Goal: Task Accomplishment & Management: Manage account settings

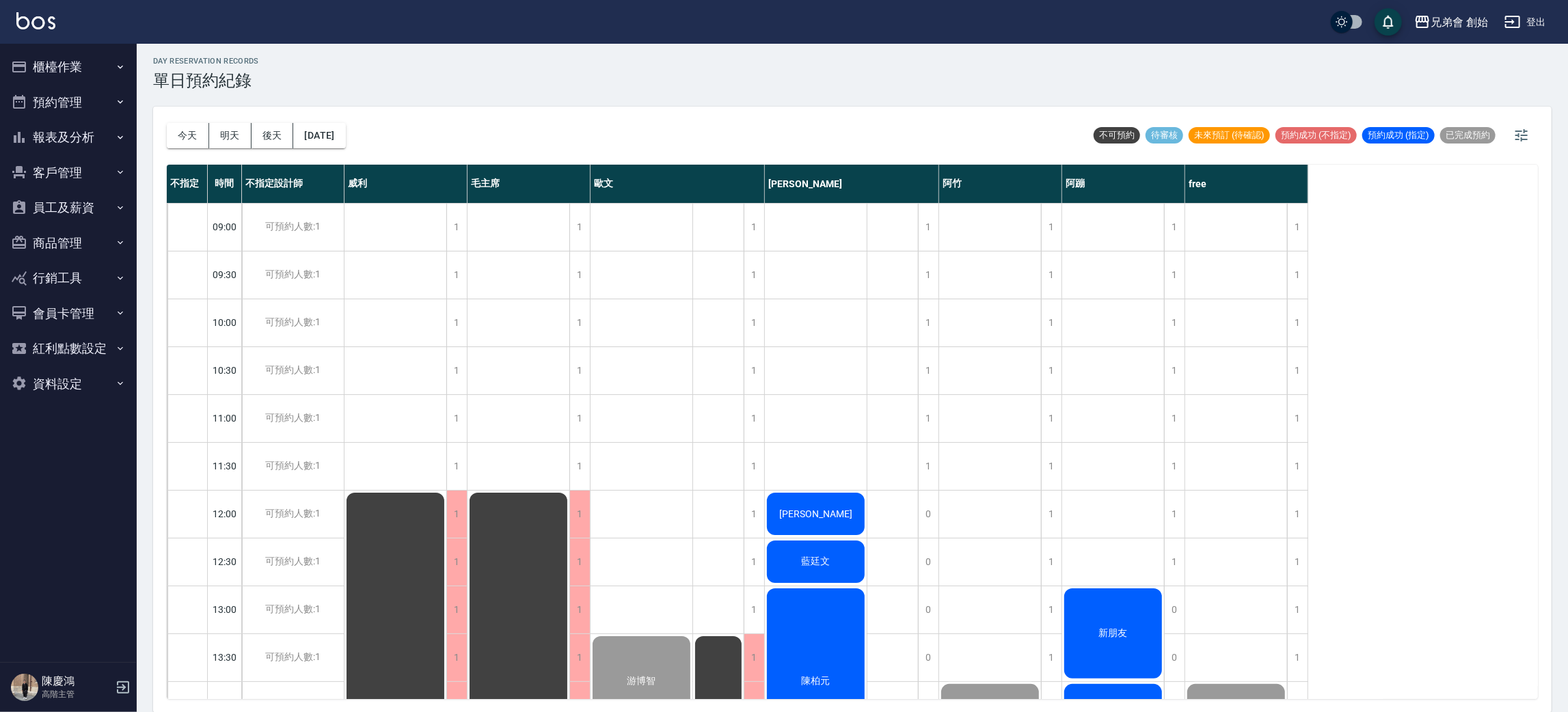
scroll to position [906, 0]
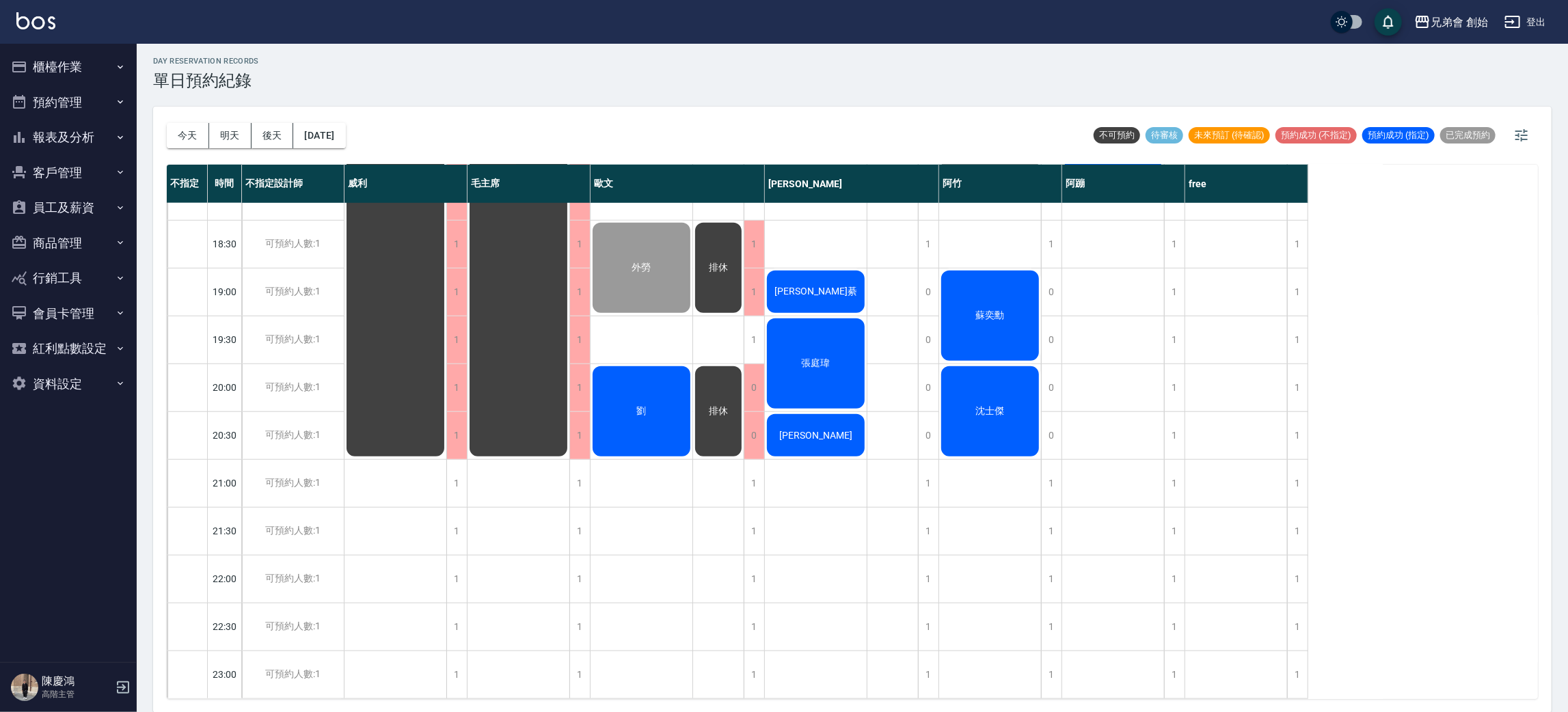
click at [818, 430] on span "[PERSON_NAME]" at bounding box center [815, 435] width 79 height 11
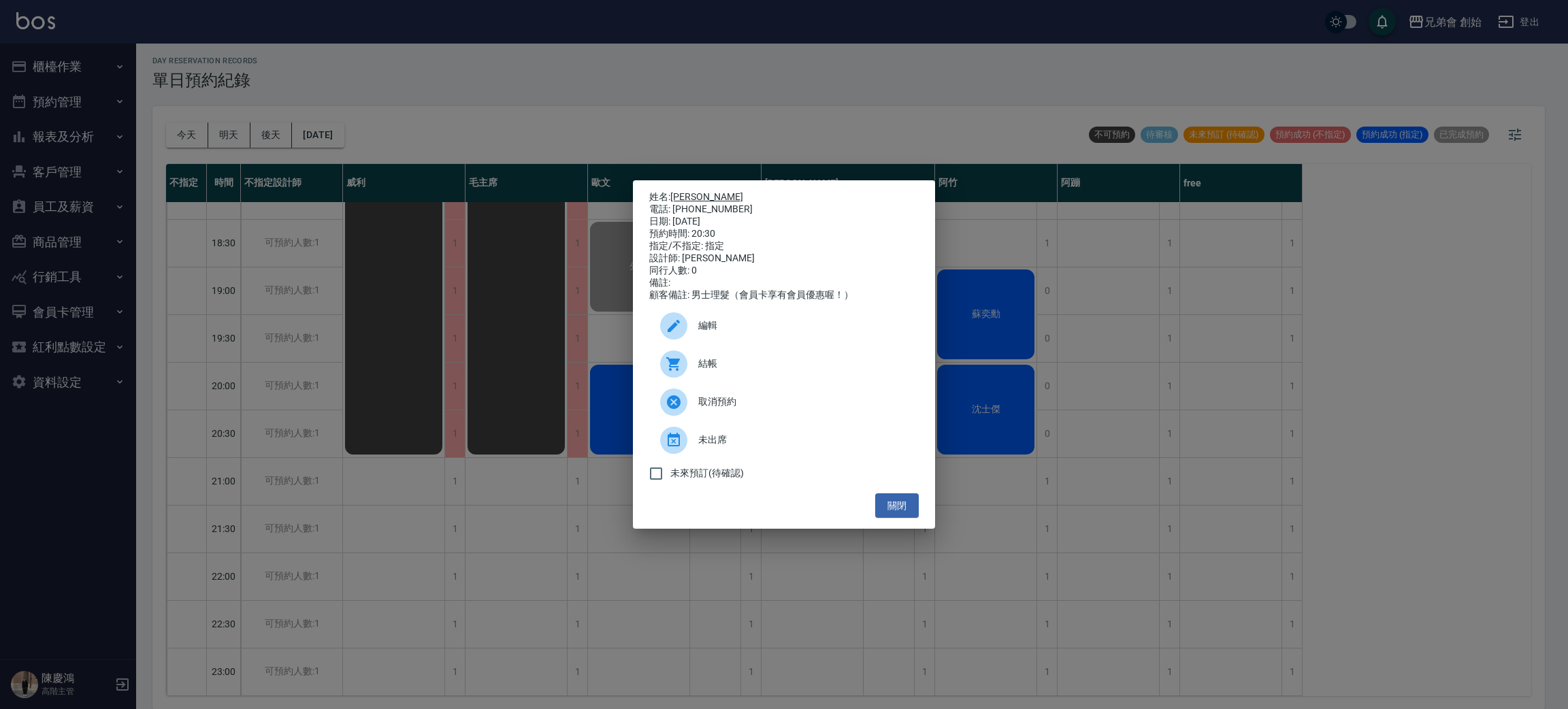
click at [677, 194] on link "[PERSON_NAME]" at bounding box center [707, 197] width 73 height 11
drag, startPoint x: 405, startPoint y: 10, endPoint x: 340, endPoint y: 49, distance: 75.8
click at [404, 19] on div "姓名: 李 電話: 0976505468 日期: 2025/09/13 預約時間: 20:30 指定/不指定: 指定 設計師: 潘潘 同行人數: 0 備註: …" at bounding box center [784, 354] width 1568 height 709
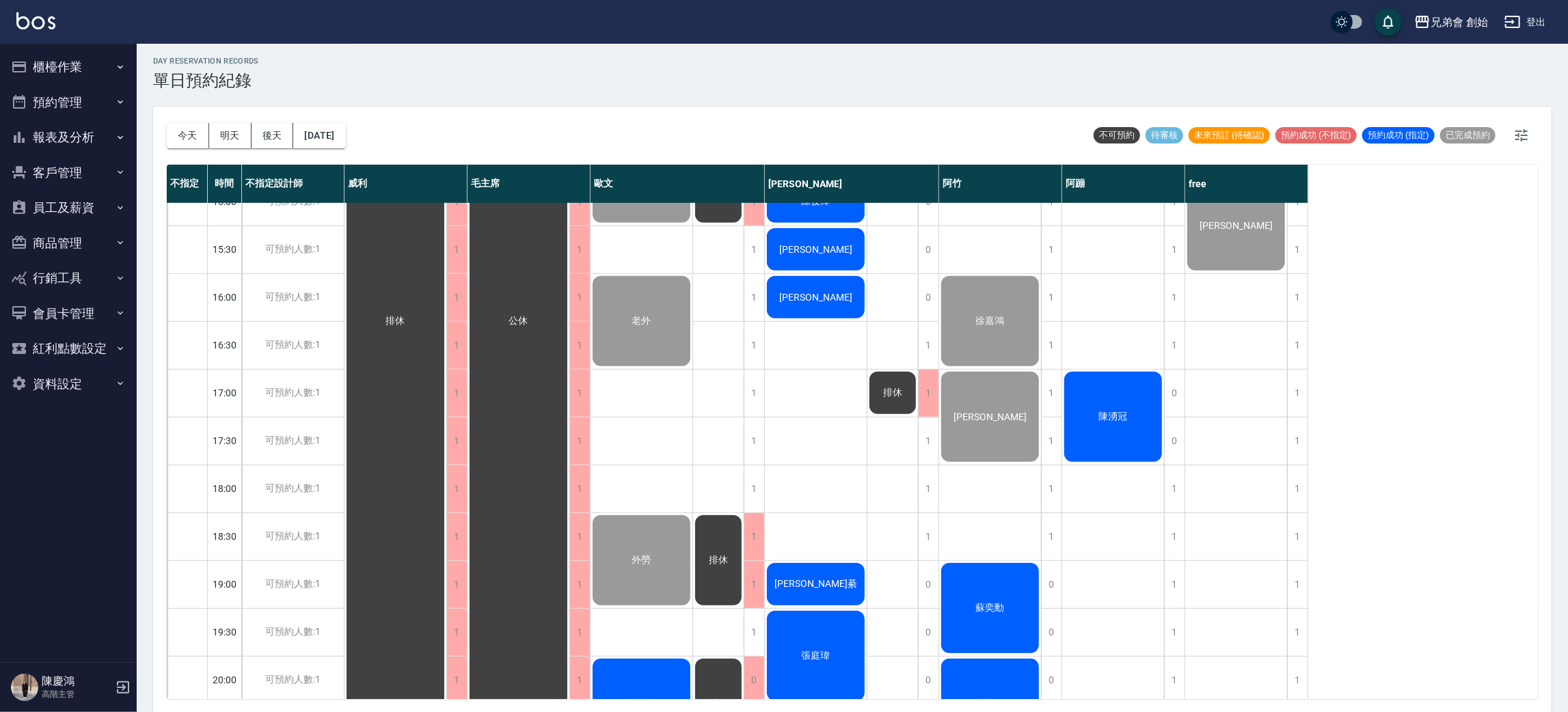
scroll to position [804, 0]
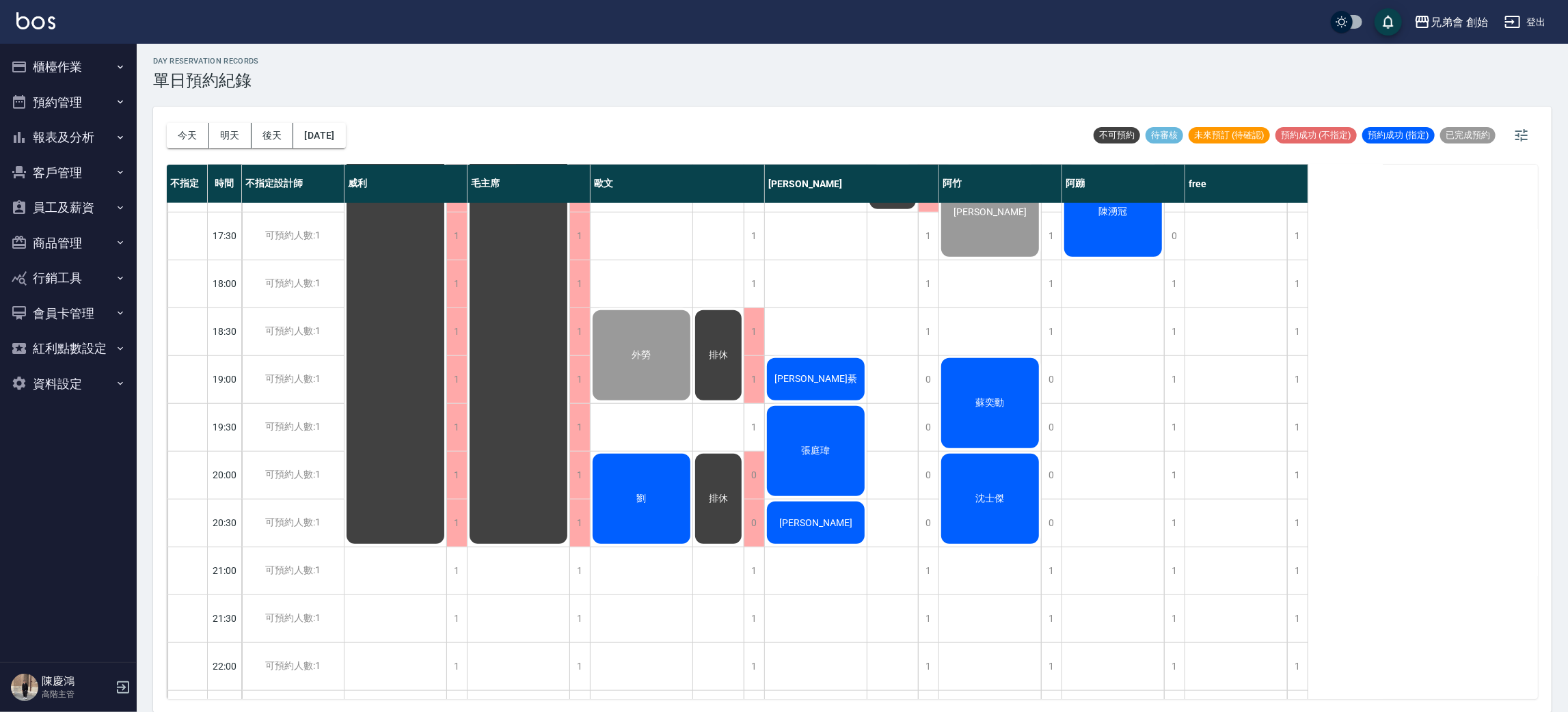
click at [1002, 397] on span "蘇奕勳" at bounding box center [990, 403] width 34 height 12
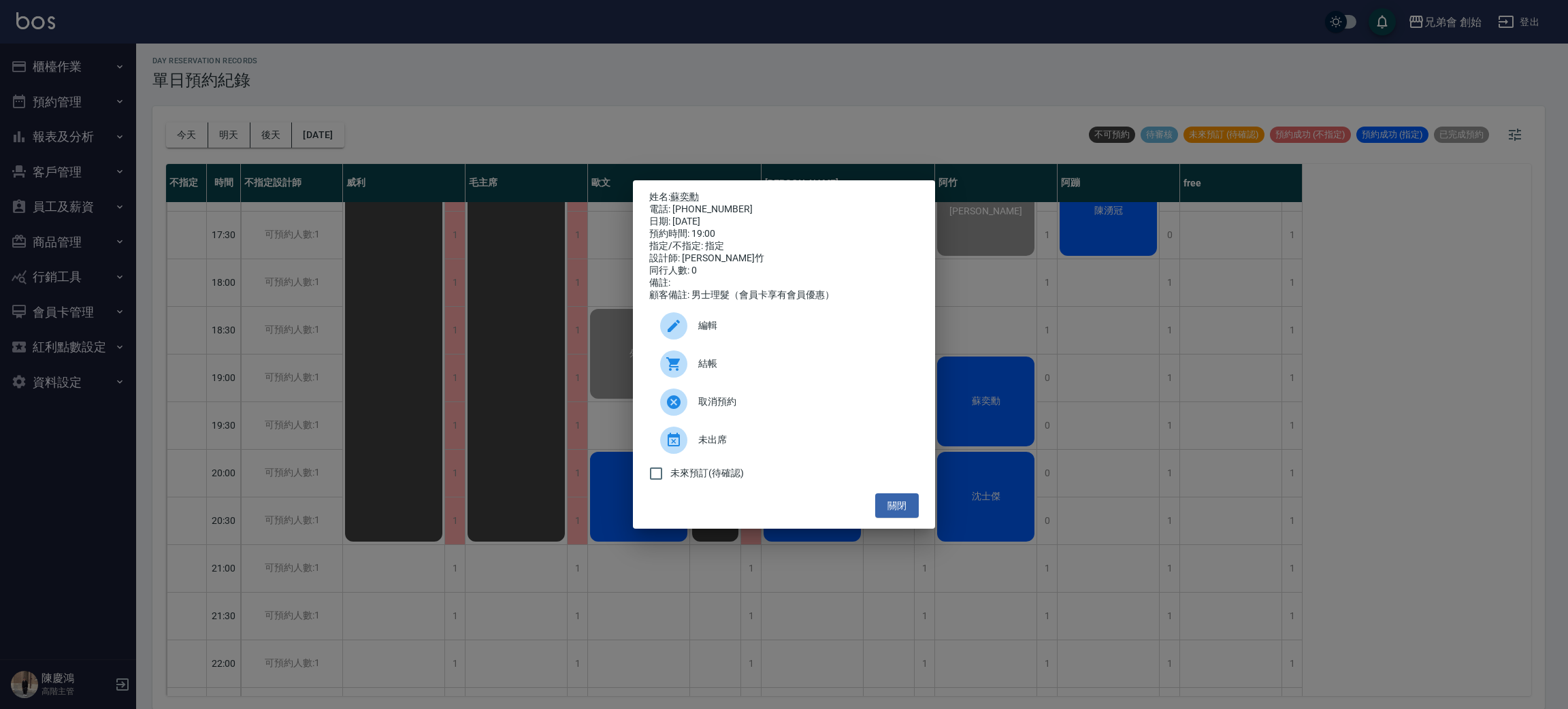
click at [708, 371] on span "結帳" at bounding box center [803, 363] width 210 height 15
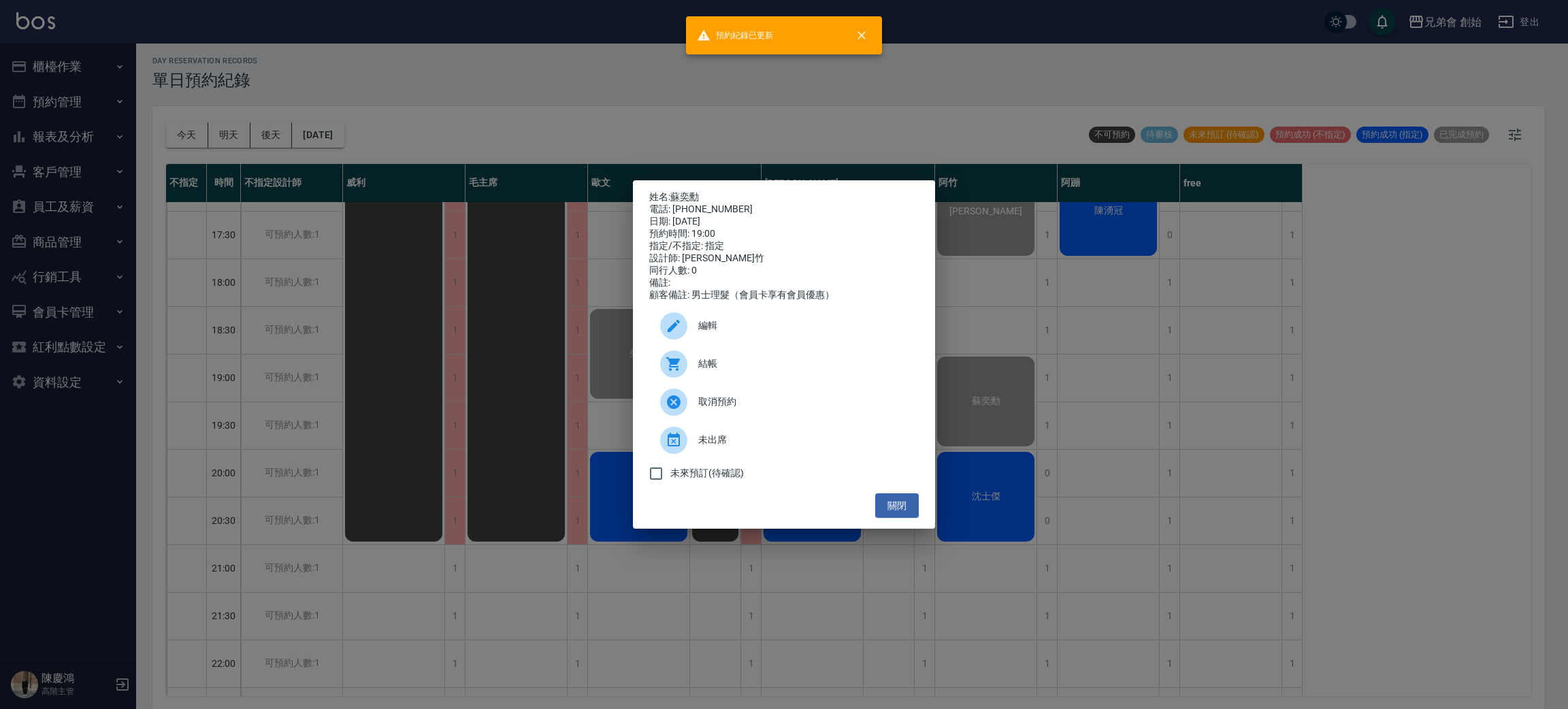
drag, startPoint x: 1251, startPoint y: 537, endPoint x: 1186, endPoint y: 502, distance: 73.8
click at [1238, 525] on div "姓名: 蘇奕勳 電話: 0987661023 日期: 2025/09/13 預約時間: 19:00 指定/不指定: 指定 設計師: 阿竹 同行人數: 0 備註…" at bounding box center [784, 354] width 1568 height 709
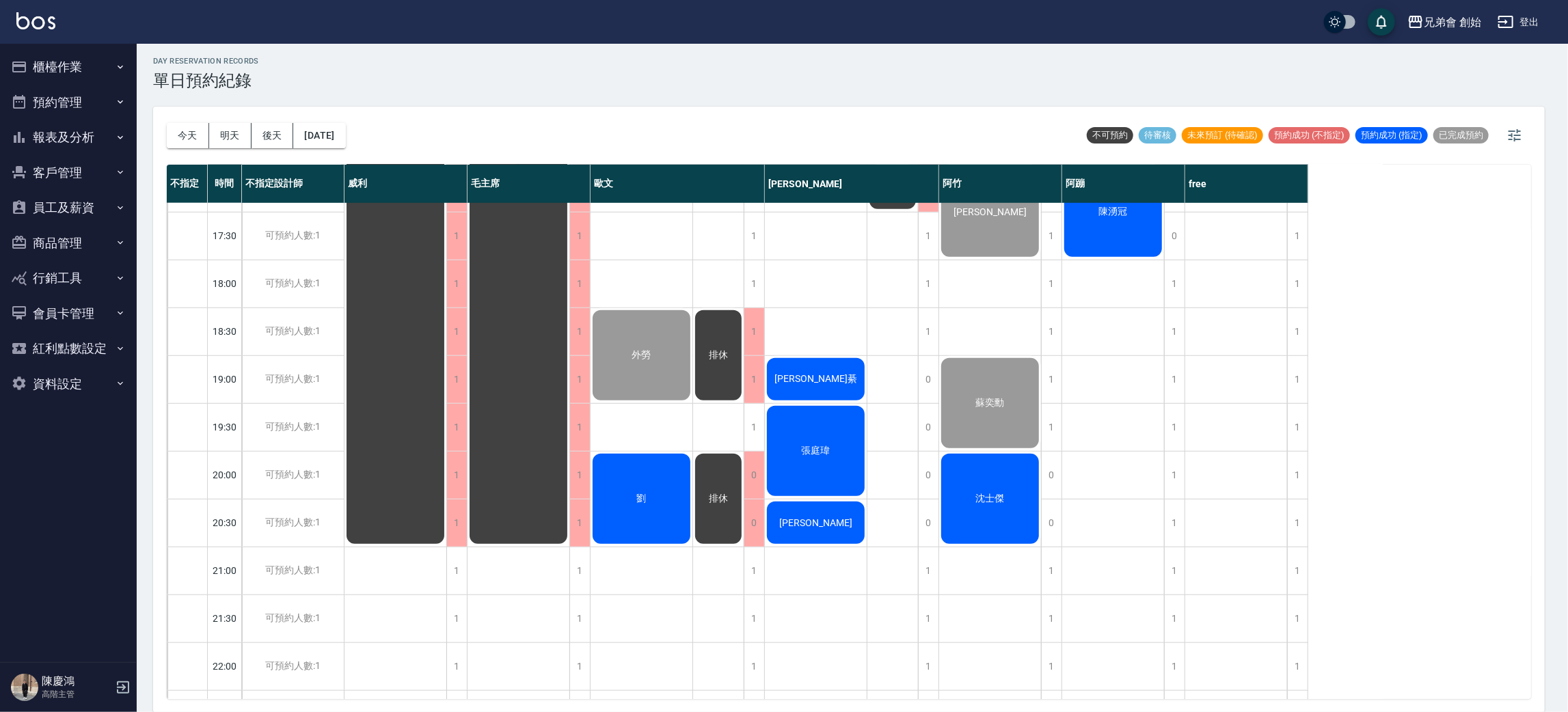
click at [952, 472] on div "沈士傑" at bounding box center [990, 498] width 102 height 95
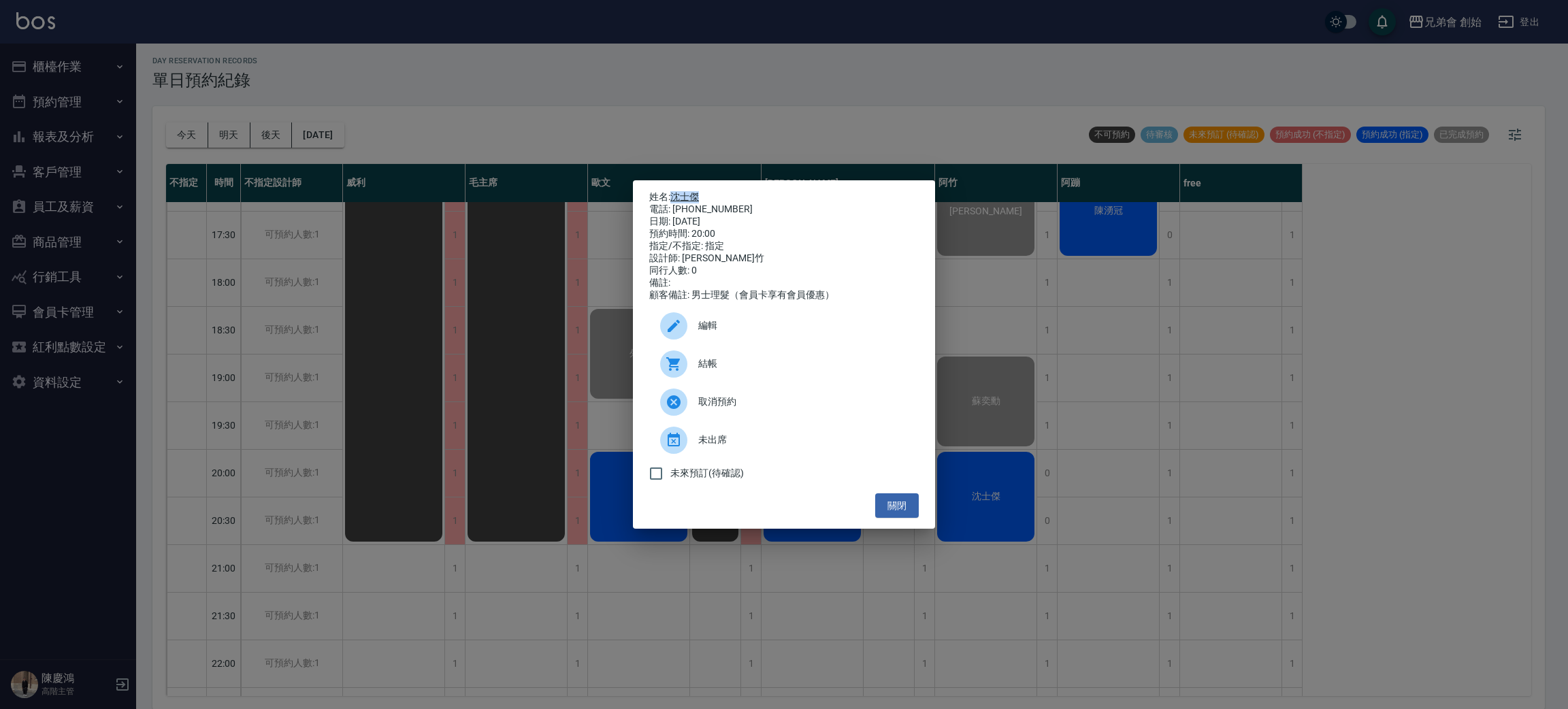
drag, startPoint x: 707, startPoint y: 182, endPoint x: 676, endPoint y: 196, distance: 34.0
click at [676, 196] on div "姓名: 沈士傑 電話: 0917960906 日期: 2025/09/13 預約時間: 20:00 指定/不指定: 指定 設計師: 阿竹 同行人數: 0 備註…" at bounding box center [784, 354] width 1568 height 709
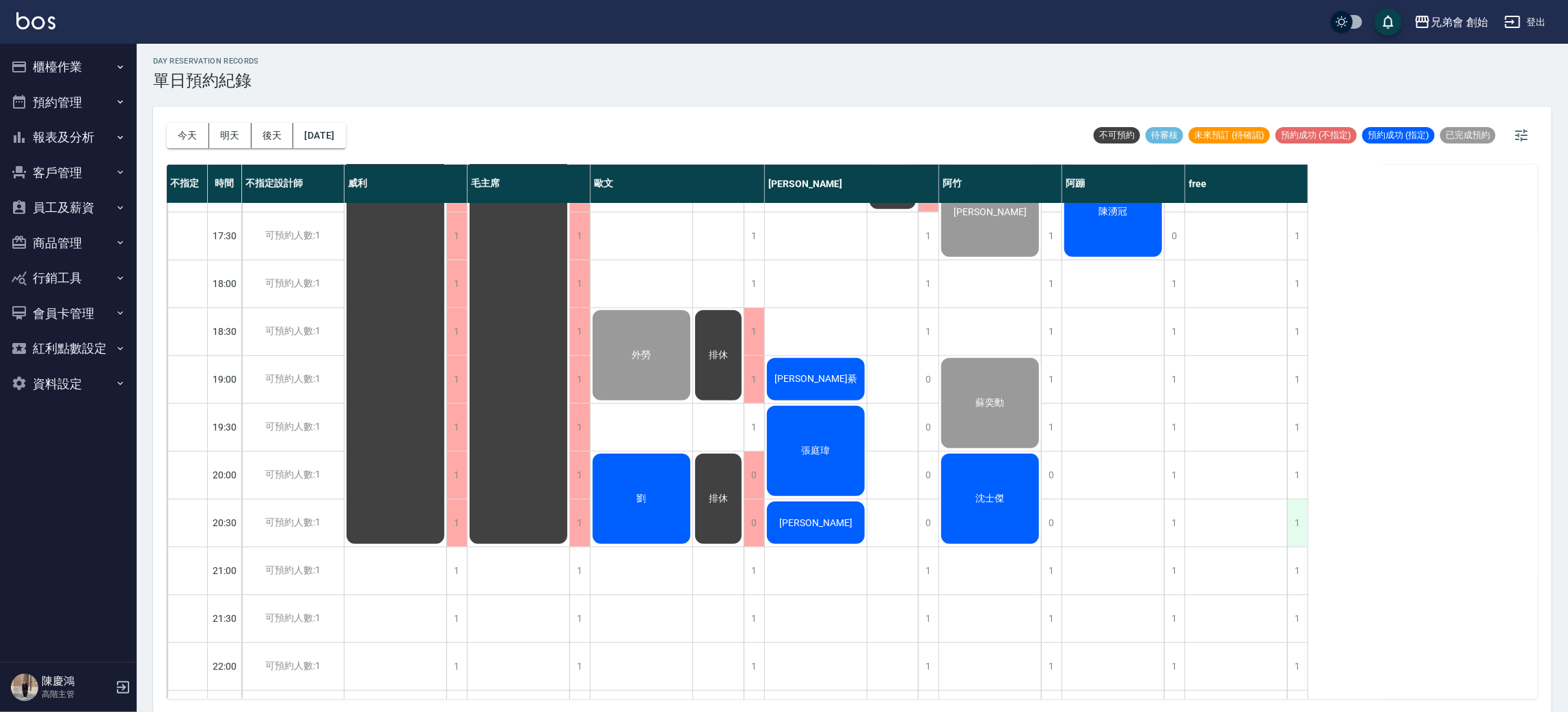
drag, startPoint x: 684, startPoint y: 196, endPoint x: 1298, endPoint y: 510, distance: 689.6
click at [1298, 510] on div "1" at bounding box center [1297, 523] width 20 height 47
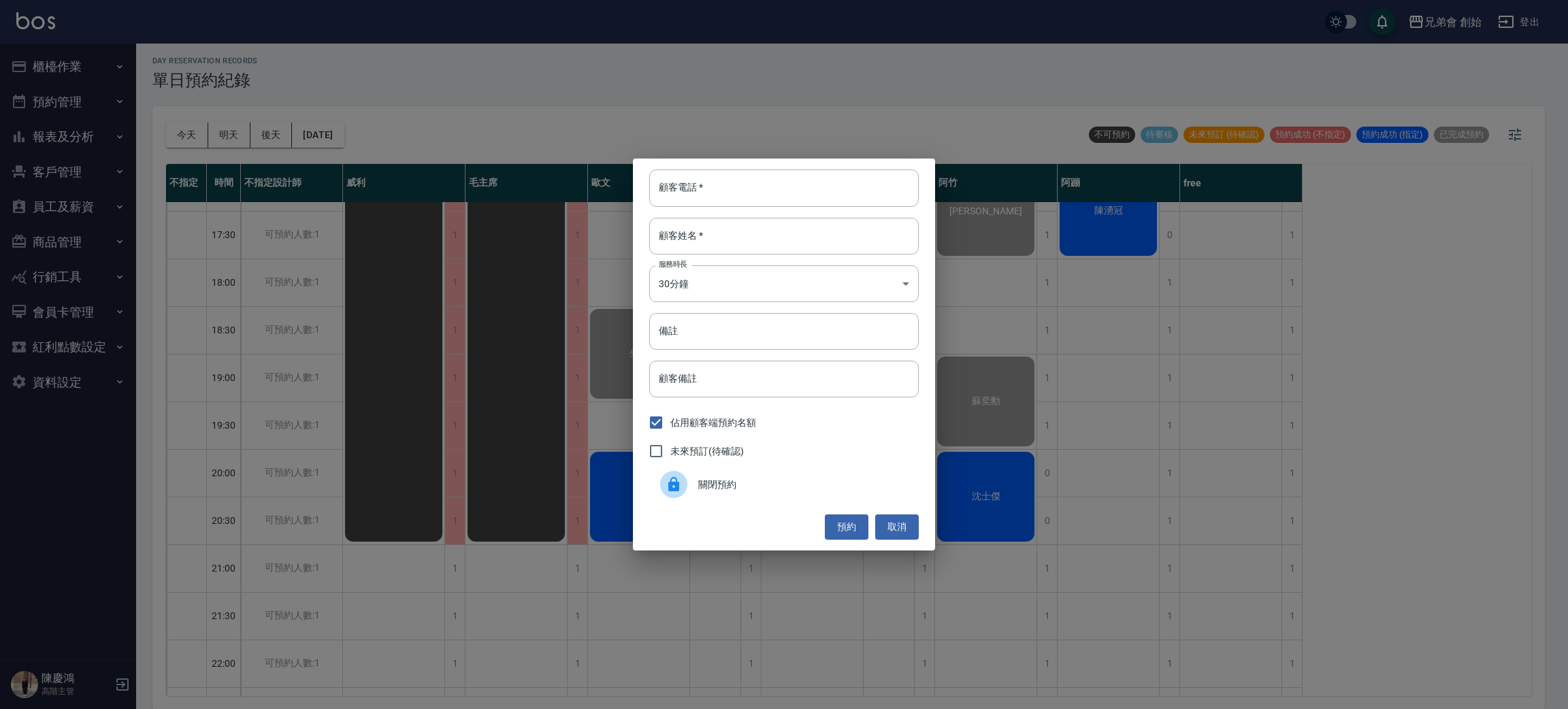
click at [971, 458] on div "顧客電話   * 顧客電話   * 顧客姓名   * 顧客姓名   * 服務時長 30分鐘 1 服務時長 備註 備註 顧客備註 顧客備註 佔用顧客端預約名額 …" at bounding box center [784, 354] width 1568 height 709
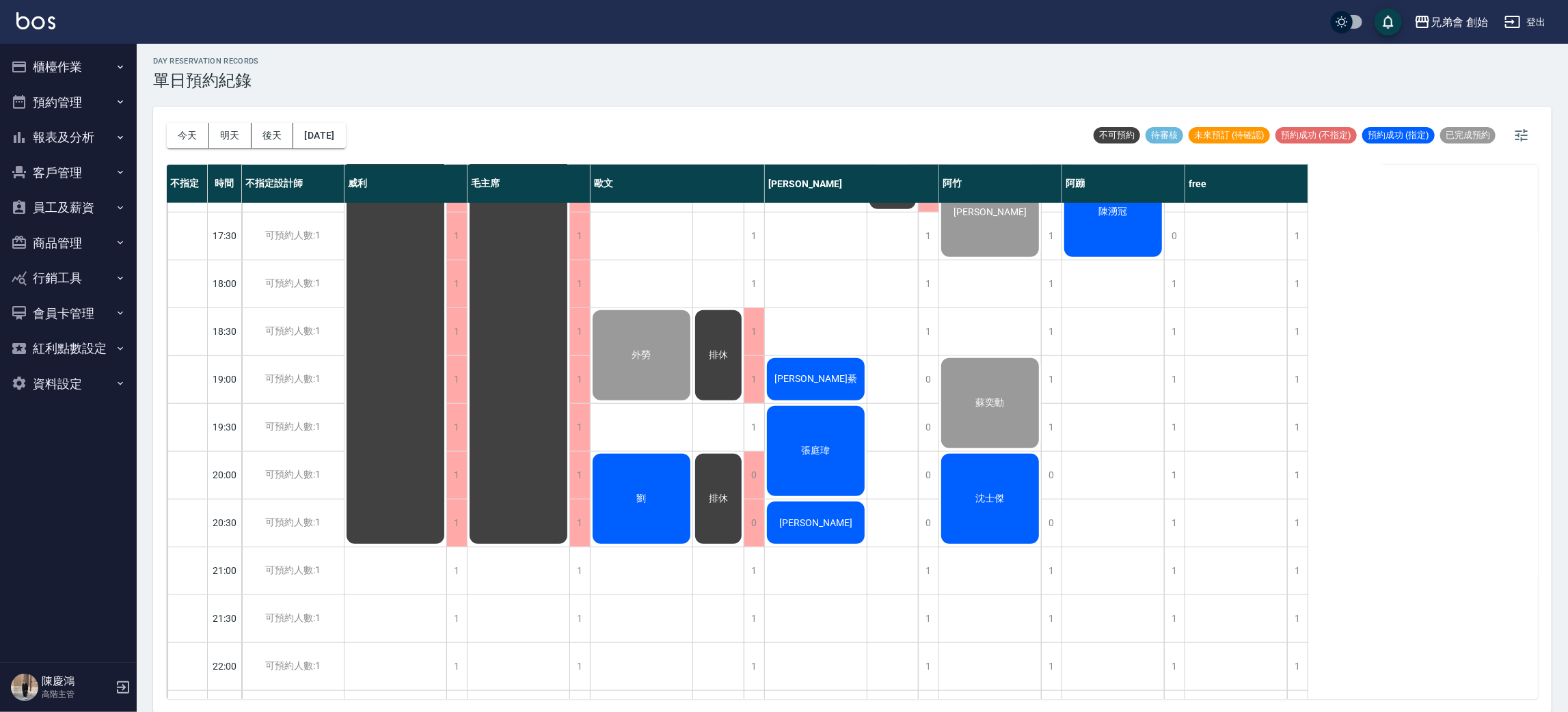
click at [990, 478] on div "沈士傑" at bounding box center [990, 498] width 102 height 95
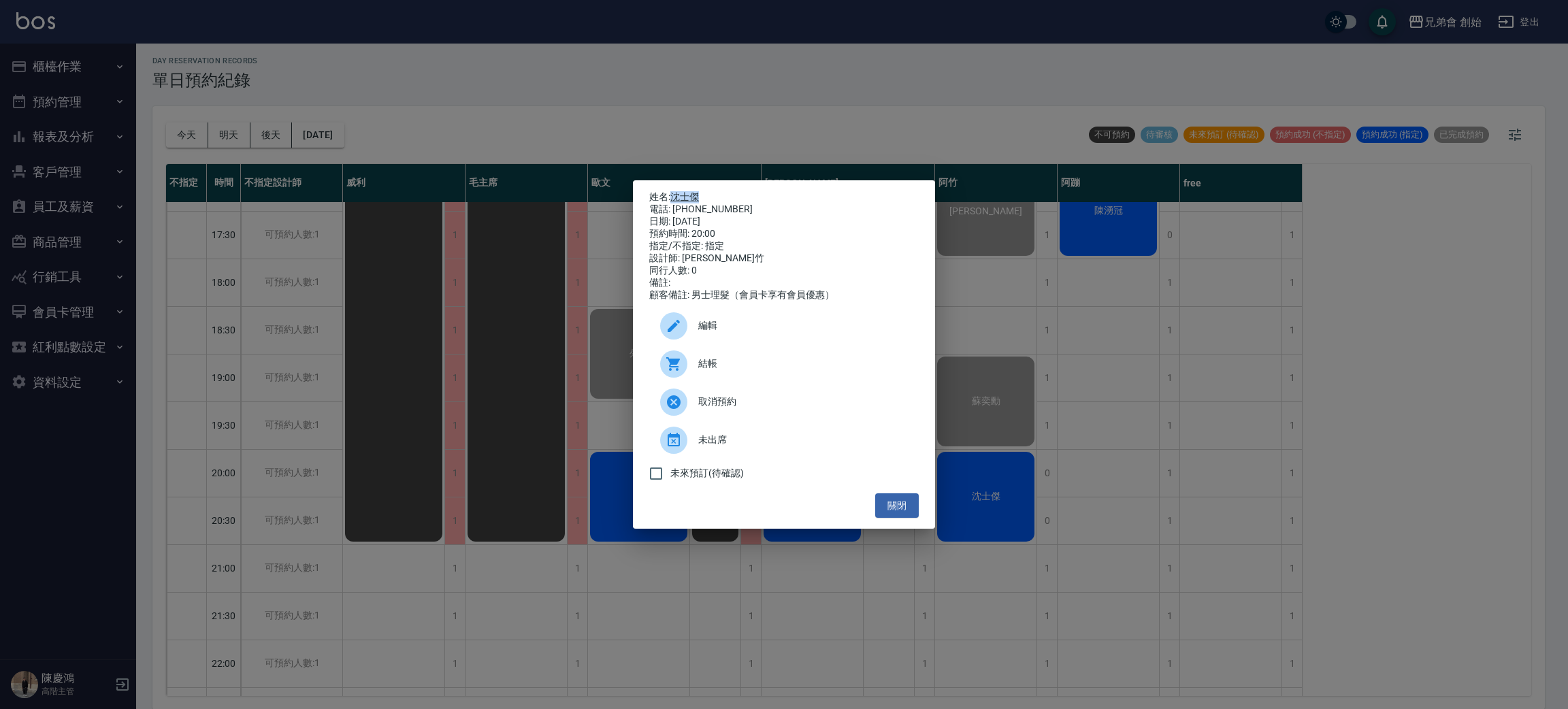
drag, startPoint x: 759, startPoint y: 179, endPoint x: 672, endPoint y: 181, distance: 87.0
click at [672, 181] on div "姓名: 沈士傑 電話: 0917960906 日期: 2025/09/13 預約時間: 20:00 指定/不指定: 指定 設計師: 阿竹 同行人數: 0 備註…" at bounding box center [784, 354] width 302 height 349
copy link "沈士傑"
click at [1305, 391] on div "姓名: 沈士傑 電話: 0917960906 日期: 2025/09/13 預約時間: 20:00 指定/不指定: 指定 設計師: 阿竹 同行人數: 0 備註…" at bounding box center [784, 354] width 1568 height 709
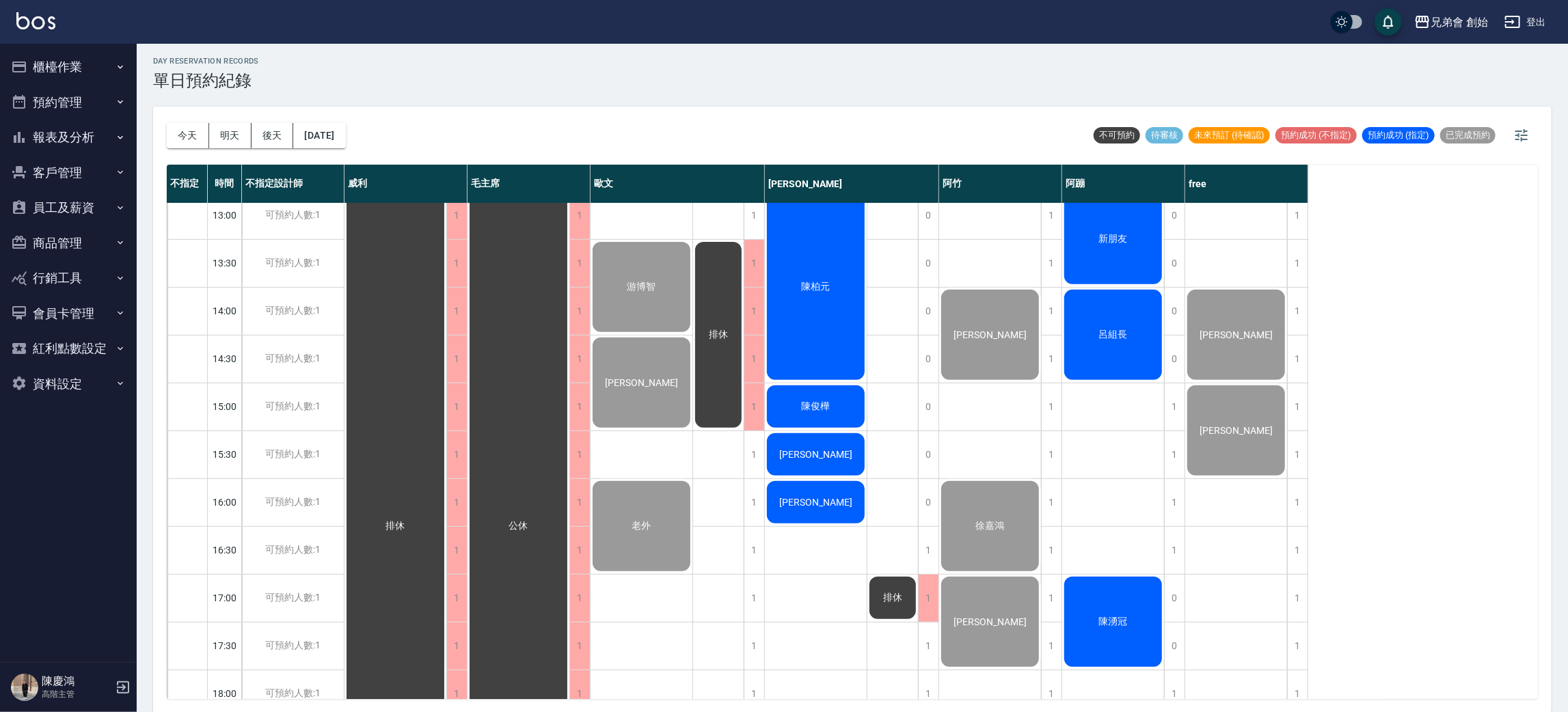
scroll to position [87, 0]
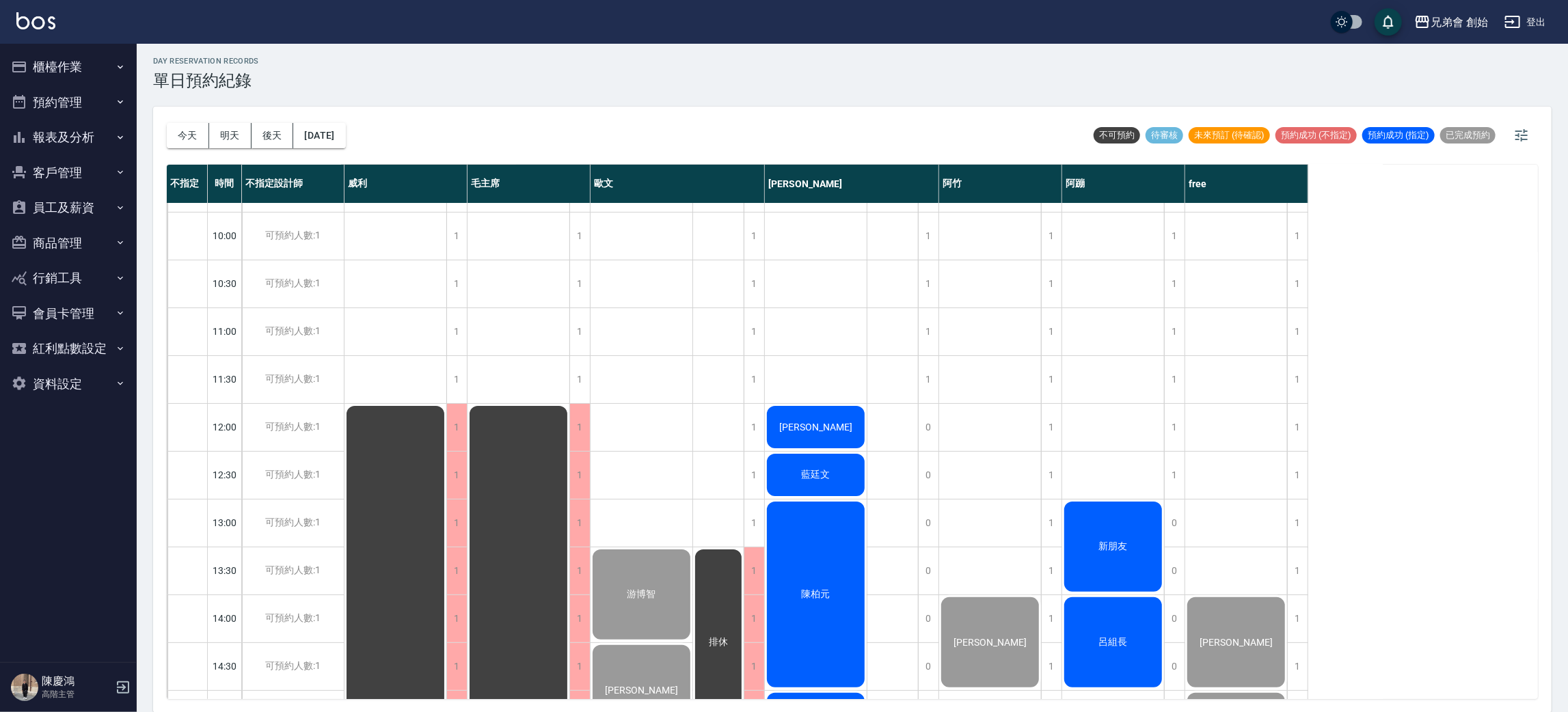
click at [839, 439] on div "[PERSON_NAME]" at bounding box center [816, 426] width 102 height 46
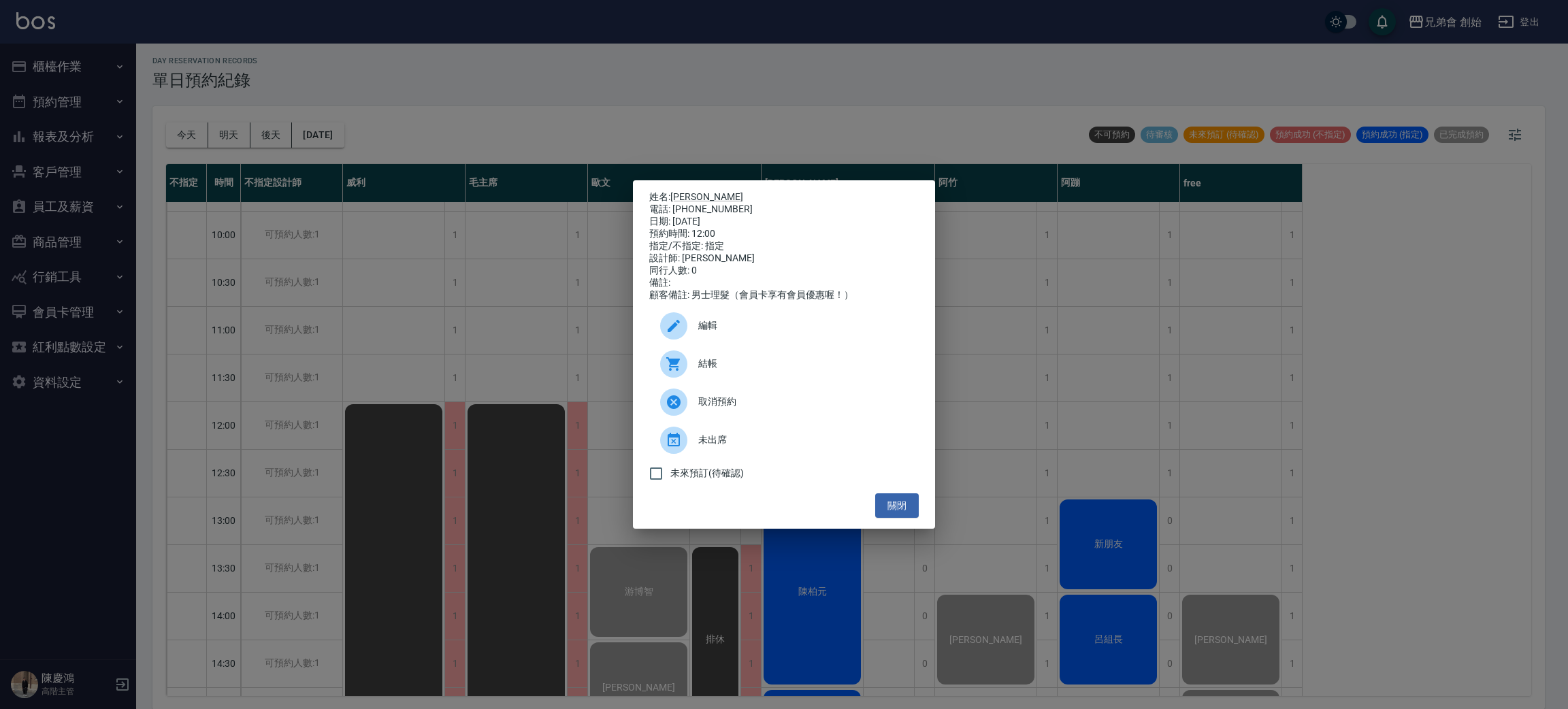
click at [708, 203] on div "電話: 0900144600" at bounding box center [784, 209] width 269 height 12
copy div "0900144600"
click at [452, 382] on div "姓名: 徐紳綱 電話: 0900144600 日期: 2025/09/13 預約時間: 12:00 指定/不指定: 指定 設計師: 潘潘 同行人數: 0 備註…" at bounding box center [784, 354] width 1568 height 709
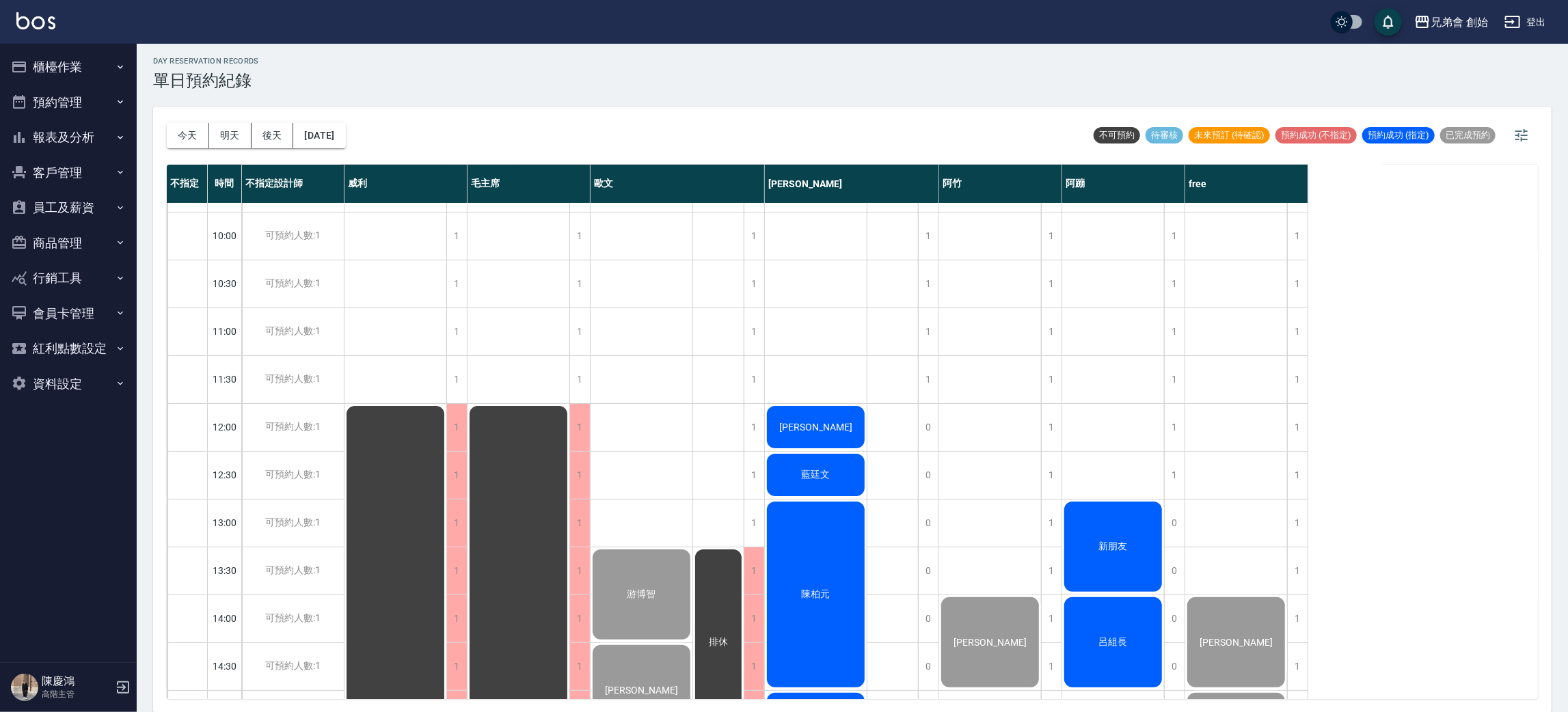
scroll to position [189, 0]
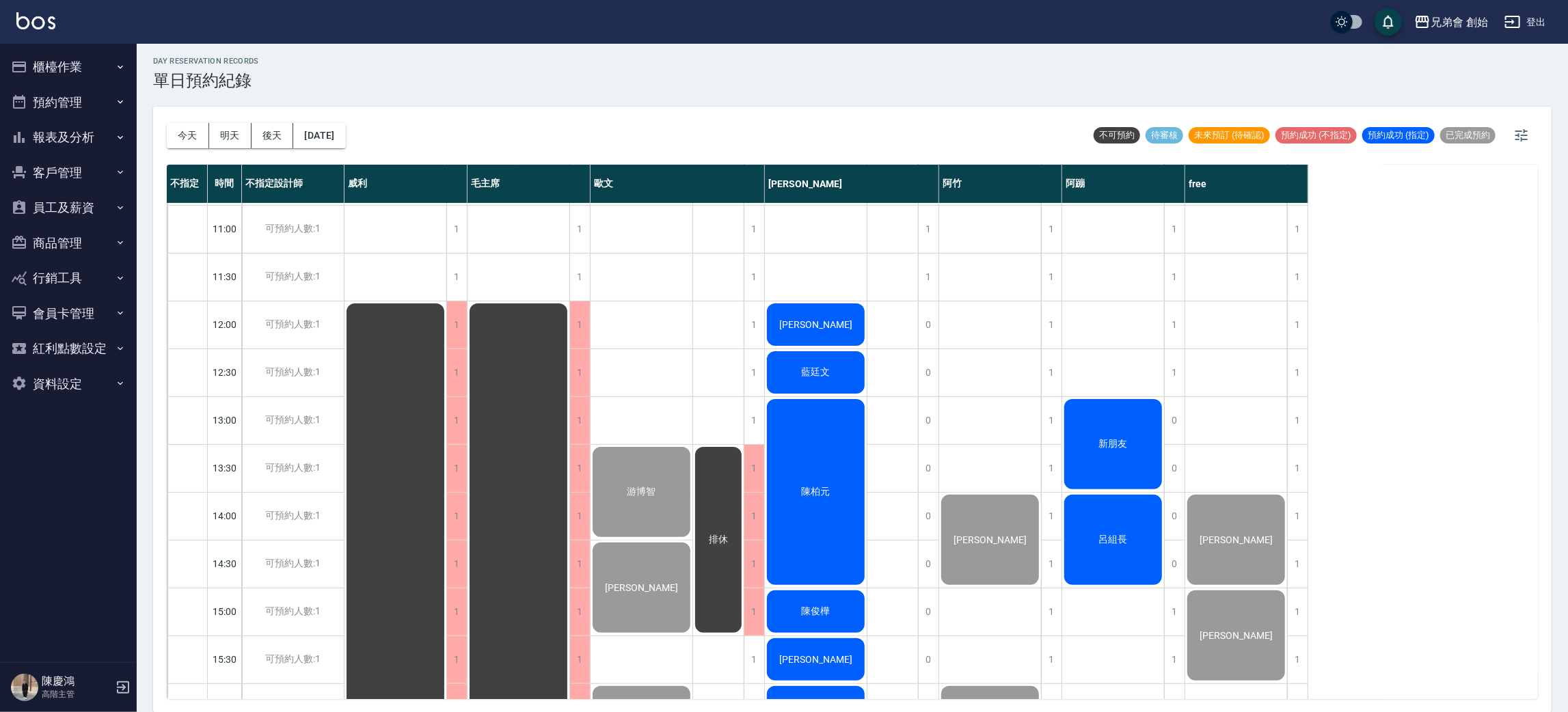
click at [838, 367] on div "藍廷文" at bounding box center [816, 371] width 102 height 46
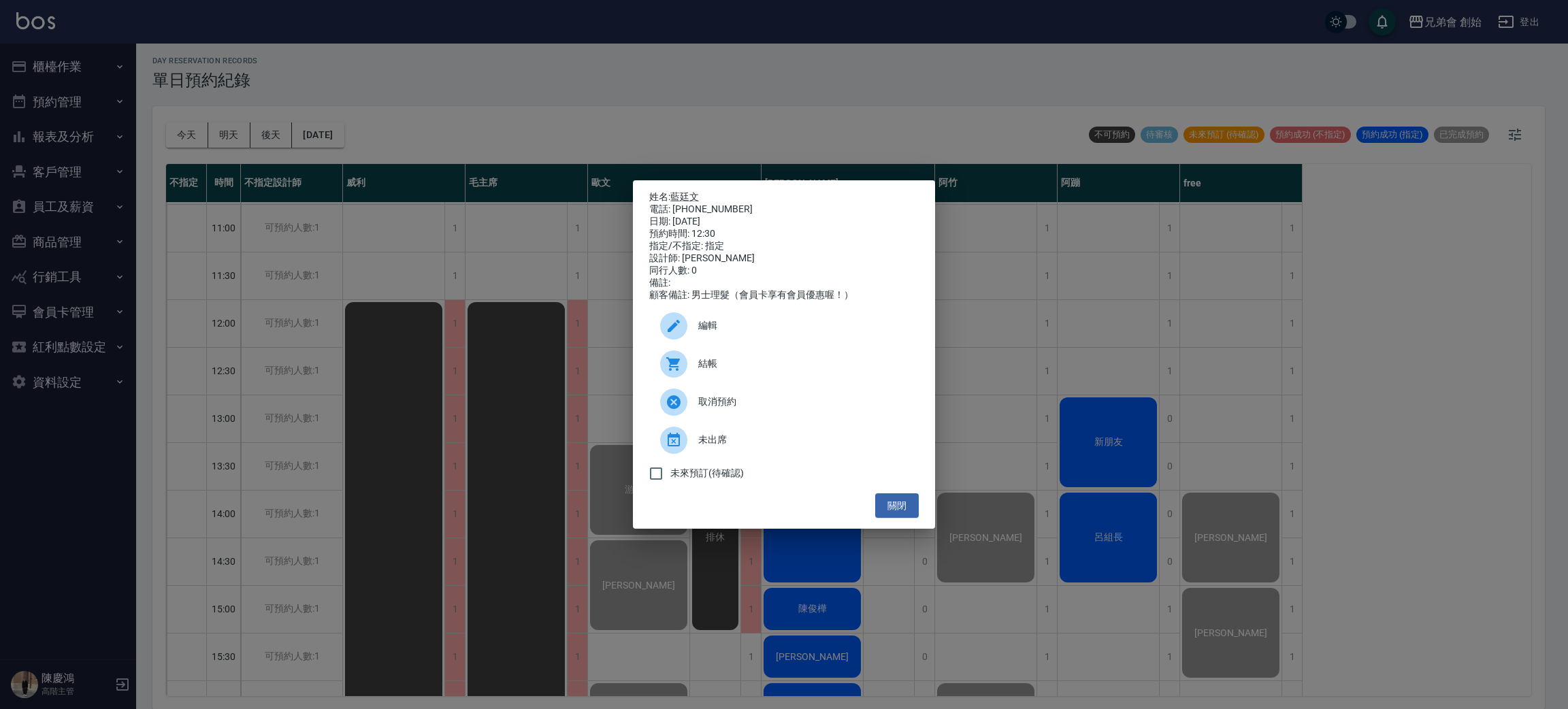
click at [713, 205] on div "電話: 0917240302" at bounding box center [784, 209] width 269 height 12
copy div "0917240302"
click at [713, 438] on div "未出席" at bounding box center [784, 440] width 269 height 38
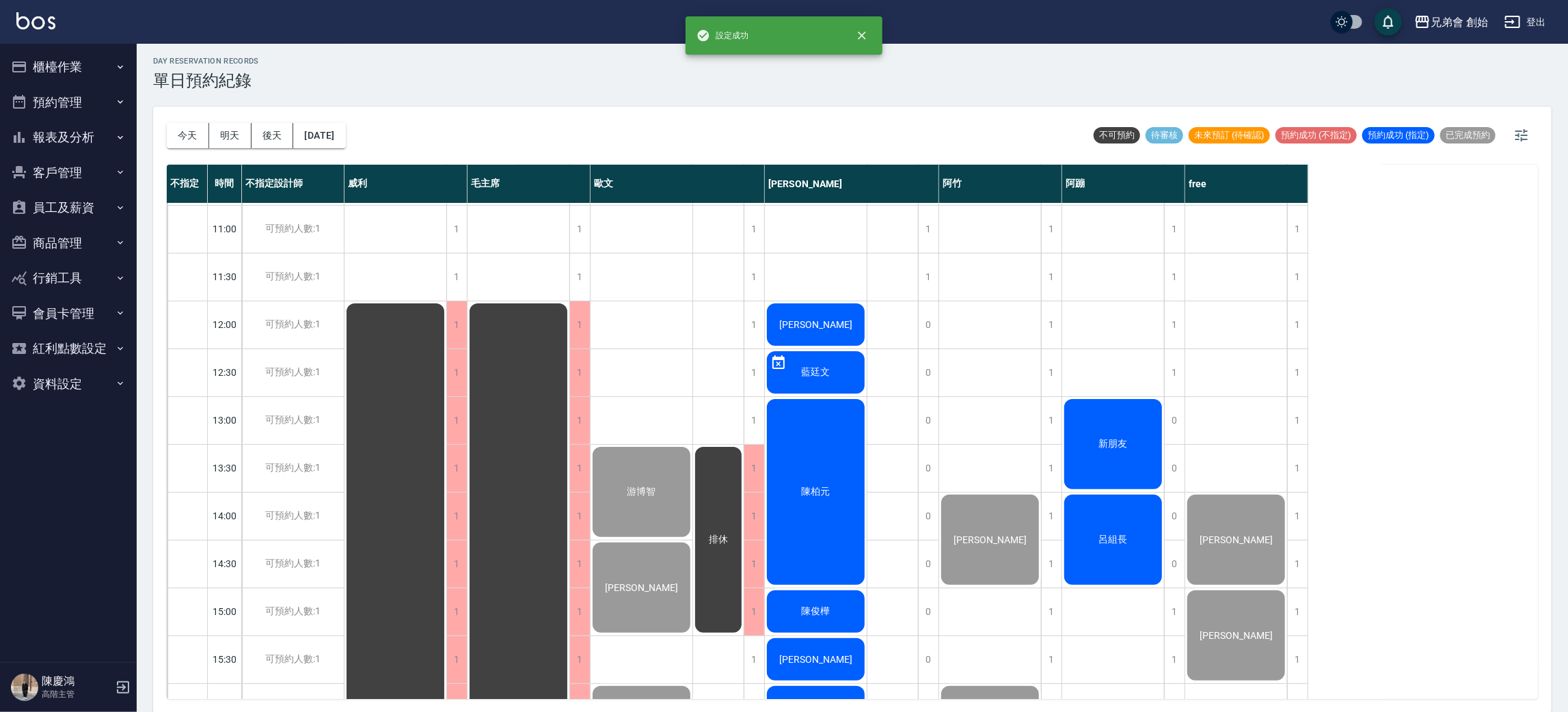
click at [830, 461] on div "陳柏元" at bounding box center [816, 492] width 102 height 190
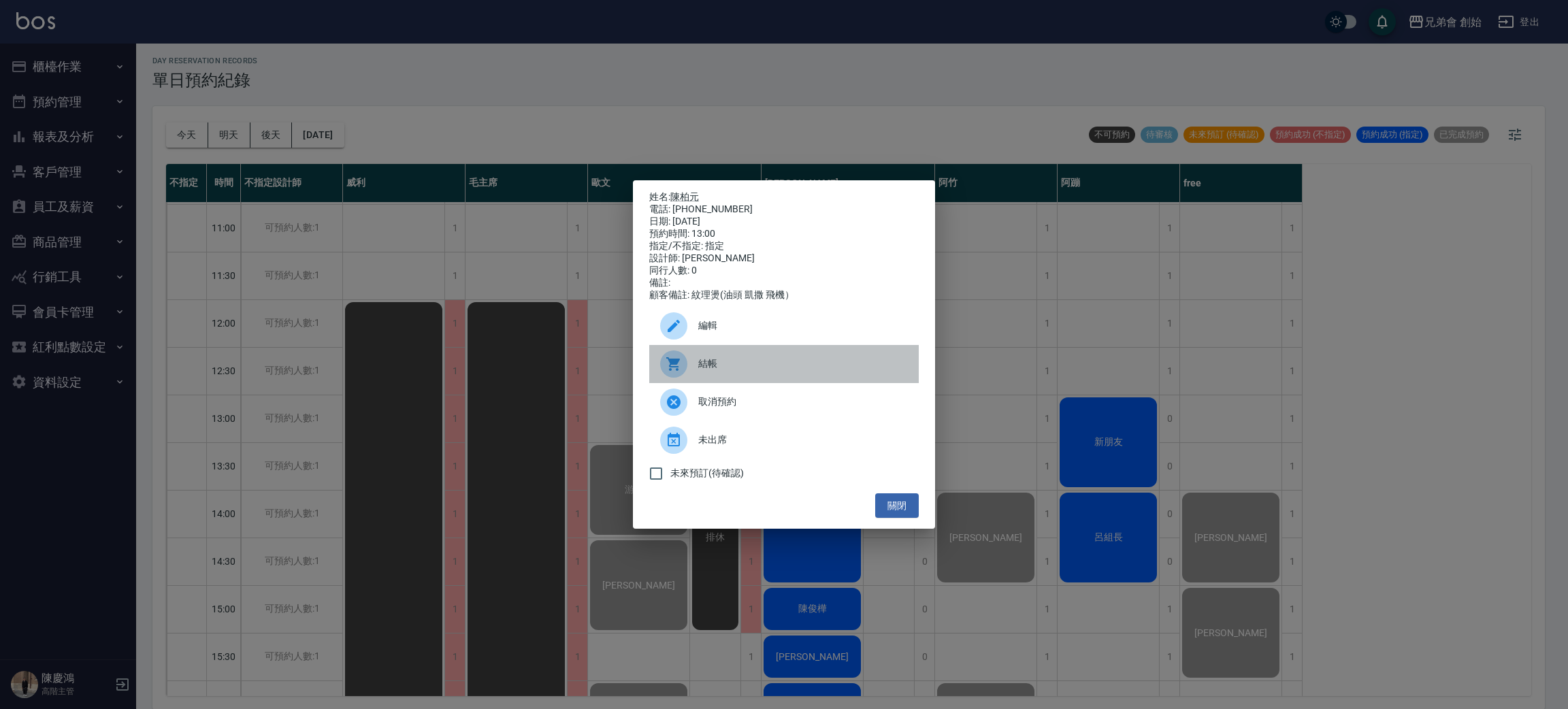
click at [736, 382] on div "結帳" at bounding box center [784, 363] width 269 height 38
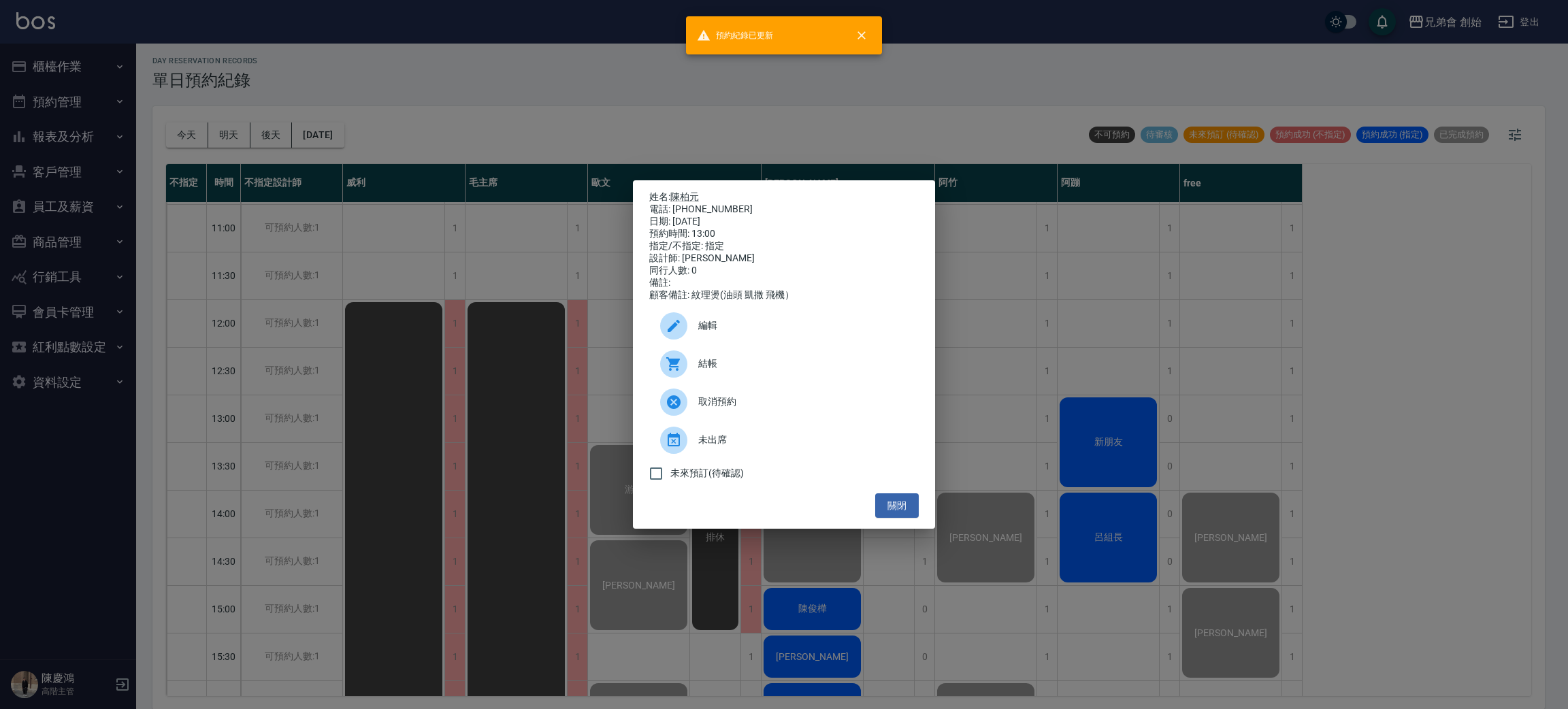
click at [470, 345] on div "姓名: 陳柏元 電話: 0916934779 日期: 2025/09/13 預約時間: 13:00 指定/不指定: 指定 設計師: 潘潘 同行人數: 0 備註…" at bounding box center [784, 354] width 1568 height 709
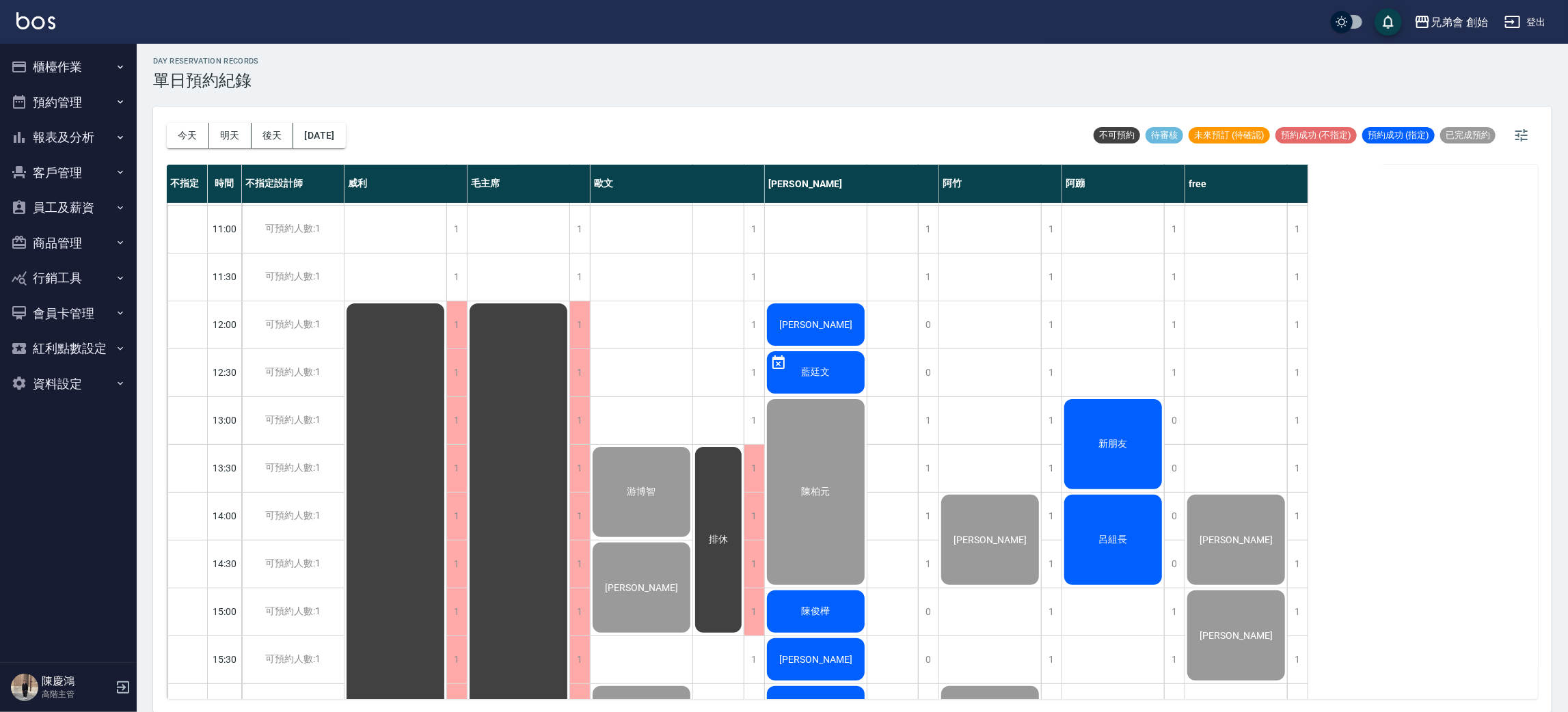
scroll to position [394, 0]
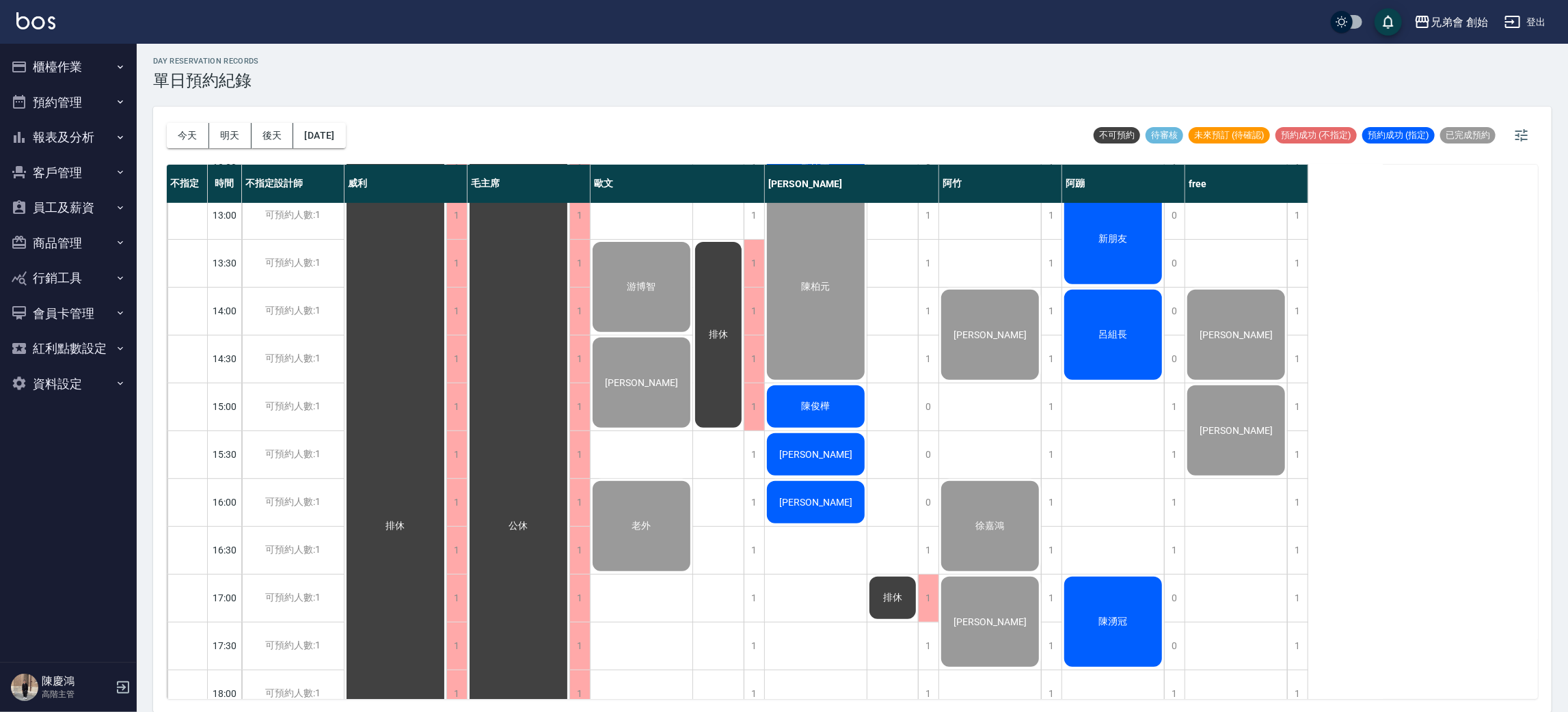
click at [791, 401] on div "陳俊樺" at bounding box center [816, 406] width 102 height 46
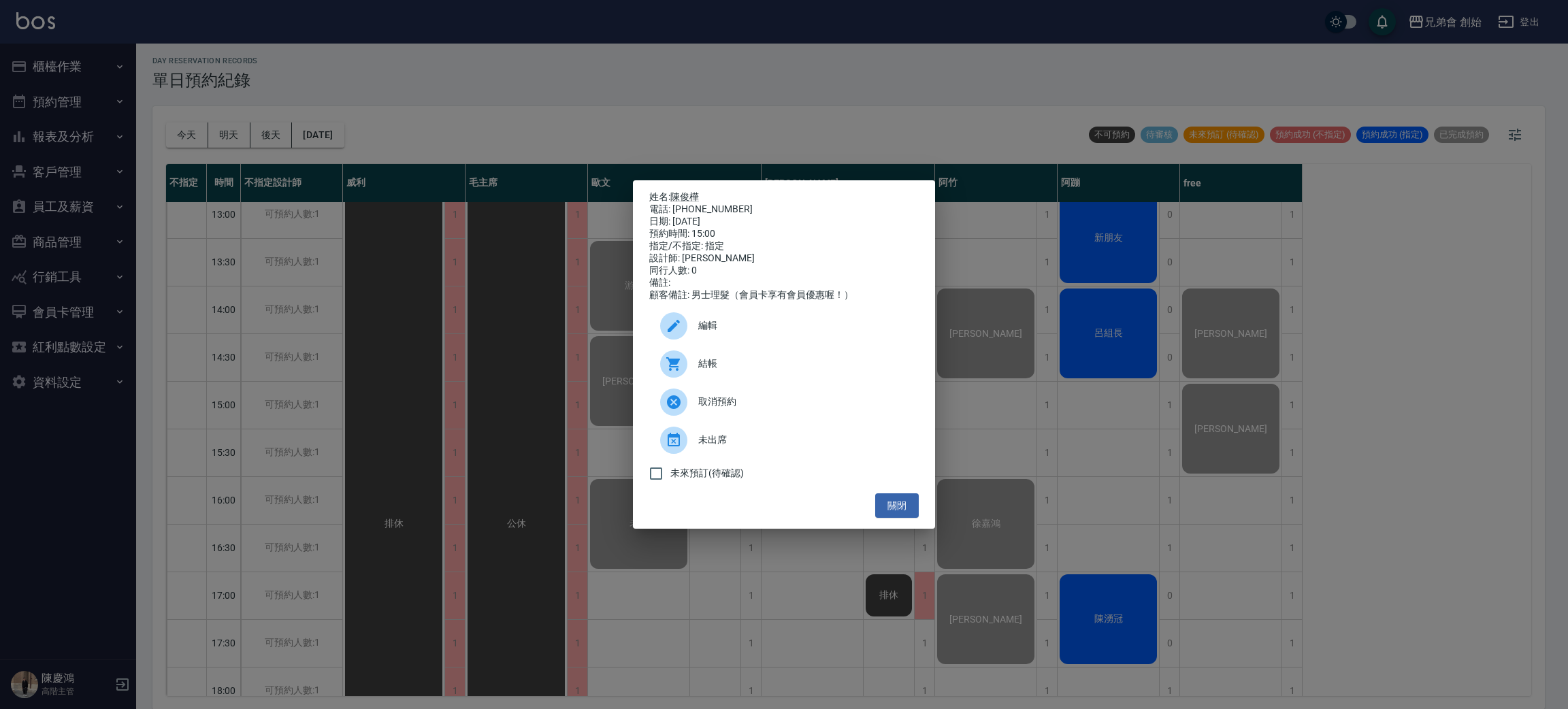
click at [692, 203] on div "電話: 0972227966" at bounding box center [784, 209] width 269 height 12
copy div "0972227966"
drag, startPoint x: 509, startPoint y: 389, endPoint x: 647, endPoint y: 447, distance: 149.7
click at [509, 388] on div "姓名: 陳俊樺 電話: 0972227966 日期: 2025/09/13 預約時間: 15:00 指定/不指定: 指定 設計師: 潘潘 同行人數: 0 備註…" at bounding box center [784, 354] width 1568 height 709
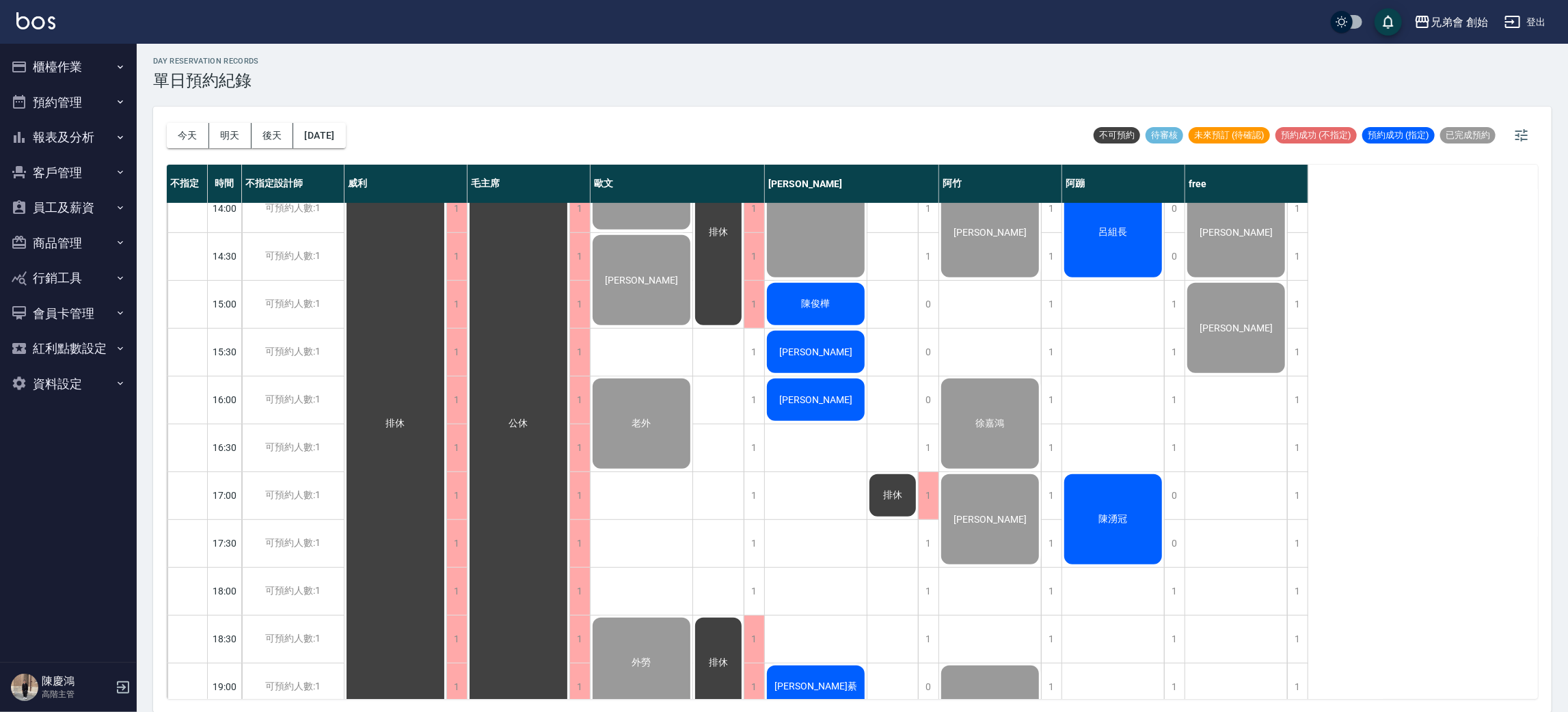
scroll to position [599, 0]
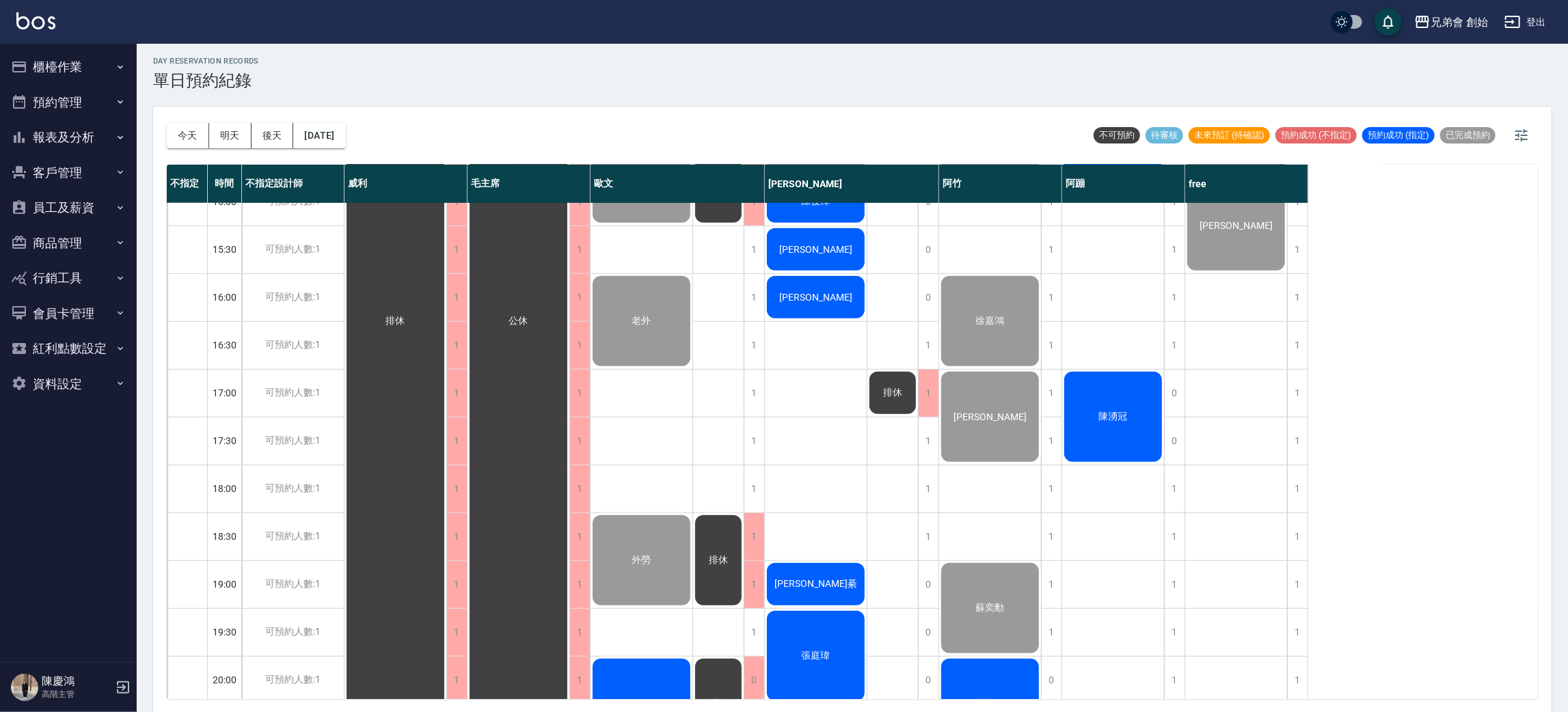
click at [814, 249] on span "戴賢能" at bounding box center [815, 249] width 79 height 11
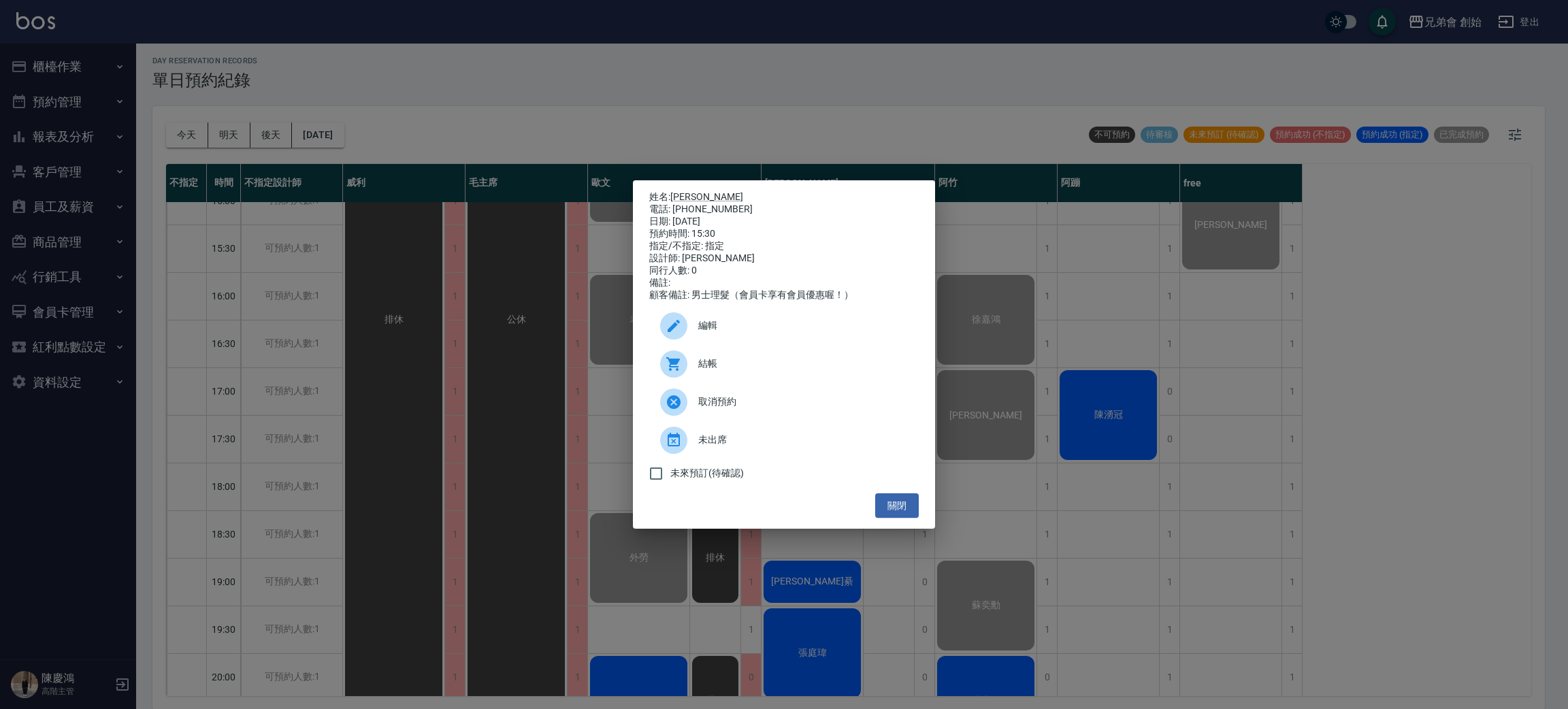
click at [693, 363] on div at bounding box center [679, 364] width 38 height 27
click at [365, 491] on div "姓名: 戴賢能 電話: 0987833435 日期: 2025/09/13 預約時間: 15:30 指定/不指定: 指定 設計師: 潘潘 同行人數: 0 備註…" at bounding box center [784, 354] width 1568 height 709
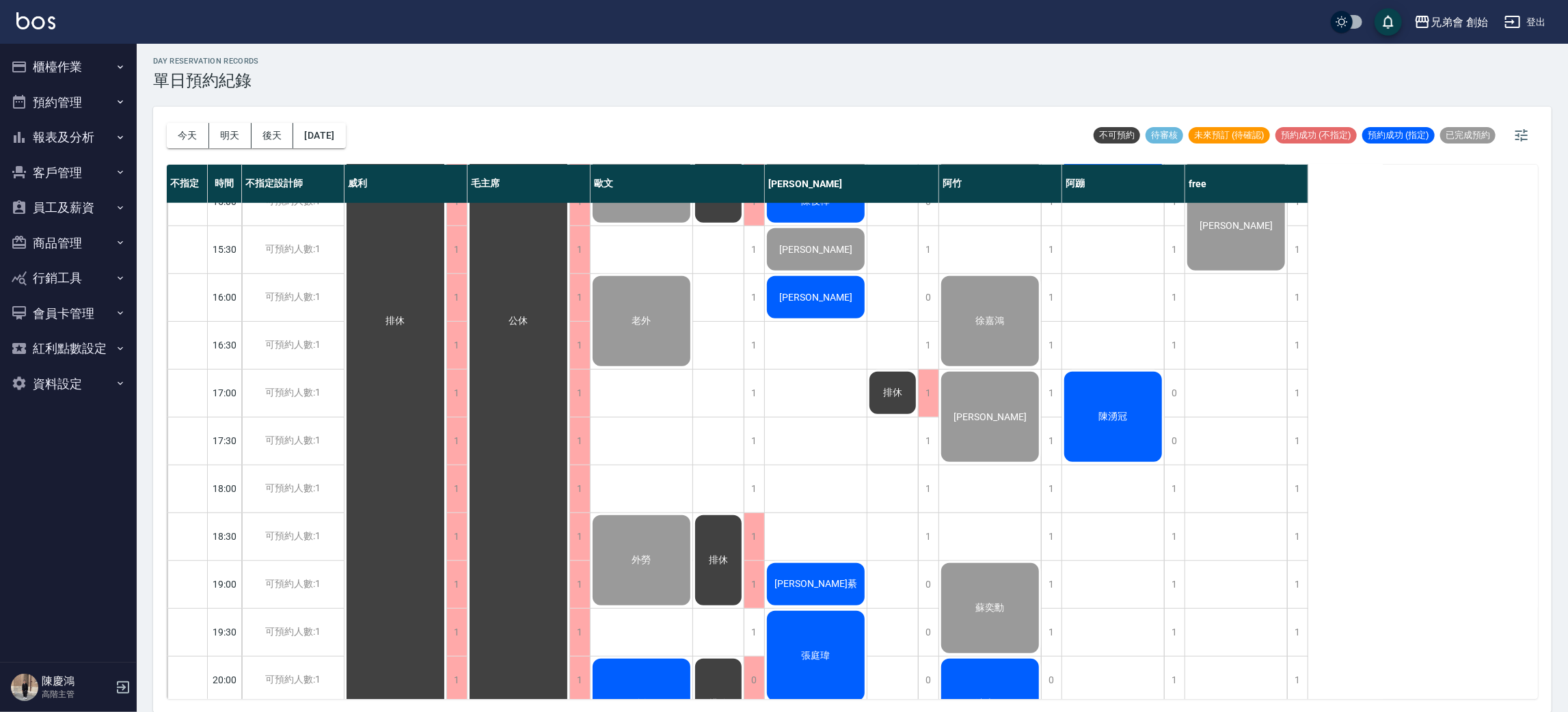
click at [810, 292] on span "Hank" at bounding box center [815, 298] width 79 height 11
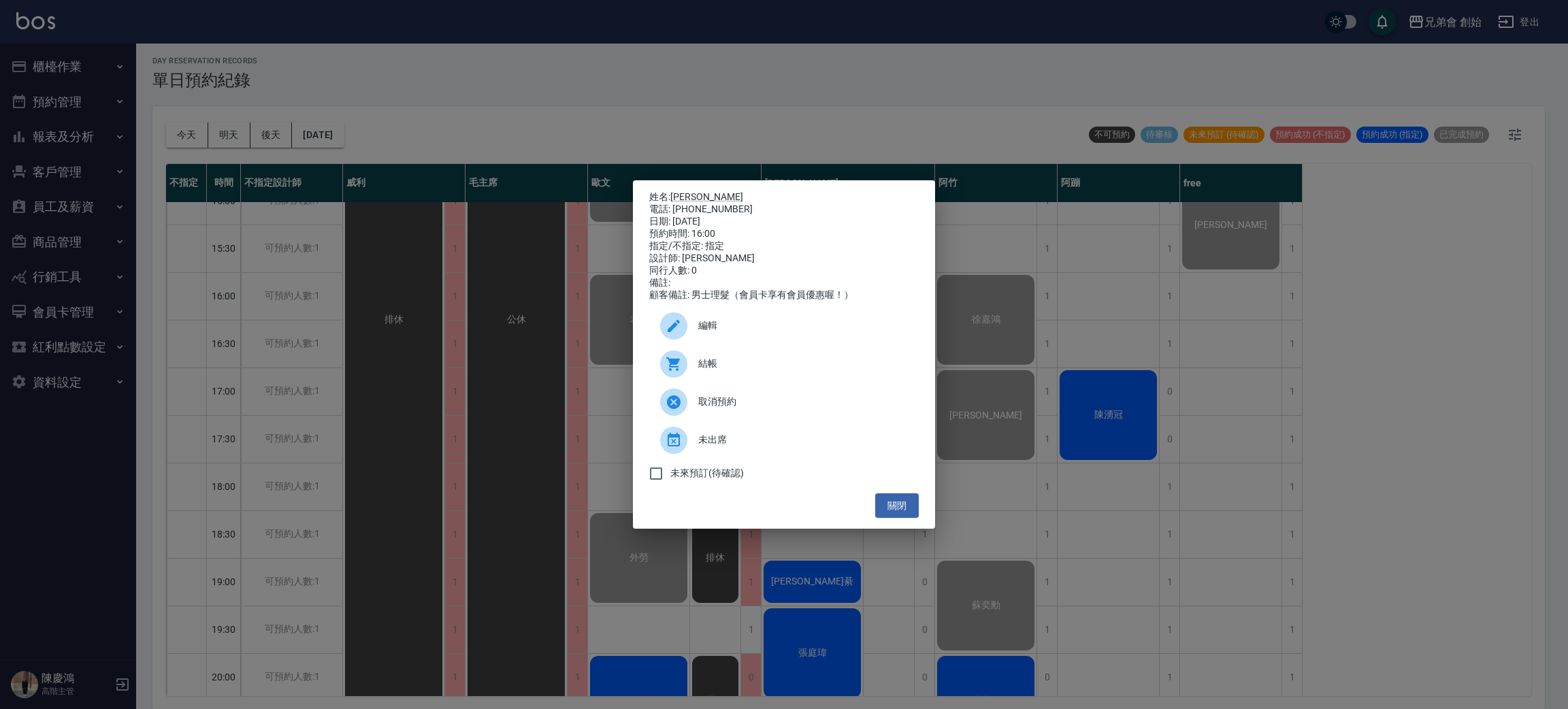
click at [717, 203] on div "電話: 0988525251" at bounding box center [784, 209] width 269 height 12
copy div "0988525251"
click at [412, 361] on div "姓名: Hank 電話: 0988525251 日期: 2025/09/13 預約時間: 16:00 指定/不指定: 指定 設計師: 潘潘 同行人數: 0 備…" at bounding box center [784, 354] width 1568 height 709
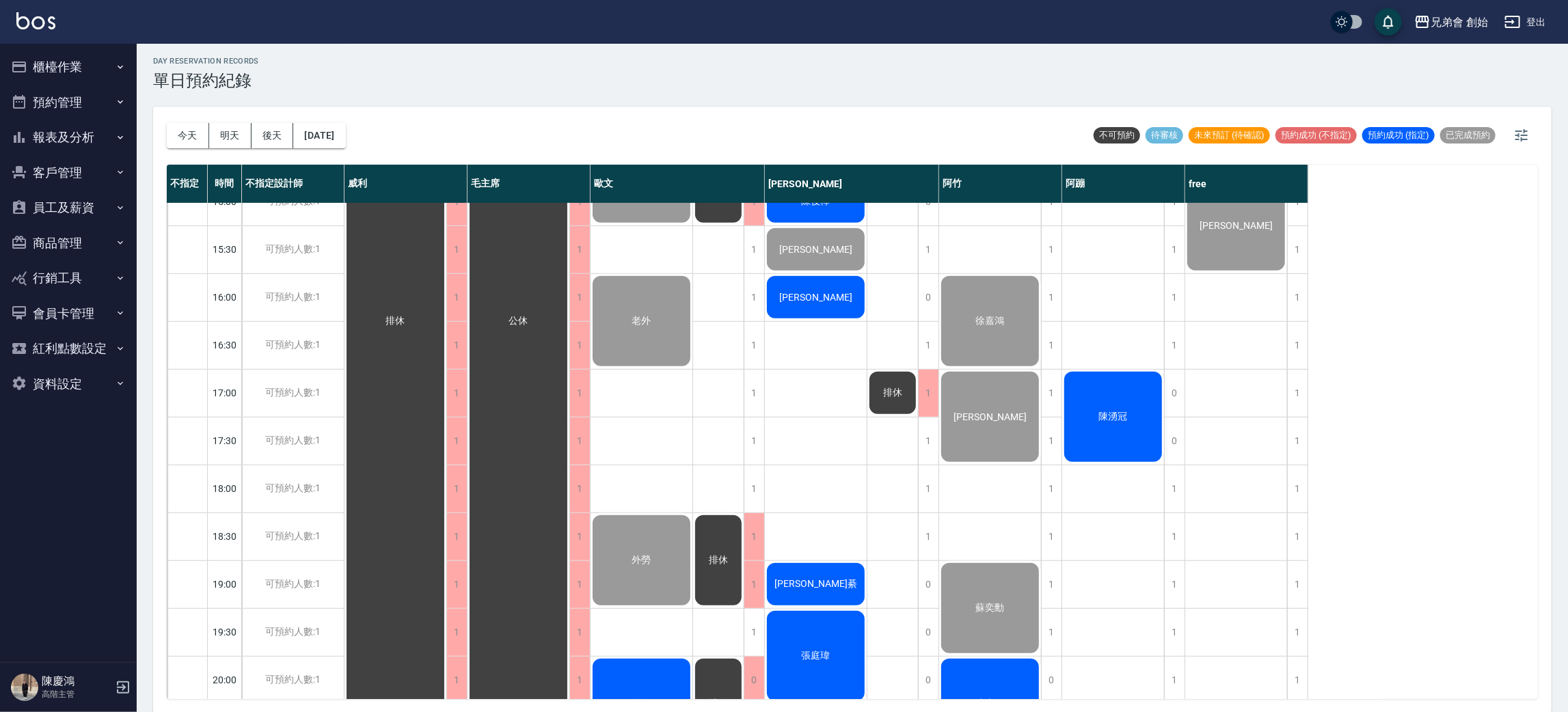
scroll to position [804, 0]
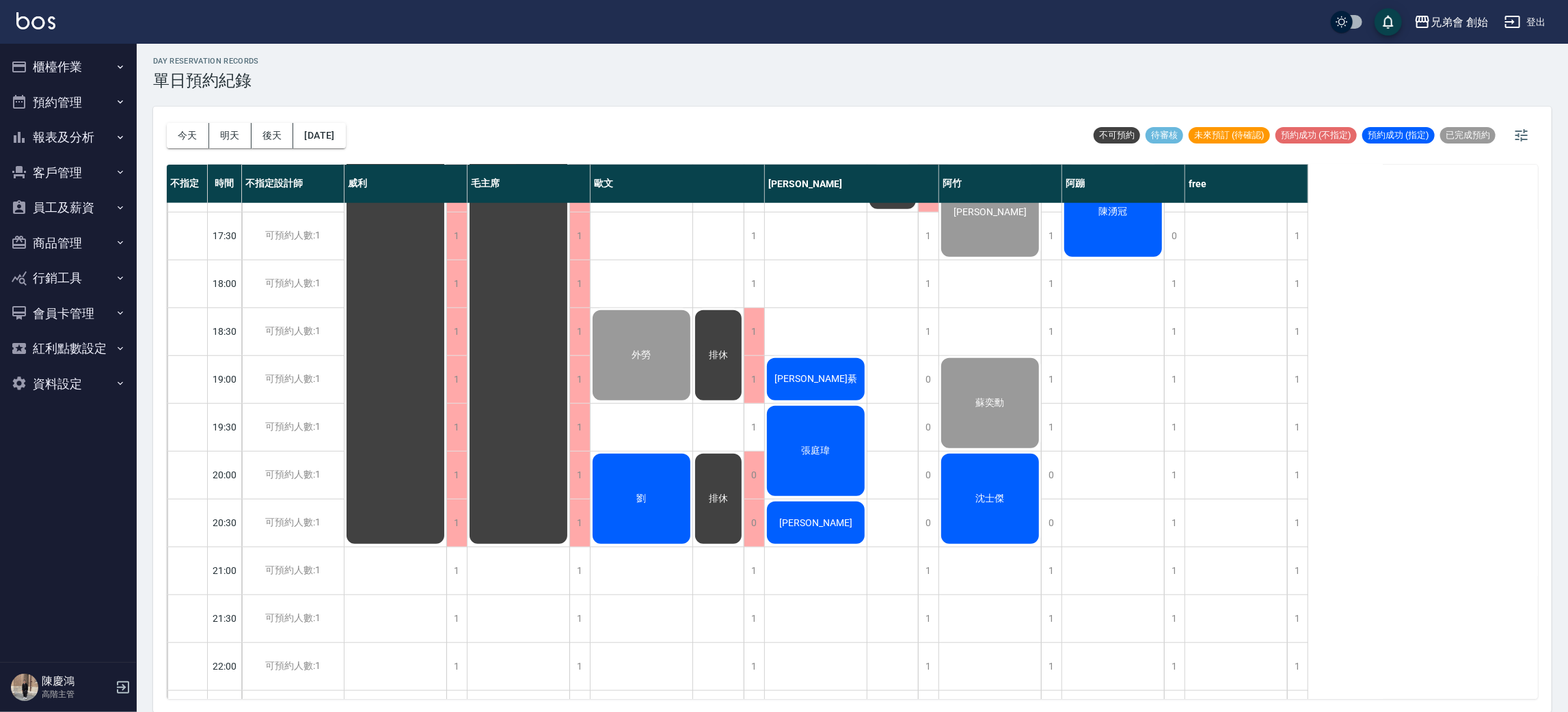
click at [819, 385] on div "何浚綦" at bounding box center [816, 379] width 102 height 46
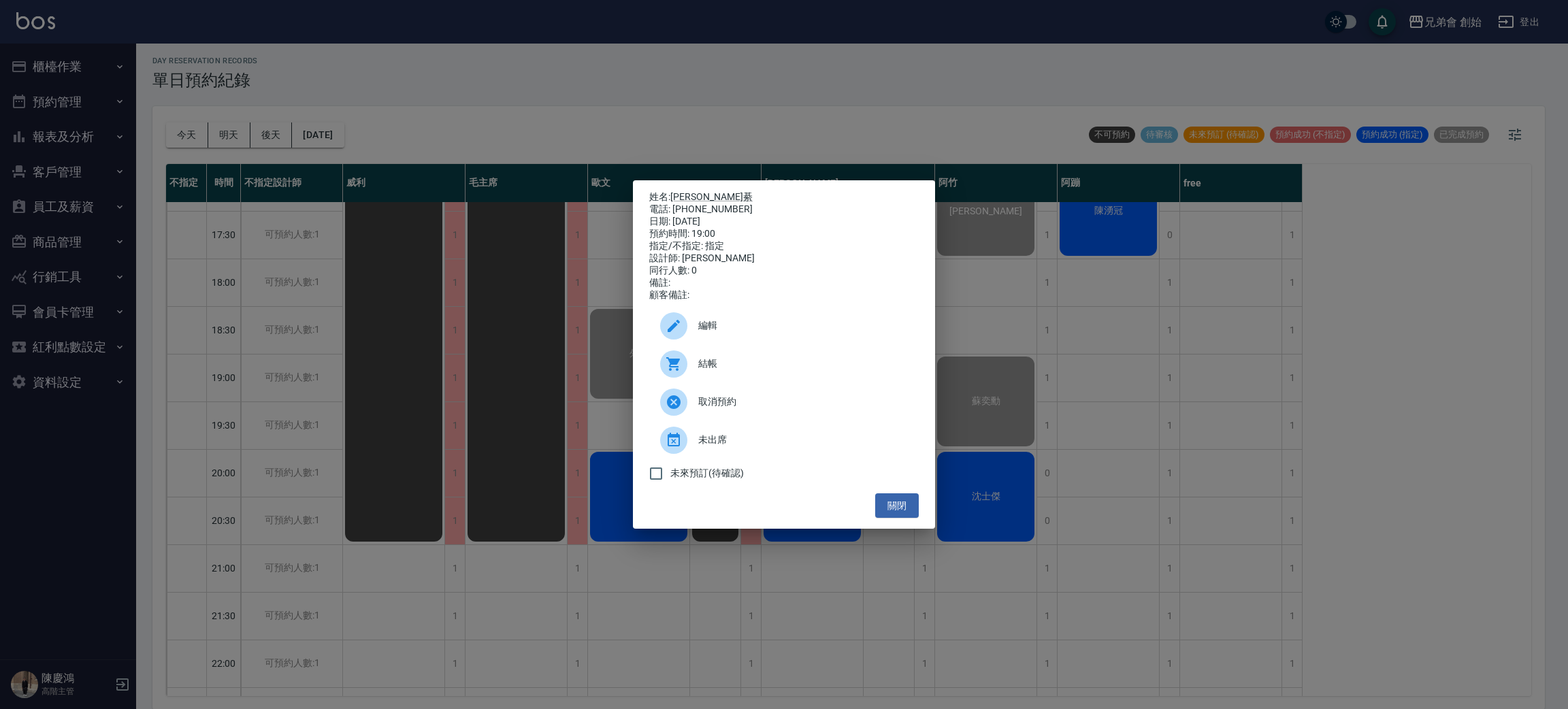
click at [691, 378] on div at bounding box center [679, 364] width 38 height 27
drag, startPoint x: 333, startPoint y: 378, endPoint x: 448, endPoint y: 388, distance: 115.4
click at [333, 378] on div "姓名: 何浚綦 電話: 0982888545 日期: 2025/09/13 預約時間: 19:00 指定/不指定: 指定 設計師: 潘潘 同行人數: 0 備註…" at bounding box center [784, 354] width 1568 height 709
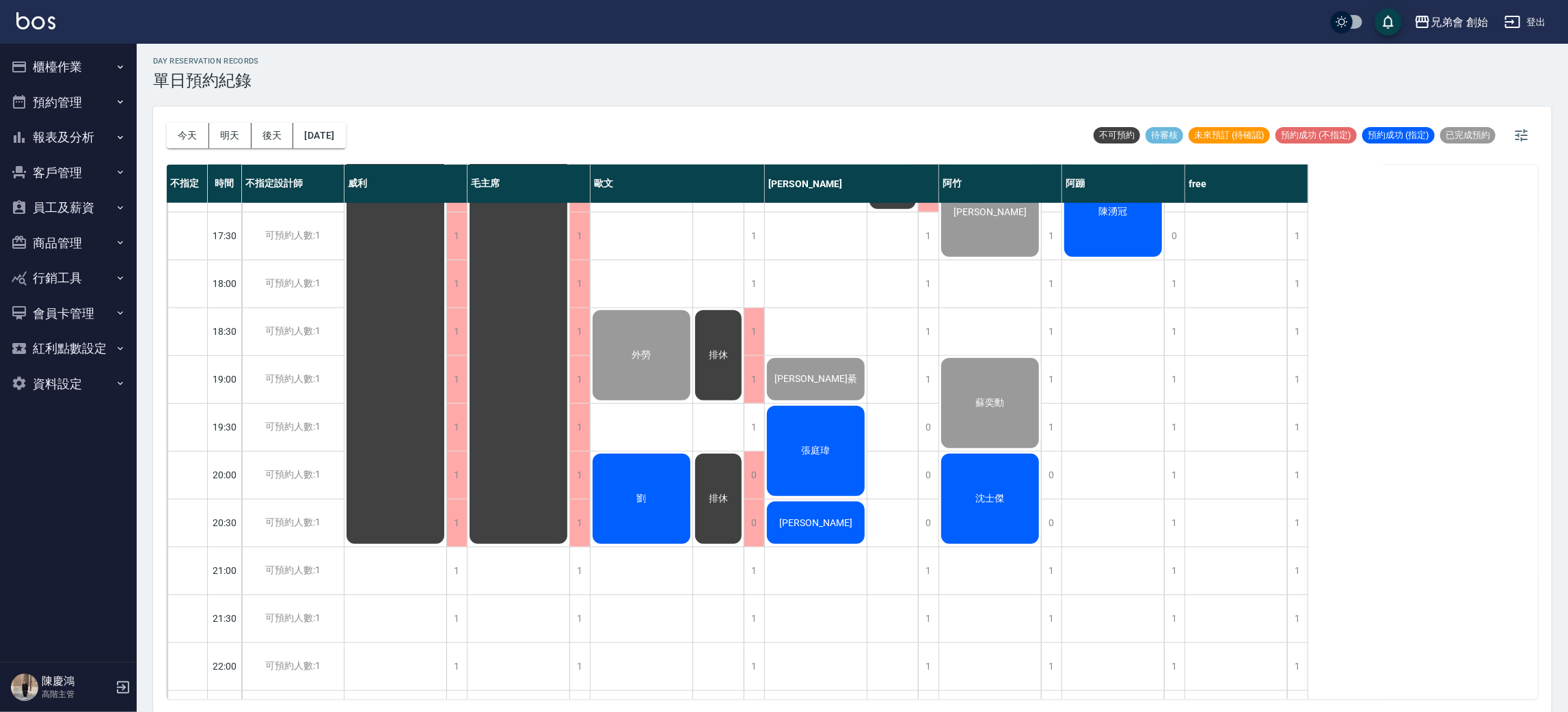
click at [805, 452] on span "張庭瑋" at bounding box center [816, 451] width 34 height 12
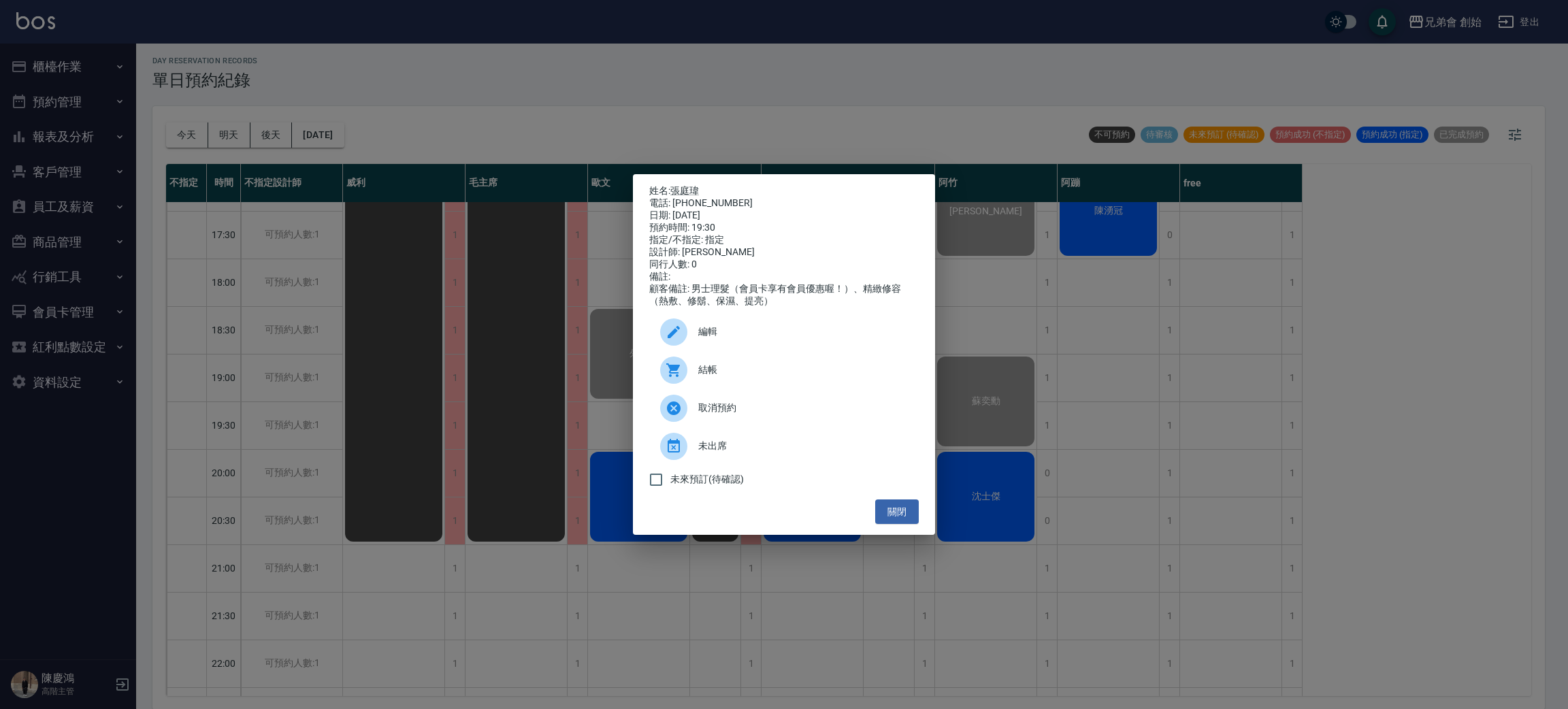
click at [710, 197] on div "電話: 0921017365" at bounding box center [784, 203] width 269 height 12
copy div "0921017365"
click at [335, 418] on div "姓名: 張庭瑋 電話: 0921017365 日期: 2025/09/13 預約時間: 19:30 指定/不指定: 指定 設計師: 潘潘 同行人數: 0 備註…" at bounding box center [784, 354] width 1568 height 709
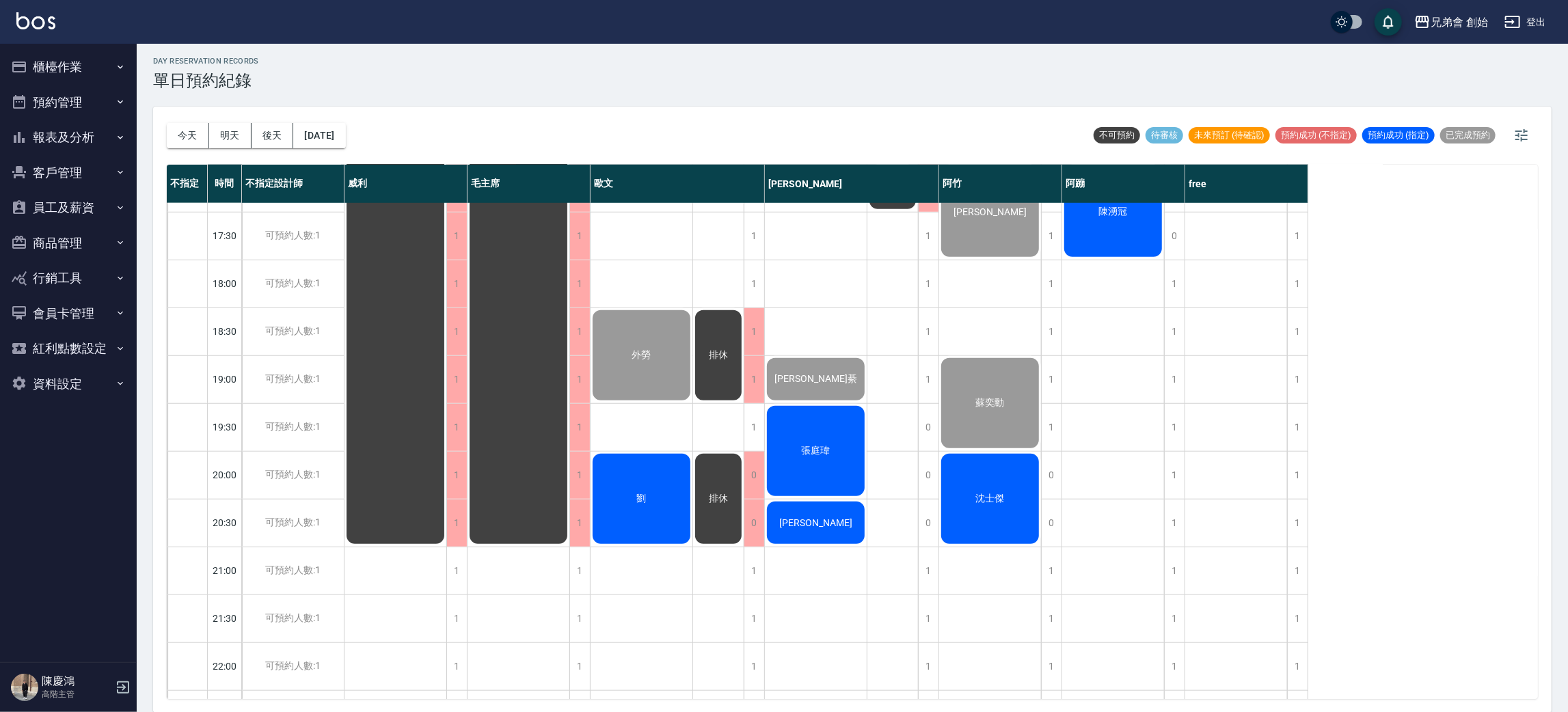
click at [832, 520] on div "[PERSON_NAME]" at bounding box center [816, 522] width 102 height 46
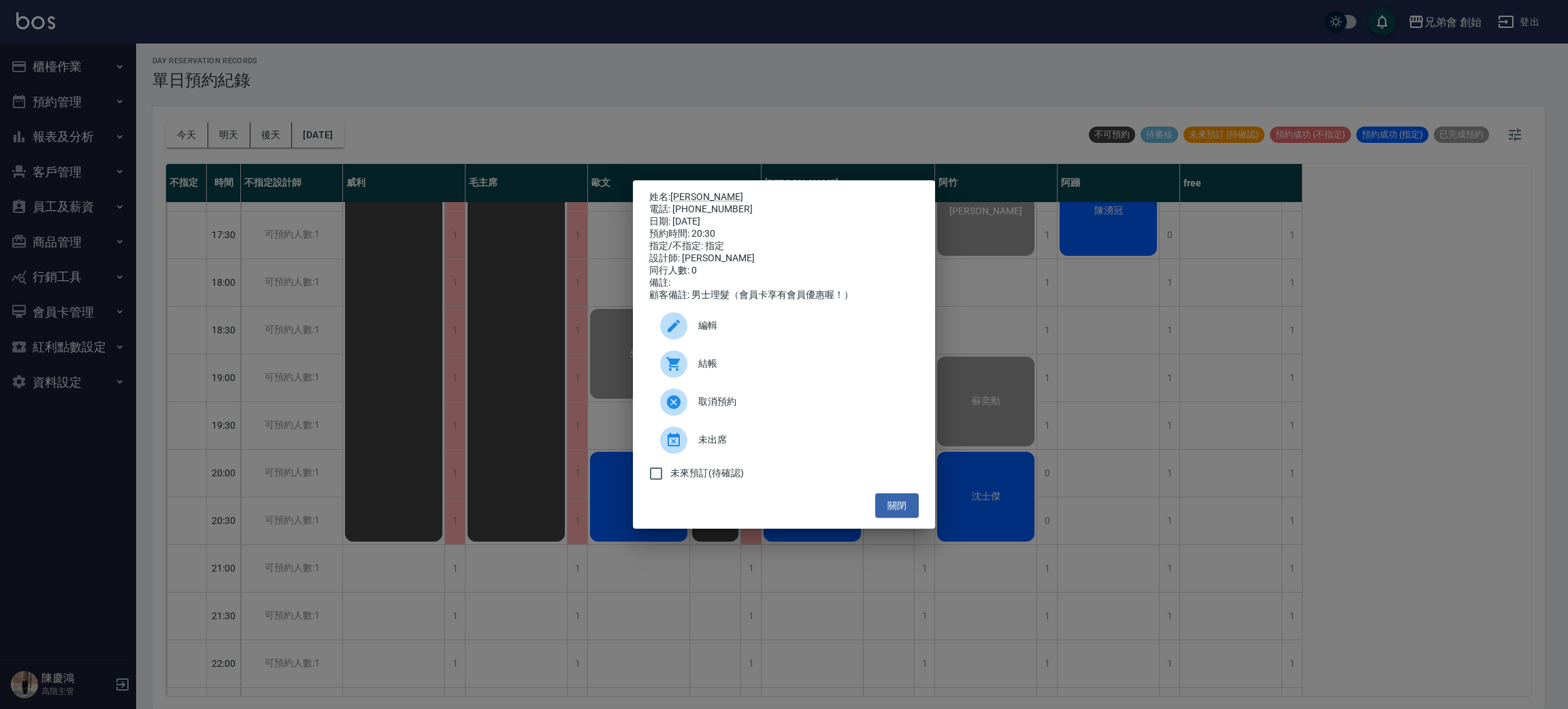
click at [734, 371] on span "結帳" at bounding box center [803, 363] width 210 height 15
click at [505, 18] on div "姓名: 李 電話: 0976505468 日期: 2025/09/13 預約時間: 20:30 指定/不指定: 指定 設計師: 潘潘 同行人數: 0 備註: …" at bounding box center [784, 354] width 1568 height 709
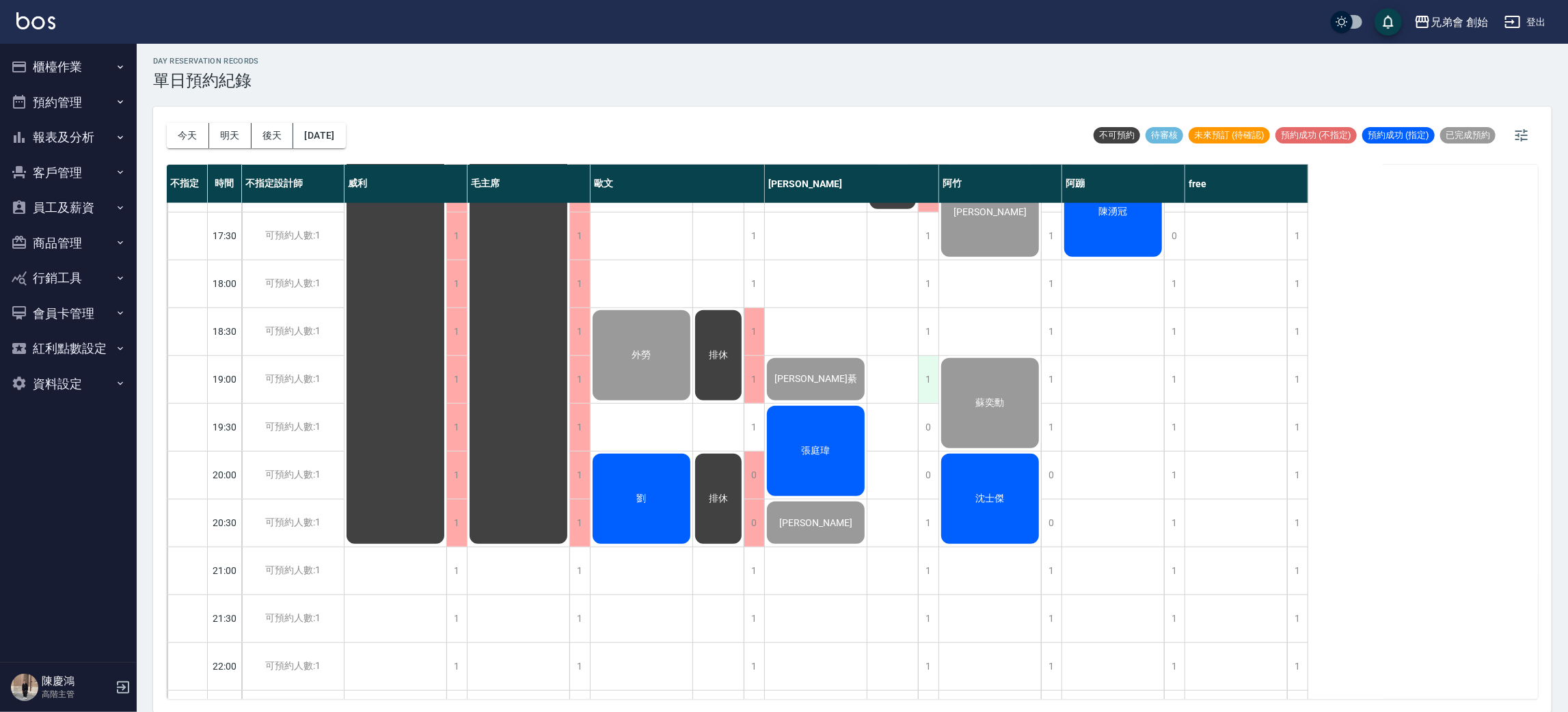
drag, startPoint x: 580, startPoint y: 16, endPoint x: 922, endPoint y: 369, distance: 491.5
click at [668, 69] on div "兄弟會 創始 登出 櫃檯作業 打帳單 帳單列表 掛單列表 座位開單 營業儀表板 現金收支登錄 高階收支登錄 材料自購登錄 每日結帳 排班表 現場電腦打卡 掃碼…" at bounding box center [784, 354] width 1568 height 716
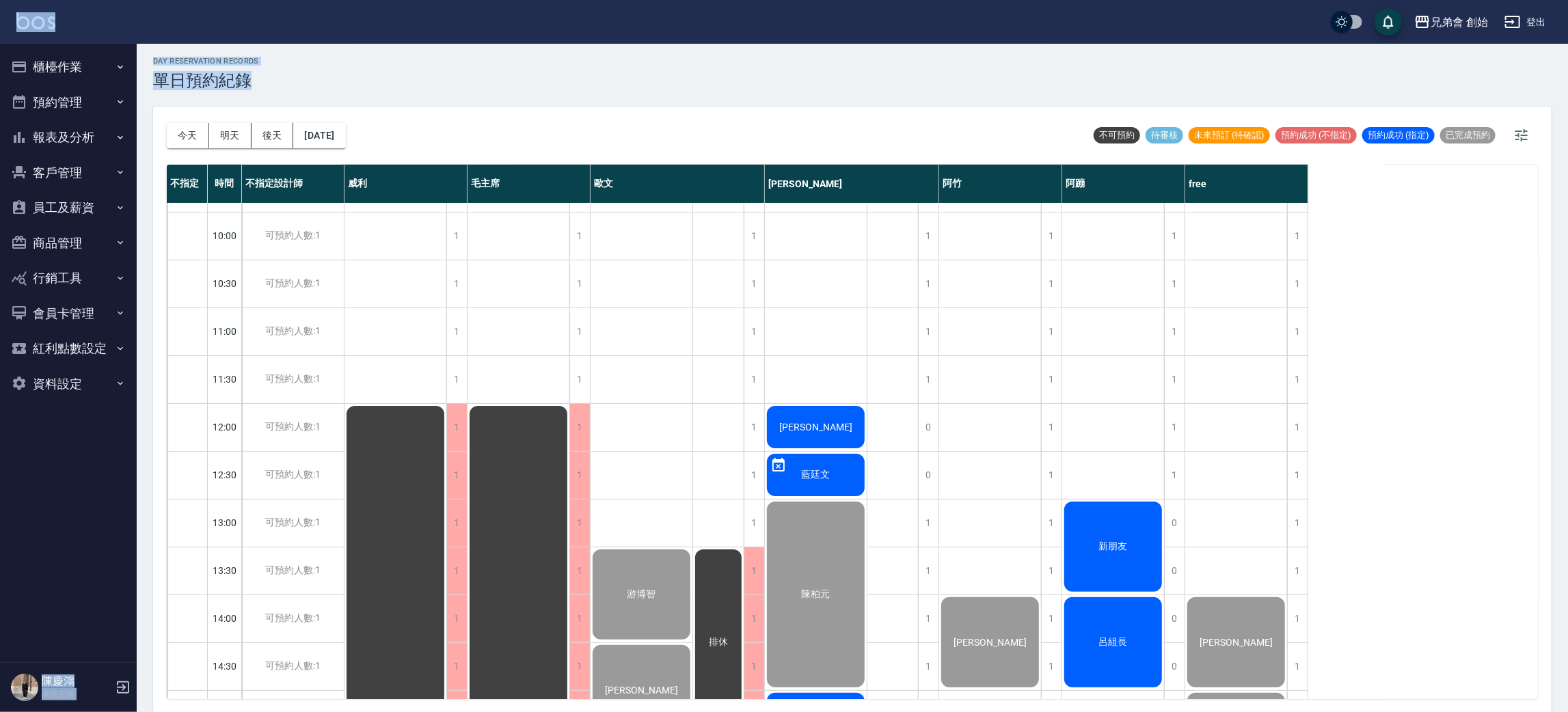
scroll to position [292, 0]
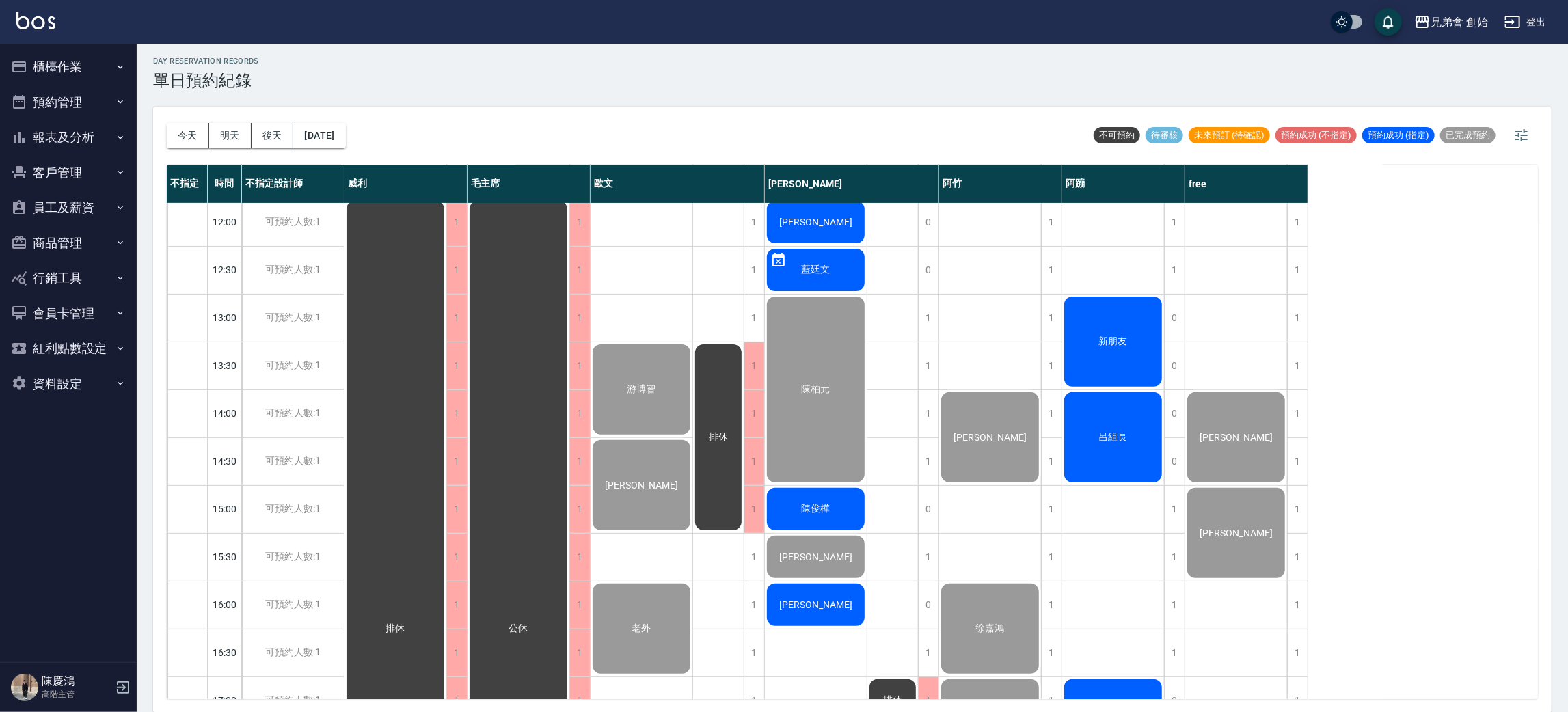
click at [1133, 322] on div "新朋友" at bounding box center [1113, 341] width 102 height 95
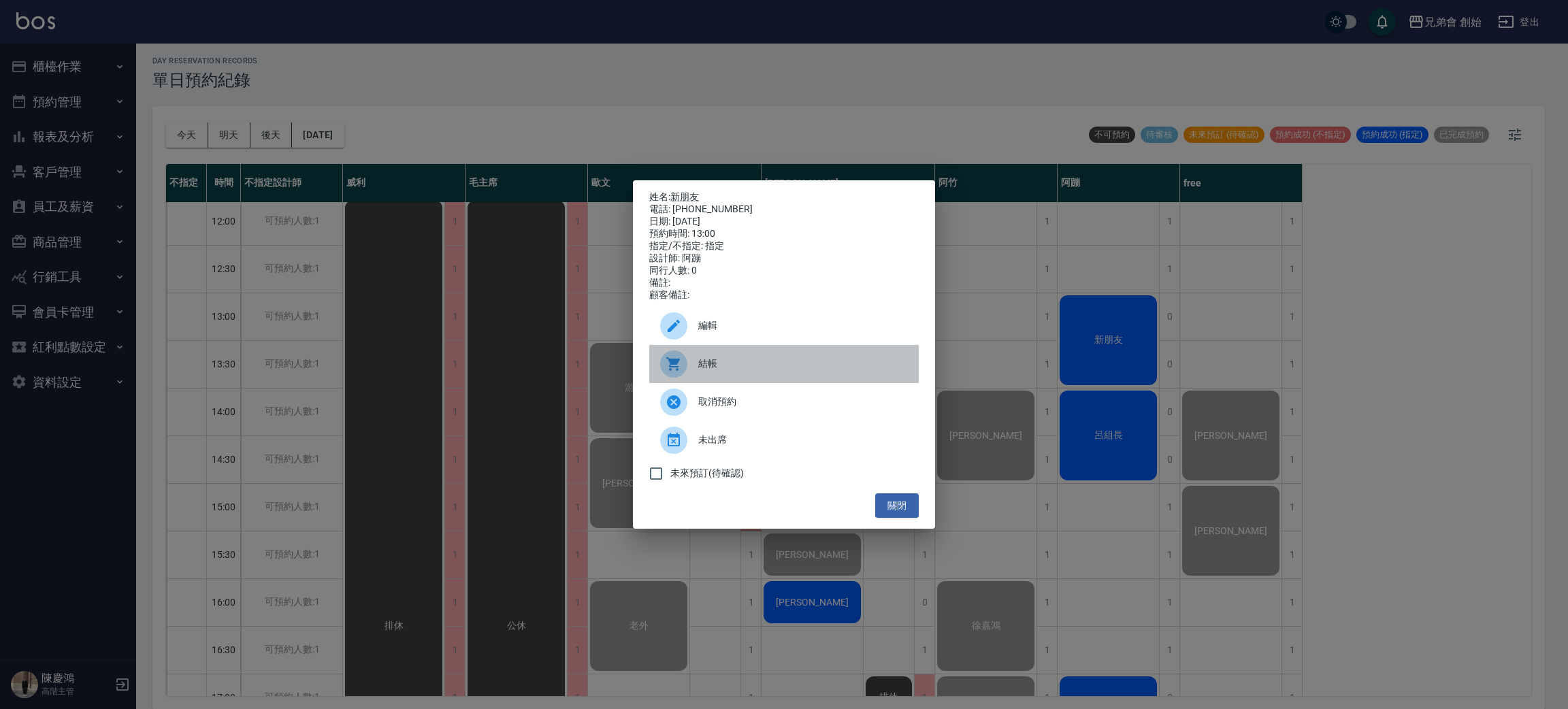
click at [869, 383] on div "結帳" at bounding box center [784, 363] width 269 height 38
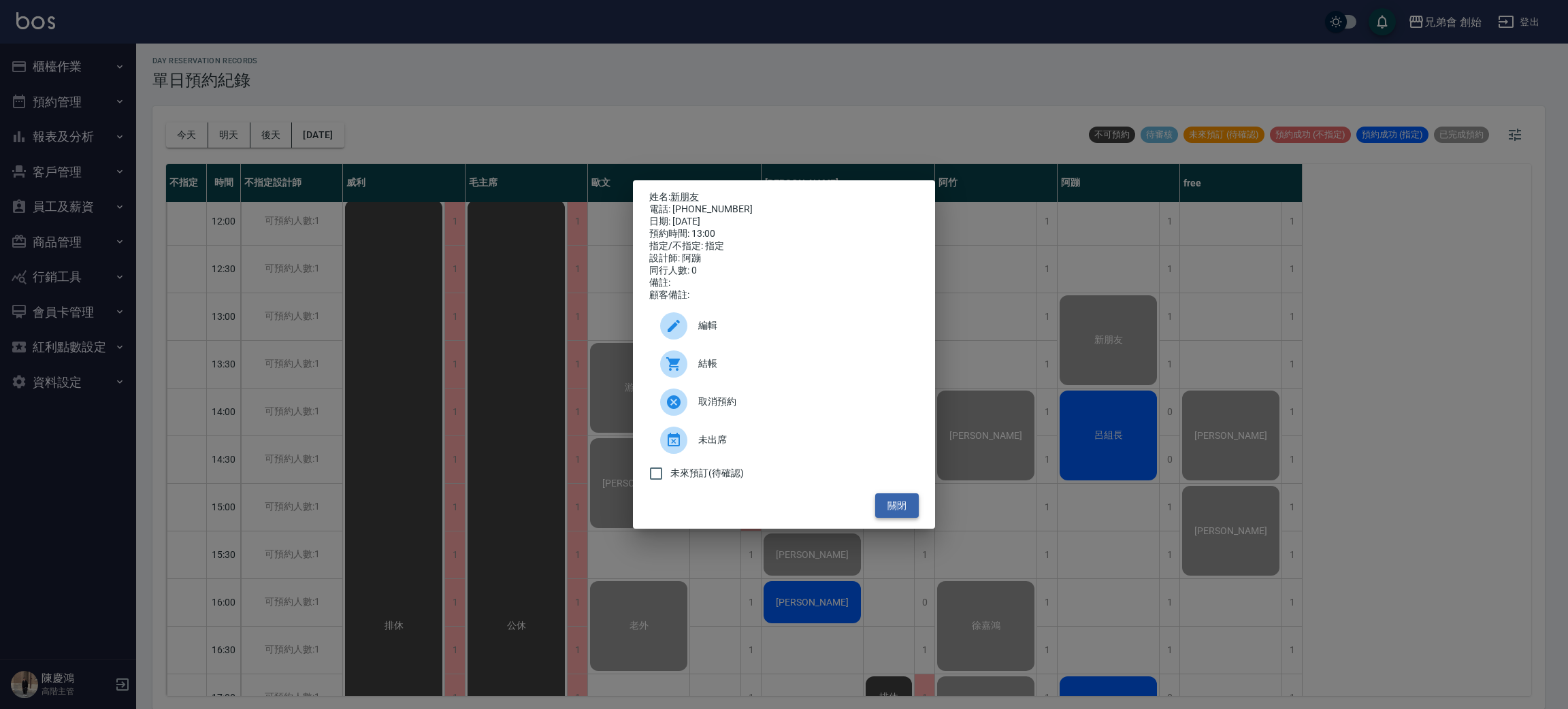
click at [876, 508] on button "關閉" at bounding box center [897, 505] width 44 height 25
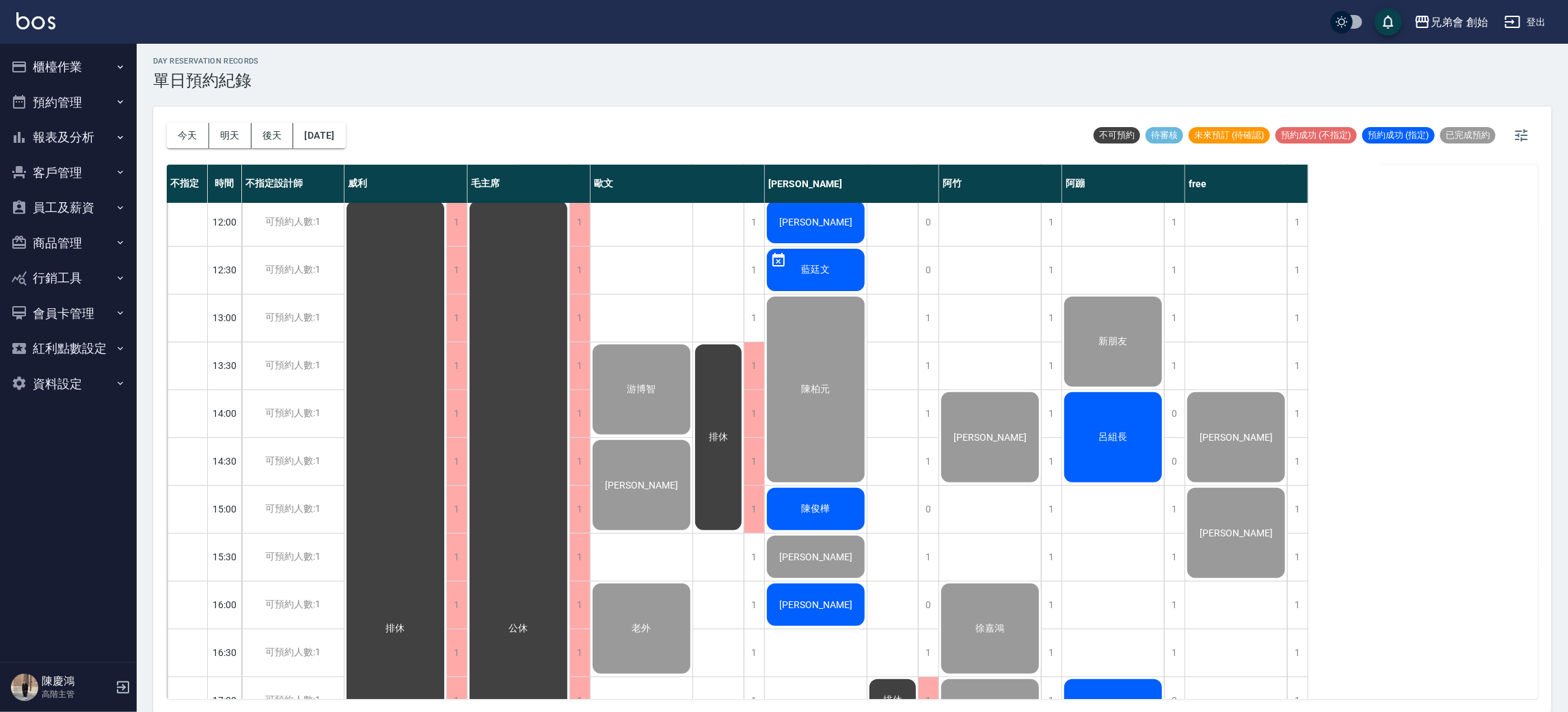
click at [1098, 441] on div "呂組長" at bounding box center [1113, 437] width 102 height 95
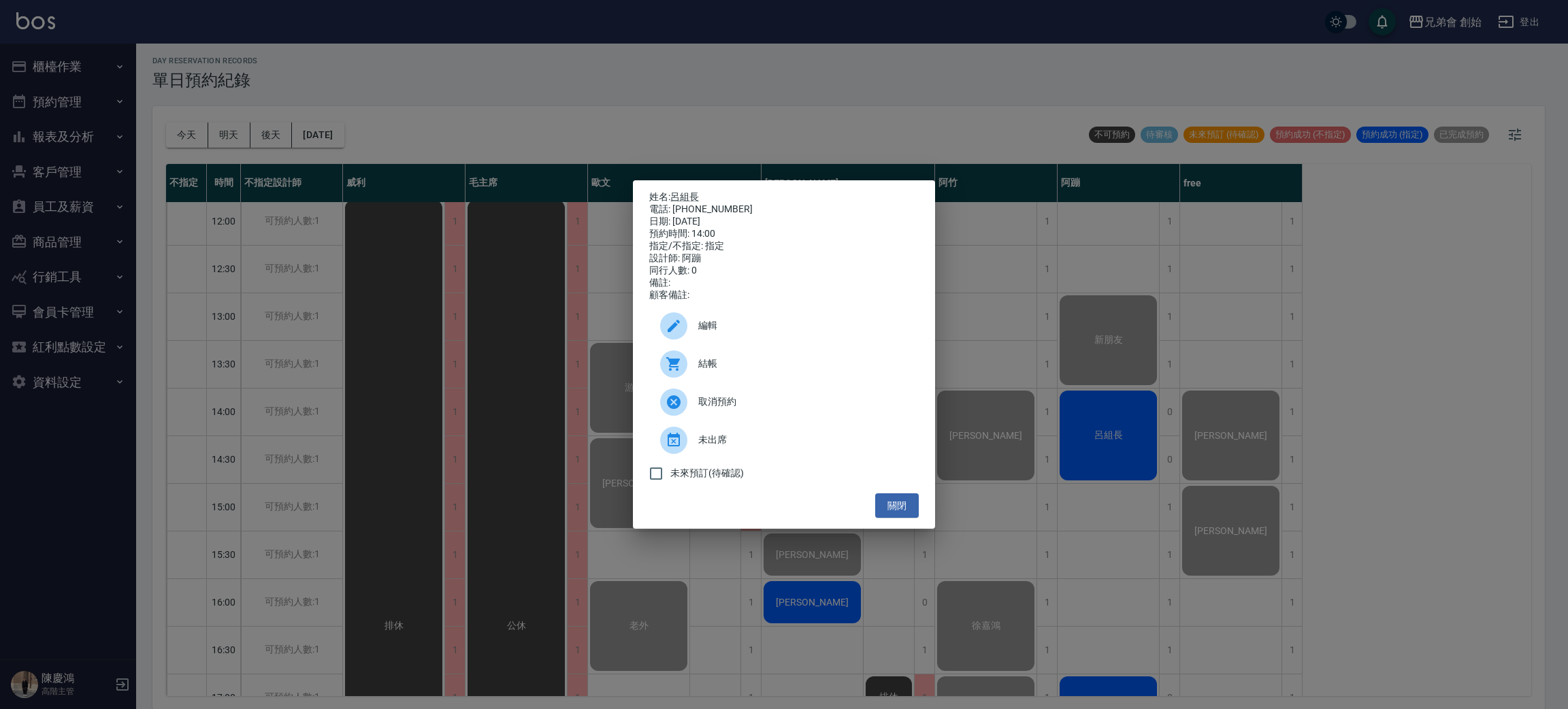
click at [844, 369] on span "結帳" at bounding box center [803, 363] width 210 height 15
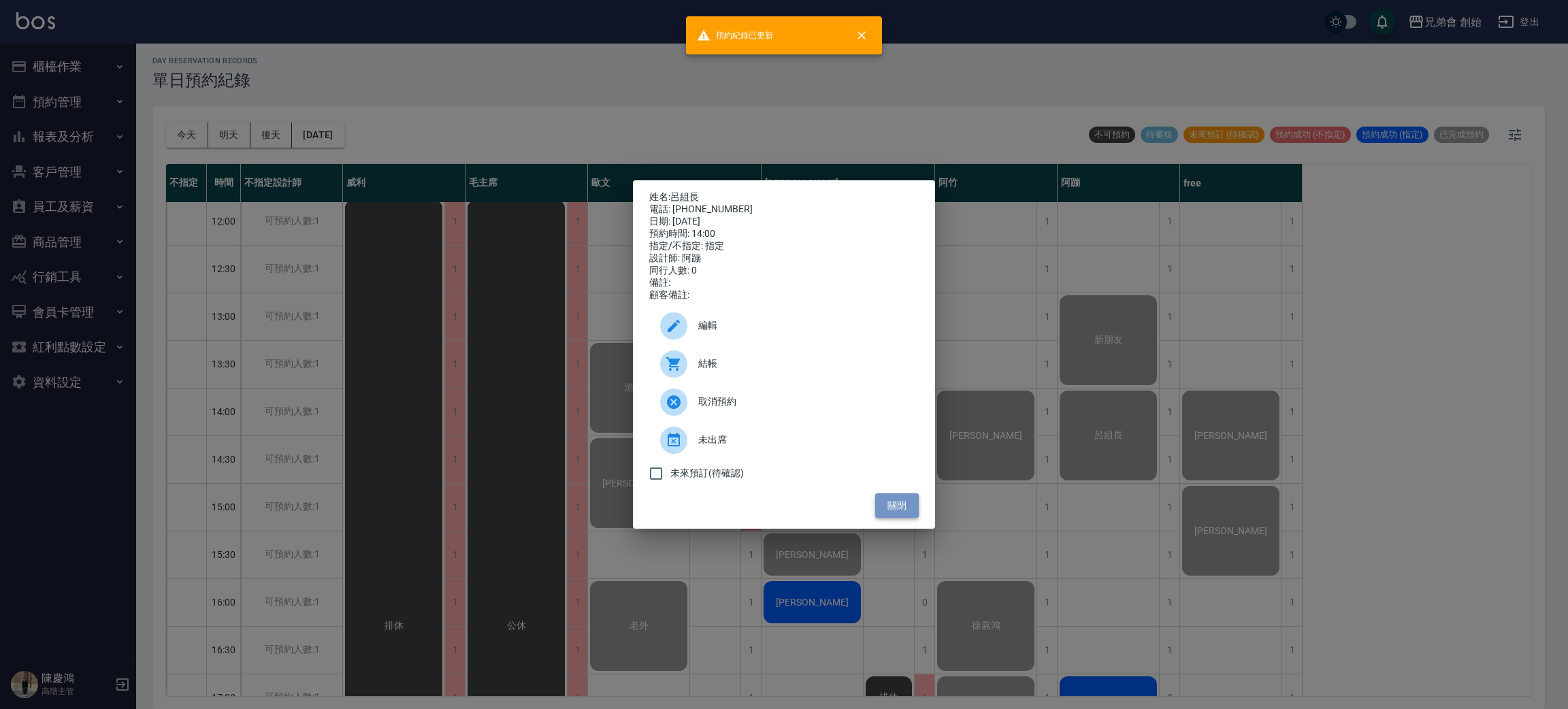
click at [900, 505] on button "關閉" at bounding box center [897, 505] width 44 height 25
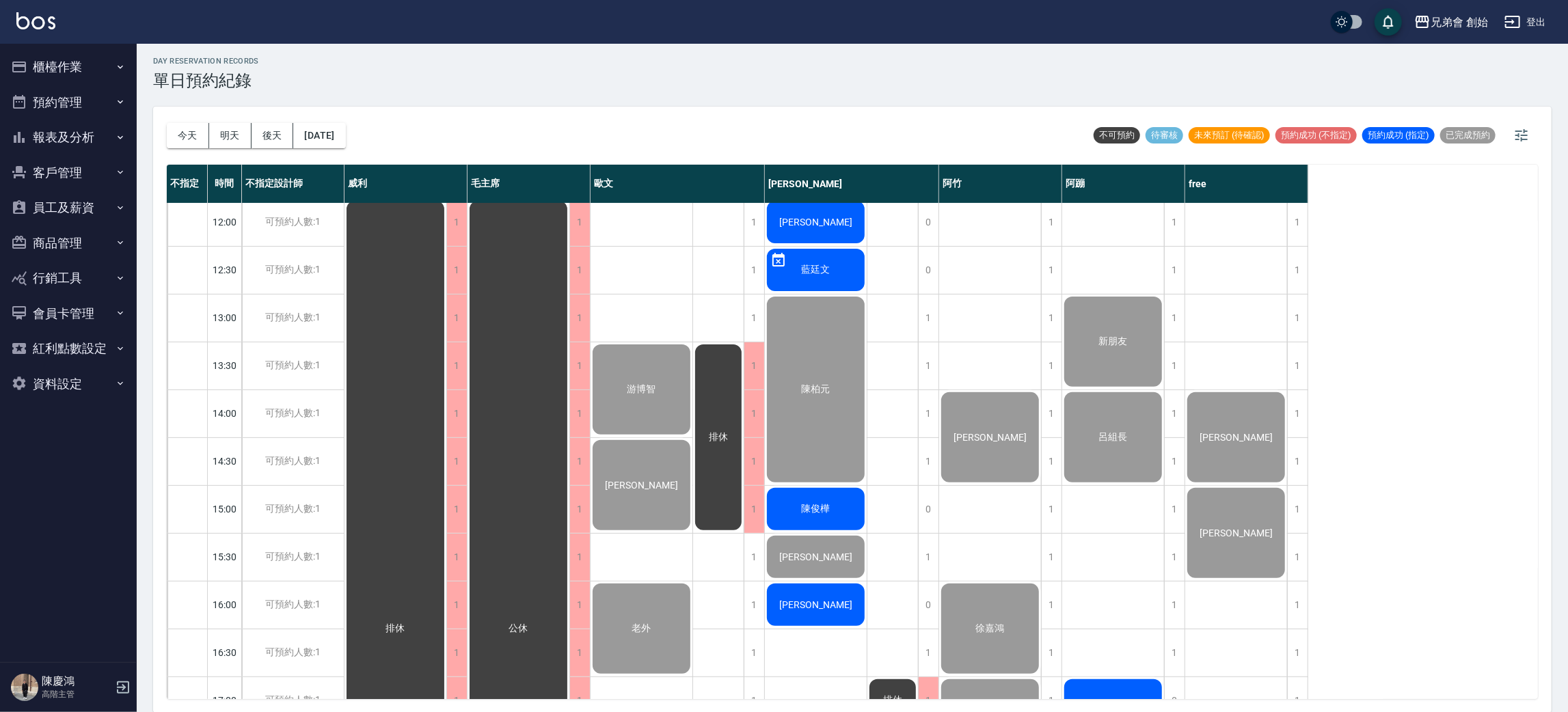
scroll to position [804, 0]
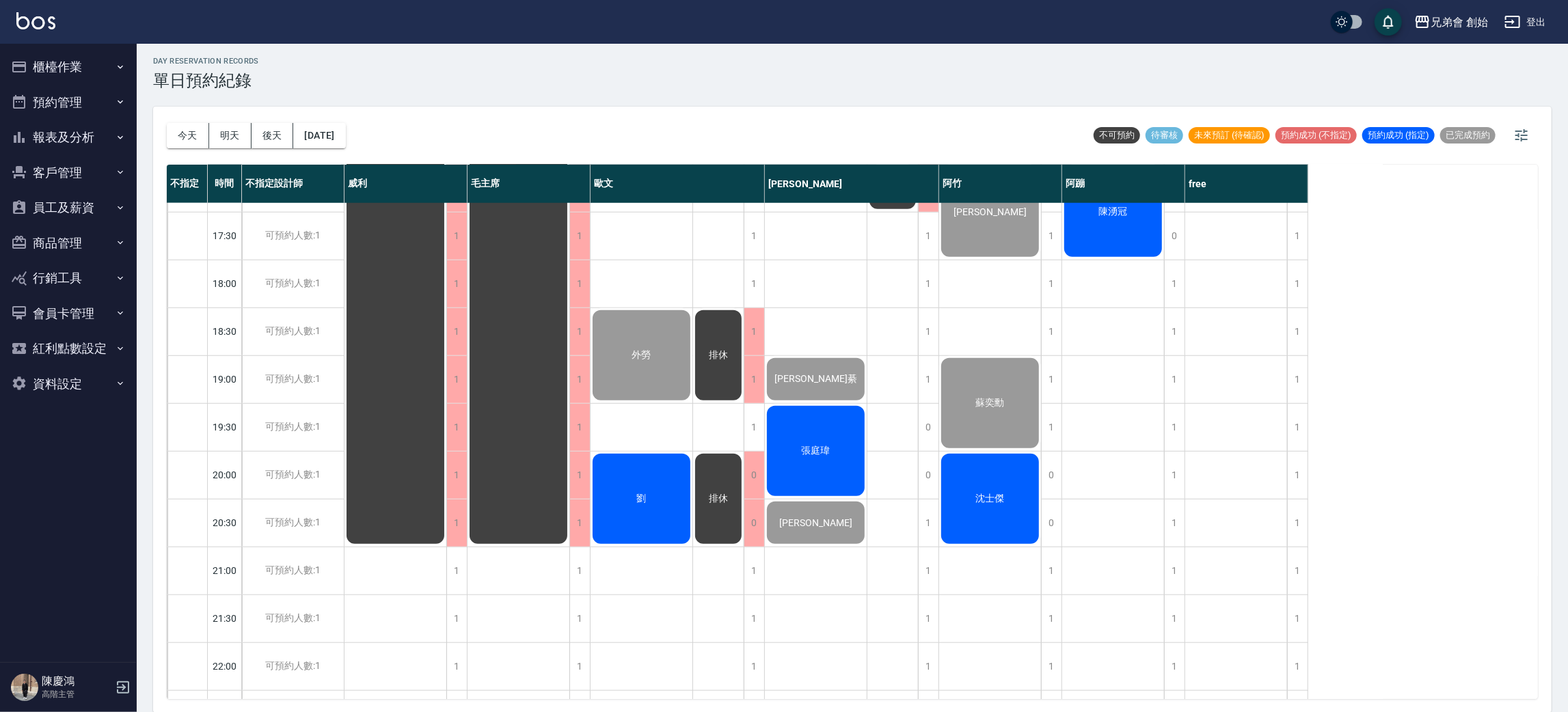
click at [1115, 220] on div "陳湧冠" at bounding box center [1113, 211] width 102 height 95
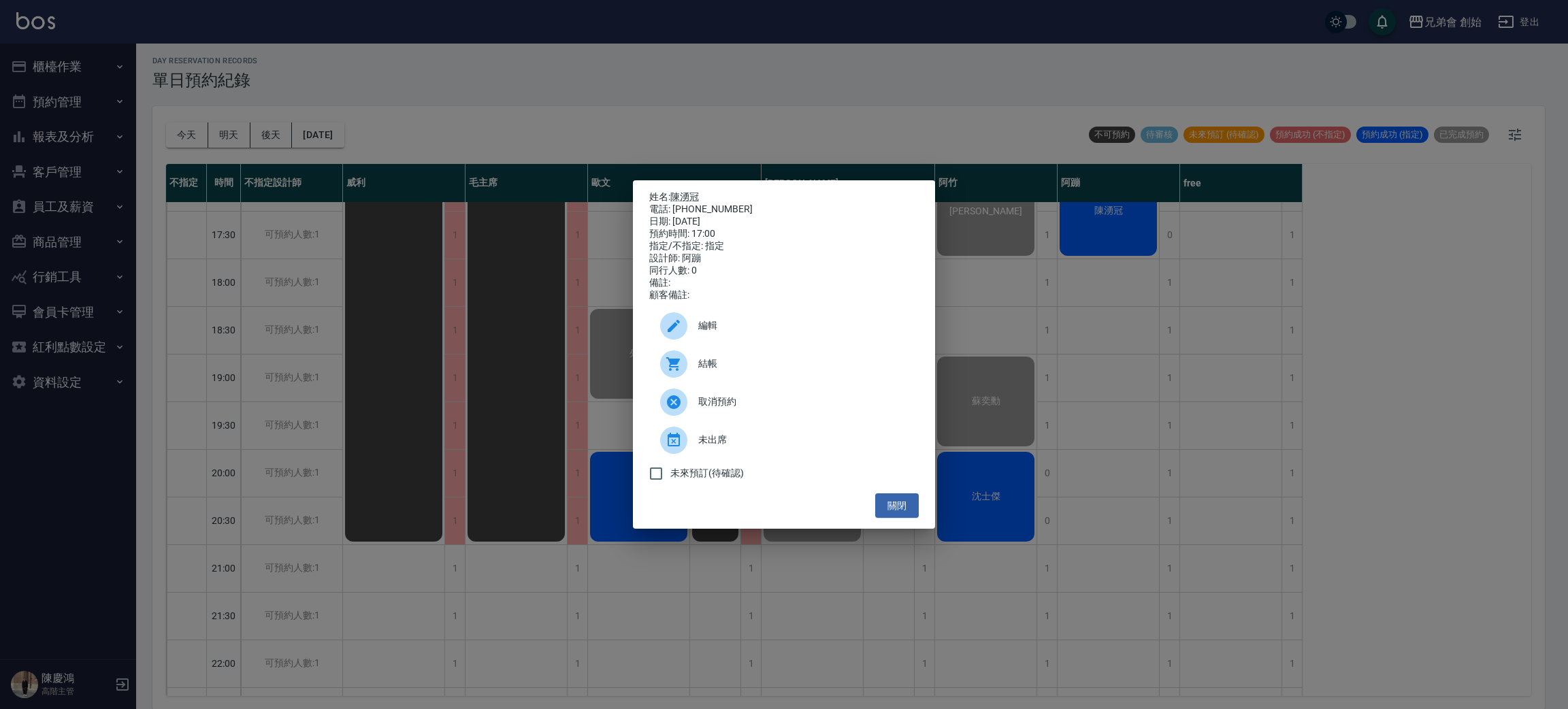
click at [715, 371] on span "結帳" at bounding box center [803, 363] width 210 height 15
click at [909, 512] on button "關閉" at bounding box center [897, 505] width 44 height 25
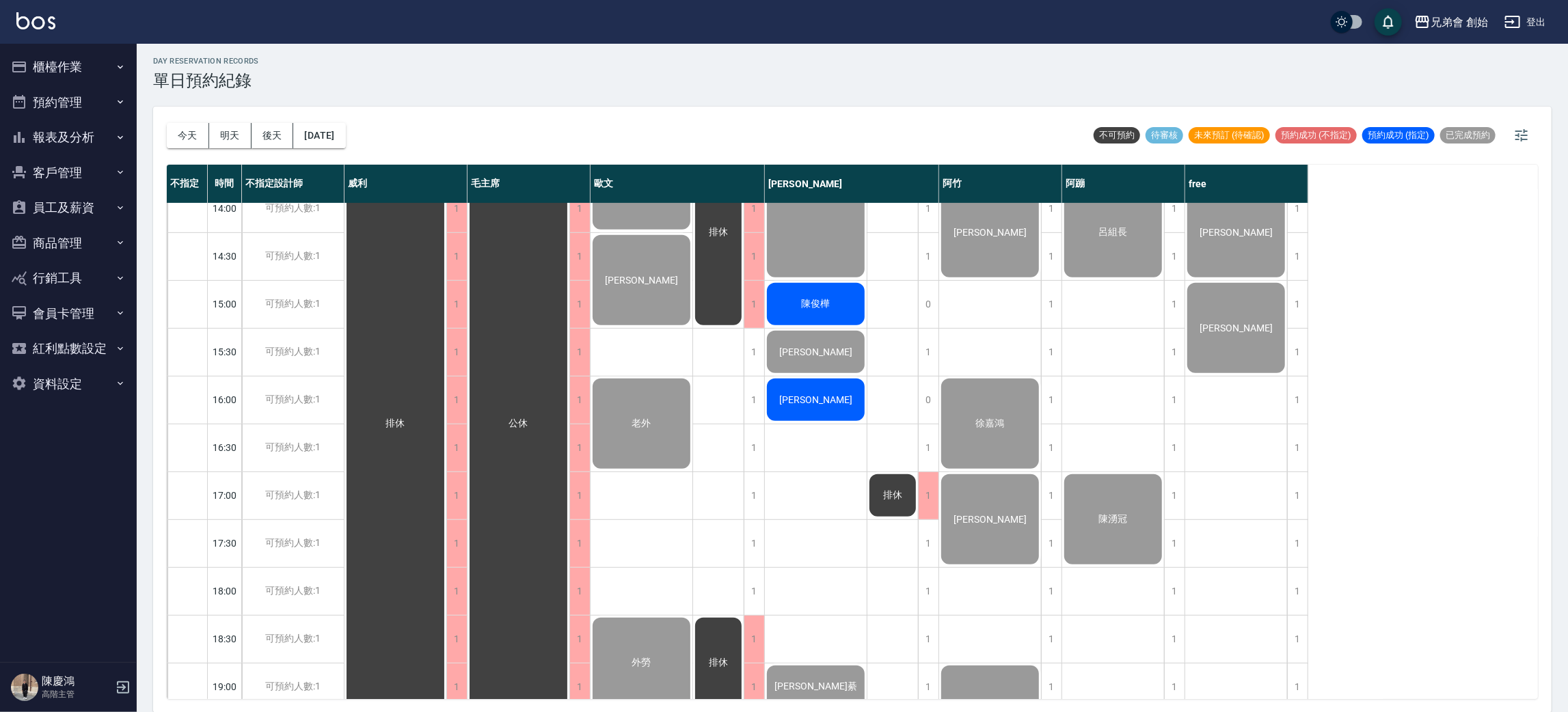
scroll to position [189, 0]
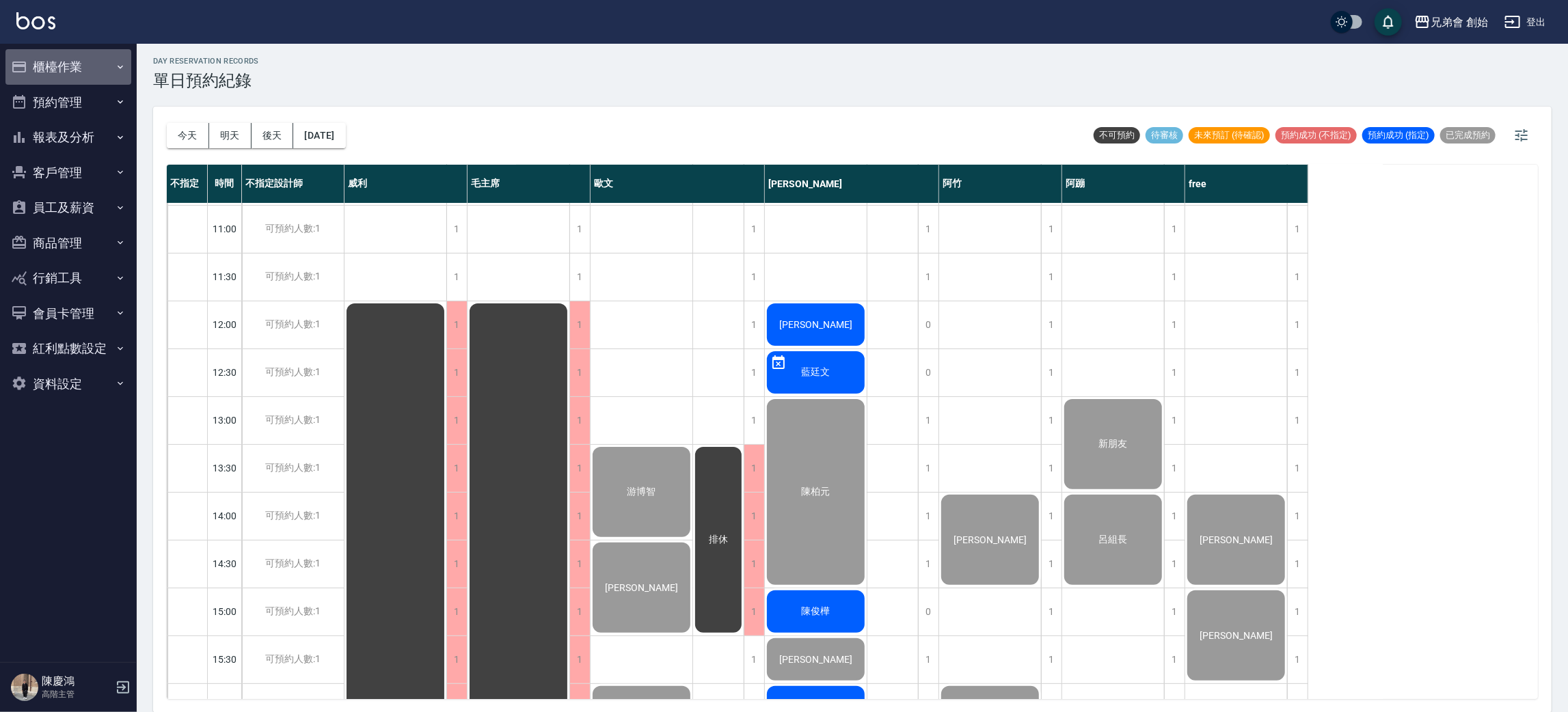
click at [118, 66] on icon "button" at bounding box center [120, 66] width 6 height 3
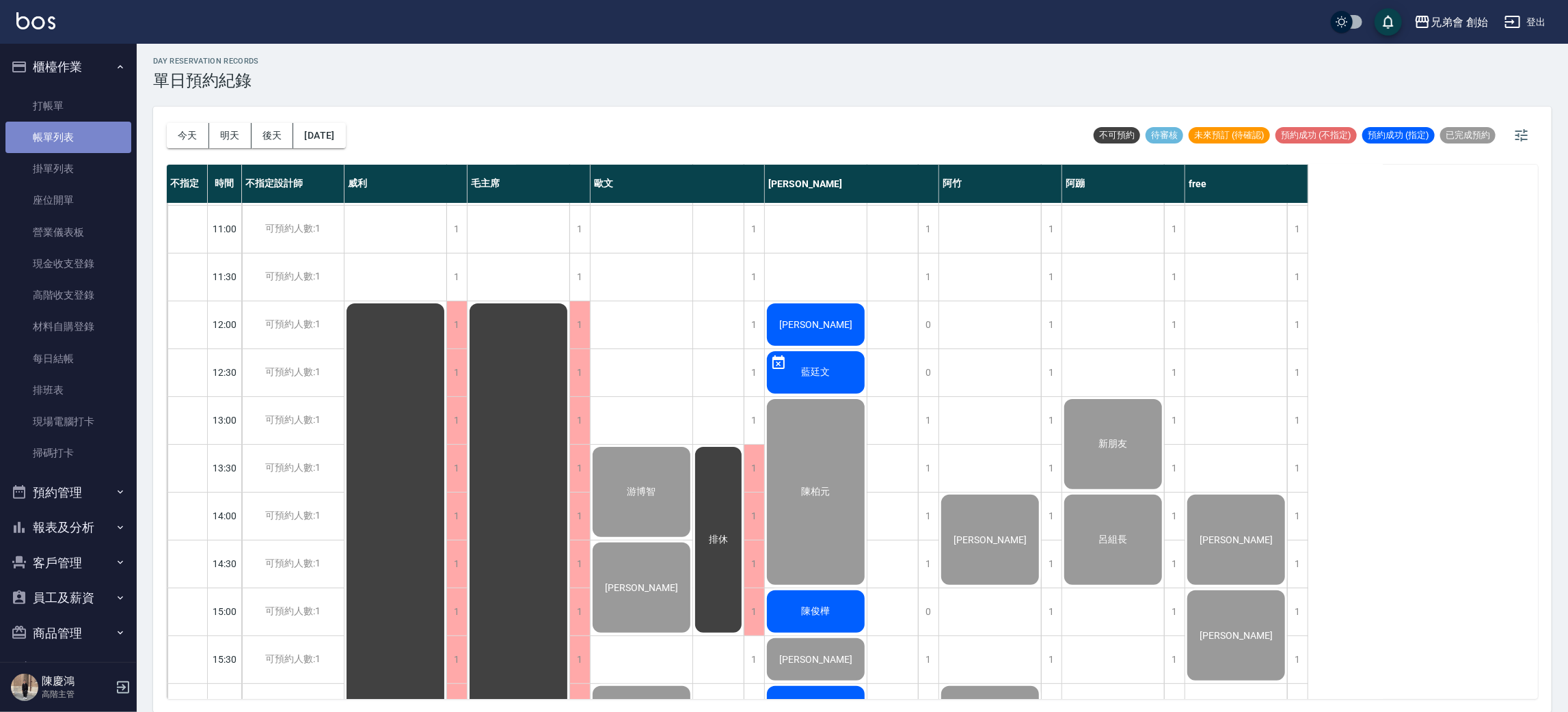
click at [87, 127] on link "帳單列表" at bounding box center [68, 137] width 125 height 32
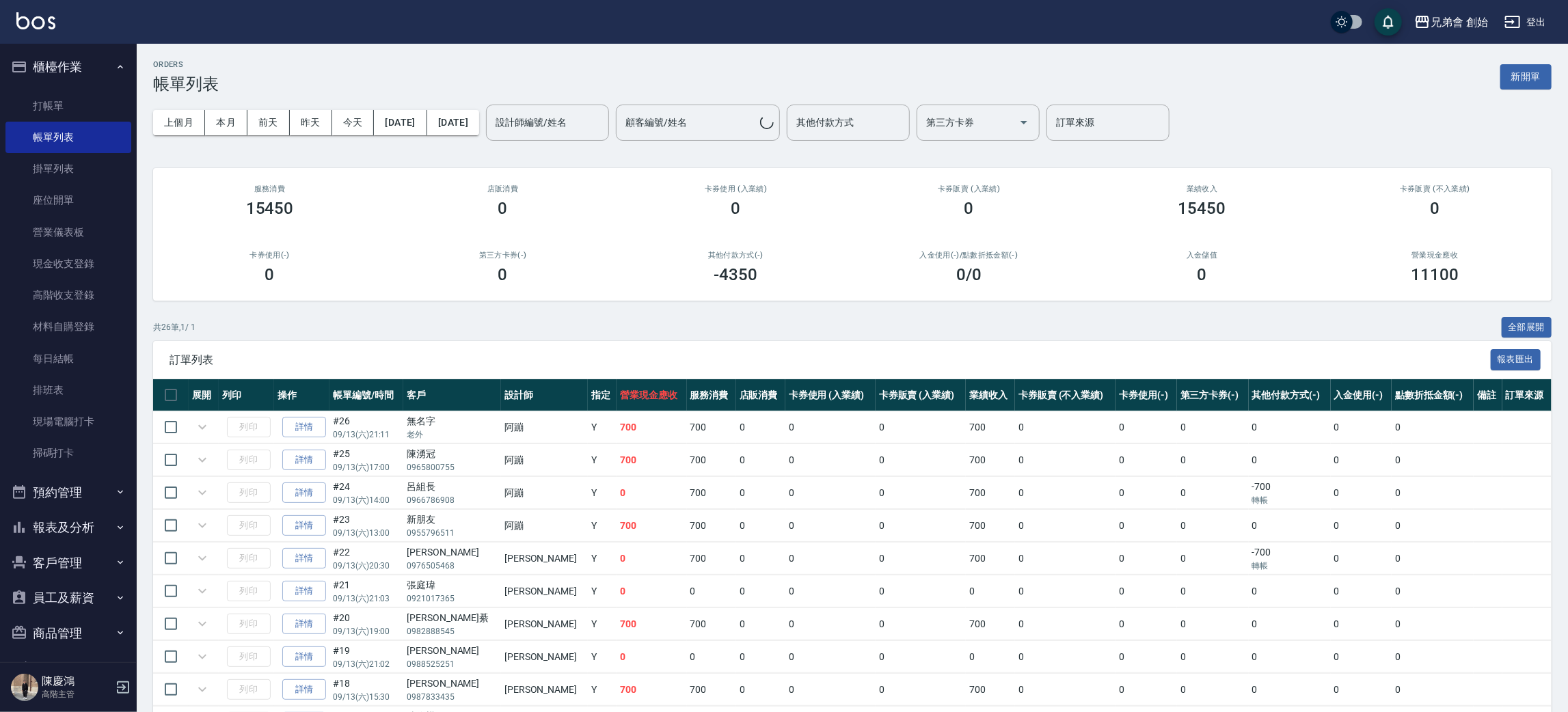
click at [568, 127] on div "設計師編號/姓名 設計師編號/姓名" at bounding box center [547, 122] width 123 height 36
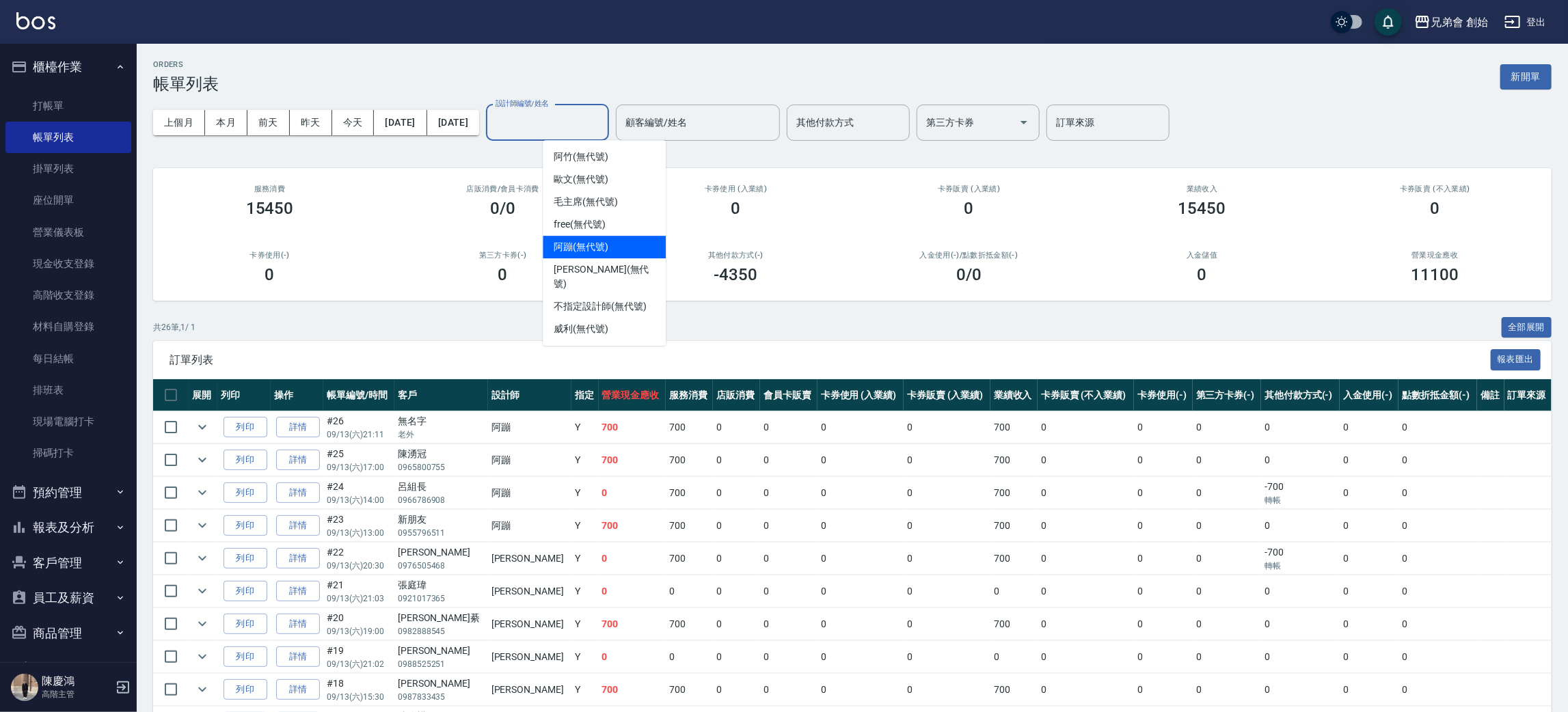
click at [630, 248] on div "阿蹦 (無代號)" at bounding box center [604, 247] width 123 height 23
type input "阿蹦(無代號)"
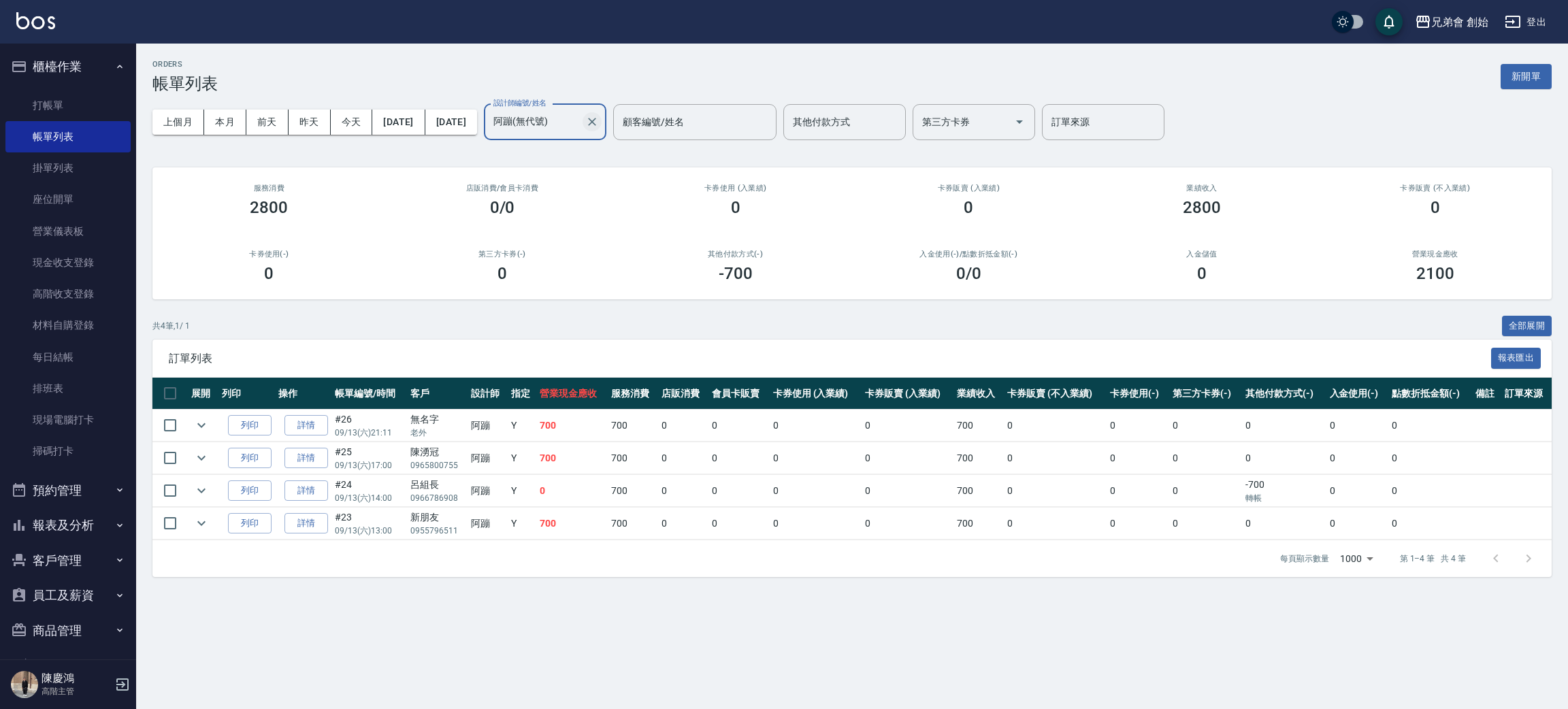
click at [599, 118] on icon "Clear" at bounding box center [592, 122] width 14 height 14
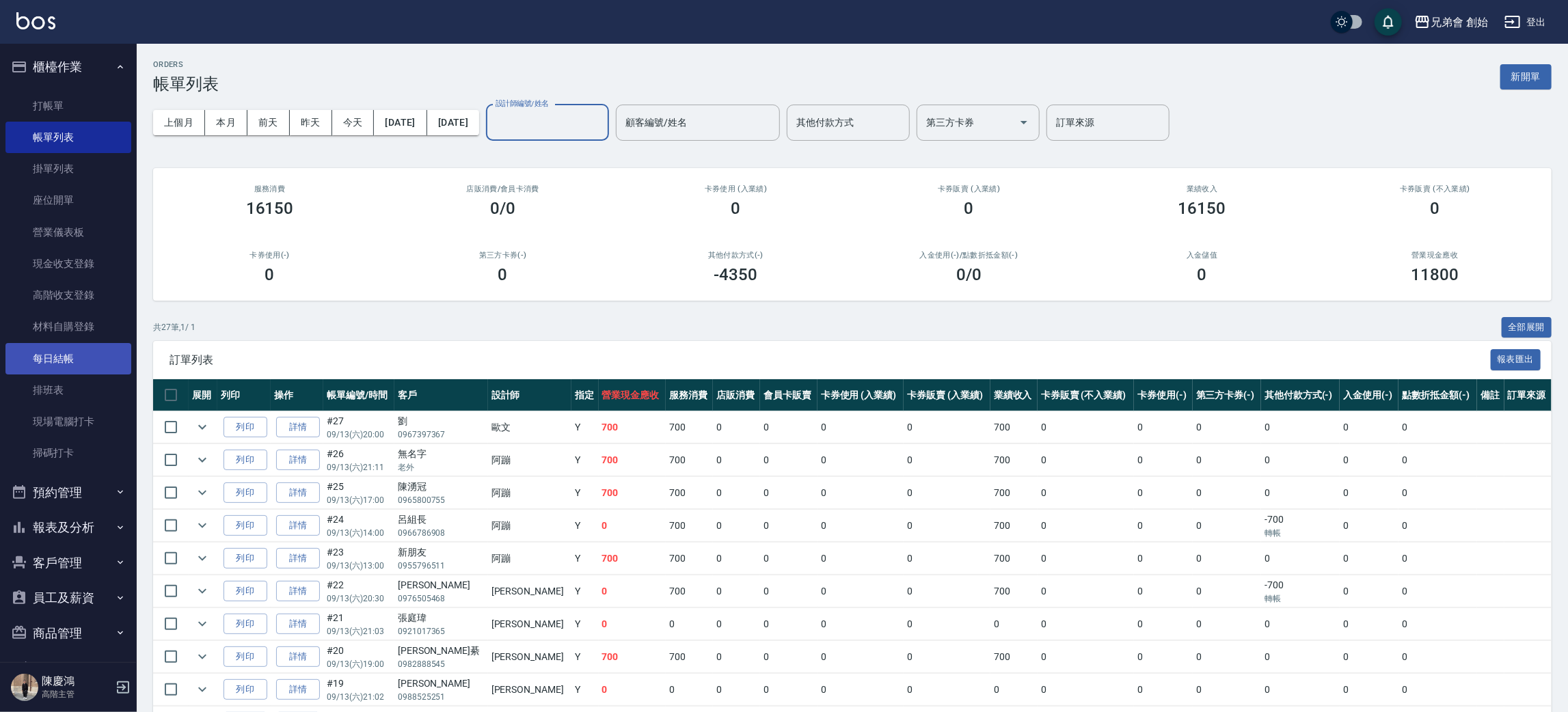
click at [53, 347] on link "每日結帳" at bounding box center [68, 358] width 125 height 32
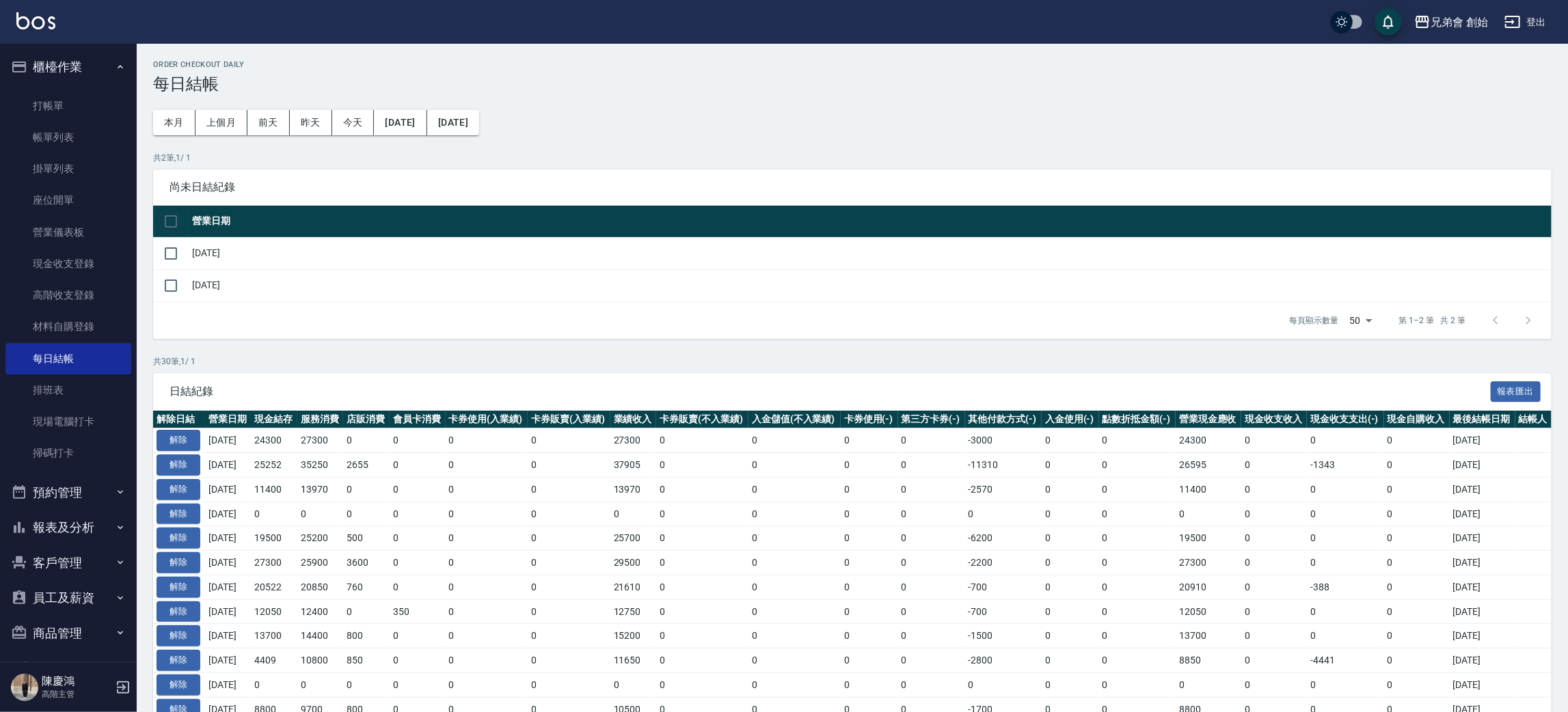
click at [174, 213] on input "checkbox" at bounding box center [170, 221] width 28 height 28
checkbox input "true"
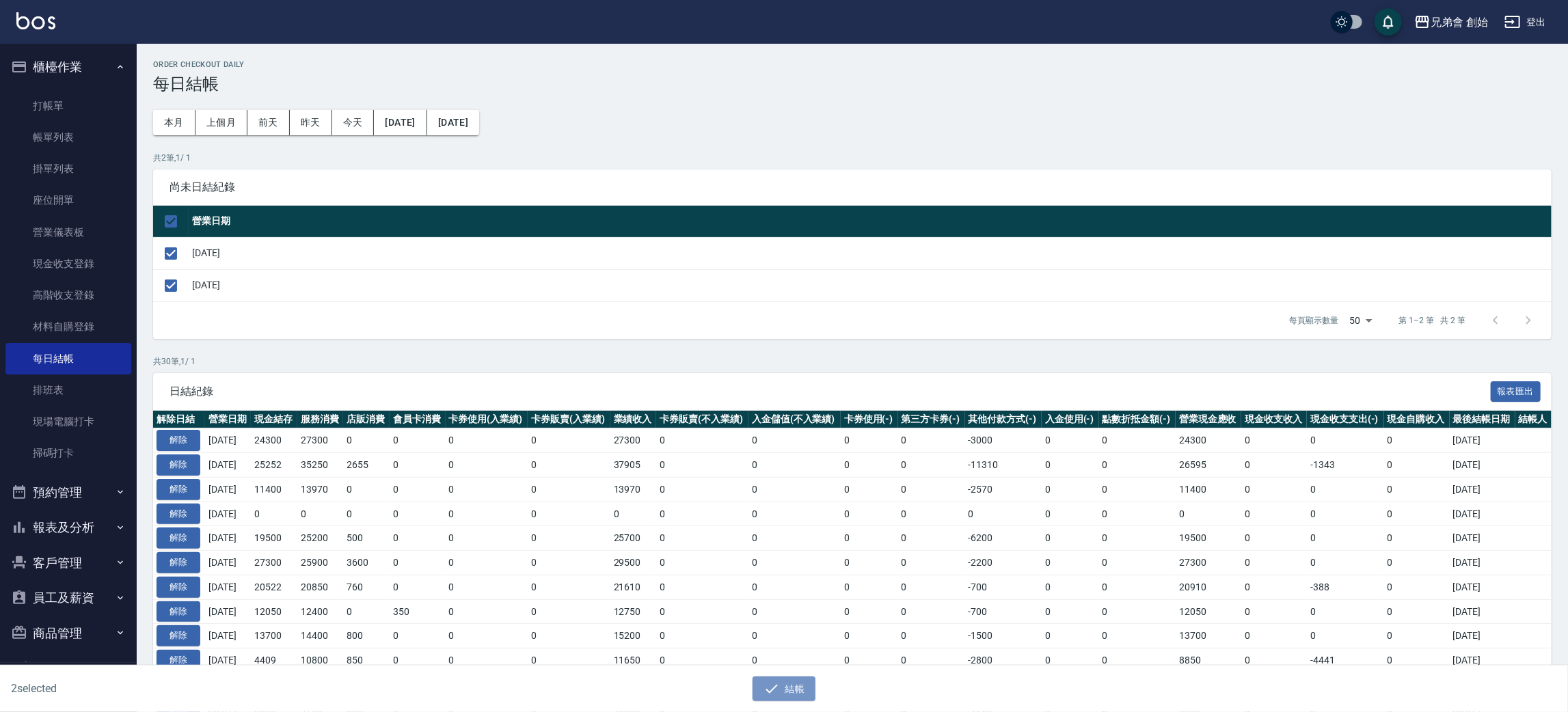
click at [809, 676] on button "結帳" at bounding box center [784, 689] width 64 height 25
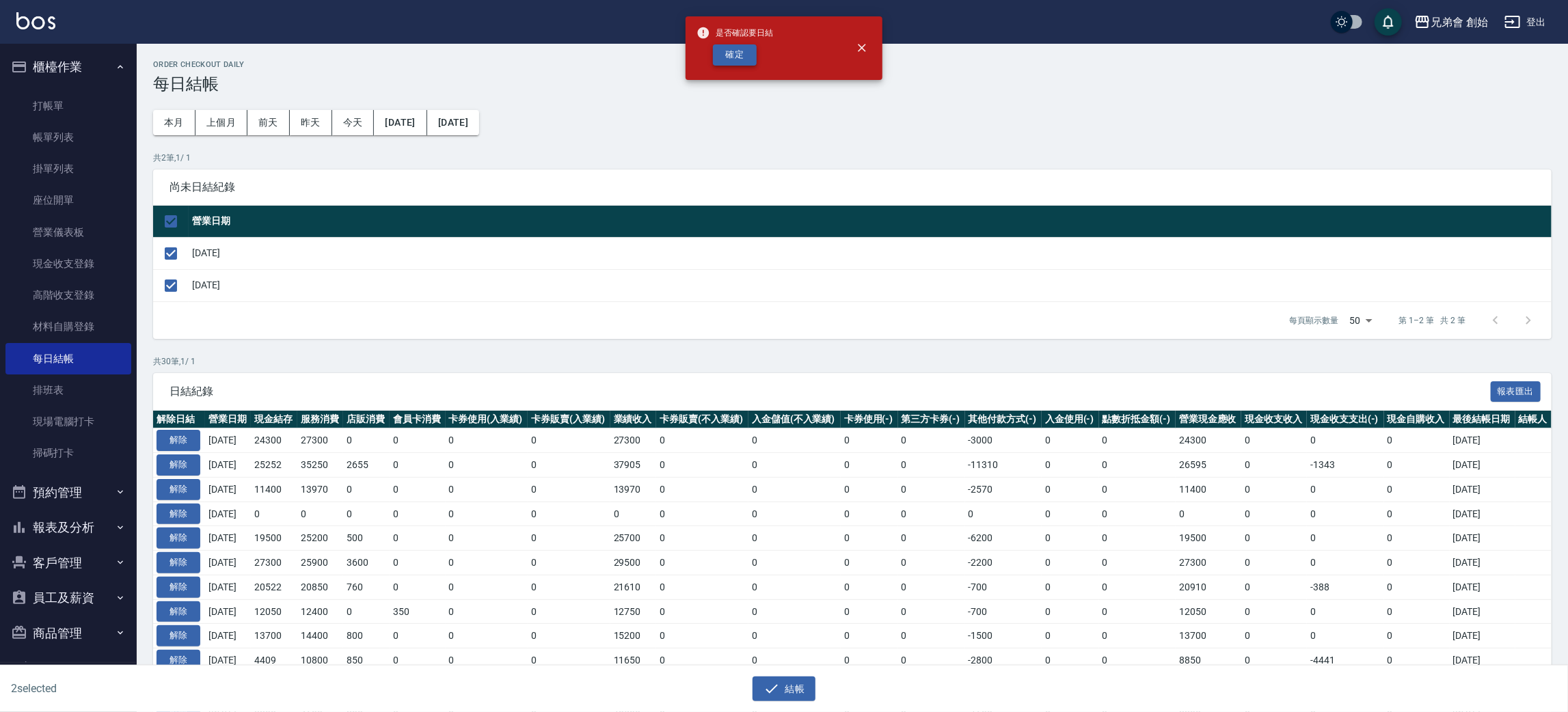
click at [735, 52] on button "確定" at bounding box center [735, 55] width 44 height 21
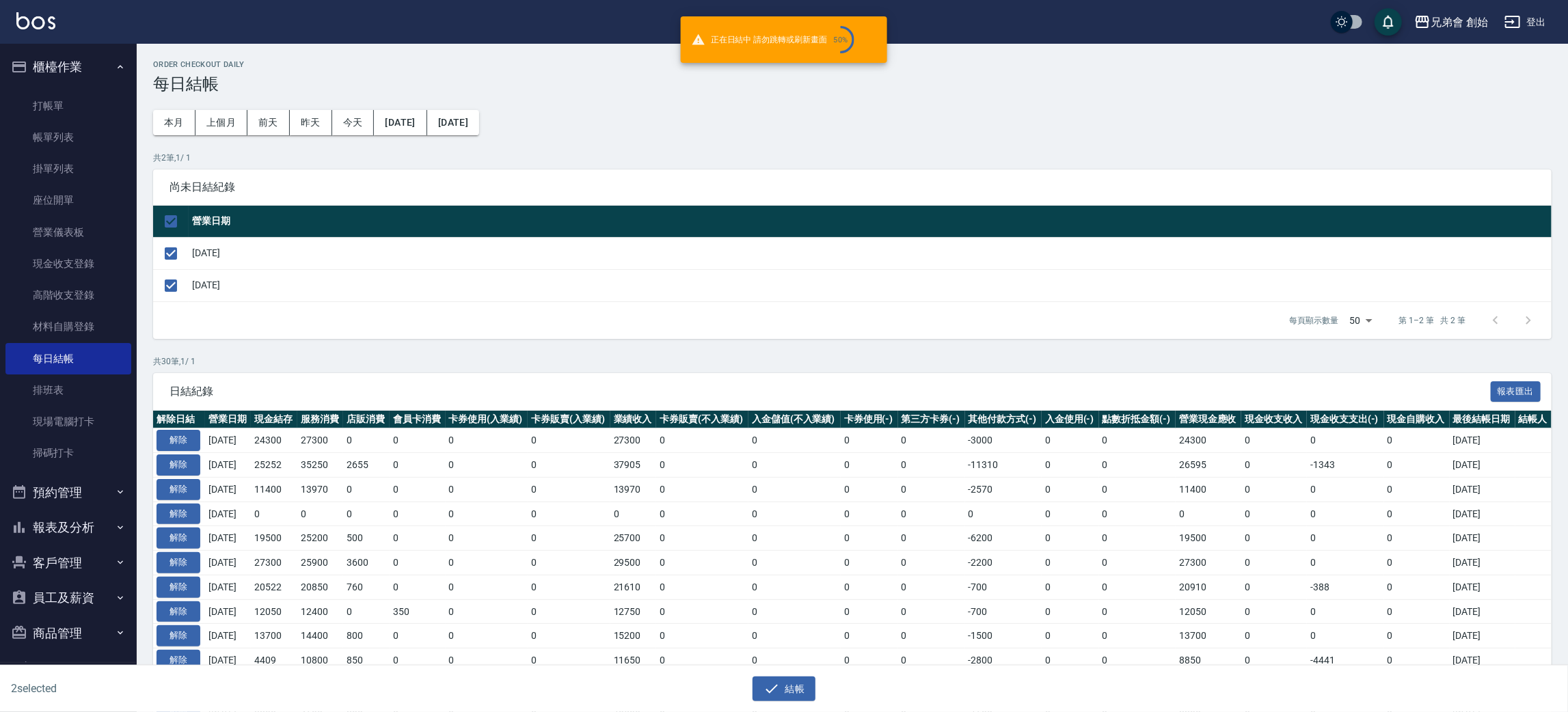
checkbox input "false"
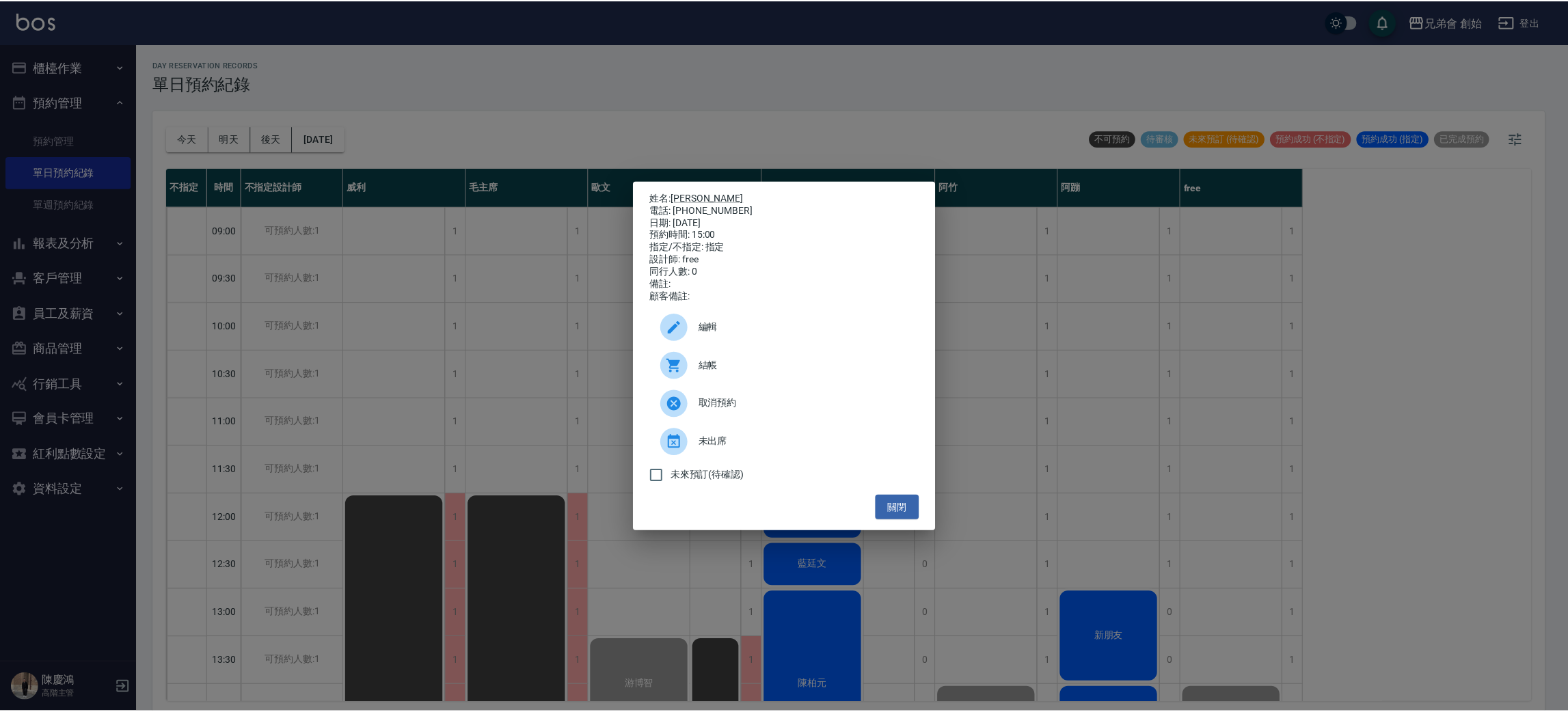
scroll to position [410, 0]
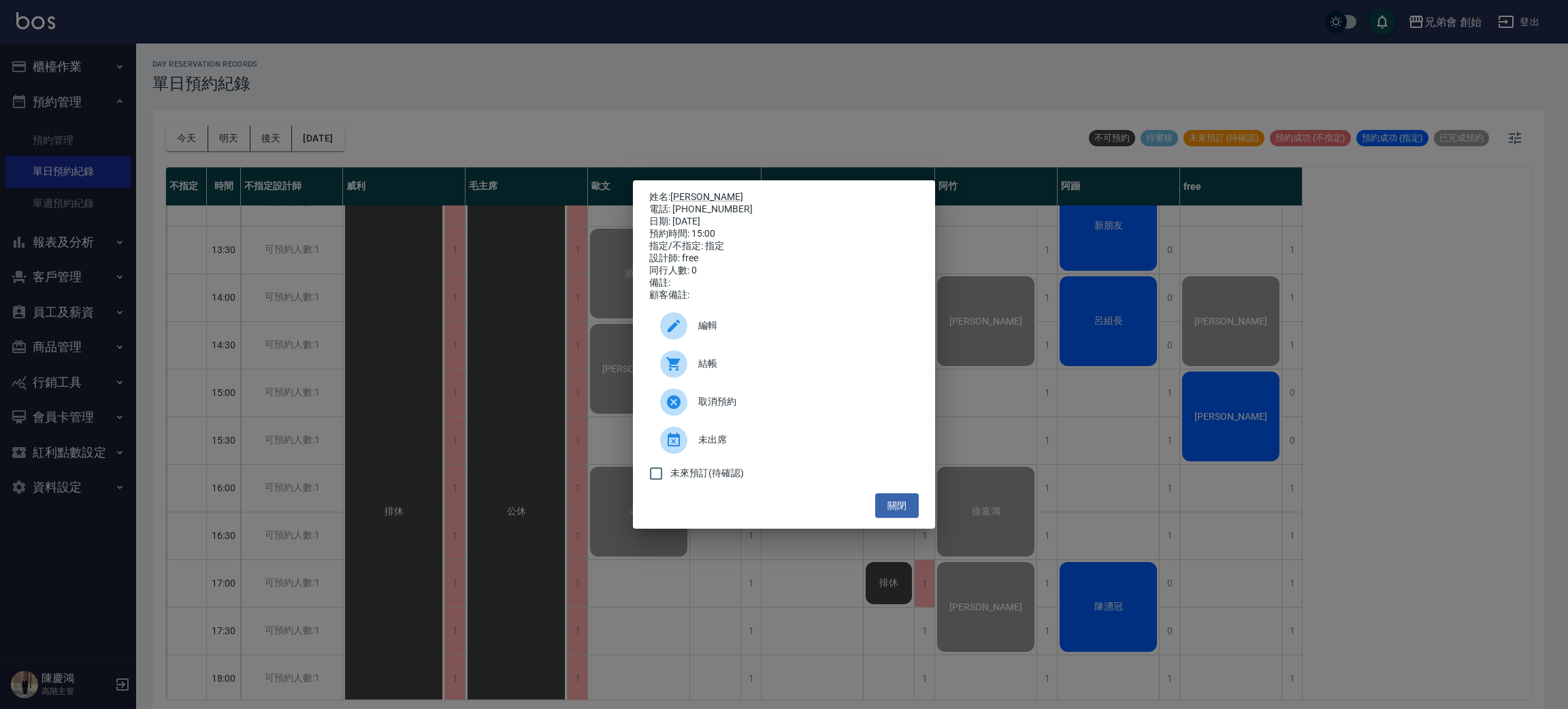
click at [1249, 199] on div "姓名: [PERSON_NAME] 電話: [PHONE_NUMBER] 日期: [DATE] 預約時間: 15:00 指定/不指定: 指定 設計師: fre…" at bounding box center [784, 354] width 1568 height 709
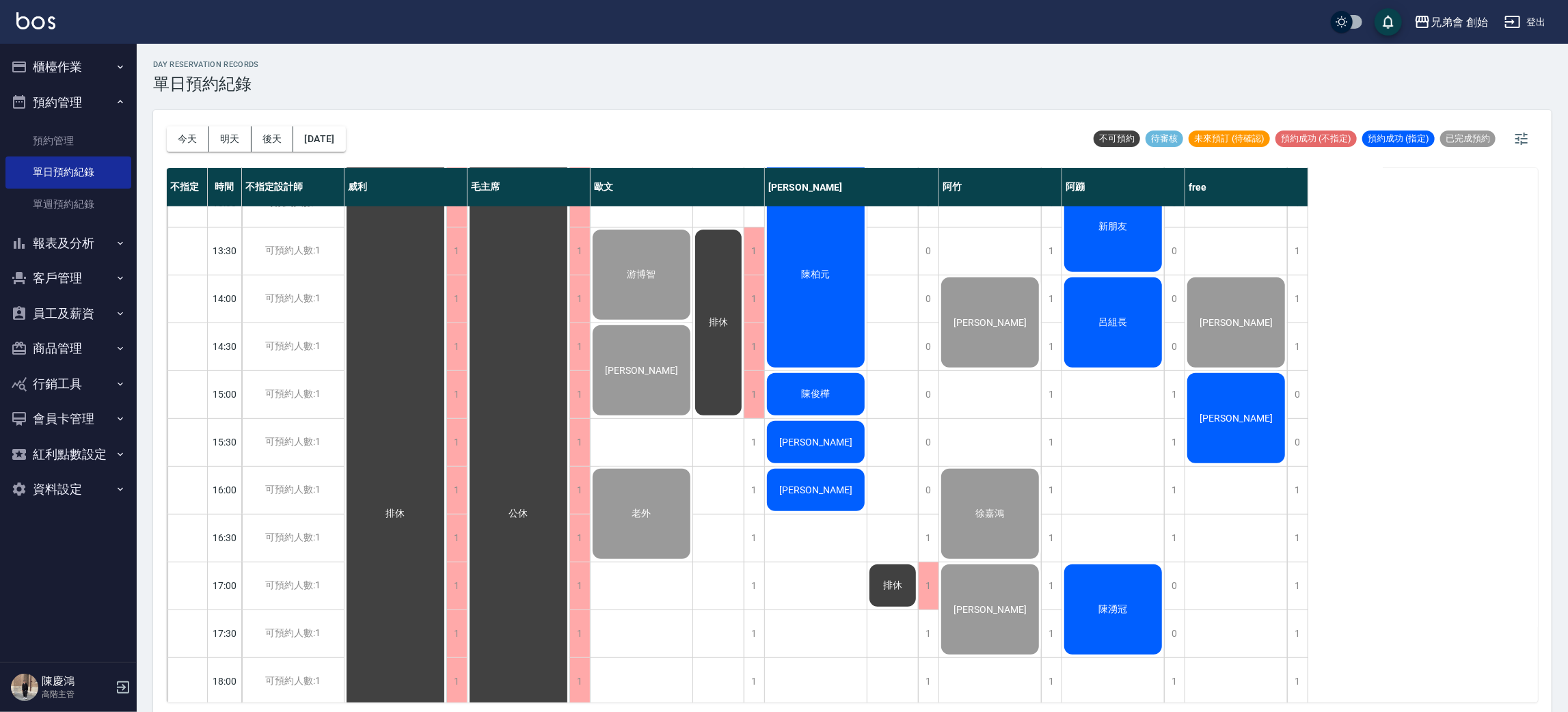
drag, startPoint x: 68, startPoint y: 44, endPoint x: 74, endPoint y: 64, distance: 20.9
click at [68, 44] on ul "櫃檯作業 打帳單 帳單列表 掛單列表 座位開單 營業儀表板 現金收支登錄 高階收支登錄 材料自購登錄 每日結帳 排班表 現場電腦打卡 掃碼打卡 預約管理 預約…" at bounding box center [68, 278] width 125 height 468
click at [81, 57] on button "櫃檯作業" at bounding box center [68, 67] width 125 height 36
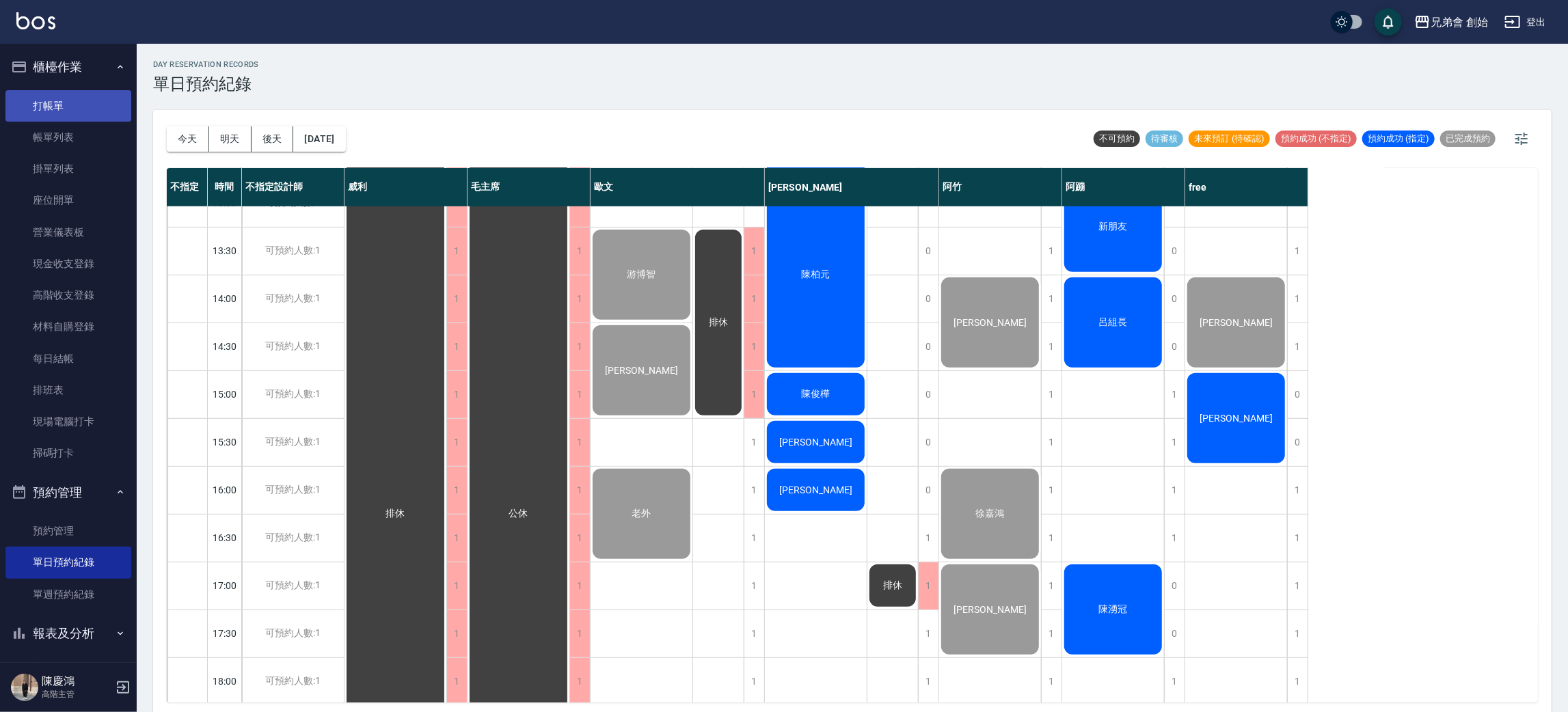
click at [85, 113] on link "打帳單" at bounding box center [68, 105] width 125 height 32
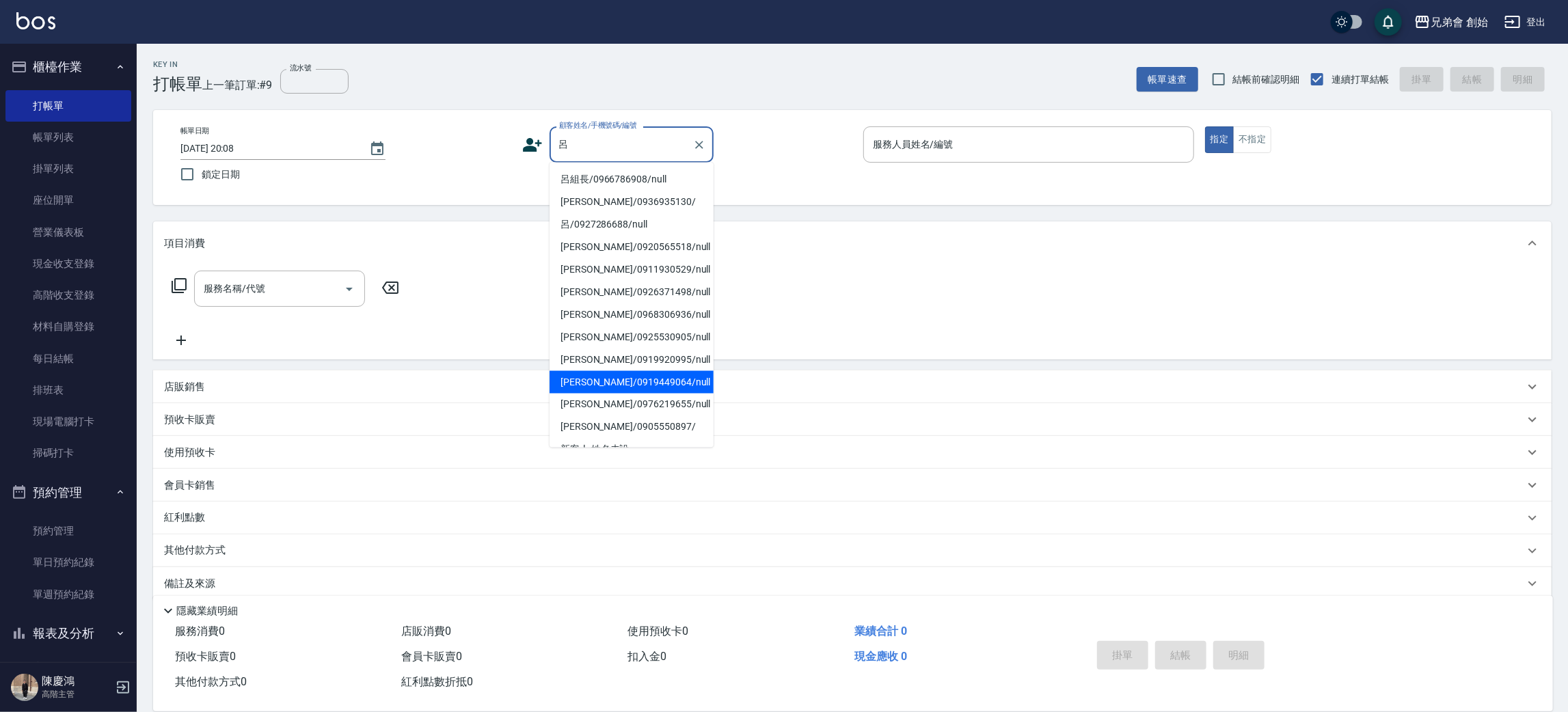
click at [651, 375] on li "呂冠頡/0919449064/null" at bounding box center [631, 382] width 164 height 23
type input "呂冠頡/0919449064/null"
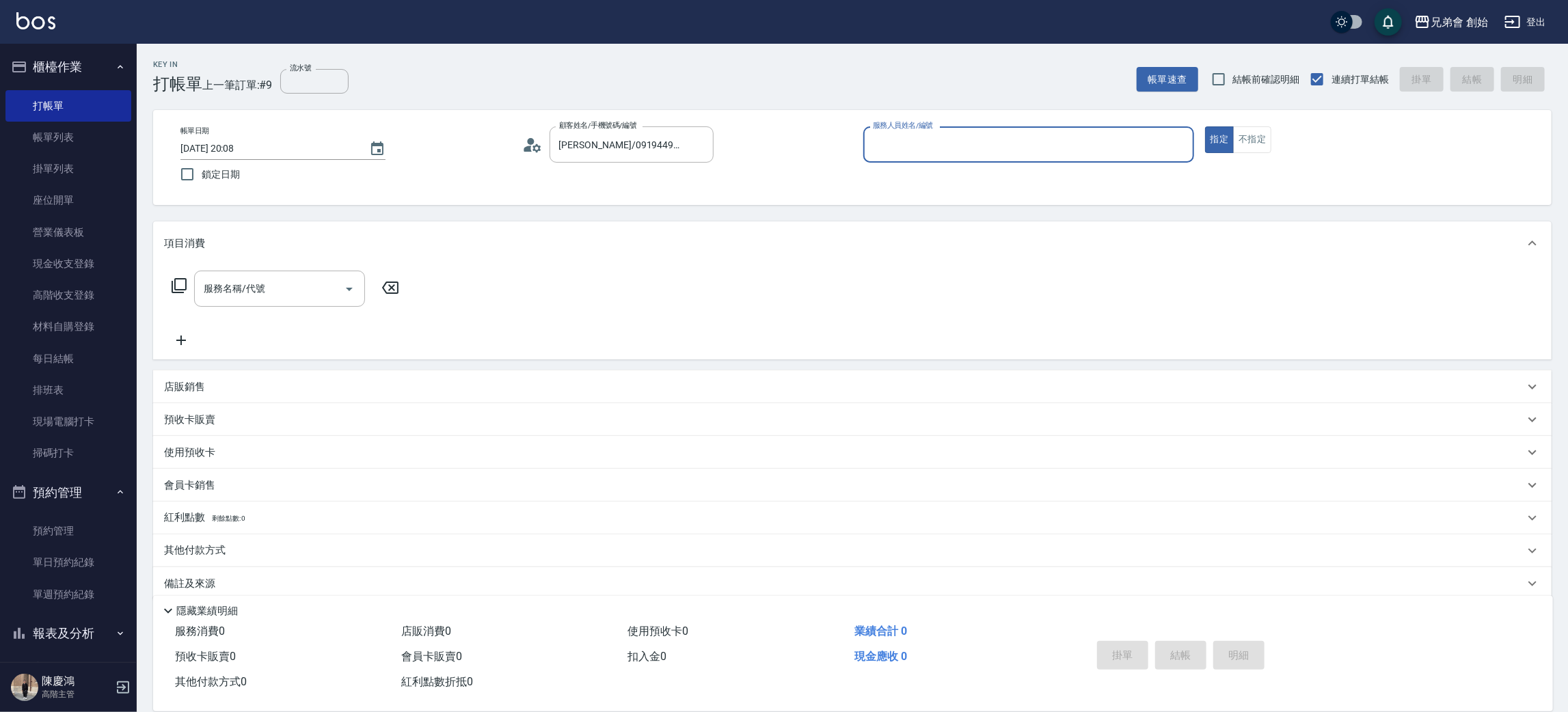
click at [1006, 159] on div "服務人員姓名/編號" at bounding box center [1028, 144] width 331 height 36
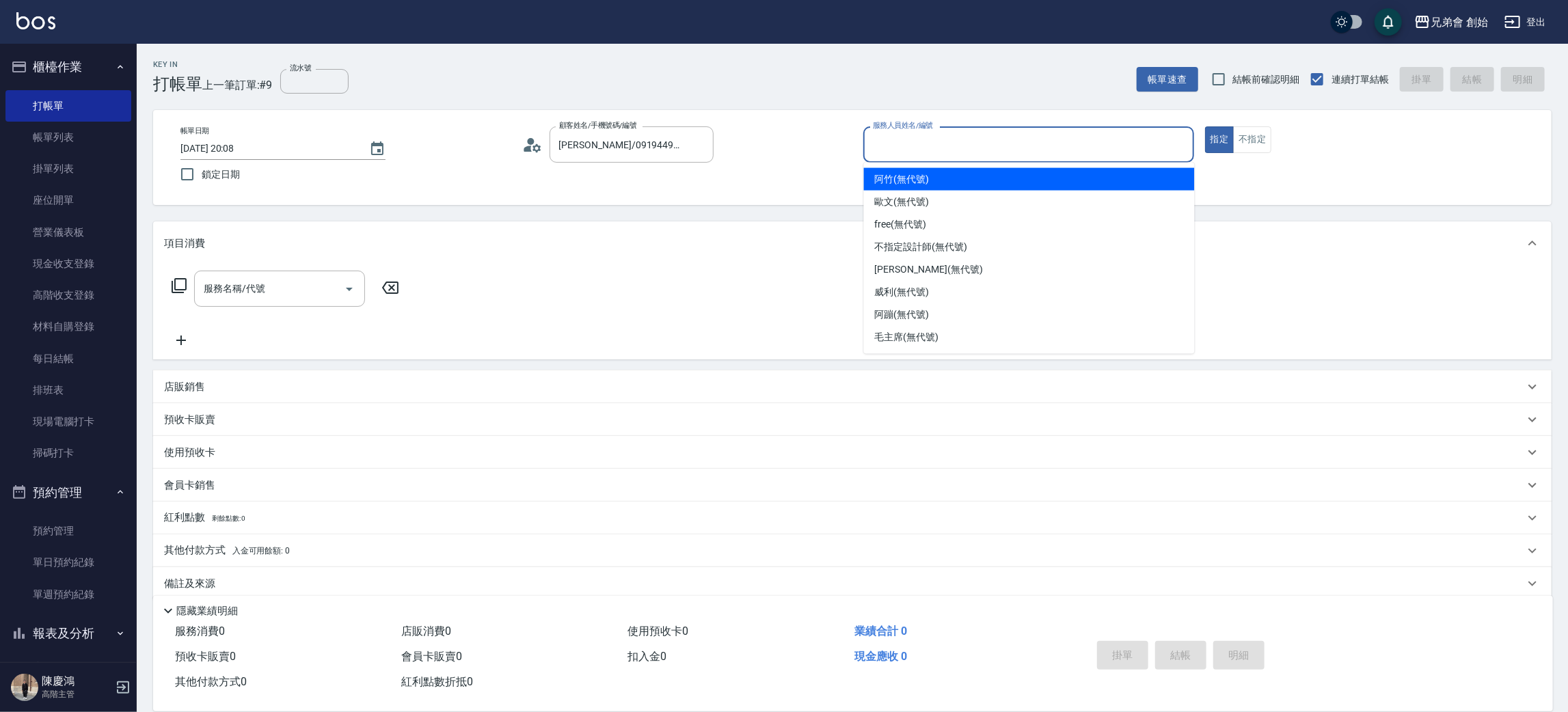
click at [963, 180] on div "阿竹 (無代號)" at bounding box center [1029, 180] width 331 height 23
type input "阿竹 (無代號)"
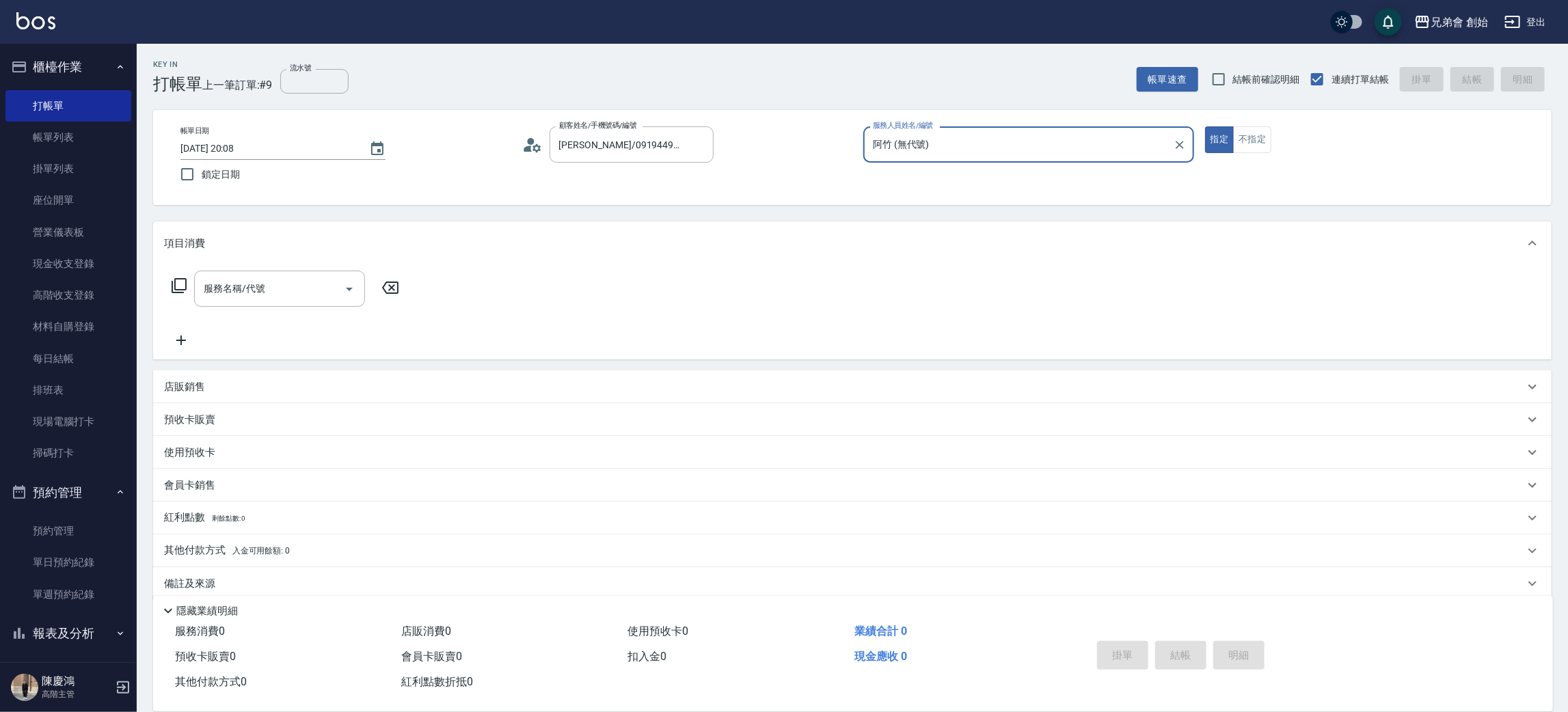
click at [244, 307] on div "服務名稱/代號 服務名稱/代號" at bounding box center [286, 309] width 244 height 78
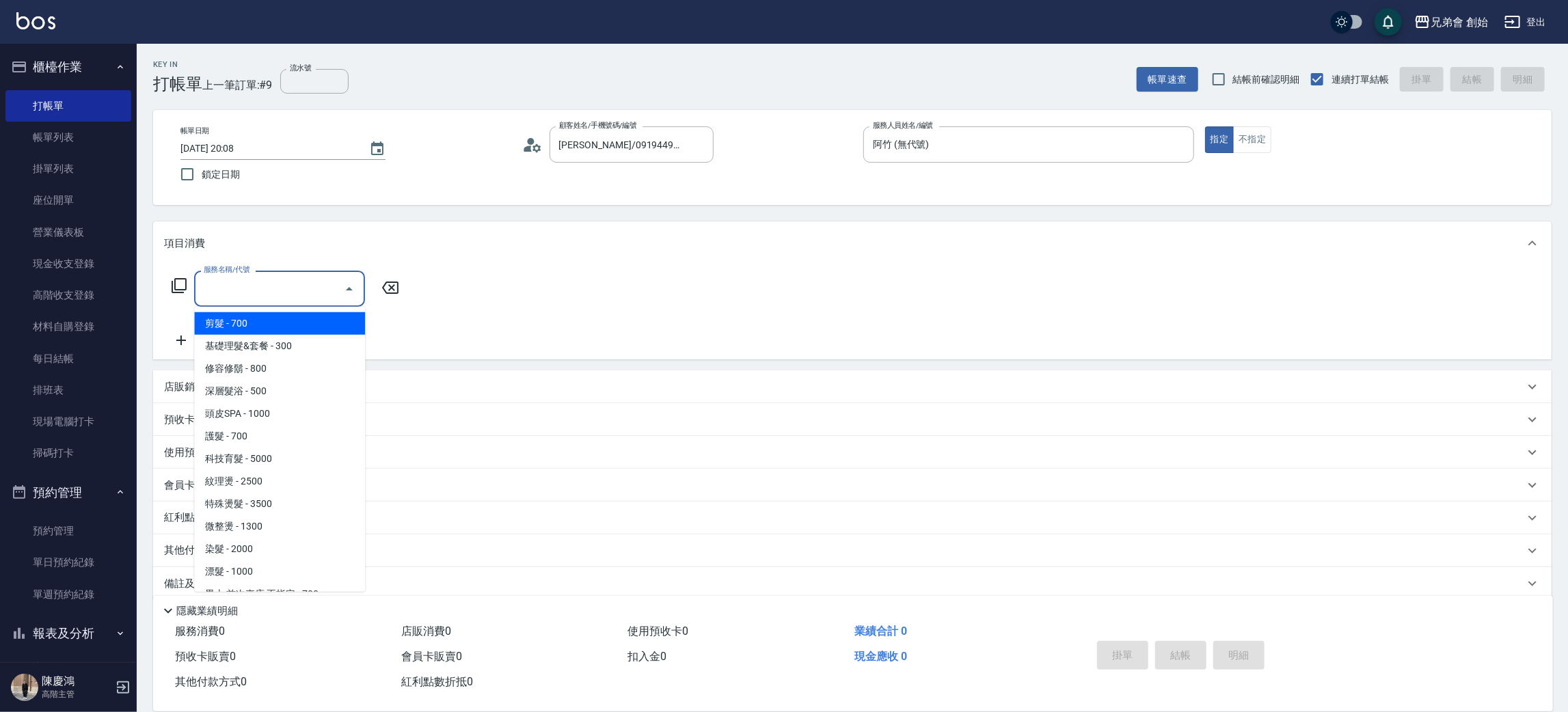
click at [251, 293] on input "服務名稱/代號" at bounding box center [269, 289] width 138 height 24
click at [264, 321] on span "剪髮 - 700" at bounding box center [279, 324] width 171 height 23
type input "剪髮(A01)"
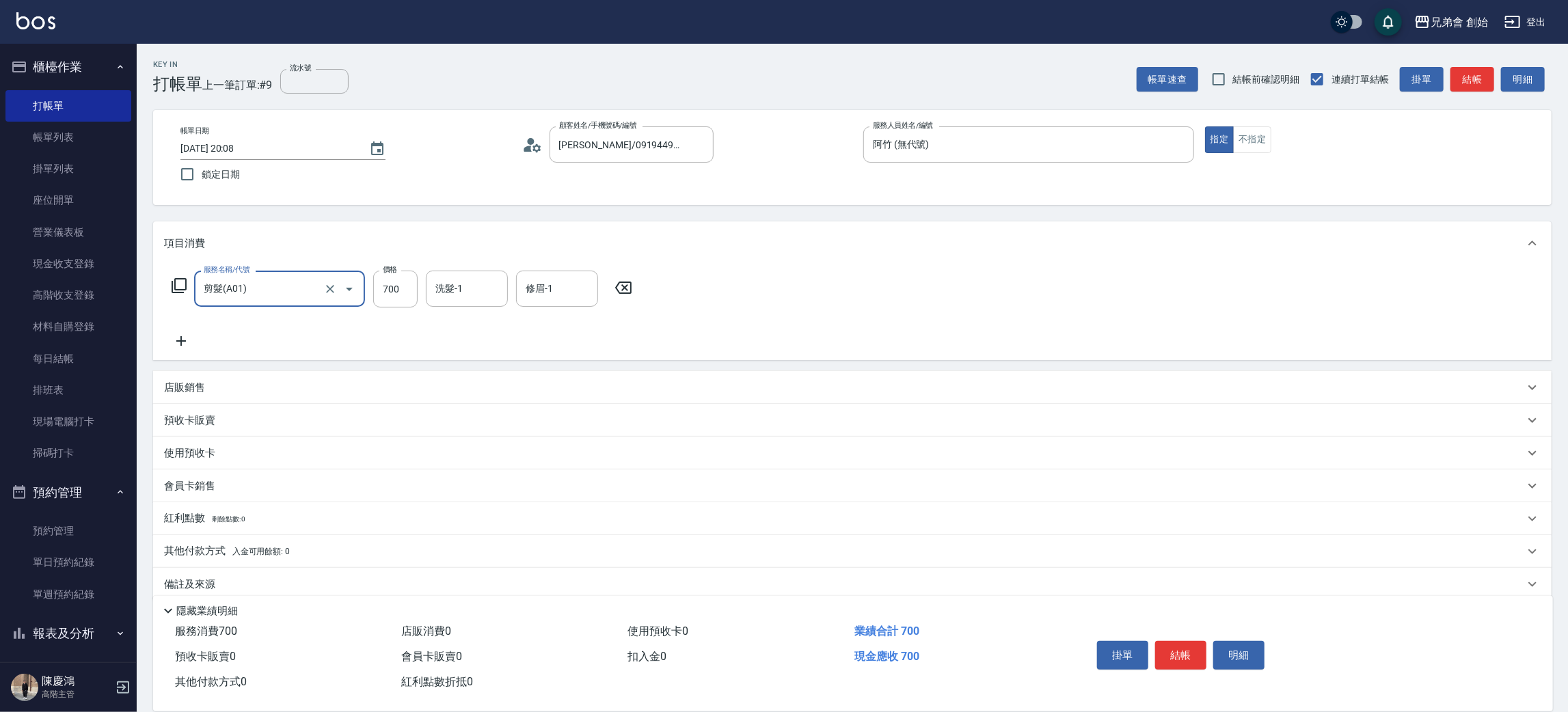
click at [247, 547] on span "入金可用餘額: 0" at bounding box center [261, 551] width 58 height 10
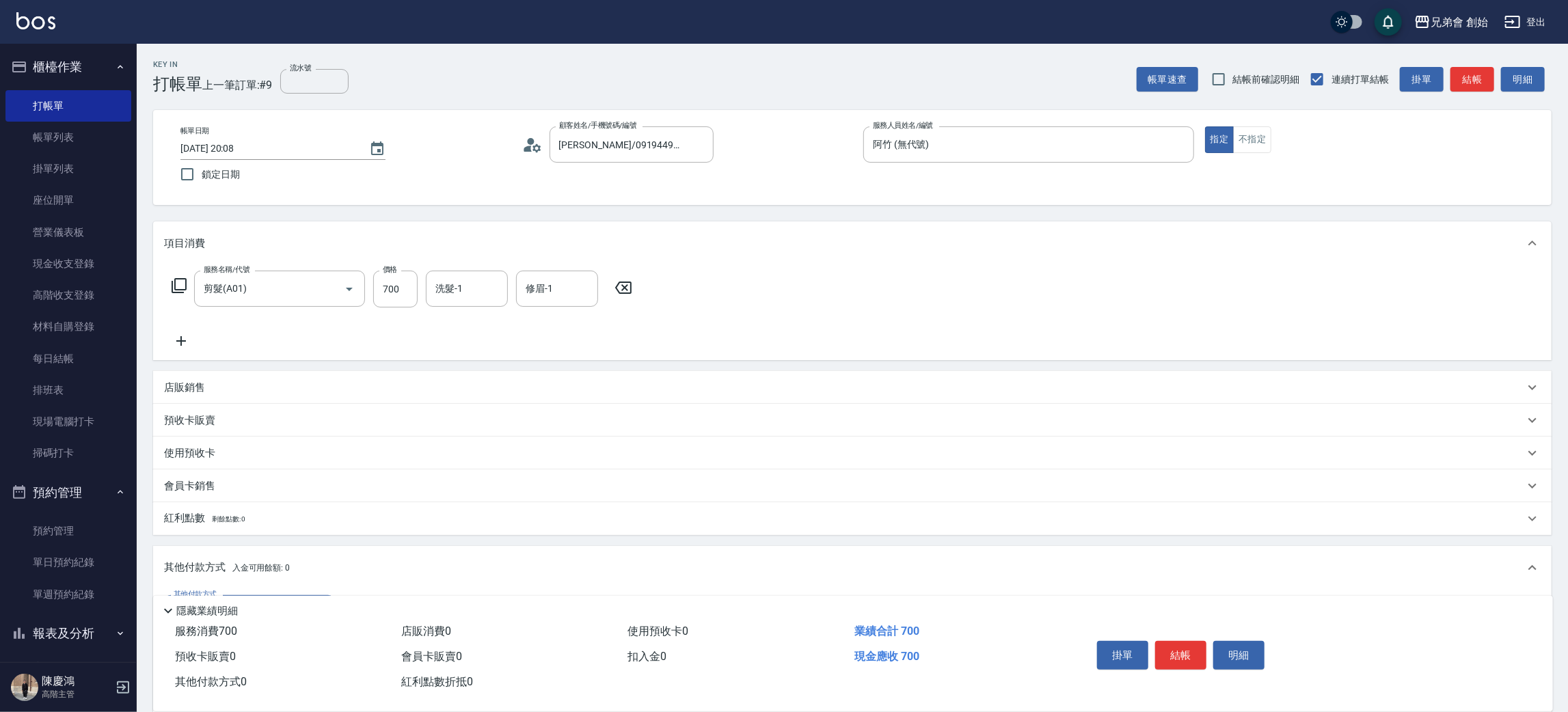
scroll to position [175, 0]
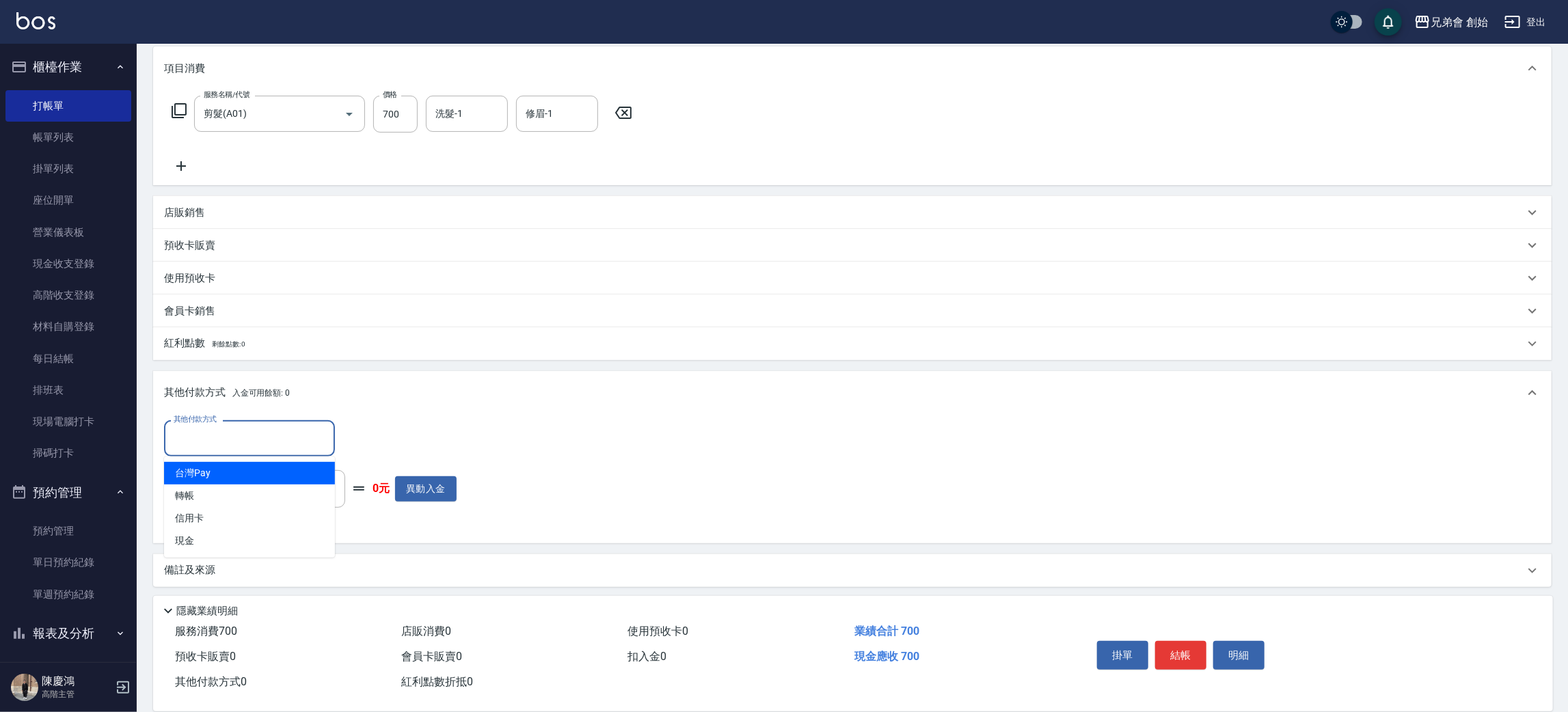
click at [256, 426] on input "其他付款方式" at bounding box center [249, 439] width 159 height 24
drag, startPoint x: 245, startPoint y: 484, endPoint x: 327, endPoint y: 443, distance: 91.7
click at [252, 480] on ul "台灣Pay 轉帳 信用卡 現金" at bounding box center [249, 506] width 171 height 101
click at [260, 498] on span "轉帳" at bounding box center [249, 496] width 171 height 23
type input "轉帳"
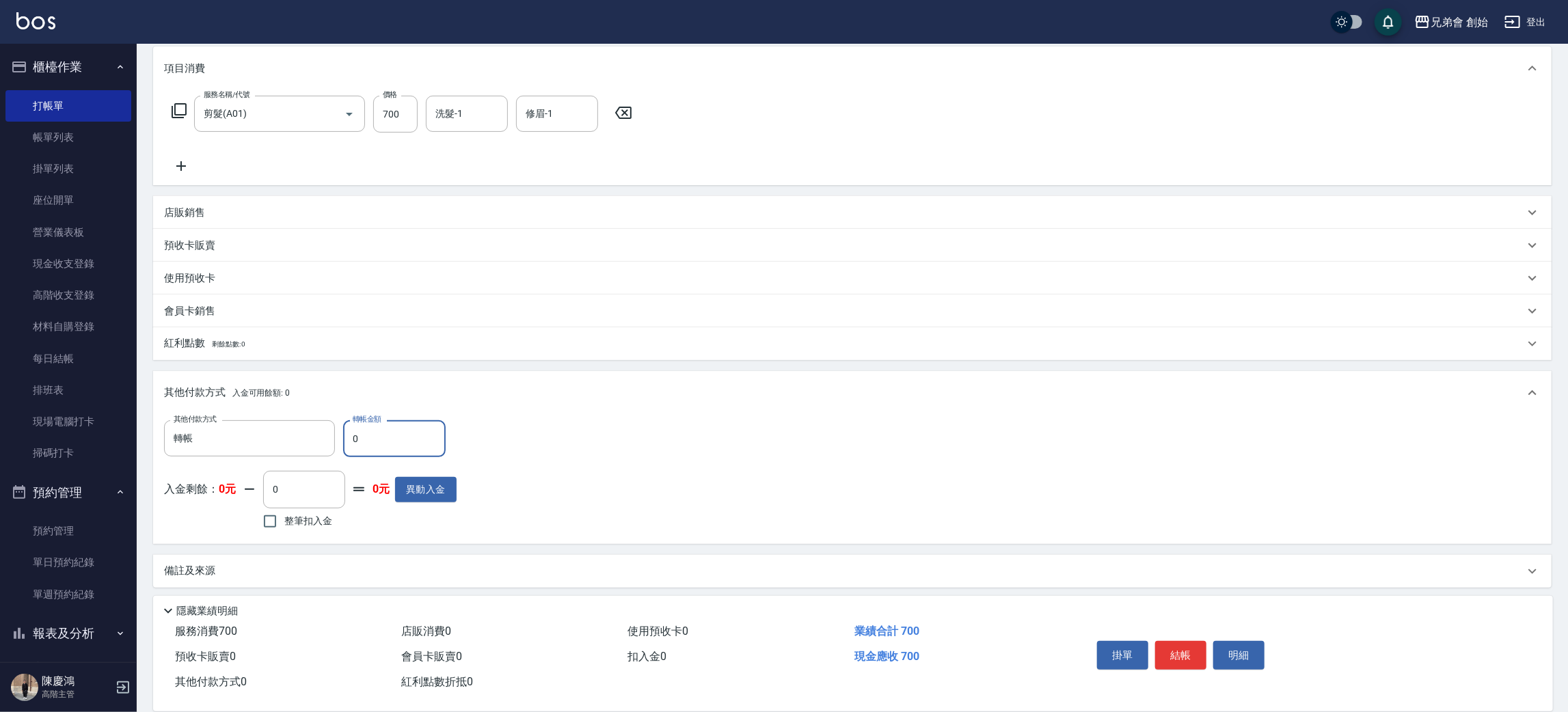
click at [410, 426] on input "0" at bounding box center [394, 439] width 103 height 37
type input "700"
click at [1186, 652] on button "結帳" at bounding box center [1180, 655] width 51 height 28
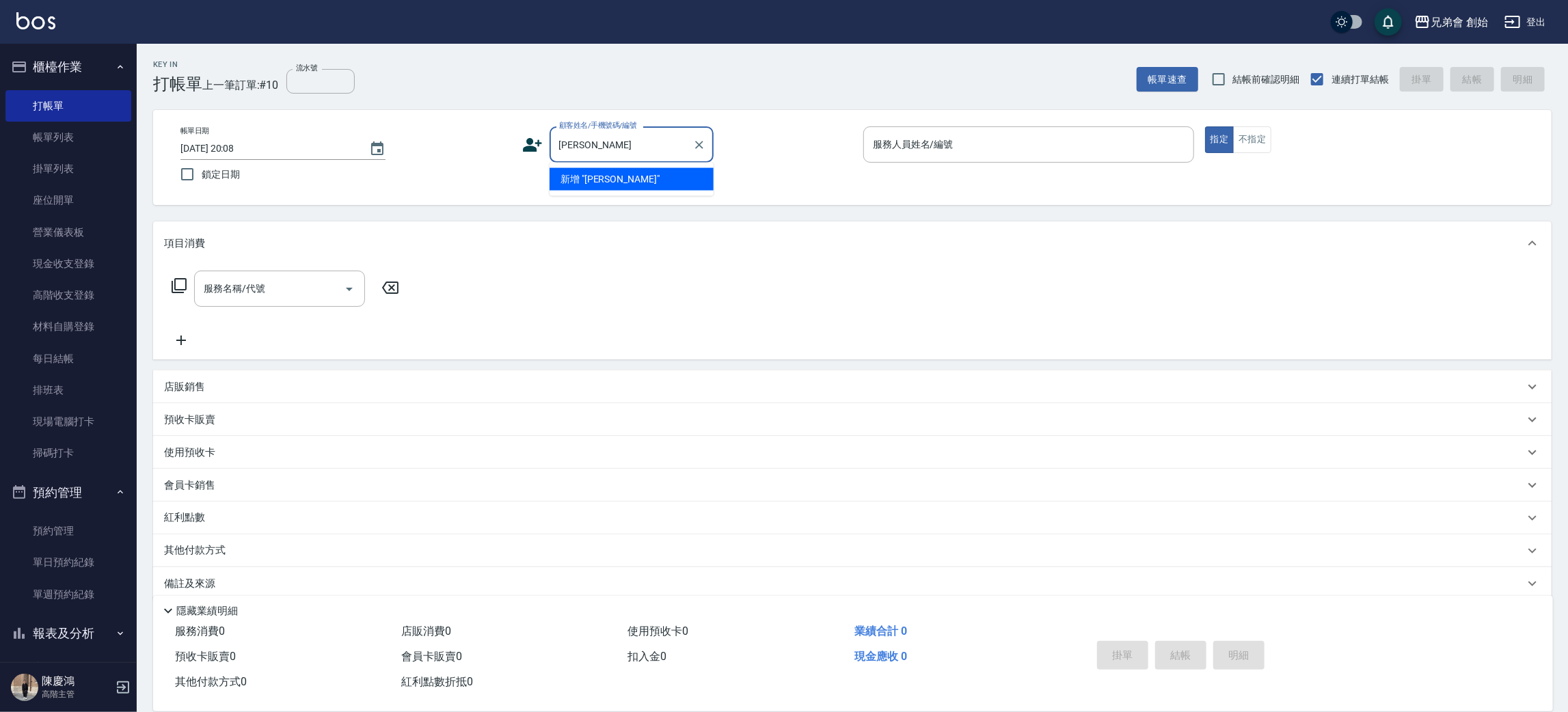
scroll to position [0, 0]
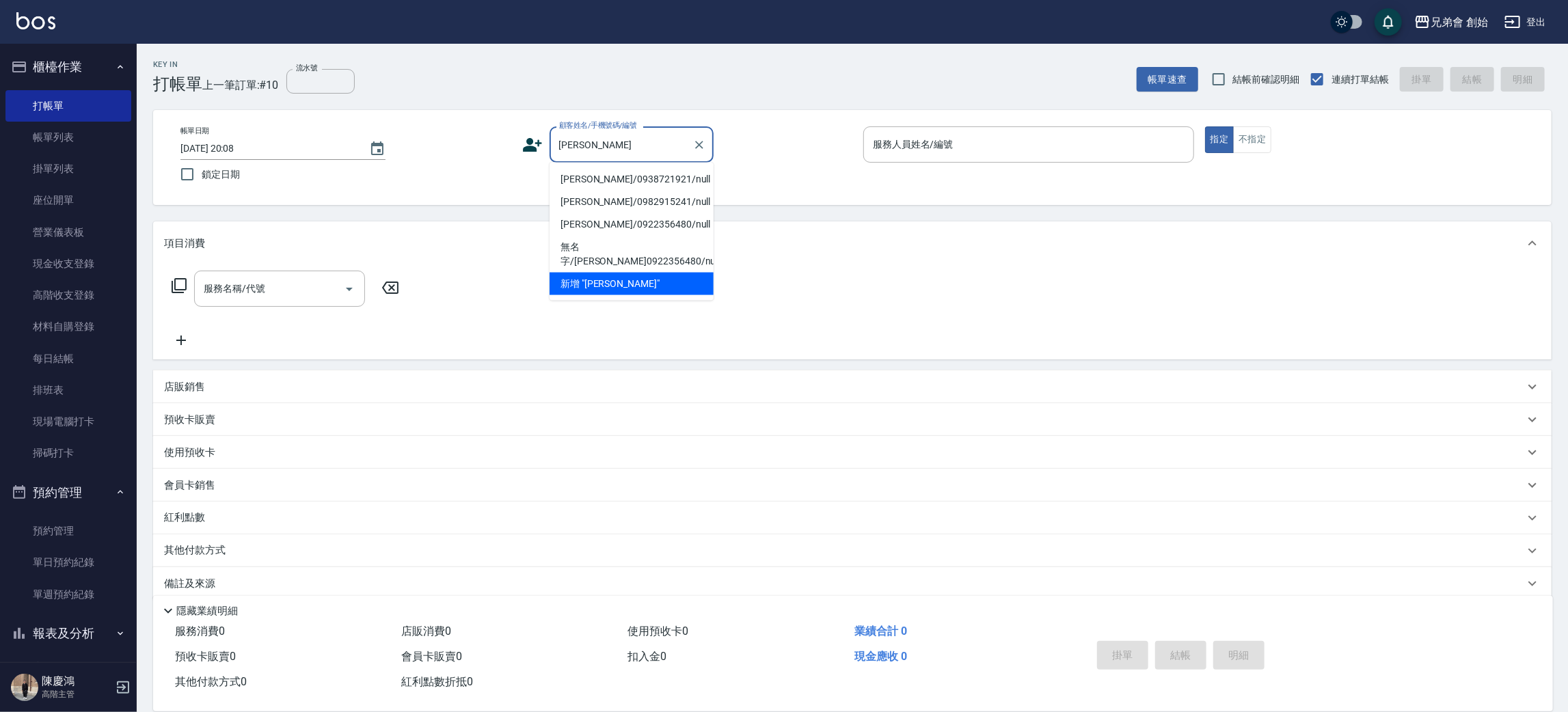
click at [630, 176] on li "陳崇立/0938721921/null" at bounding box center [631, 180] width 164 height 23
type input "陳崇立/0938721921/null"
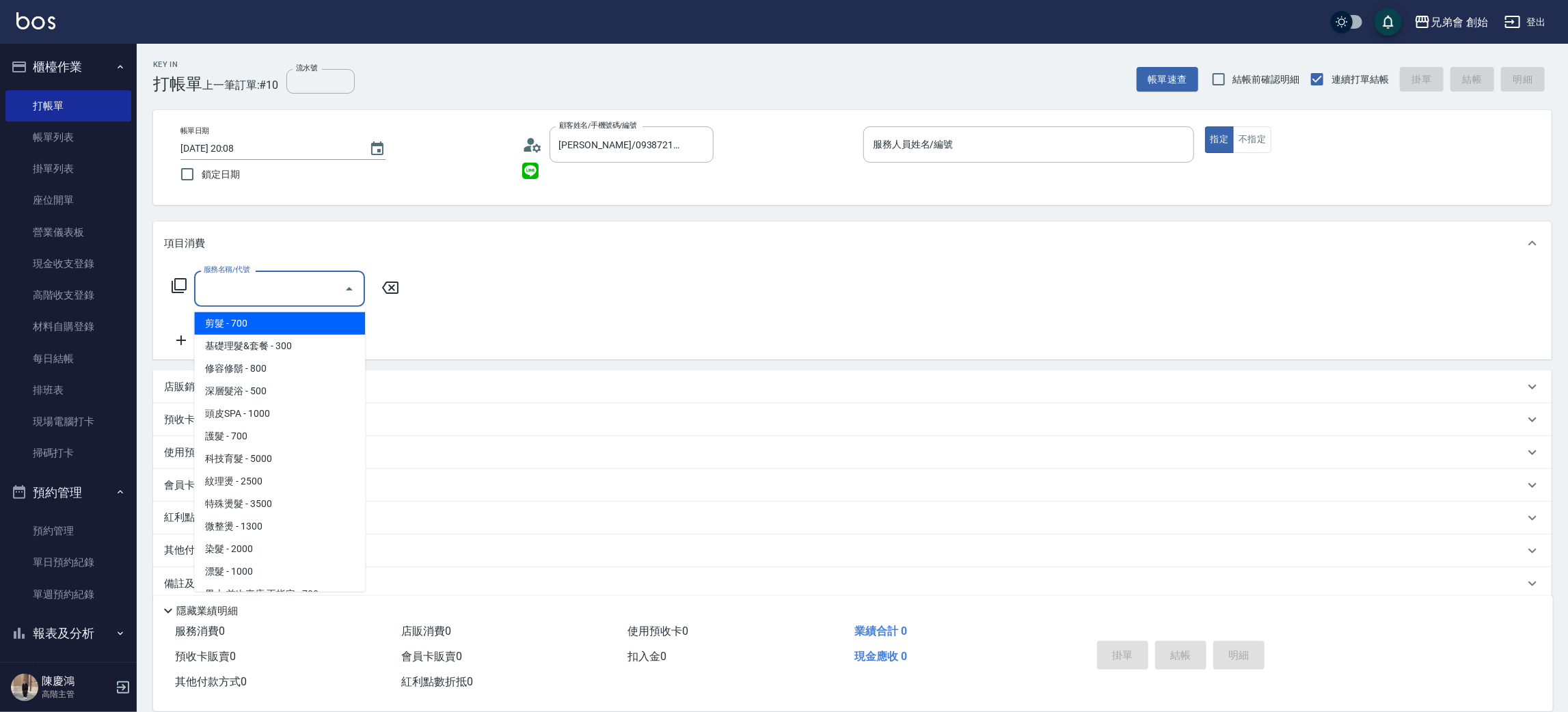
click at [282, 298] on input "服務名稱/代號" at bounding box center [269, 289] width 138 height 24
click at [287, 323] on span "剪髮 - 700" at bounding box center [279, 324] width 171 height 23
type input "剪髮(A01)"
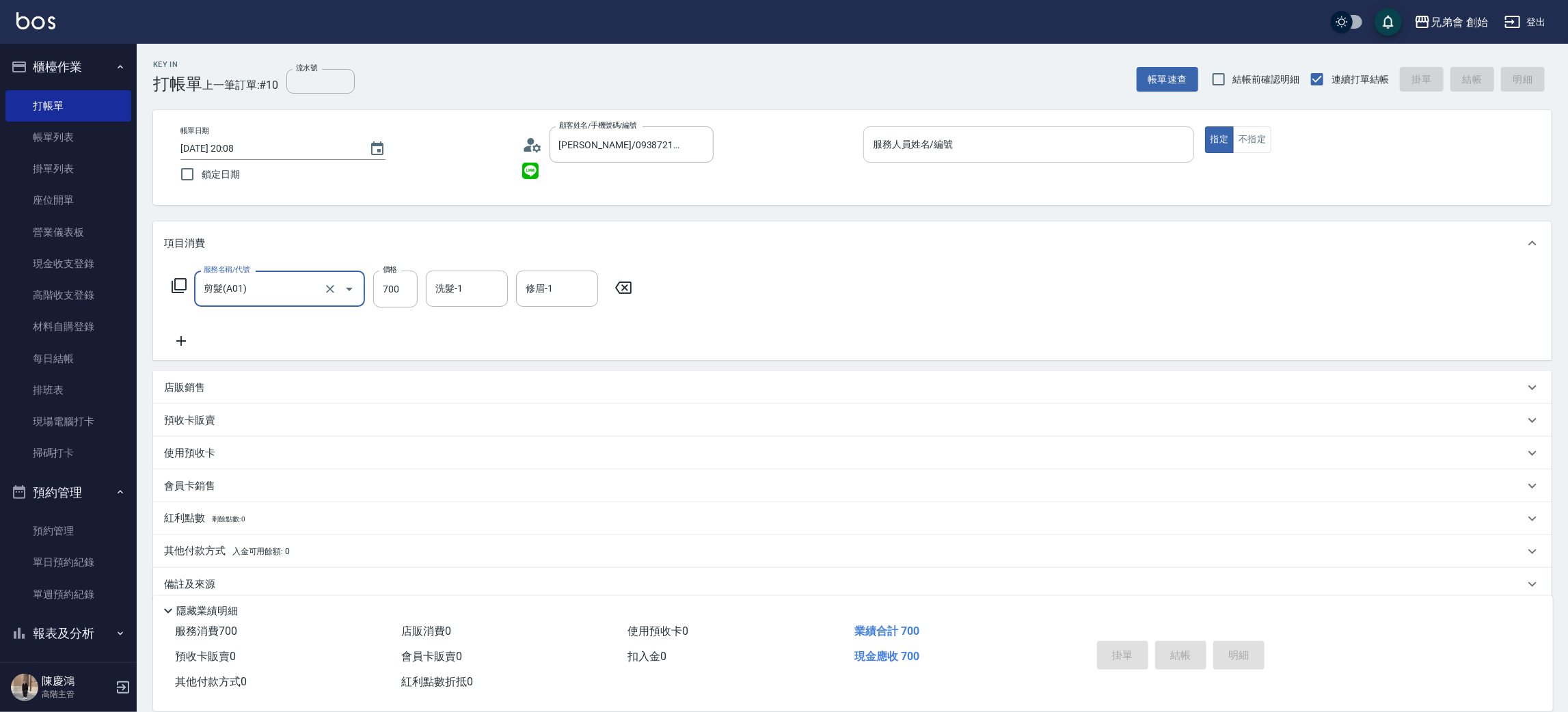
click at [975, 117] on div "Key In 打帳單 上一筆訂單:#10 流水號 流水號 帳單速查 結帳前確認明細 連續打單結帳 掛單 結帳 明細 帳單日期 2025/09/13 20:08…" at bounding box center [852, 386] width 1431 height 685
click at [977, 134] on input "服務人員姓名/編號" at bounding box center [1028, 145] width 318 height 24
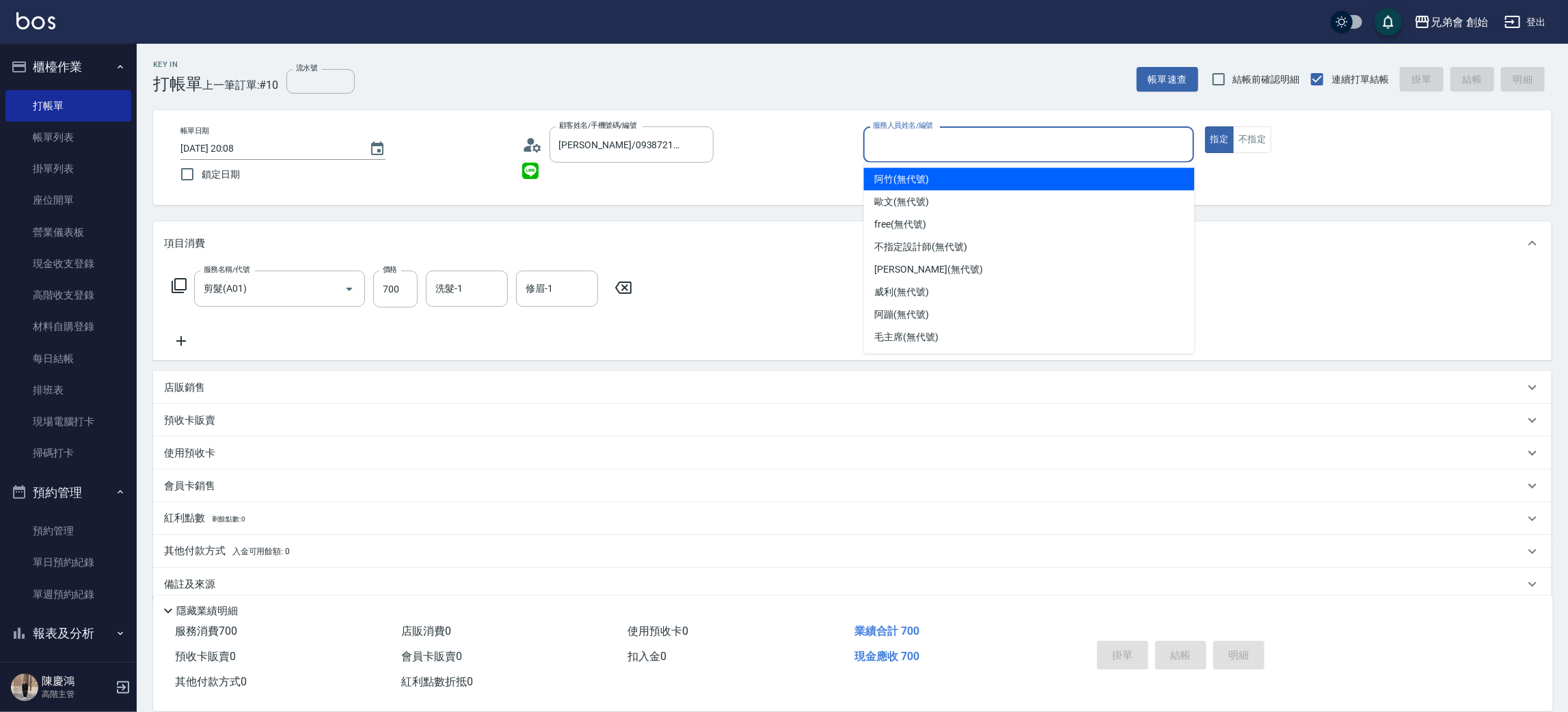
drag, startPoint x: 929, startPoint y: 178, endPoint x: 1126, endPoint y: 282, distance: 222.8
click at [937, 183] on div "阿竹 (無代號)" at bounding box center [1029, 180] width 331 height 23
type input "阿竹 (無代號)"
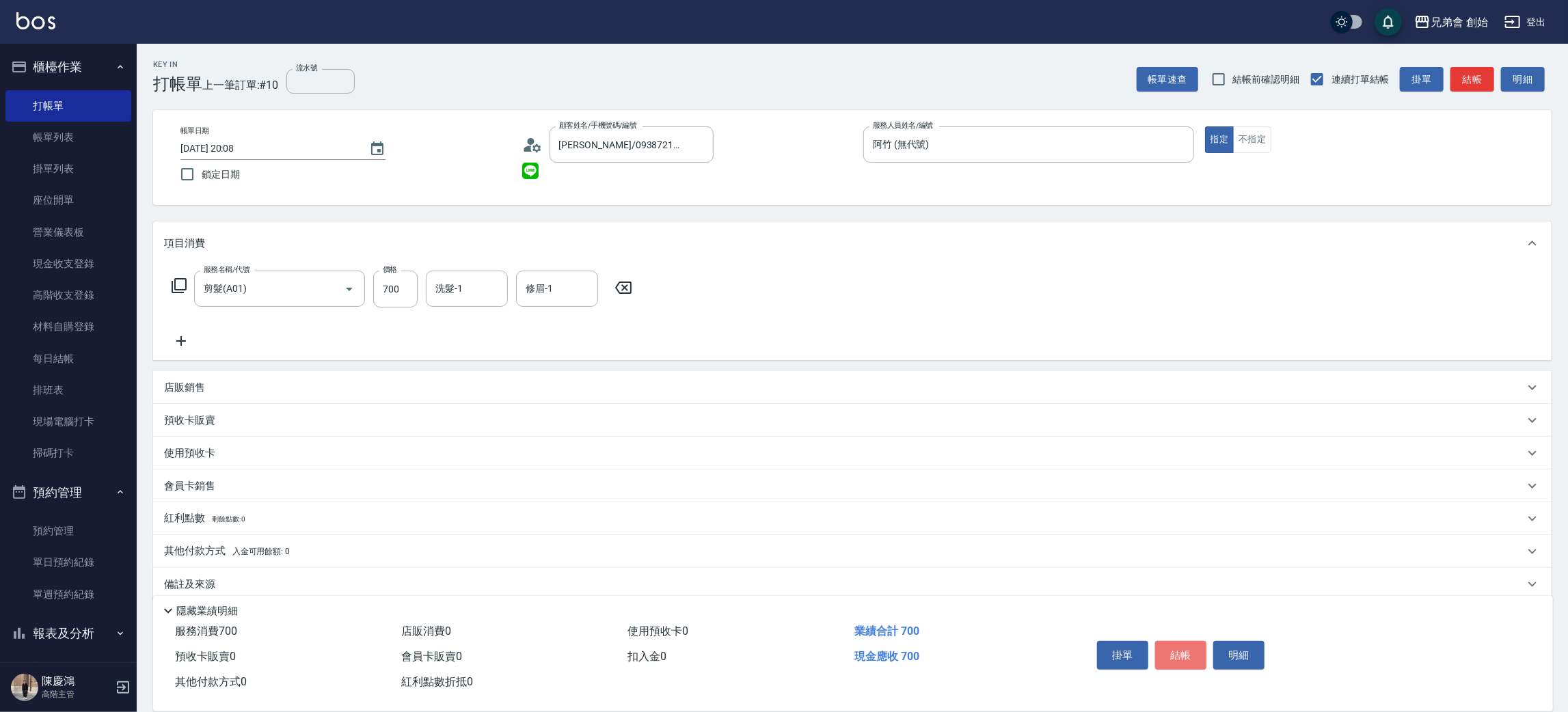
drag, startPoint x: 1192, startPoint y: 649, endPoint x: 1195, endPoint y: 625, distance: 24.2
click at [1192, 649] on button "結帳" at bounding box center [1180, 655] width 51 height 28
type input "2025/09/13 20:09"
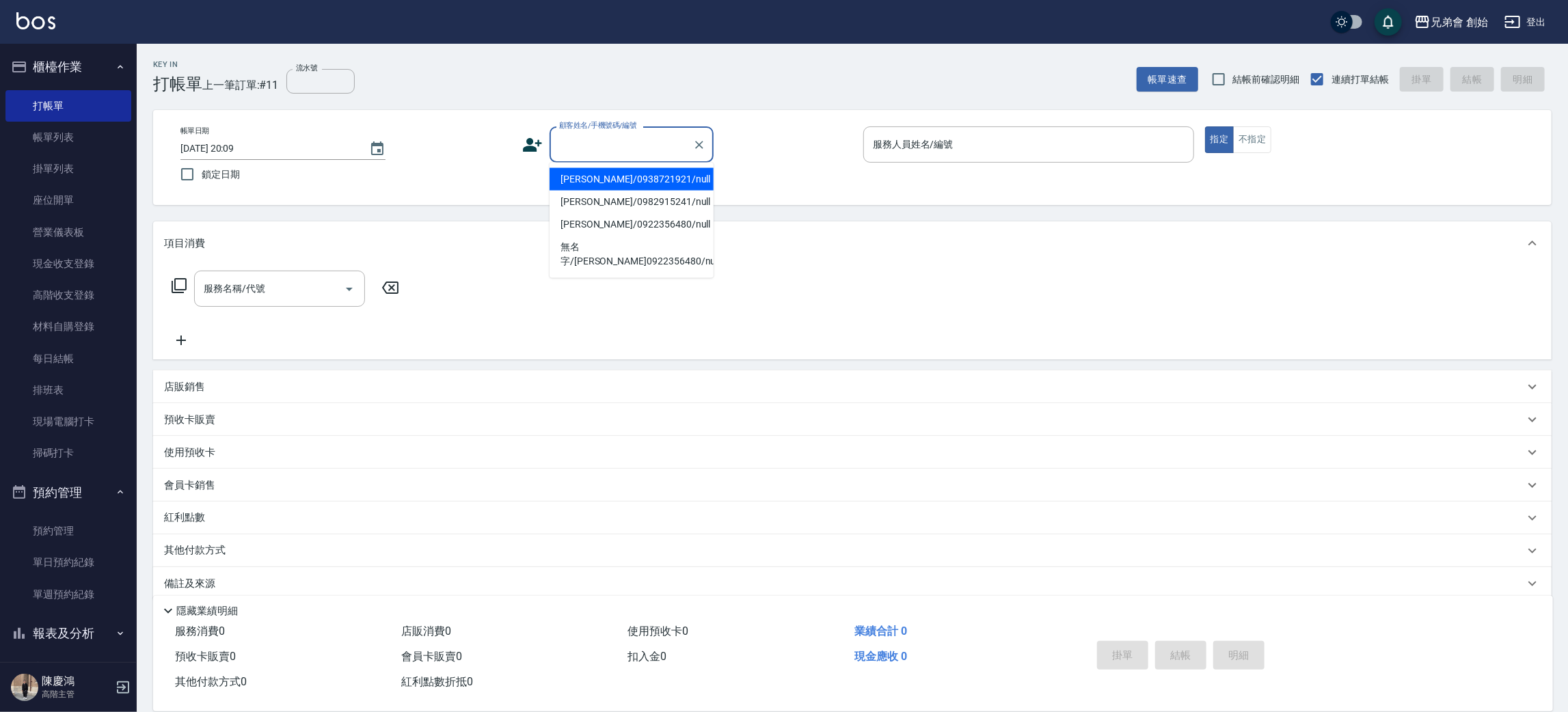
paste input "沈士傑"
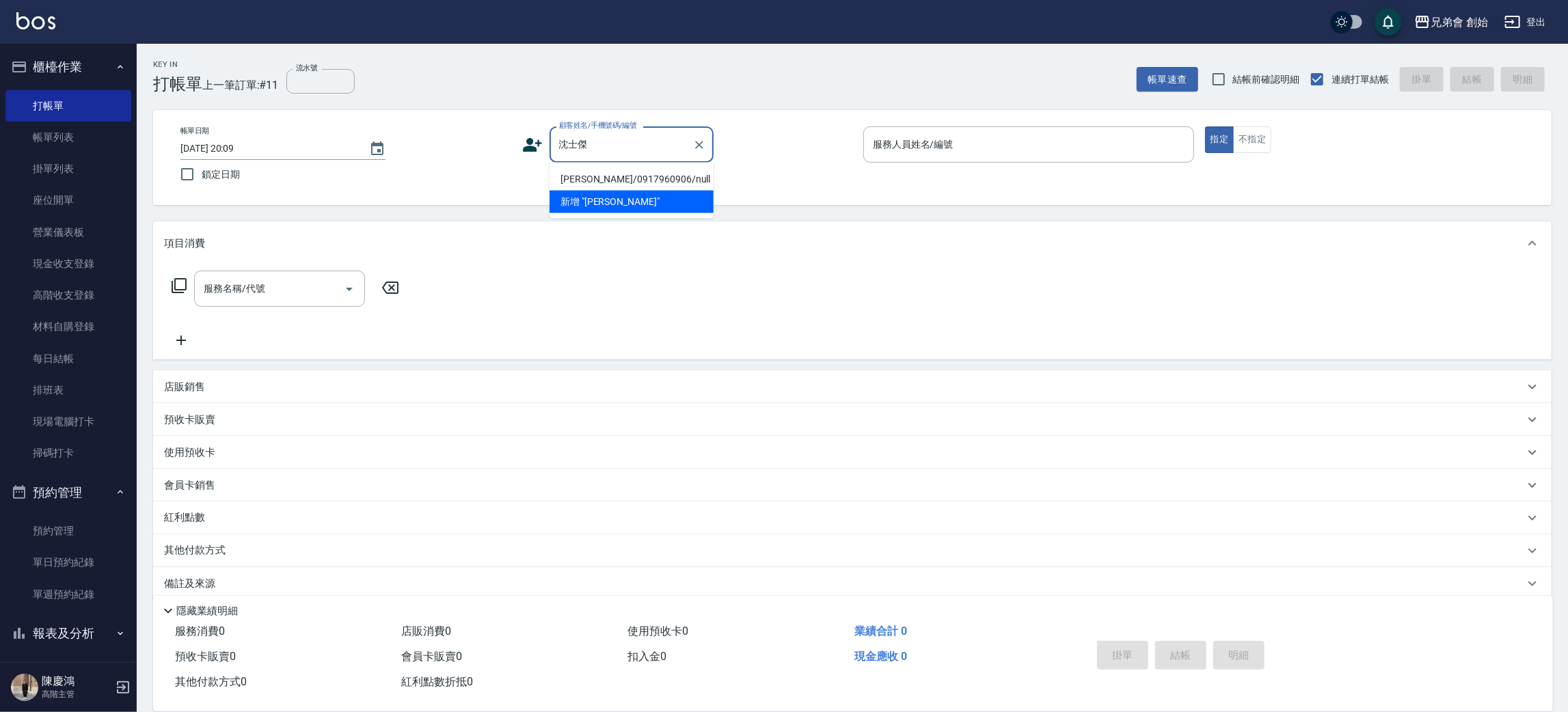
click at [647, 179] on li "沈士傑/0917960906/null" at bounding box center [631, 180] width 164 height 23
type input "沈士傑/0917960906/null"
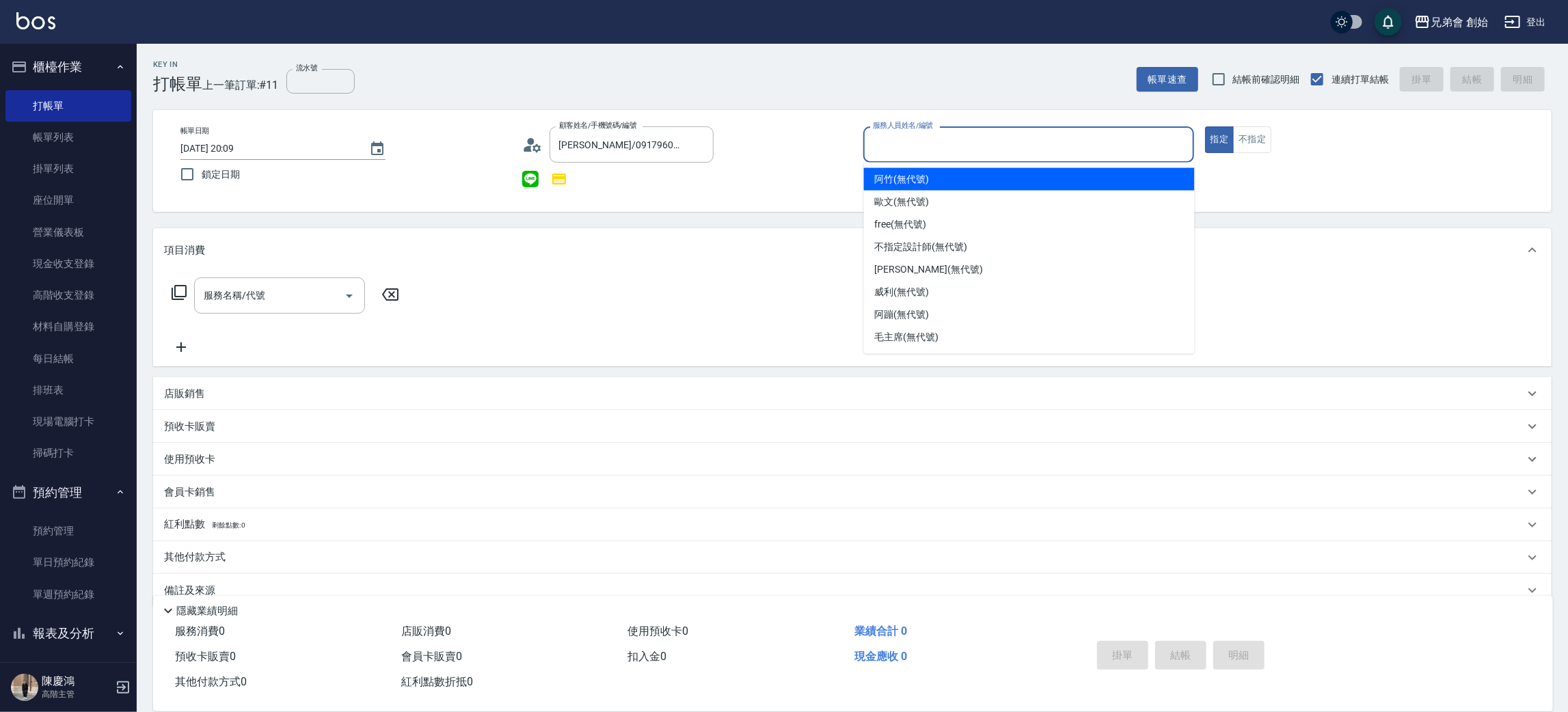
click at [975, 151] on input "服務人員姓名/編號" at bounding box center [1028, 145] width 318 height 24
click at [963, 180] on div "阿竹 (無代號)" at bounding box center [1029, 180] width 331 height 23
type input "阿竹 (無代號)"
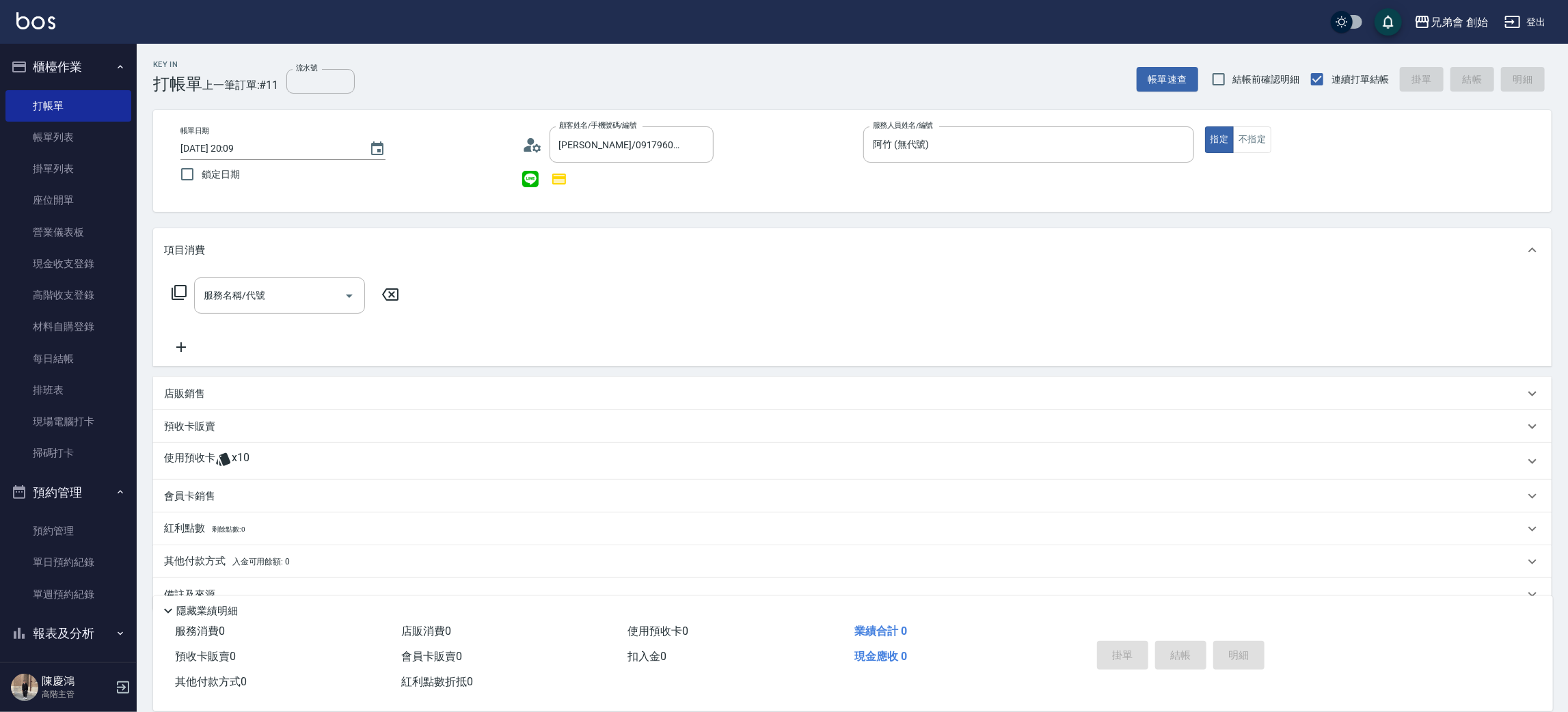
drag, startPoint x: 231, startPoint y: 455, endPoint x: 305, endPoint y: 460, distance: 74.2
click at [235, 451] on div "使用預收卡 x10" at bounding box center [844, 460] width 1360 height 20
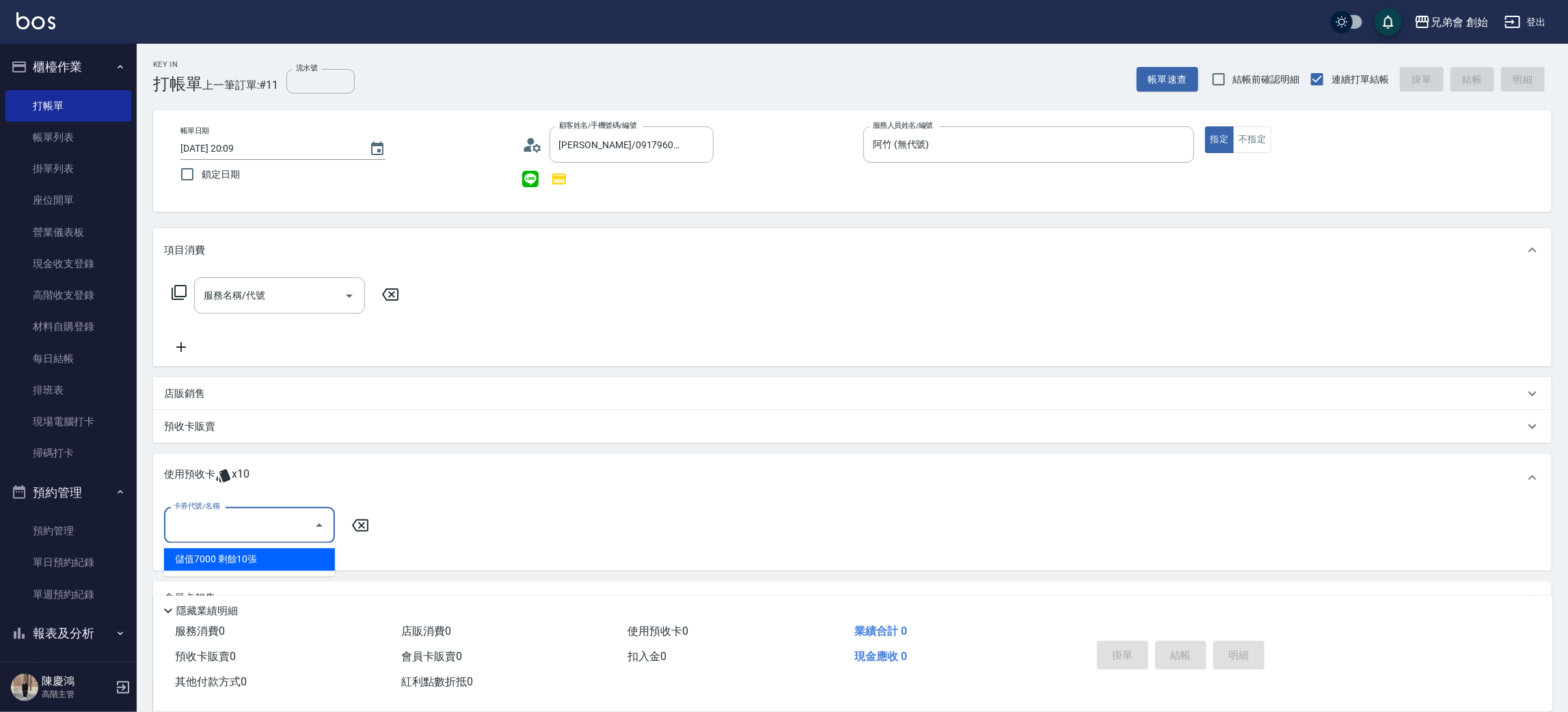
click at [292, 523] on input "卡券代號/名稱" at bounding box center [239, 525] width 138 height 24
drag, startPoint x: 266, startPoint y: 561, endPoint x: 306, endPoint y: 545, distance: 43.1
click at [266, 560] on div "儲值7000 剩餘10張" at bounding box center [249, 559] width 171 height 23
type input "儲值7000"
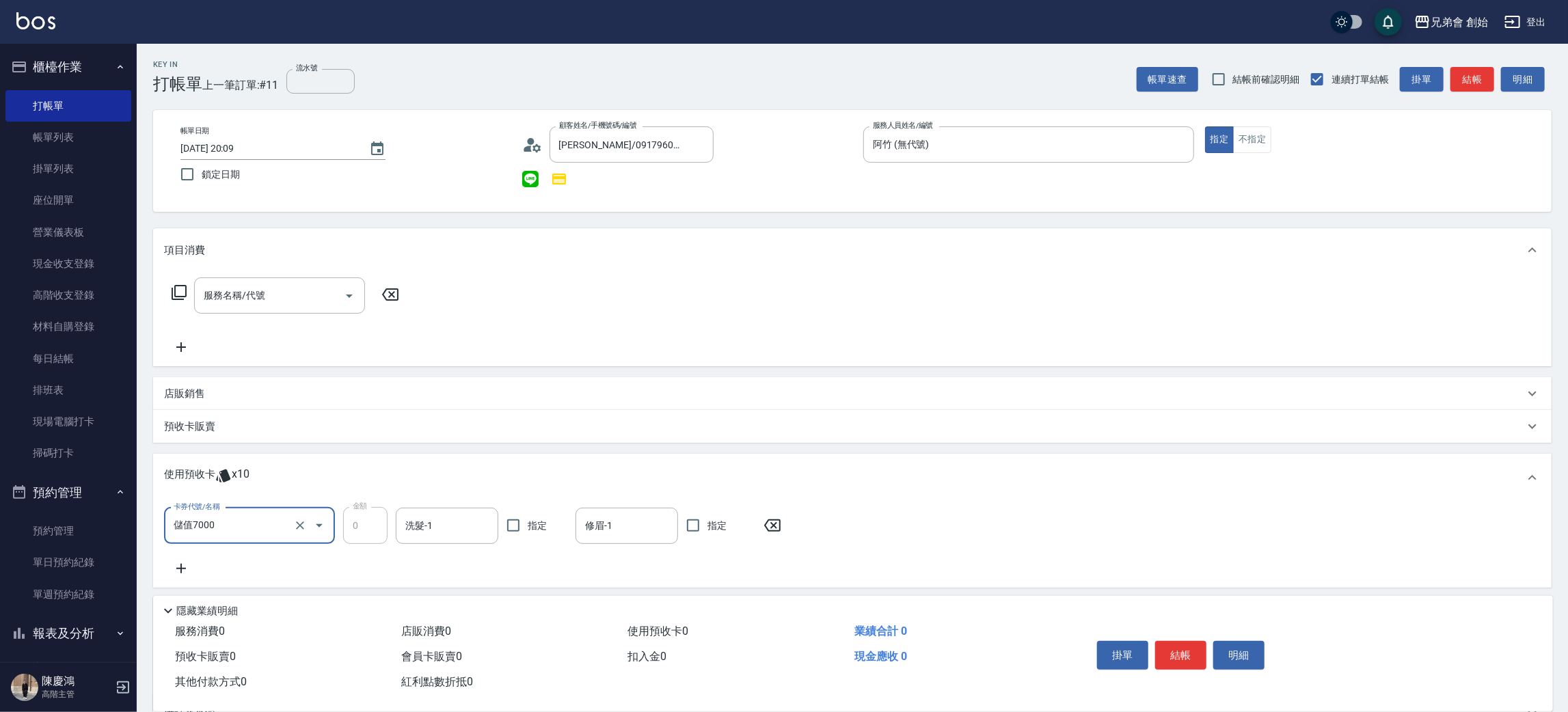
scroll to position [145, 0]
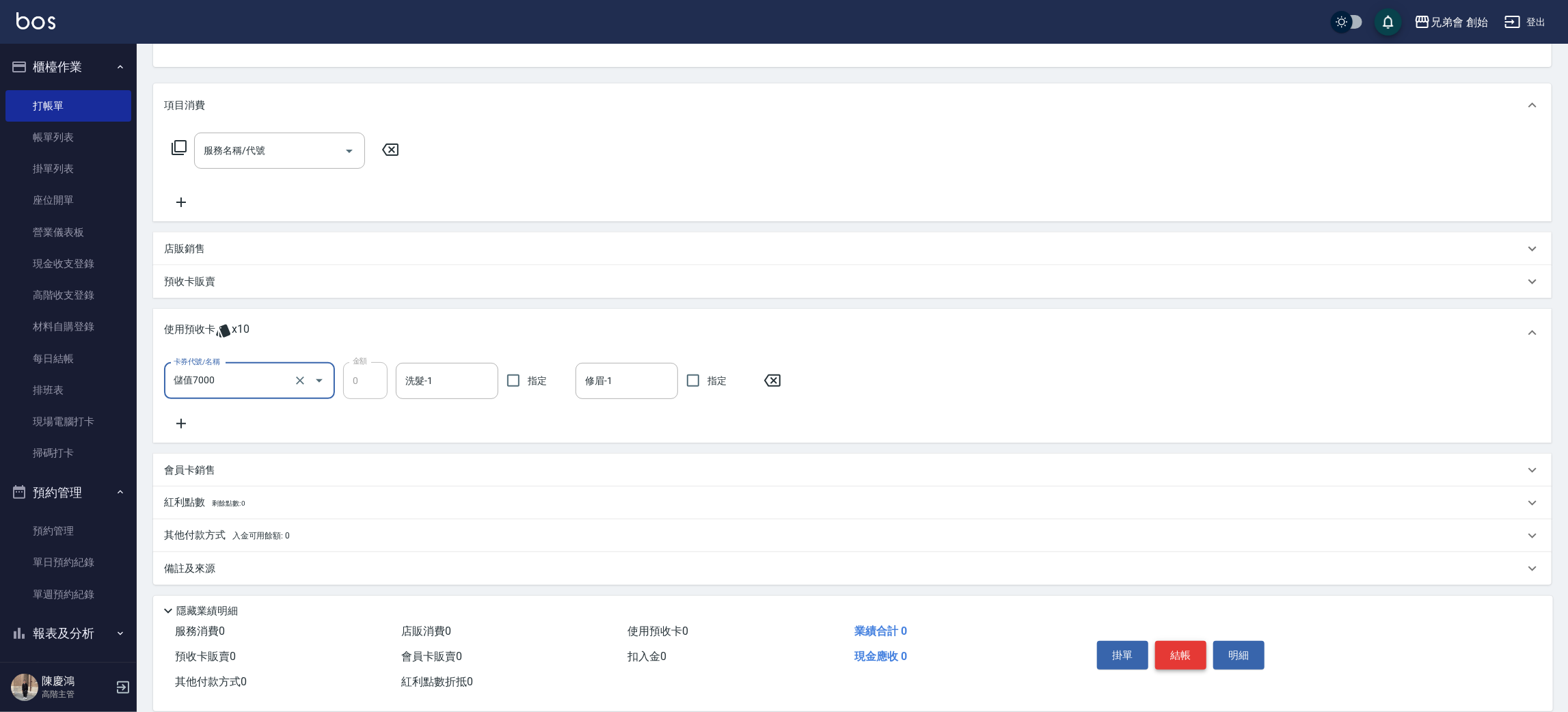
click at [1194, 647] on button "結帳" at bounding box center [1180, 655] width 51 height 28
type input "2025/09/13 20:47"
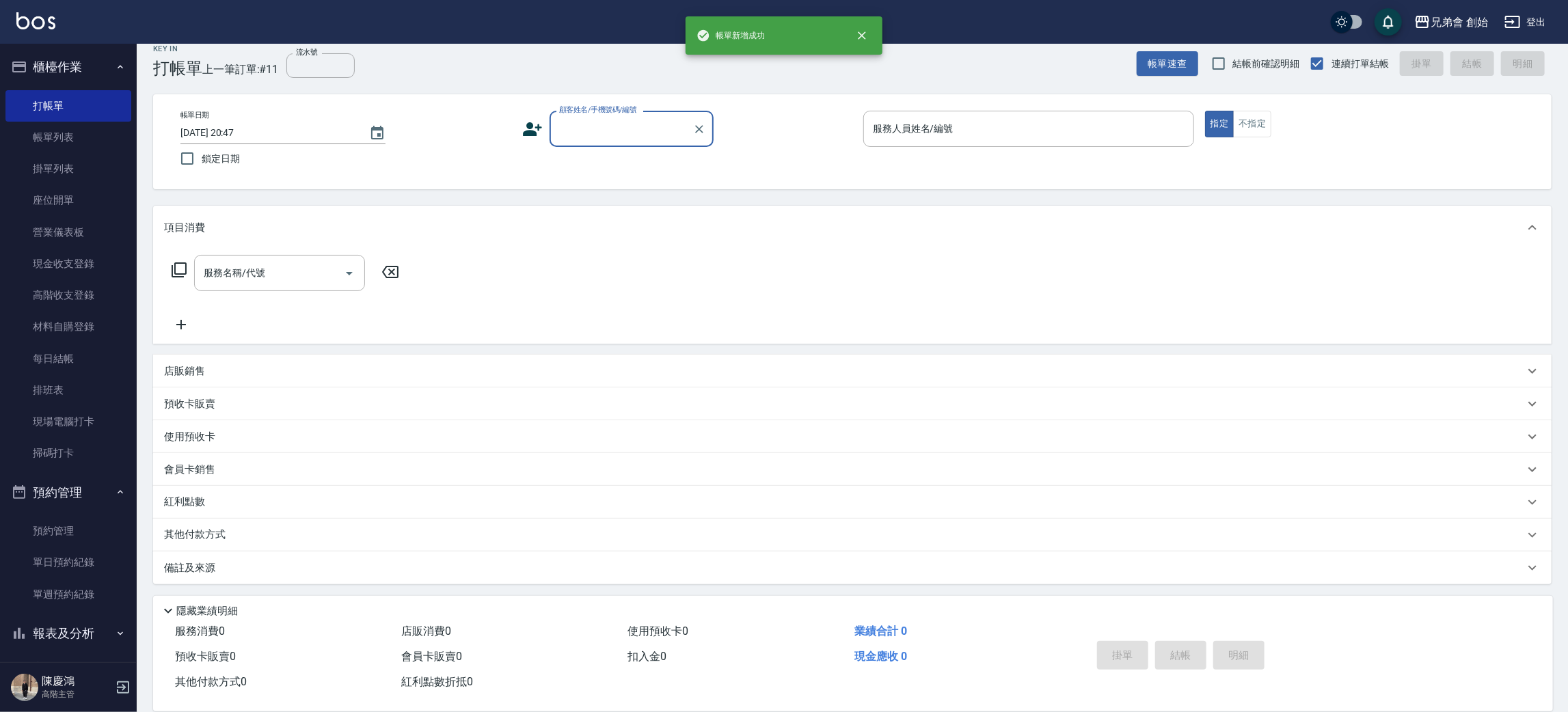
scroll to position [15, 0]
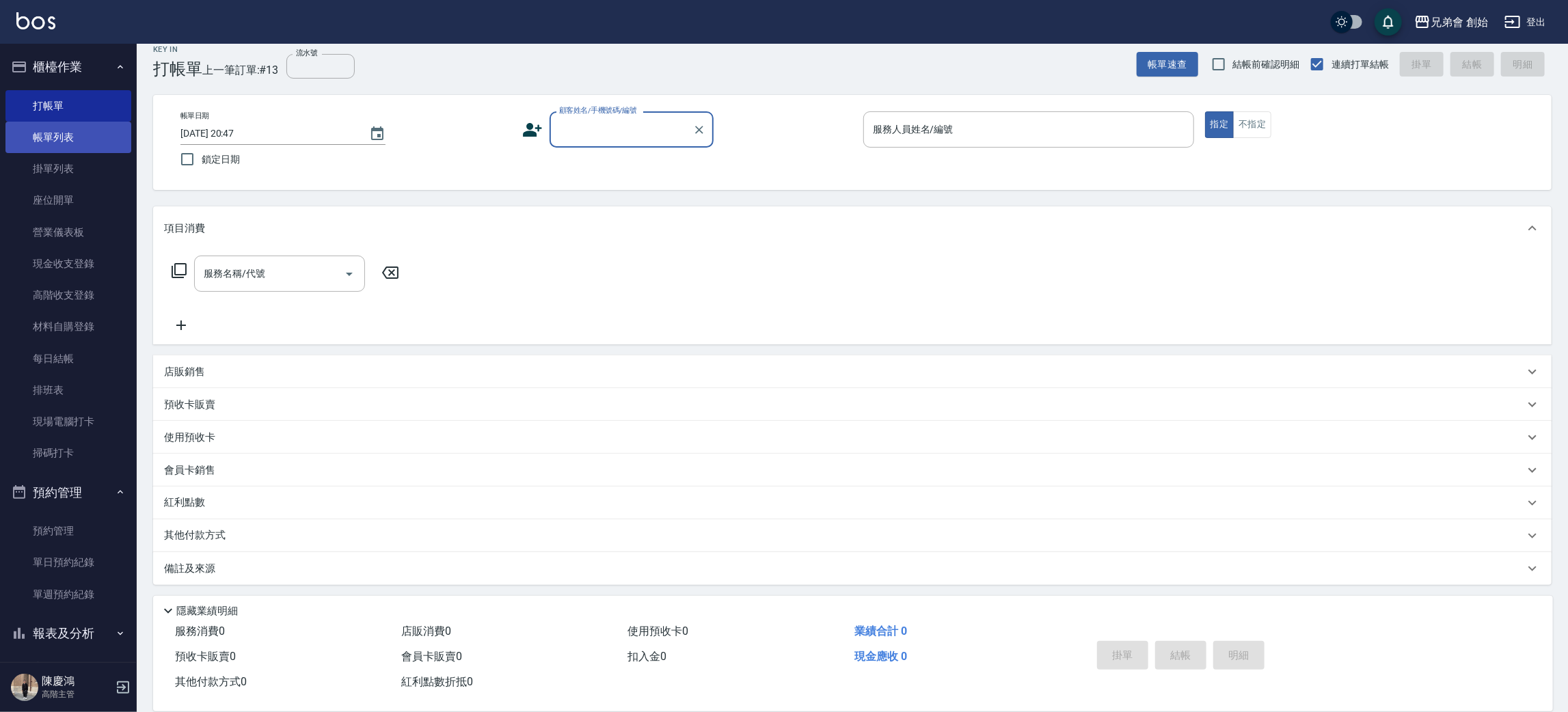
click at [73, 133] on link "帳單列表" at bounding box center [68, 137] width 125 height 32
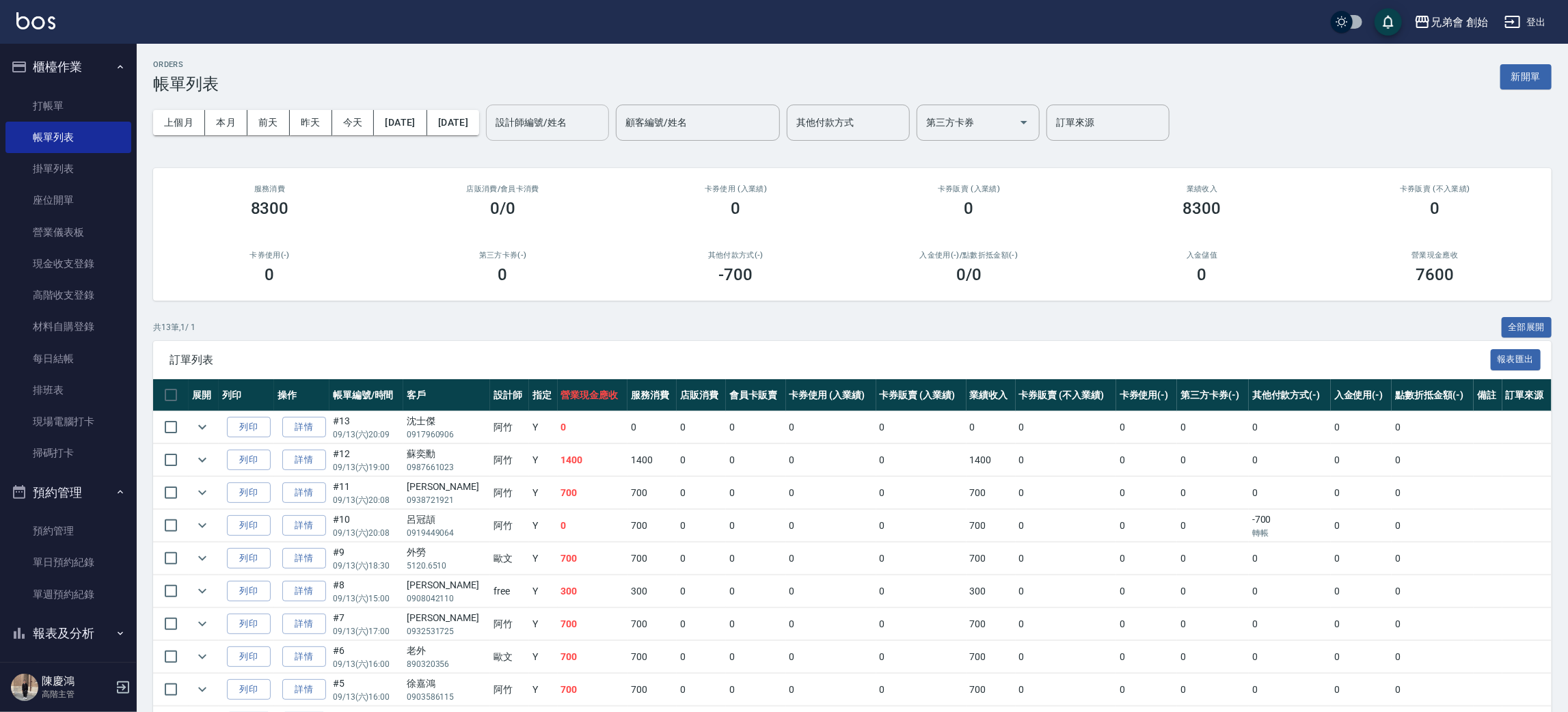
click at [603, 112] on input "設計師編號/姓名" at bounding box center [547, 123] width 111 height 24
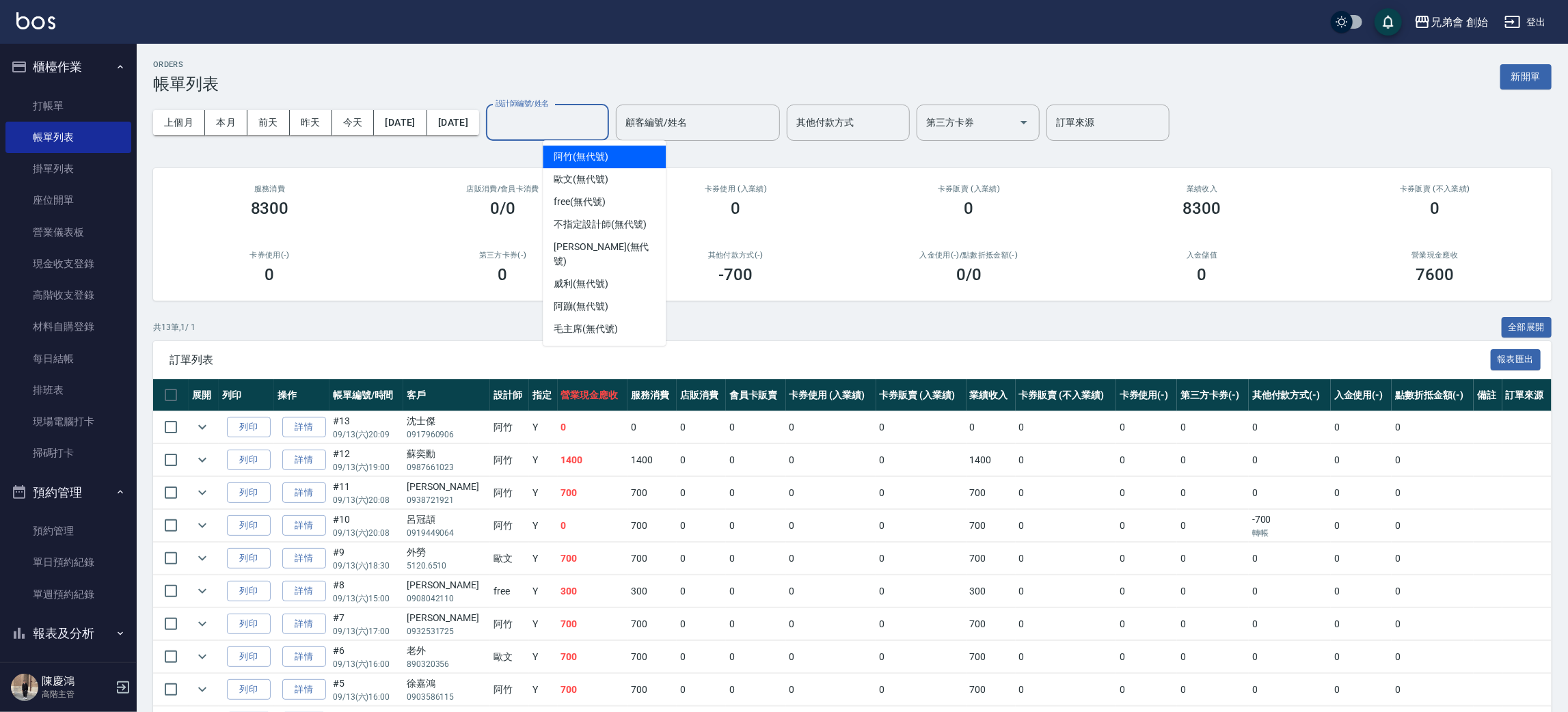
click at [638, 159] on div "阿竹 (無代號)" at bounding box center [604, 157] width 123 height 23
type input "阿竹 (無代號)"
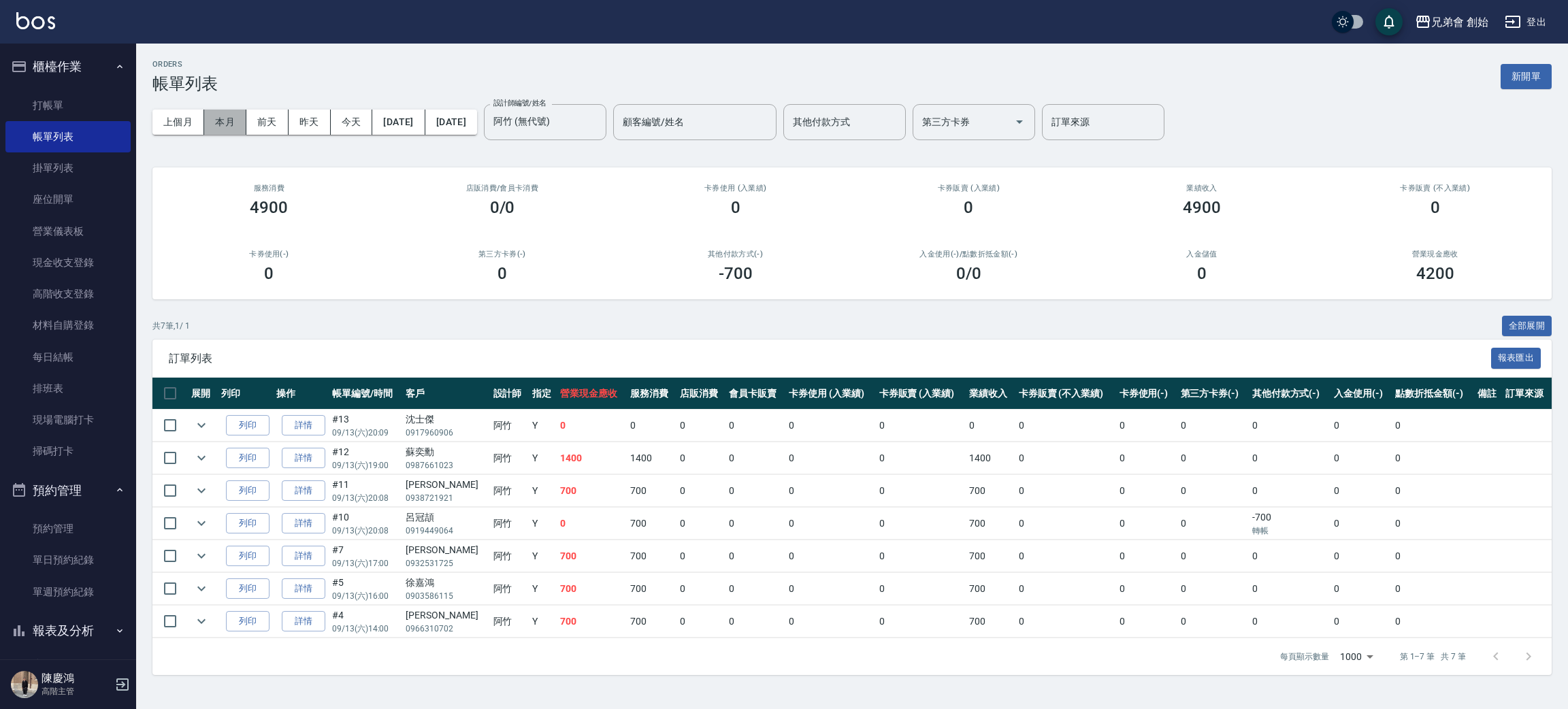
click at [216, 120] on button "本月" at bounding box center [225, 122] width 42 height 25
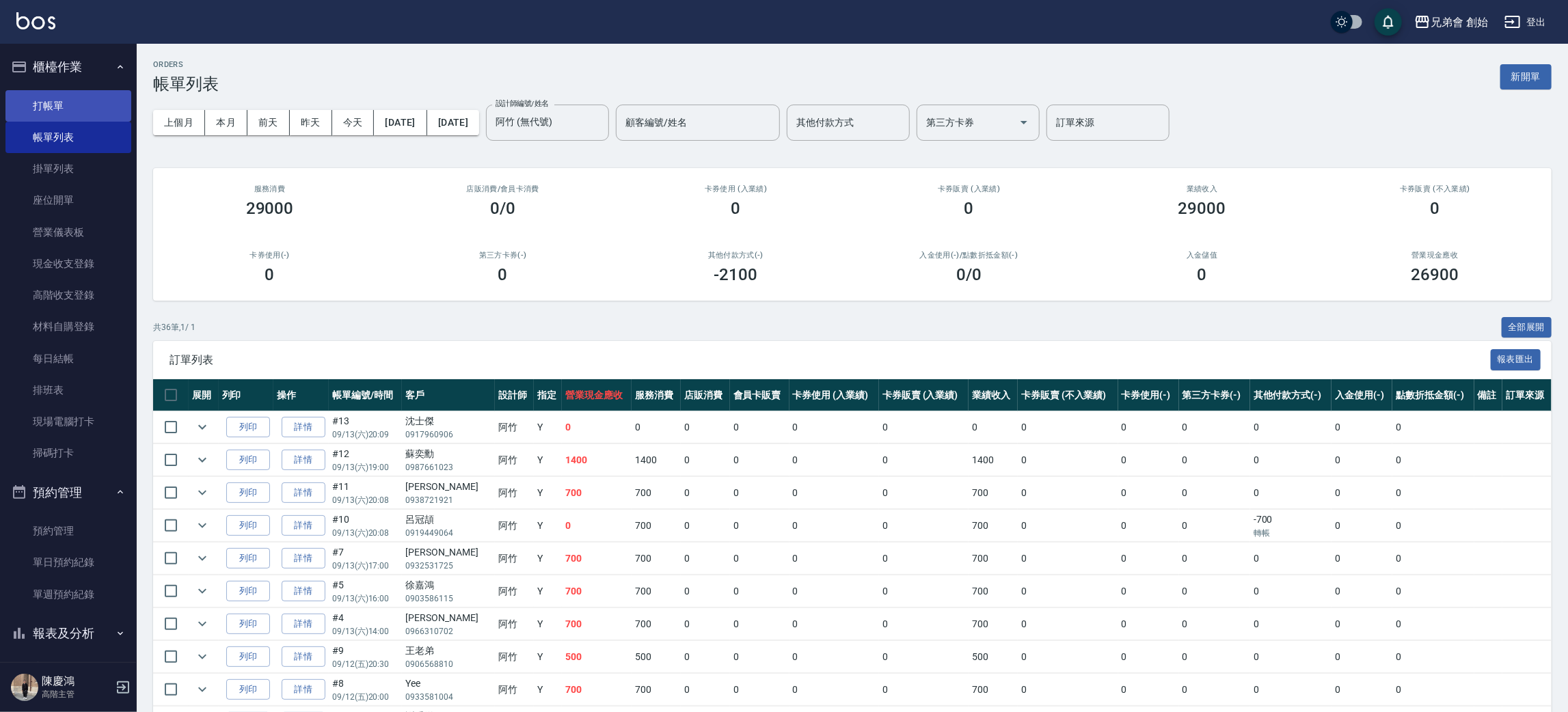
click at [91, 107] on link "打帳單" at bounding box center [68, 105] width 125 height 32
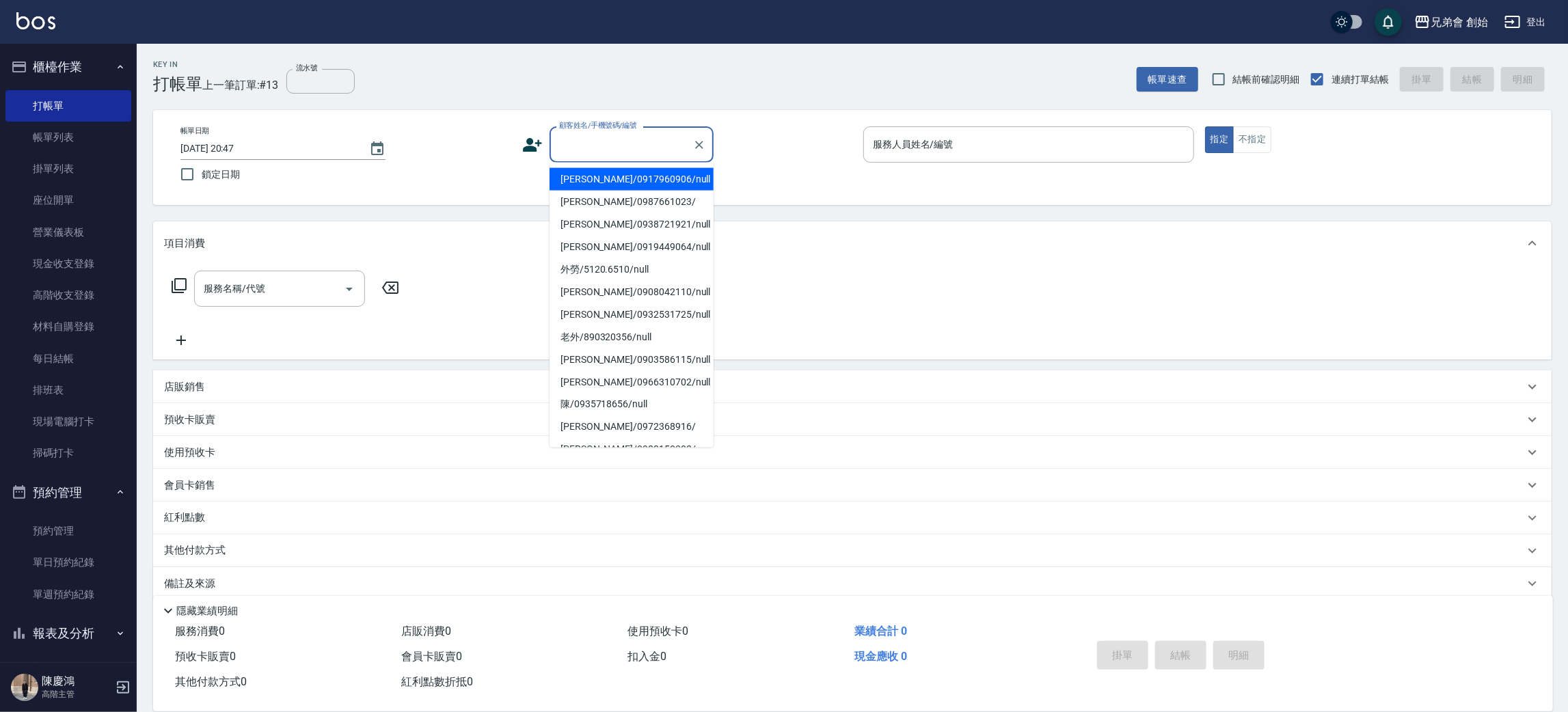
paste input "0900144600"
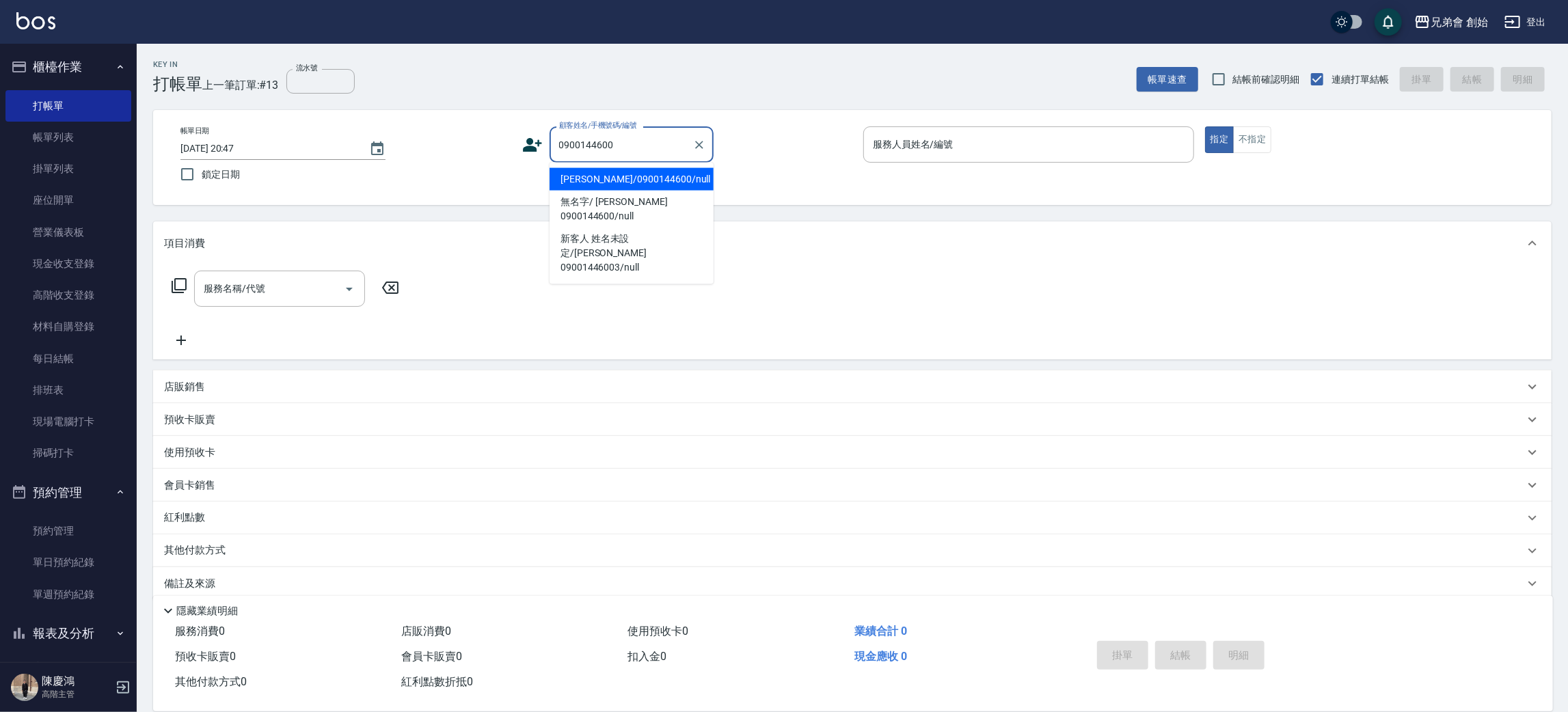
click at [600, 175] on li "徐紳綱/0900144600/null" at bounding box center [631, 180] width 164 height 23
type input "徐紳綱/0900144600/null"
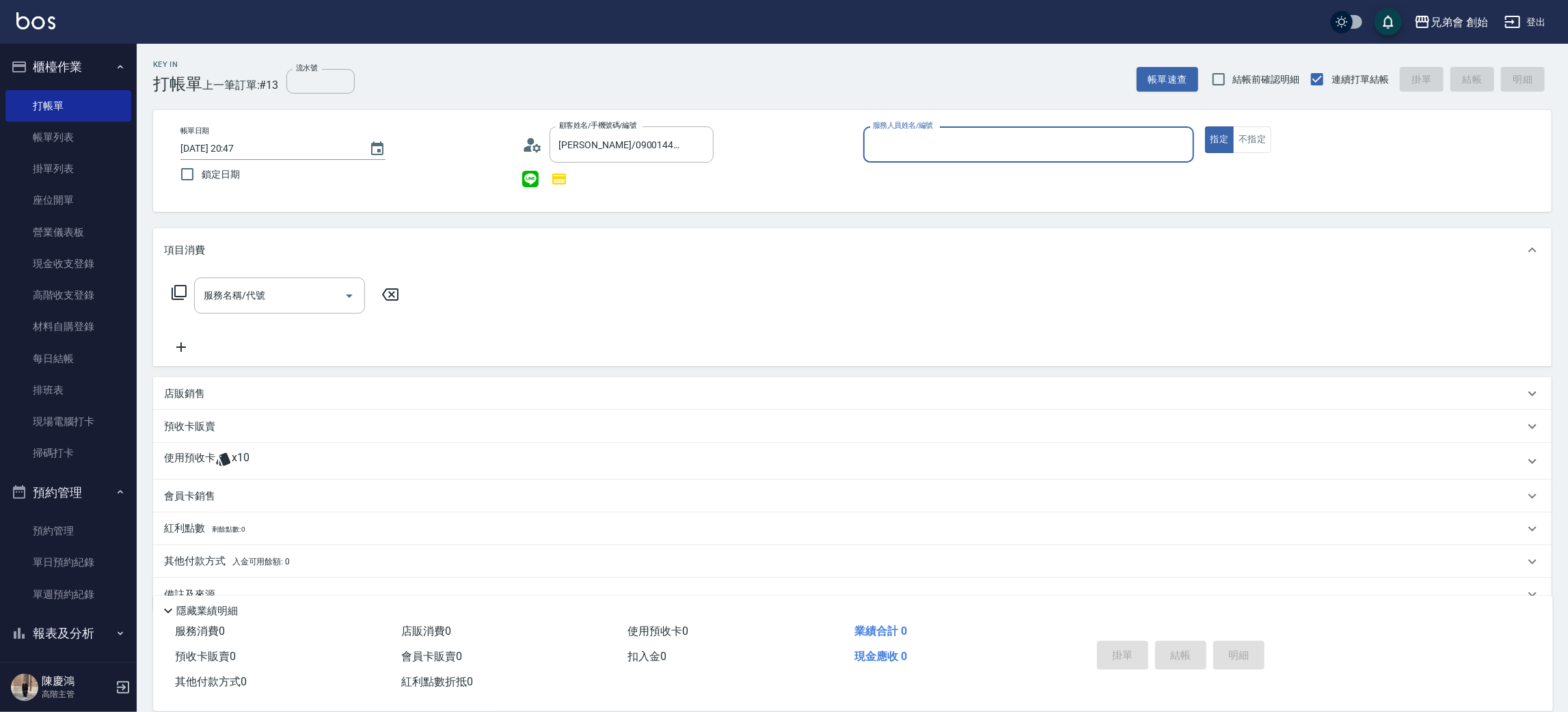
click at [945, 146] on input "服務人員姓名/編號" at bounding box center [1028, 145] width 318 height 24
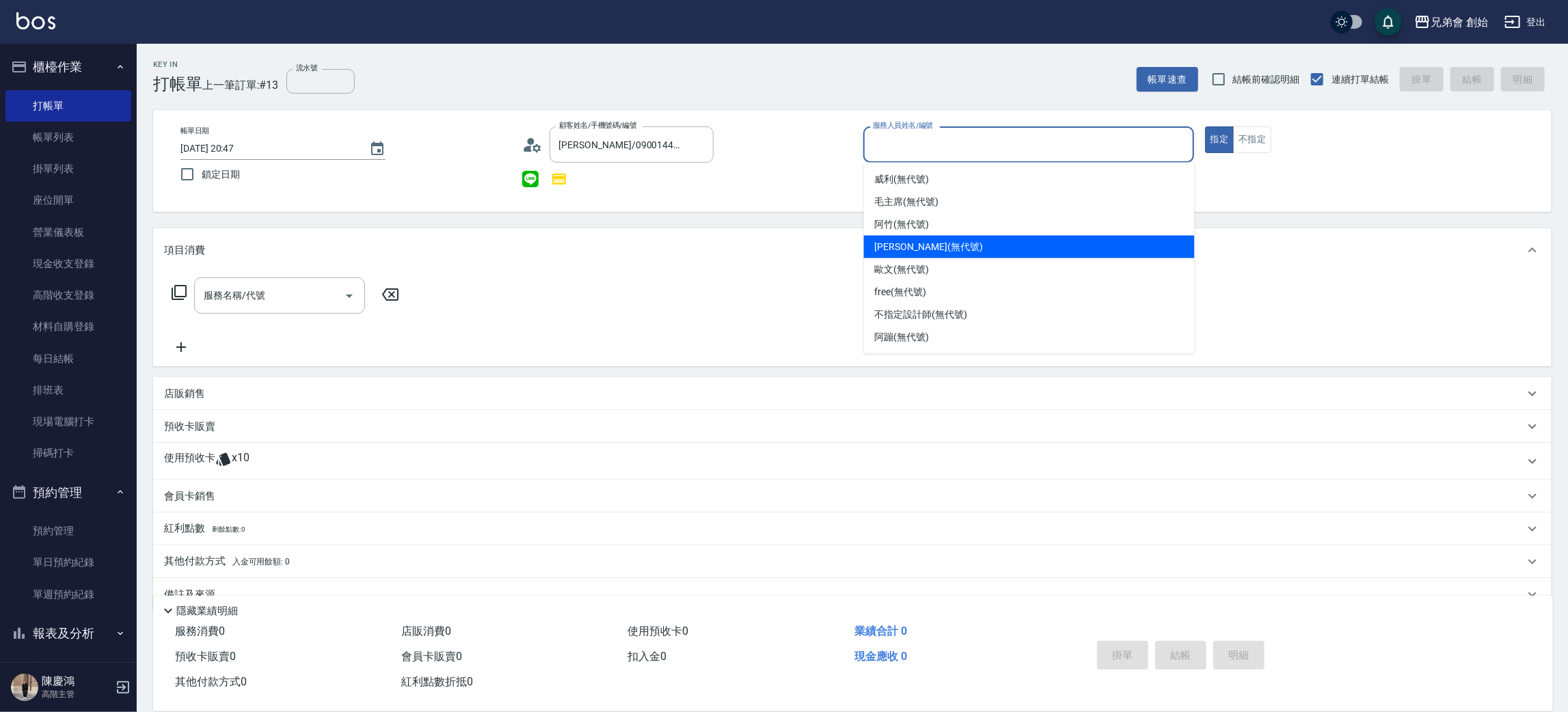
drag, startPoint x: 914, startPoint y: 248, endPoint x: 889, endPoint y: 261, distance: 28.2
click at [916, 246] on span "潘潘 (無代號)" at bounding box center [928, 247] width 108 height 15
type input "[PERSON_NAME](無代號)"
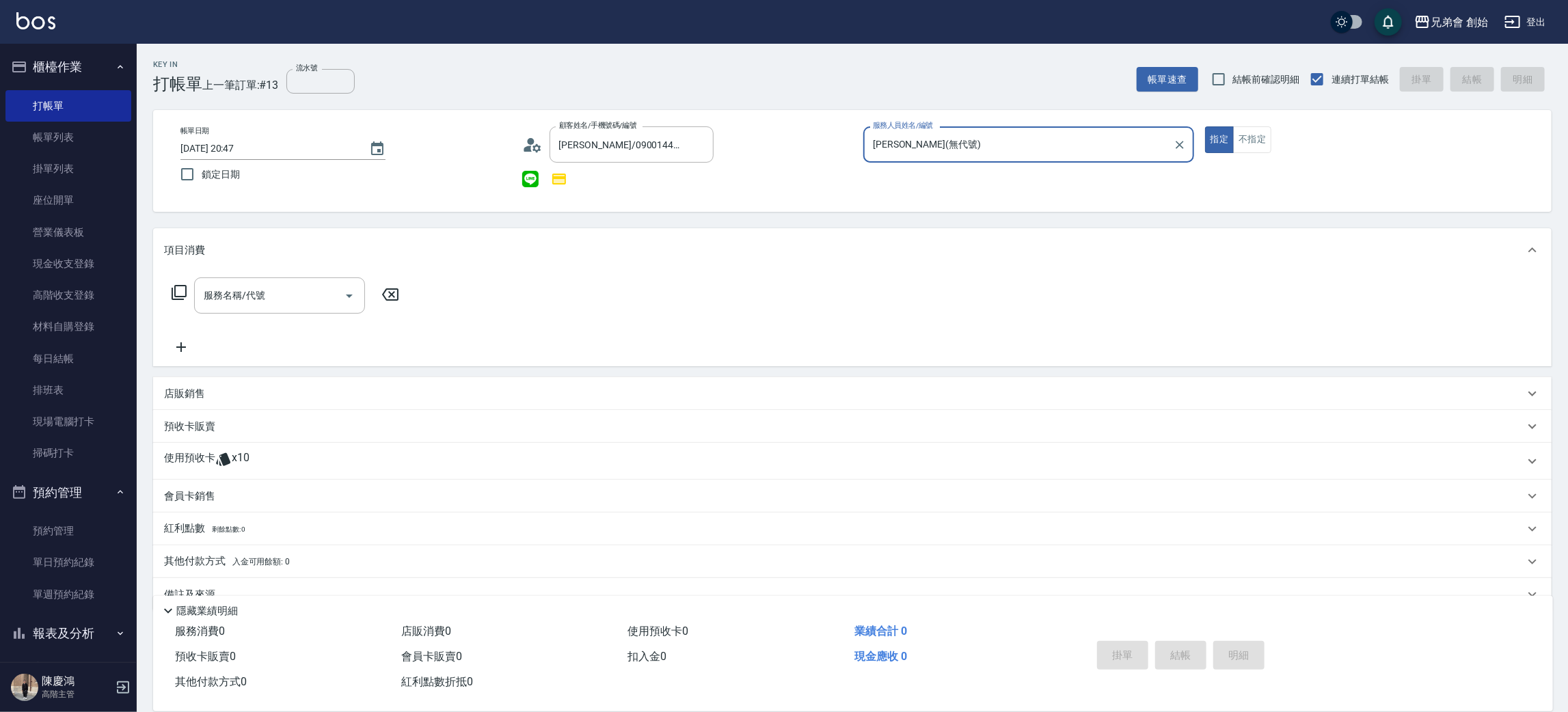
click at [225, 447] on div "使用預收卡 x10" at bounding box center [852, 461] width 1399 height 37
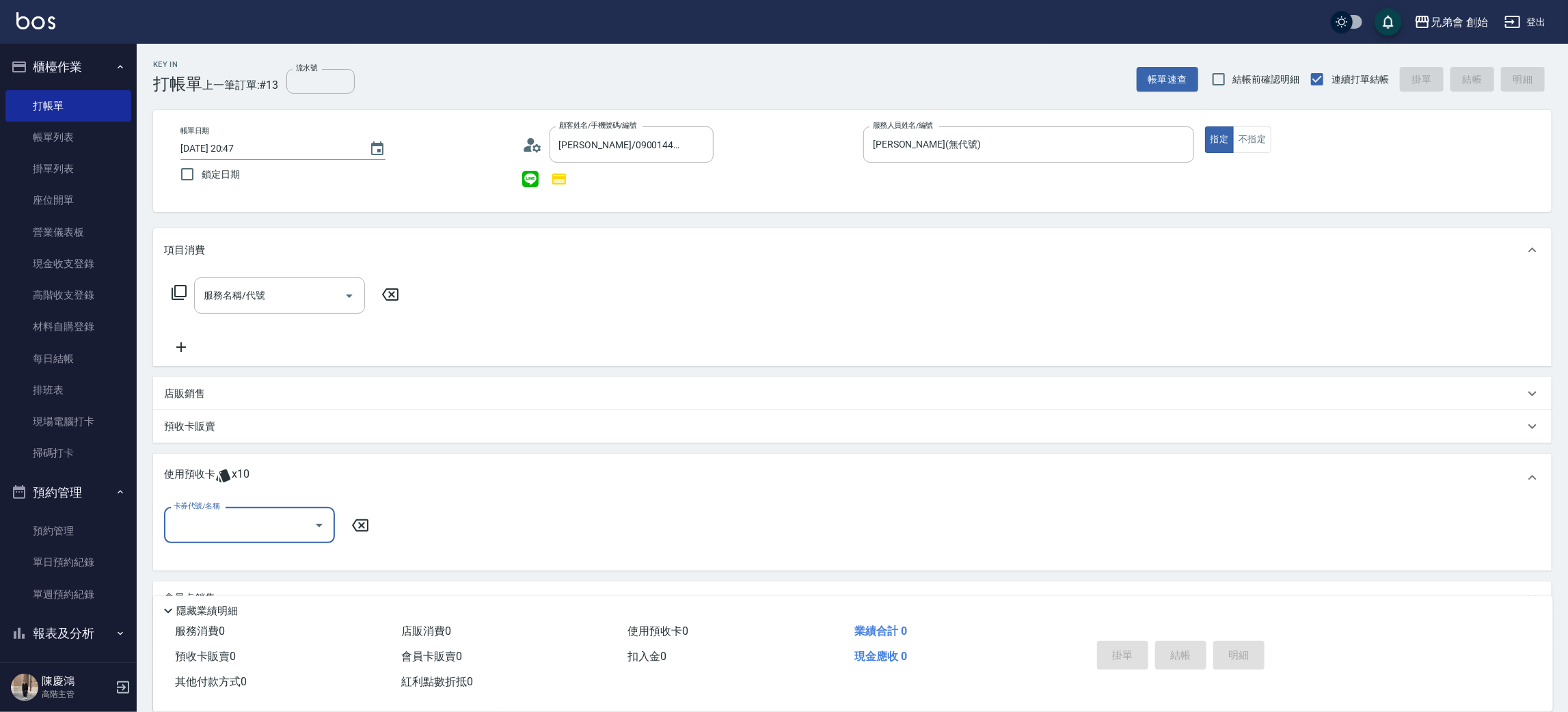
click at [225, 522] on input "卡券代號/名稱" at bounding box center [239, 525] width 138 height 24
click at [233, 561] on div "儲值7000 剩餘10張" at bounding box center [249, 559] width 171 height 23
type input "儲值7000"
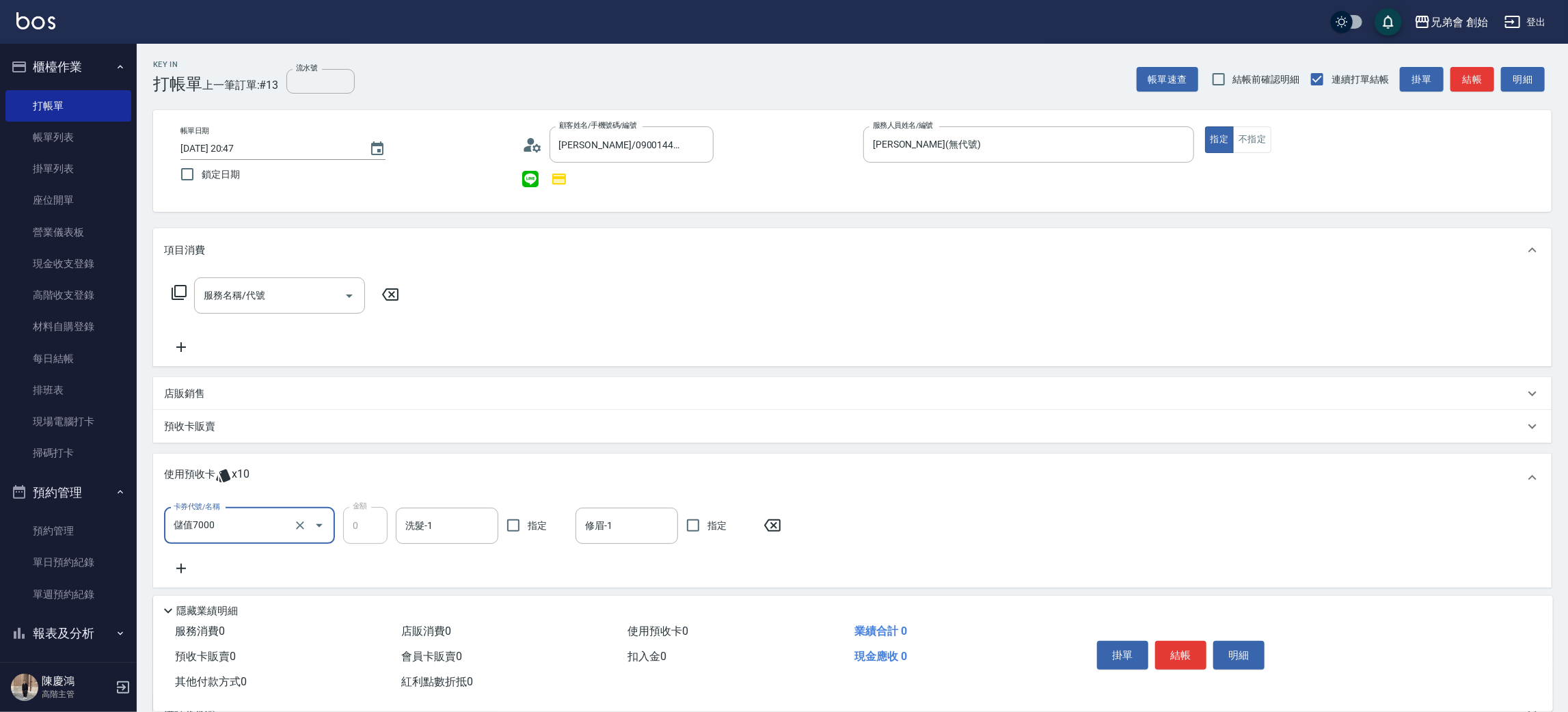
scroll to position [145, 0]
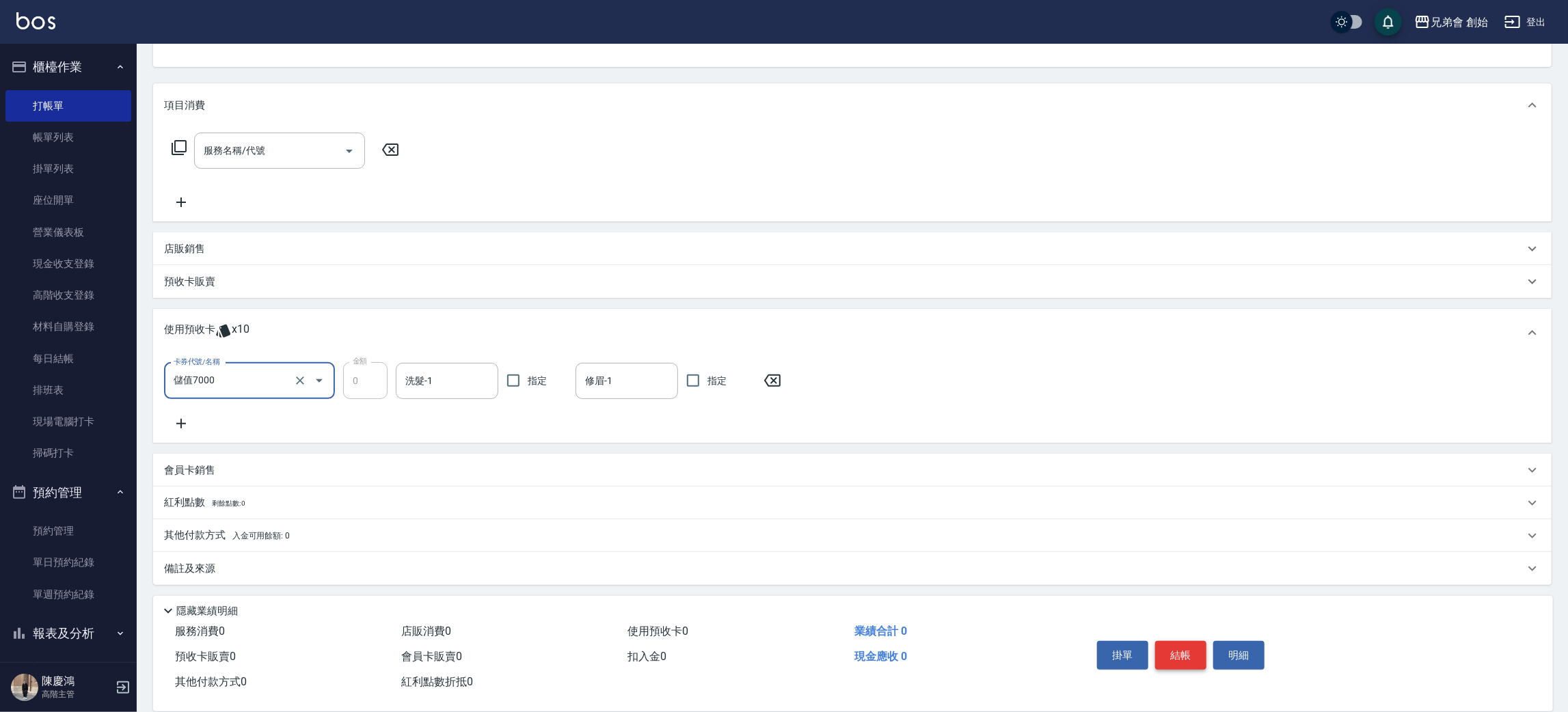
click at [1192, 649] on button "結帳" at bounding box center [1180, 655] width 51 height 28
type input "2025/09/13 21:01"
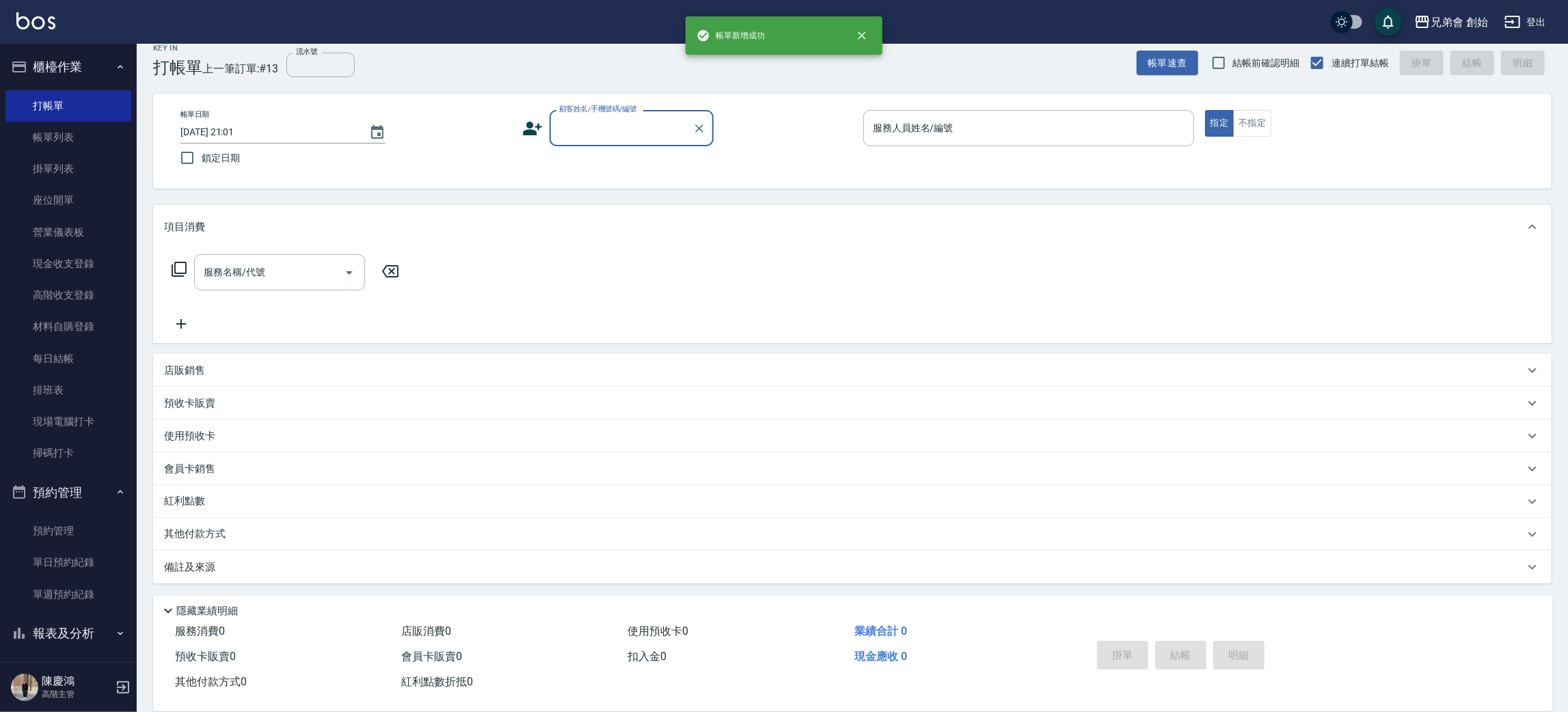
scroll to position [15, 0]
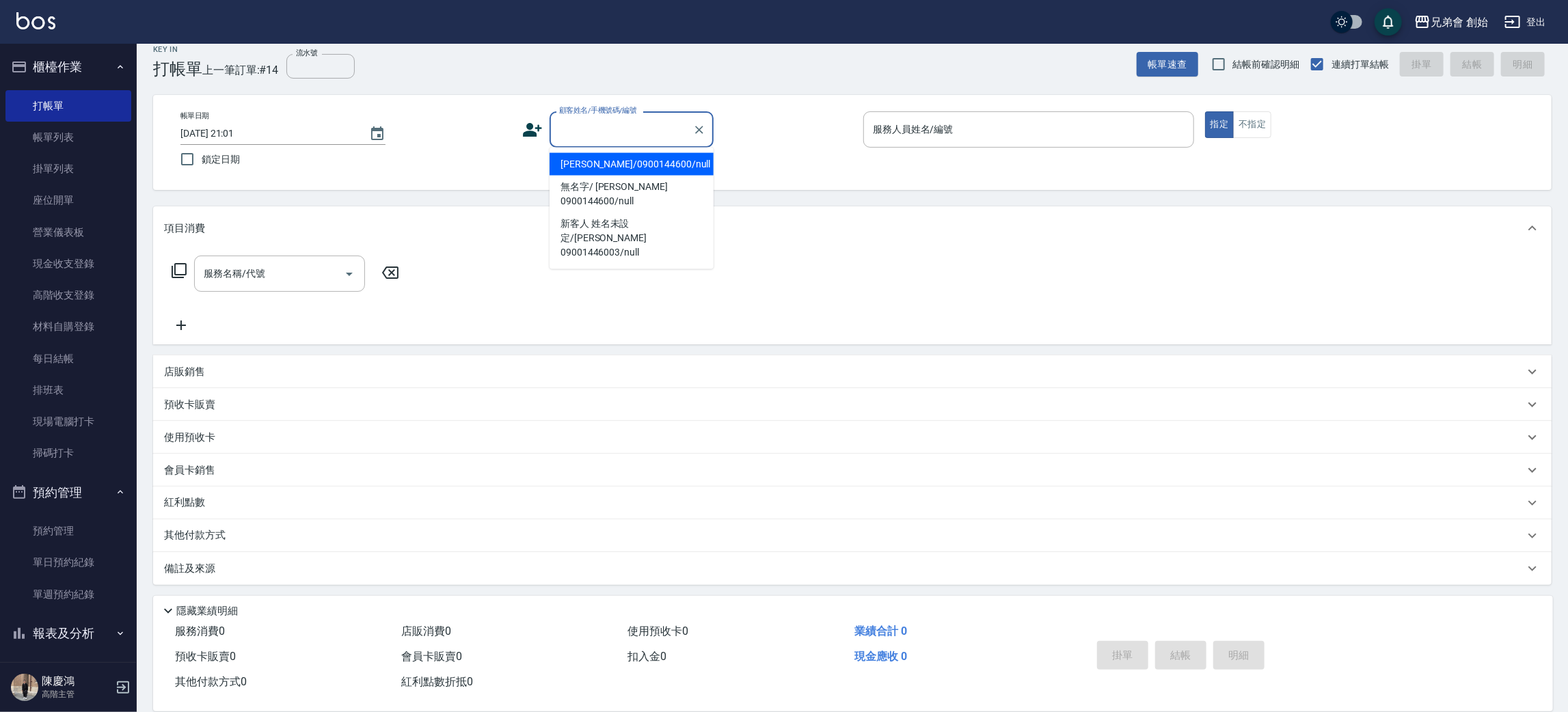
paste input "0917240302"
click at [609, 159] on li "藍廷文/0917240302/null" at bounding box center [631, 164] width 164 height 23
type input "藍廷文/0917240302/null"
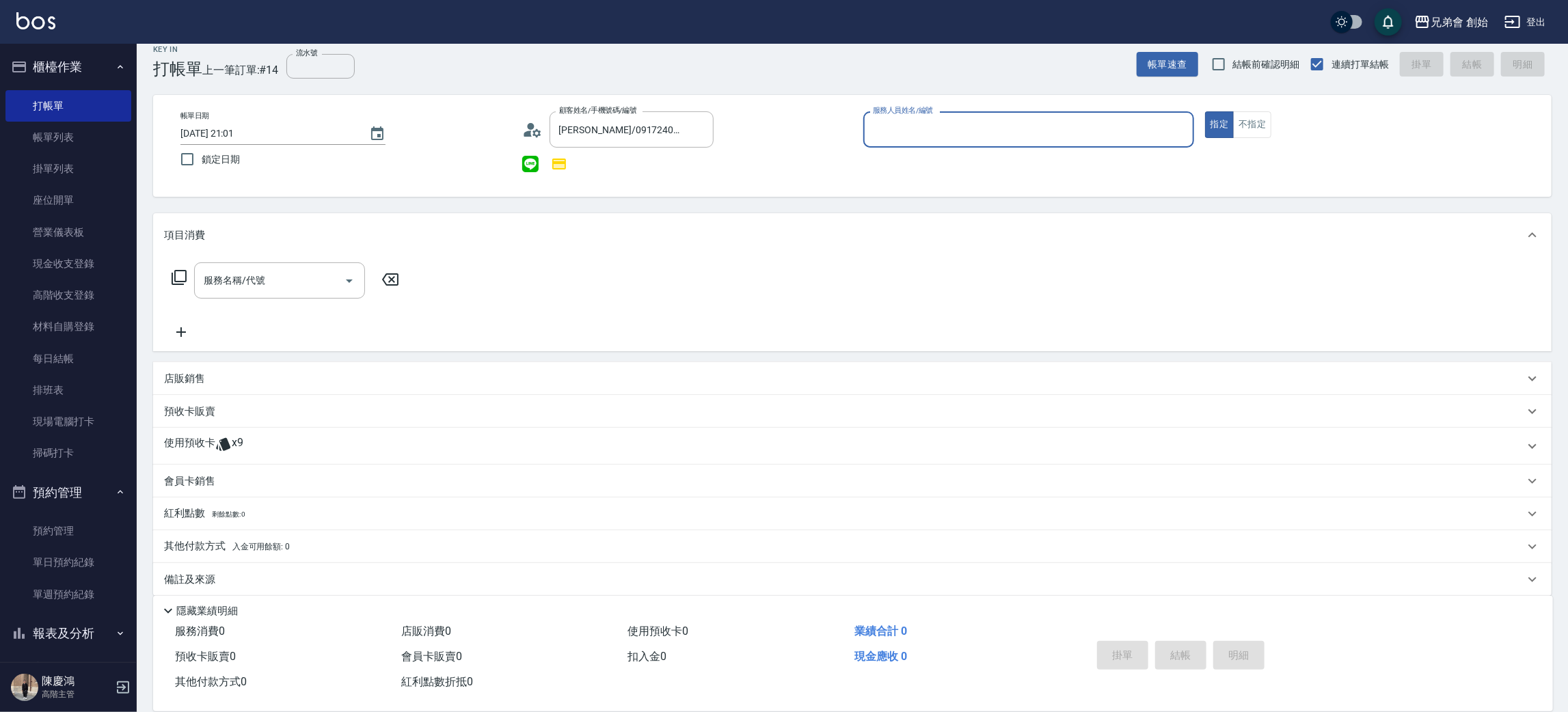
click at [936, 129] on input "服務人員姓名/編號" at bounding box center [1028, 129] width 318 height 24
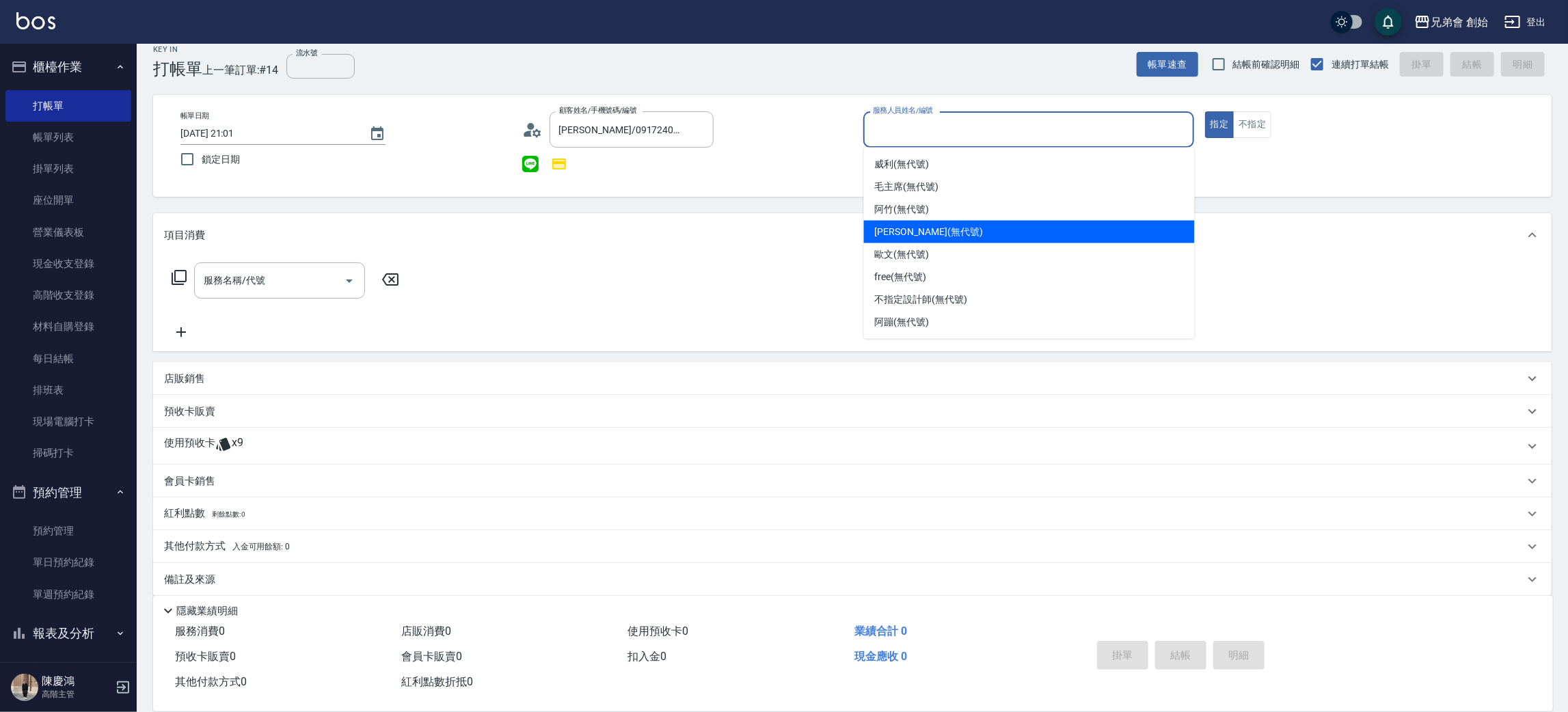
click at [920, 230] on span "潘潘 (無代號)" at bounding box center [928, 232] width 108 height 15
type input "潘潘(無代號)"
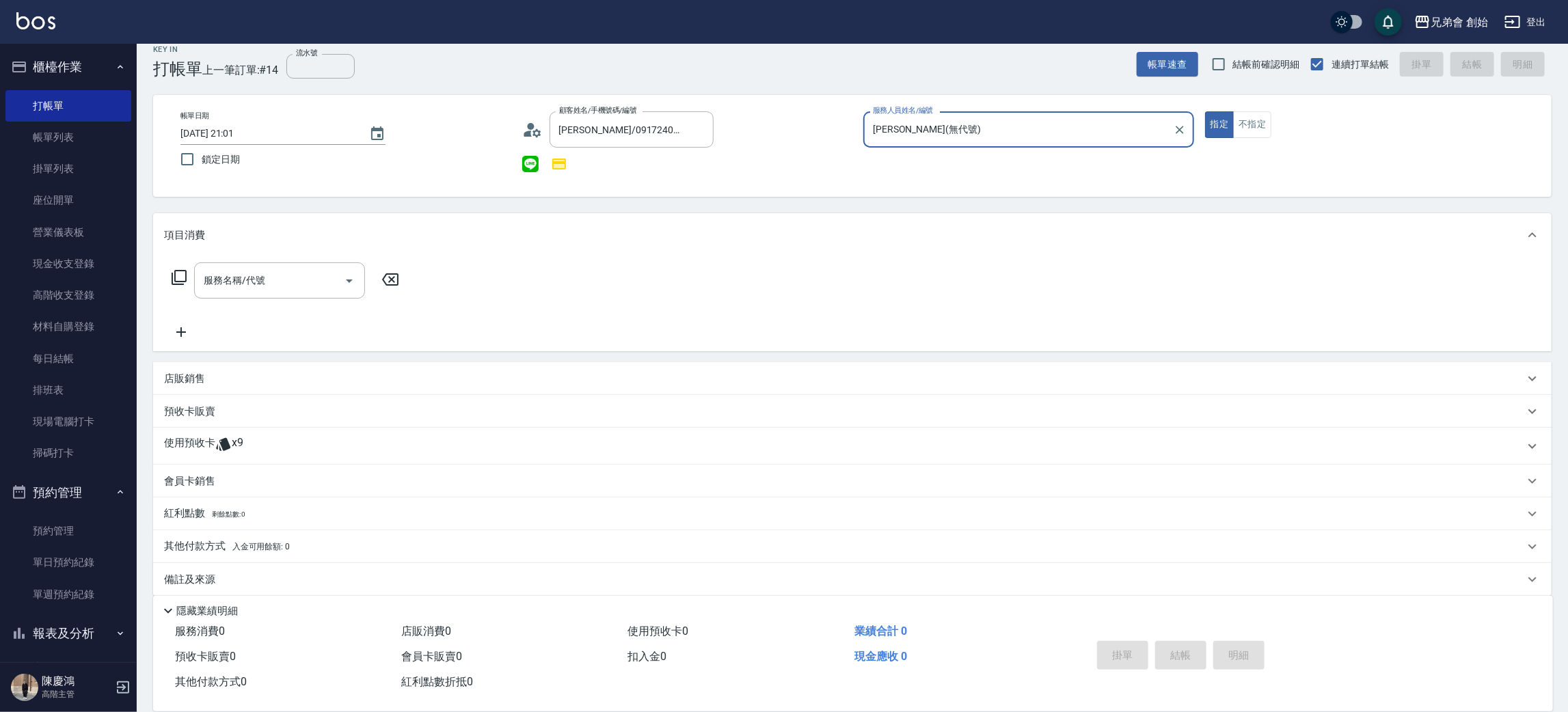
click at [275, 448] on div "使用預收卡 x9" at bounding box center [844, 446] width 1360 height 20
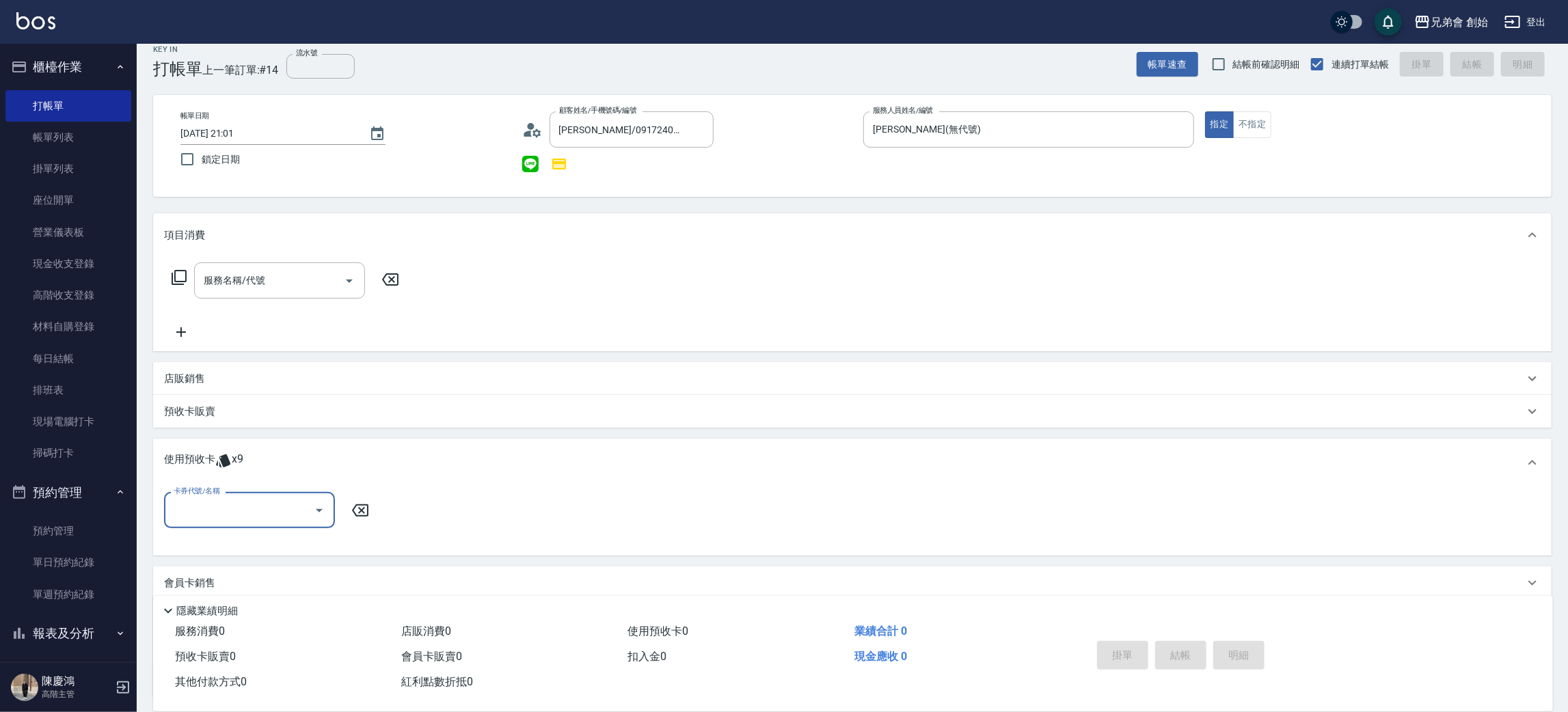
scroll to position [0, 0]
click at [237, 511] on input "卡券代號/名稱" at bounding box center [239, 511] width 138 height 24
click at [236, 551] on div "儲值7000 剩餘9張" at bounding box center [249, 545] width 171 height 23
type input "儲值7000"
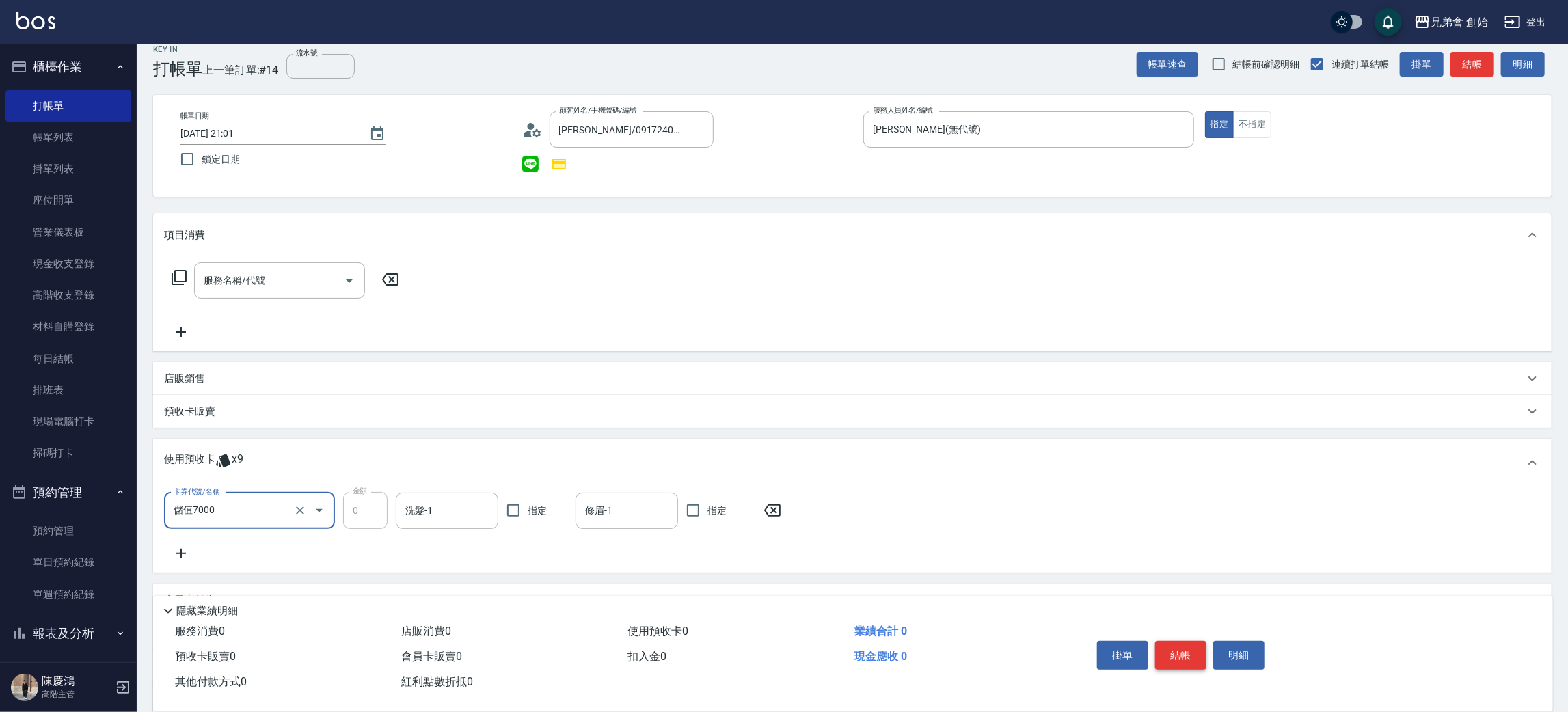
click at [1171, 655] on button "結帳" at bounding box center [1180, 655] width 51 height 28
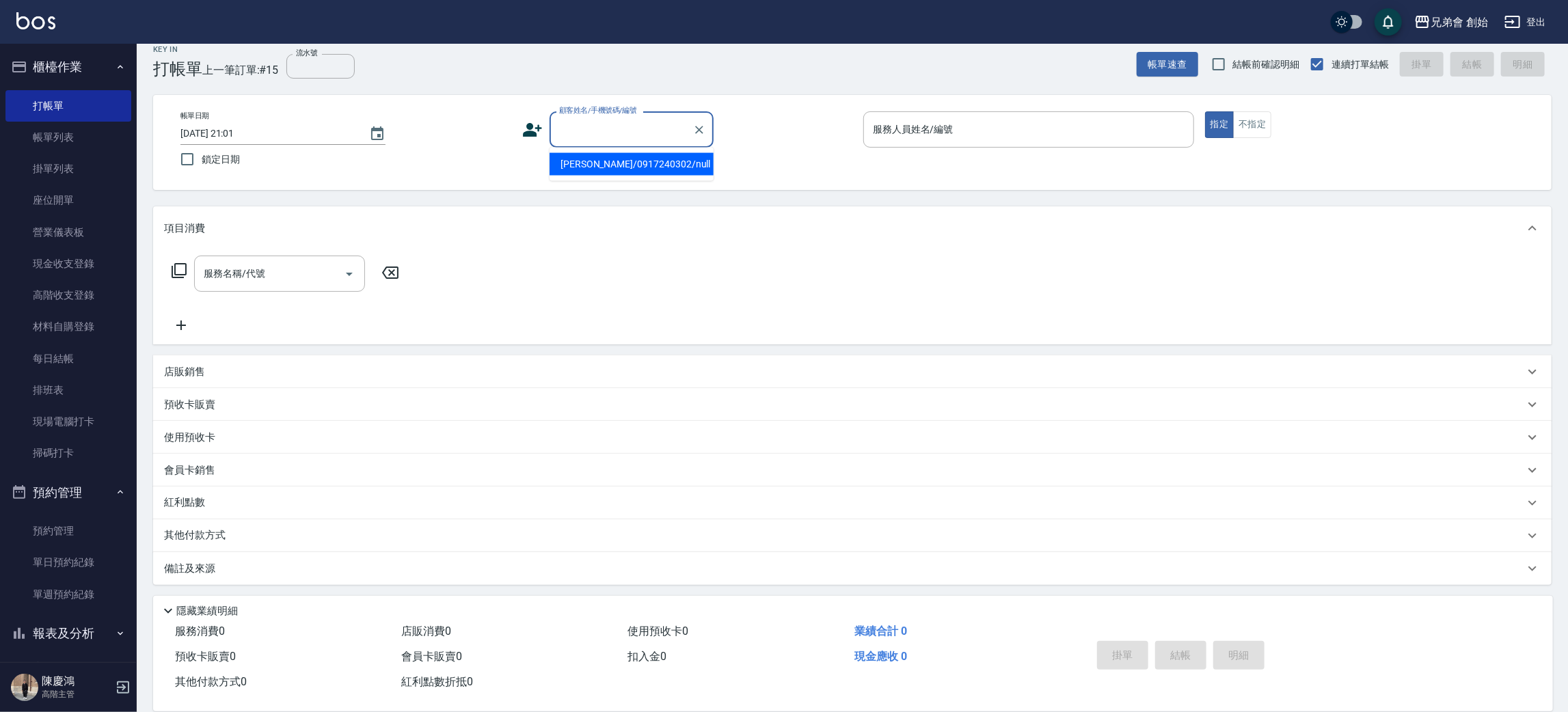
paste input "0972227966"
click at [620, 166] on li "陳俊樺/0972227966/null" at bounding box center [631, 164] width 164 height 23
type input "陳俊樺/0972227966/null"
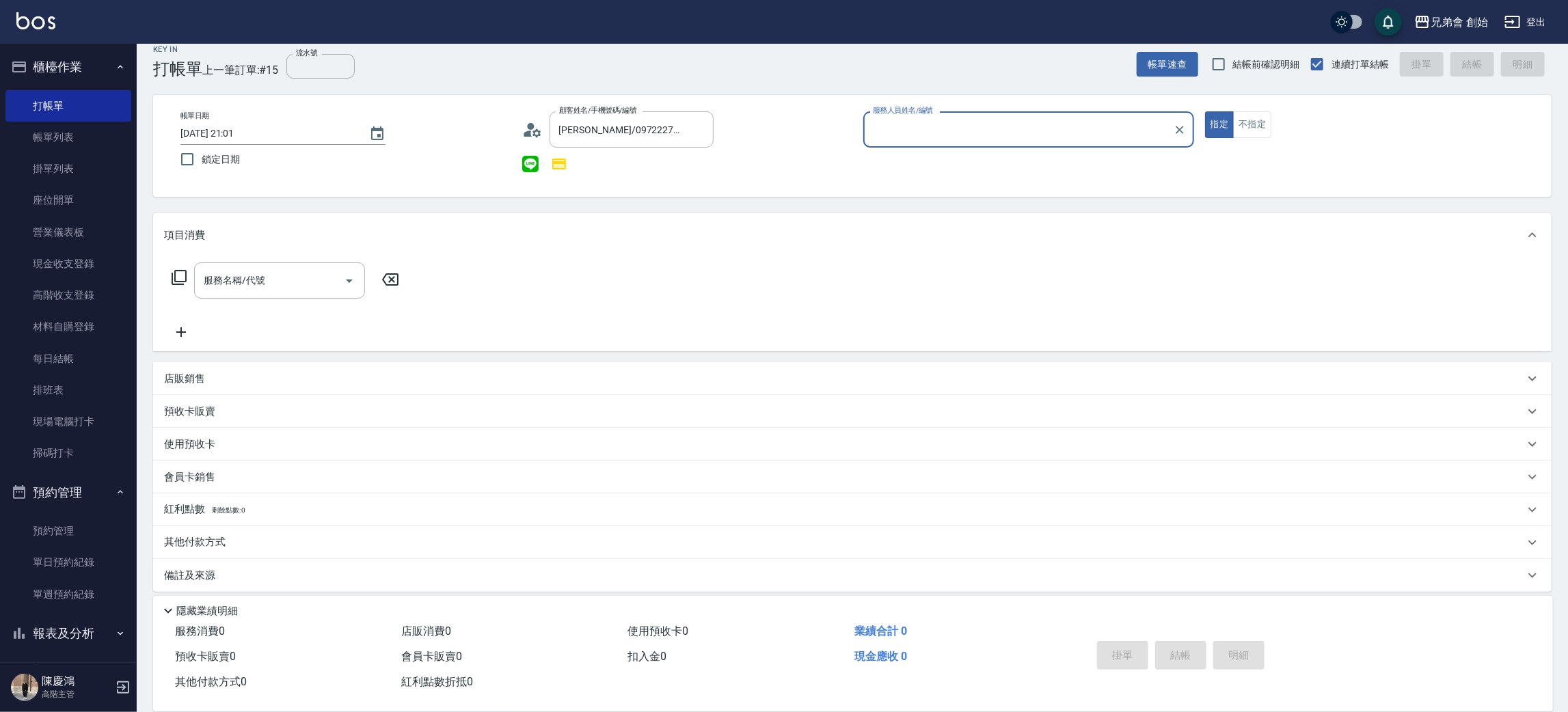
type input "潘潘(無代號)"
click at [921, 135] on input "潘潘(無代號)" at bounding box center [1018, 129] width 298 height 24
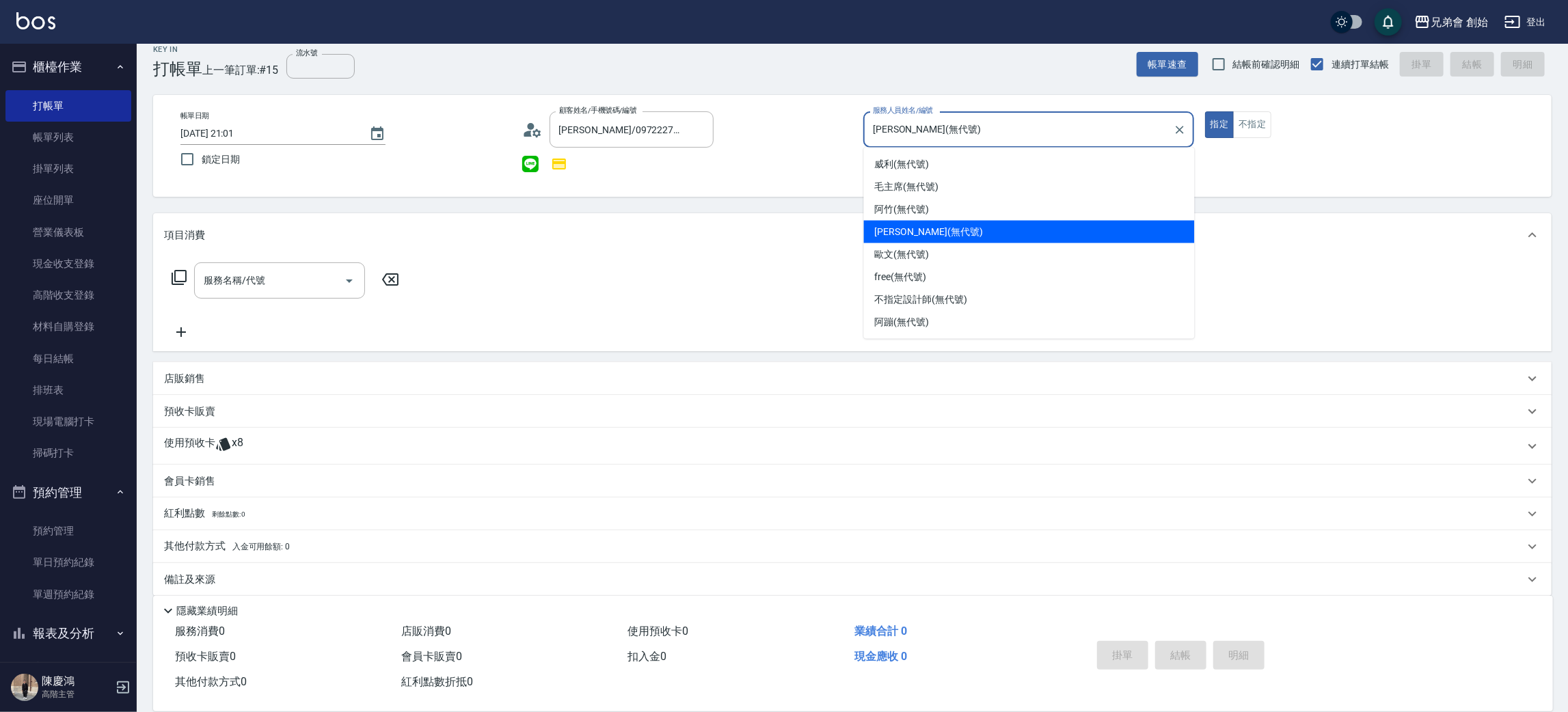
click at [222, 441] on icon at bounding box center [223, 444] width 16 height 16
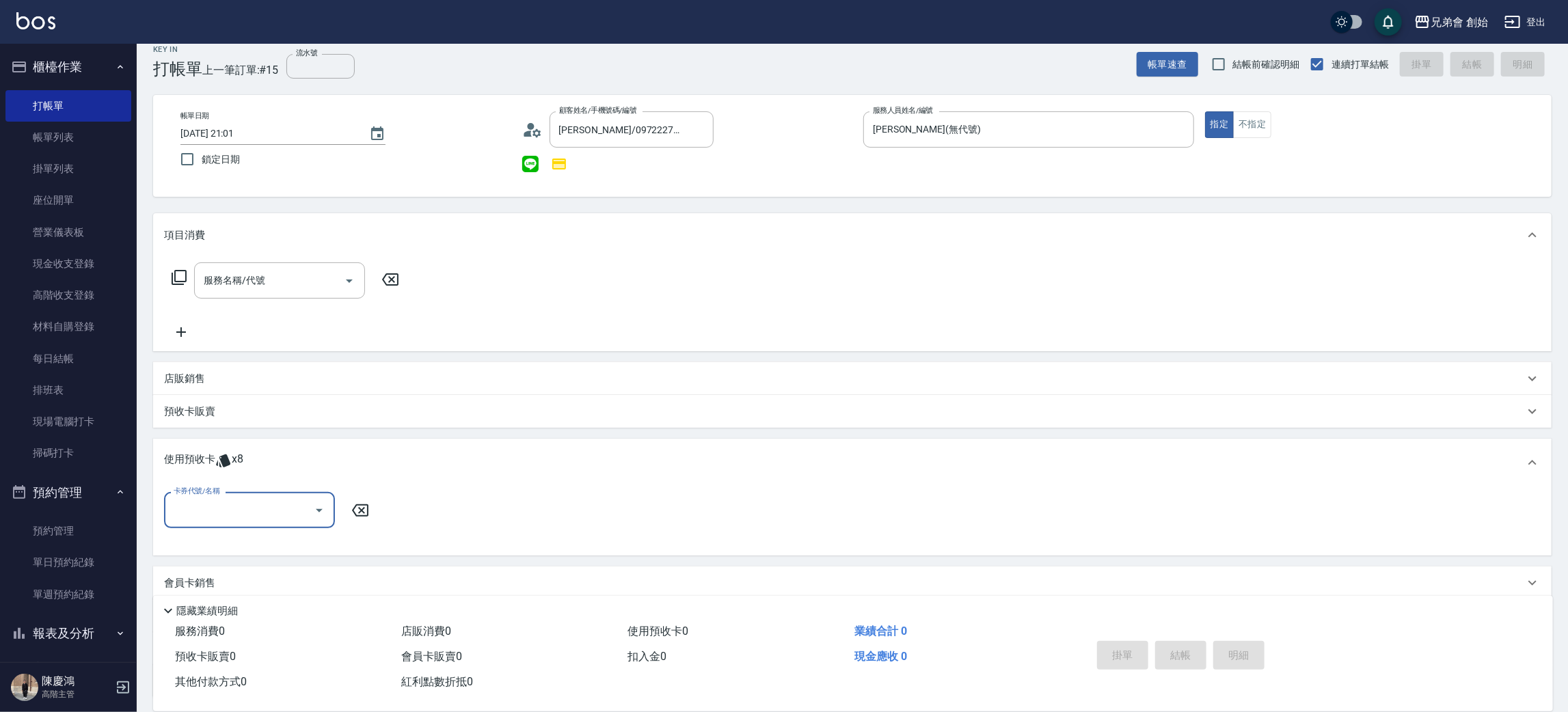
click at [253, 492] on div "卡券代號/名稱" at bounding box center [249, 510] width 171 height 36
click at [257, 533] on div "儲值7000 剩餘8張" at bounding box center [249, 545] width 171 height 23
type input "儲值7000"
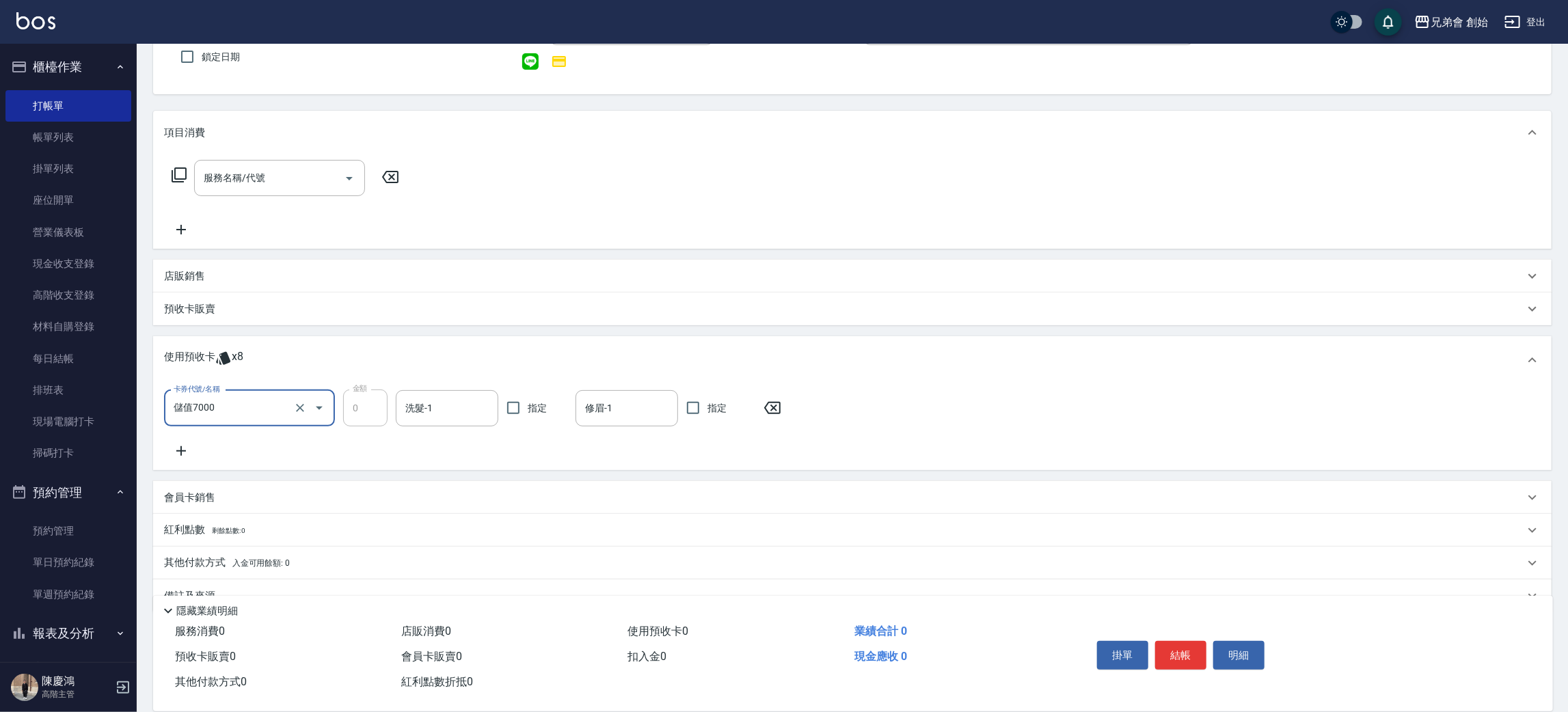
scroll to position [145, 0]
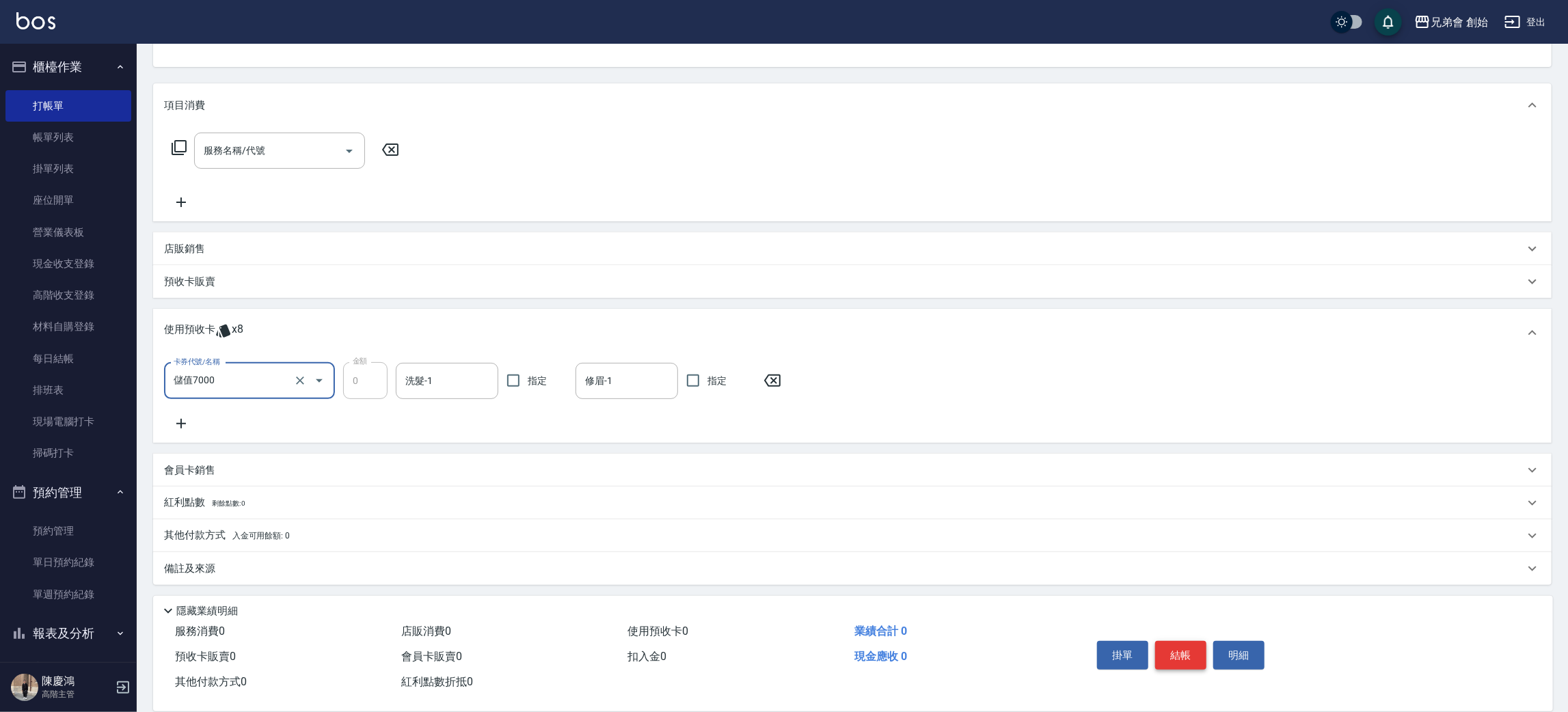
click at [1188, 651] on button "結帳" at bounding box center [1180, 655] width 51 height 28
type input "2025/09/13 21:02"
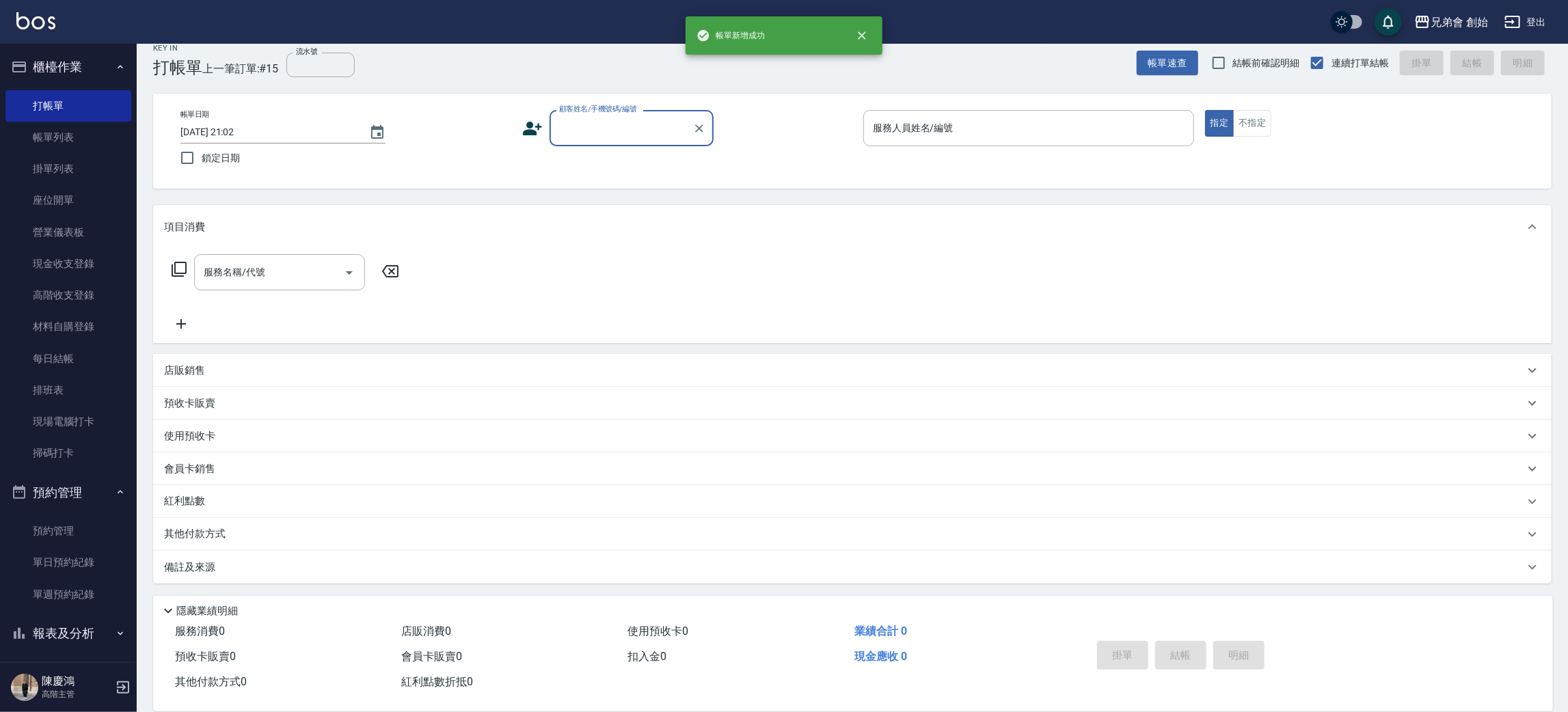
scroll to position [15, 0]
drag, startPoint x: 589, startPoint y: 112, endPoint x: 568, endPoint y: 125, distance: 24.7
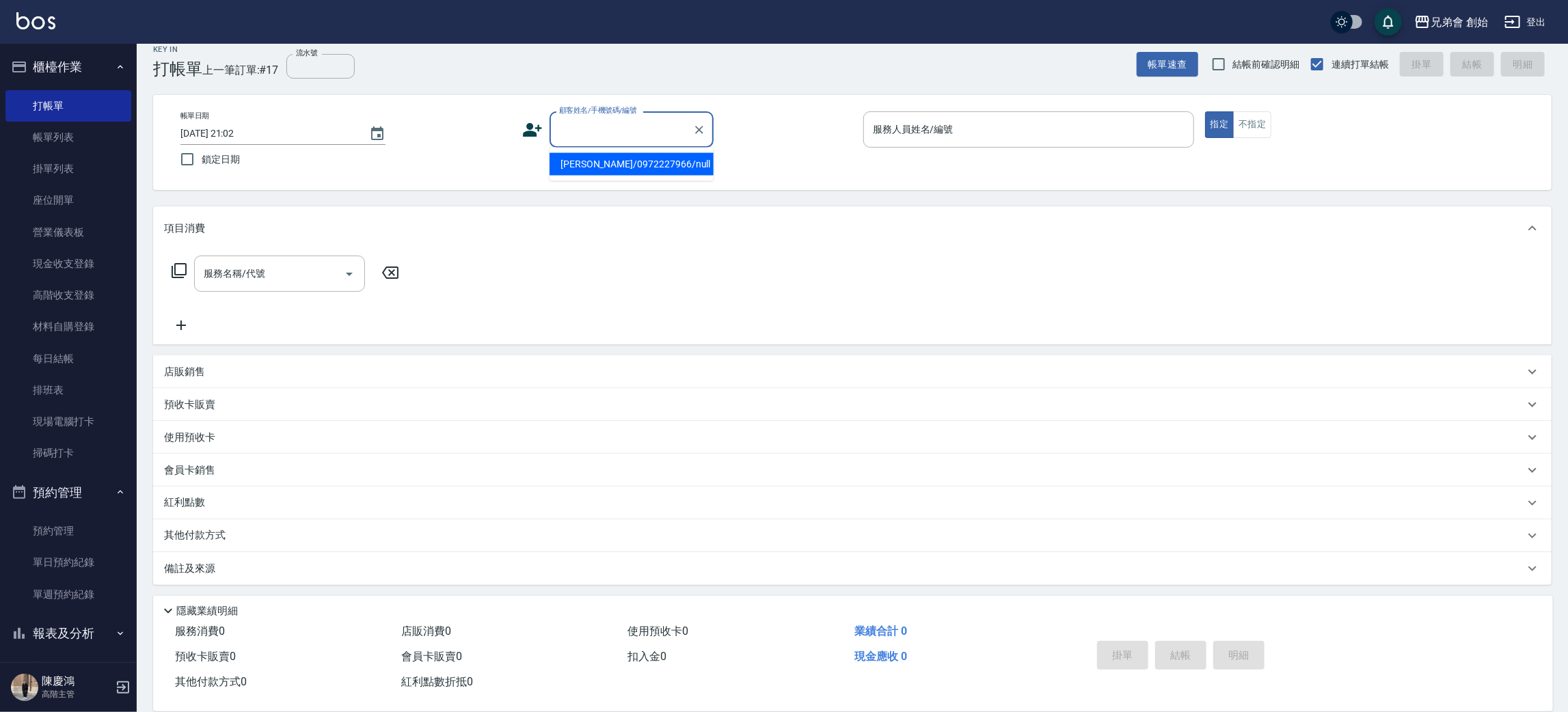
paste input "0988525251"
click at [613, 167] on li "Hank/0988525251/null" at bounding box center [631, 164] width 164 height 23
type input "Hank/0988525251/null"
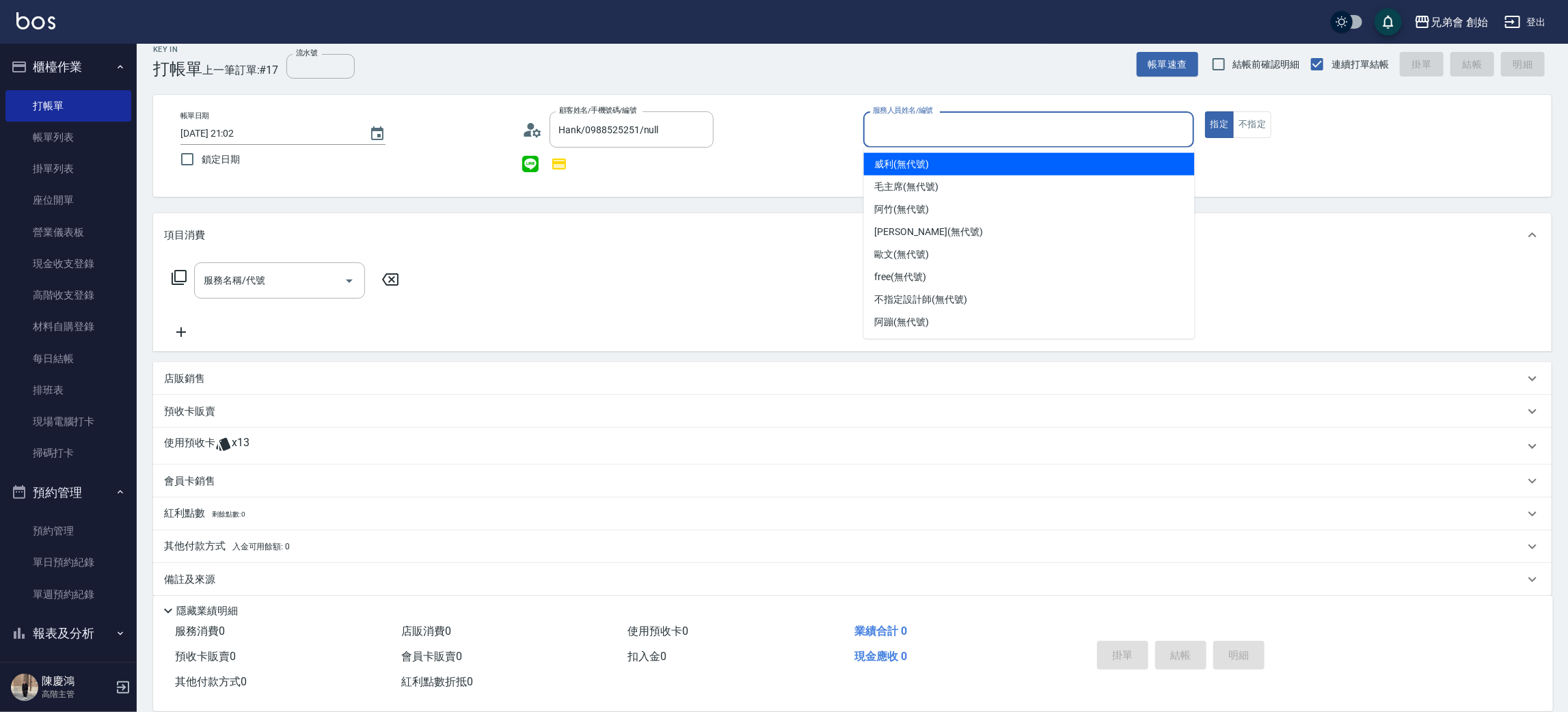
click at [936, 138] on input "服務人員姓名/編號" at bounding box center [1028, 129] width 318 height 24
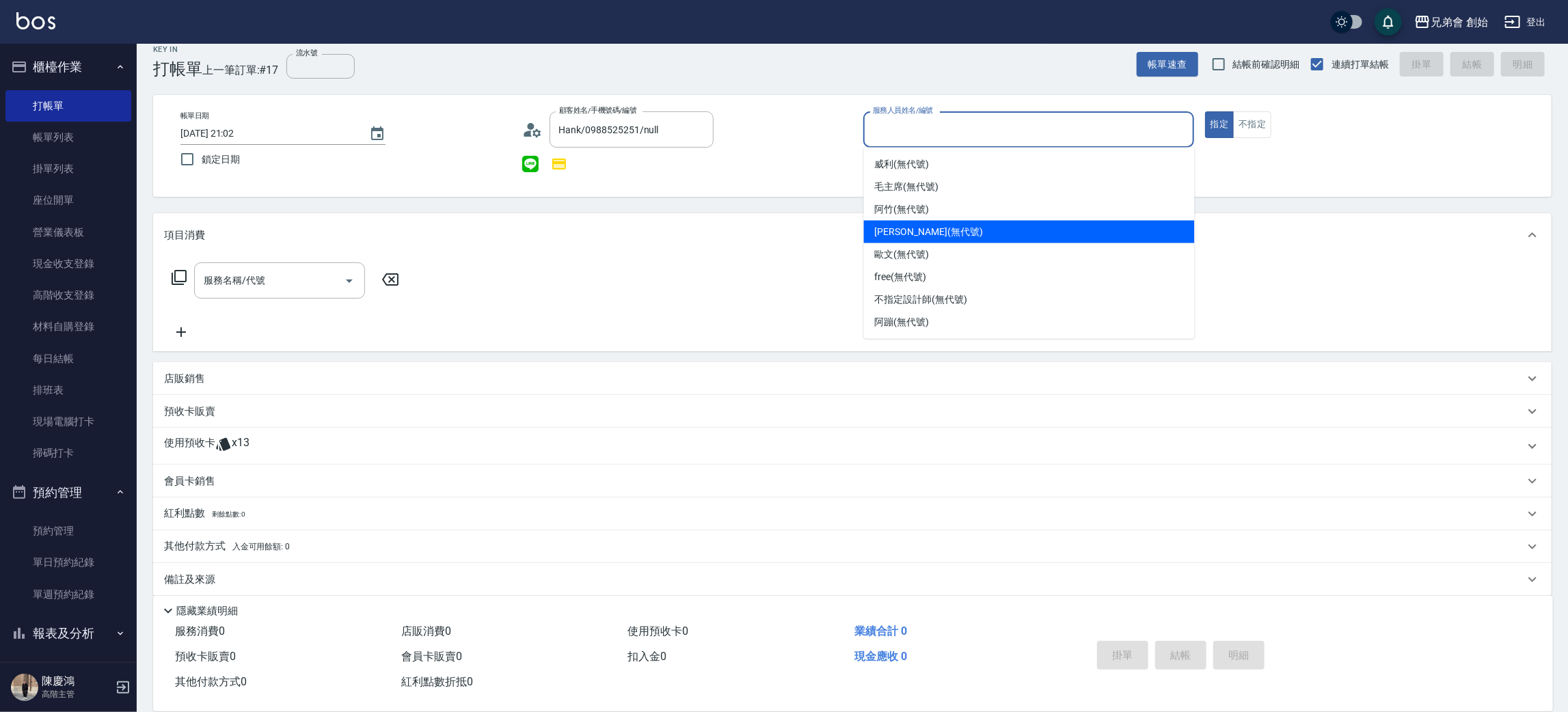
click at [886, 227] on span "潘潘 (無代號)" at bounding box center [928, 232] width 108 height 15
type input "潘潘(無代號)"
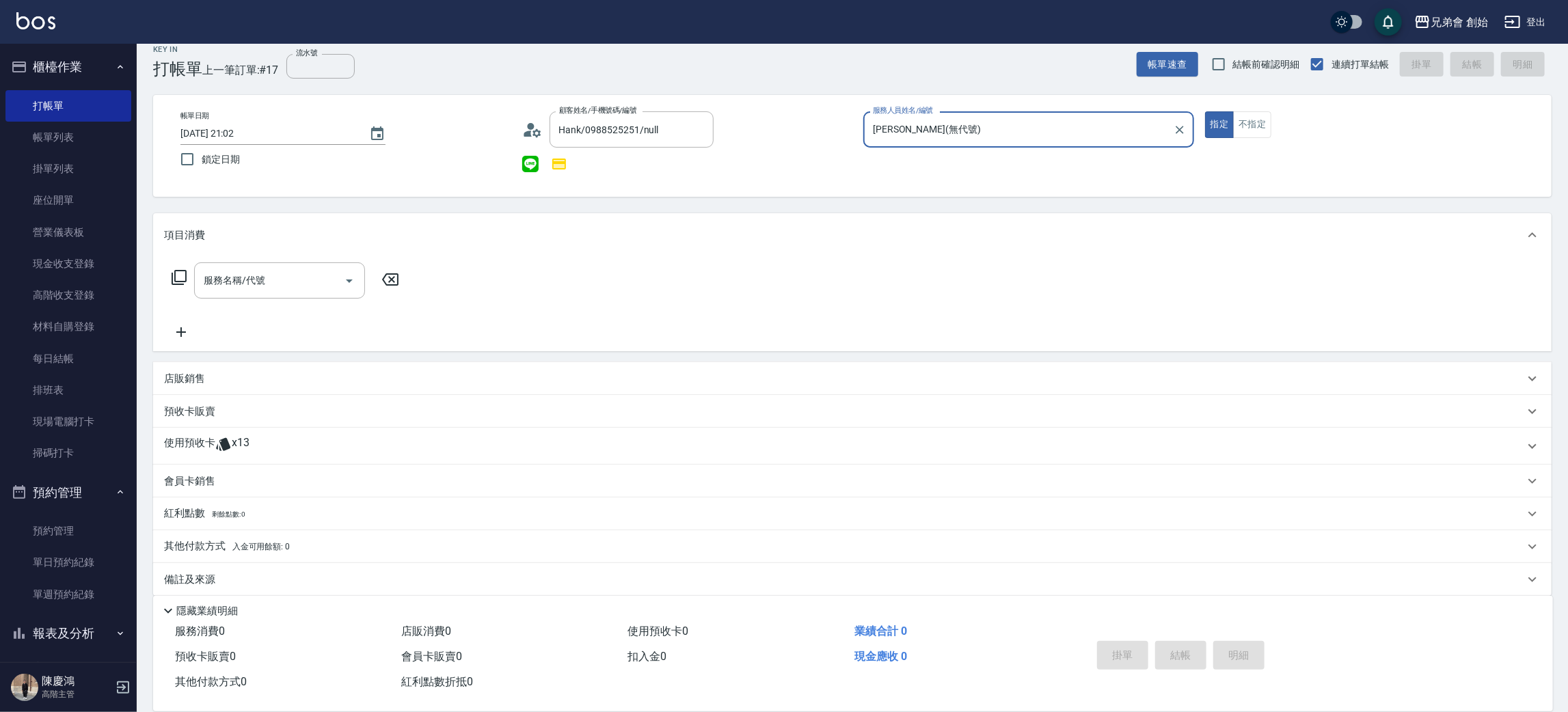
click at [231, 454] on p at bounding box center [223, 446] width 16 height 20
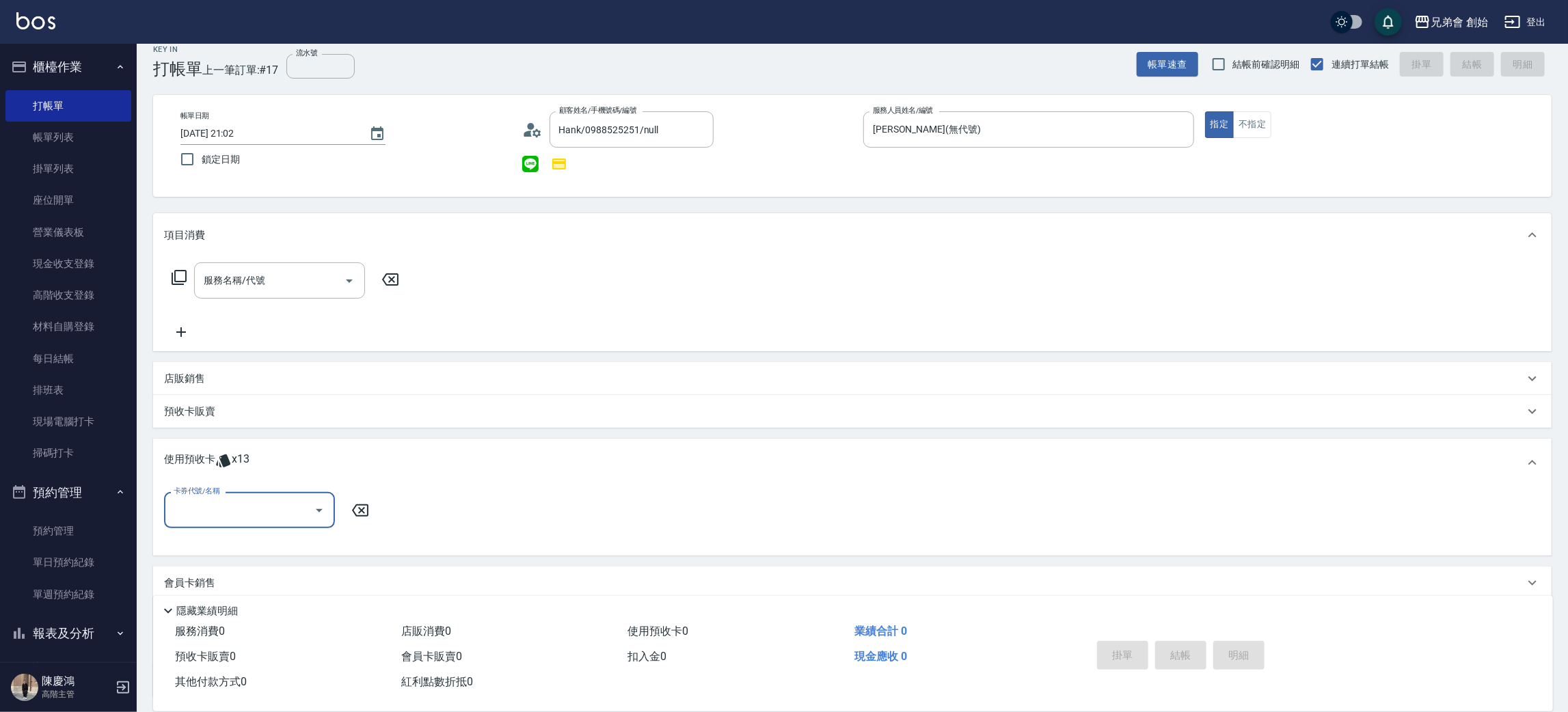
scroll to position [0, 0]
click at [200, 512] on input "卡券代號/名稱" at bounding box center [239, 511] width 138 height 24
click at [219, 548] on div "儲值7000 剩餘9張" at bounding box center [249, 545] width 171 height 23
type input "儲值7000"
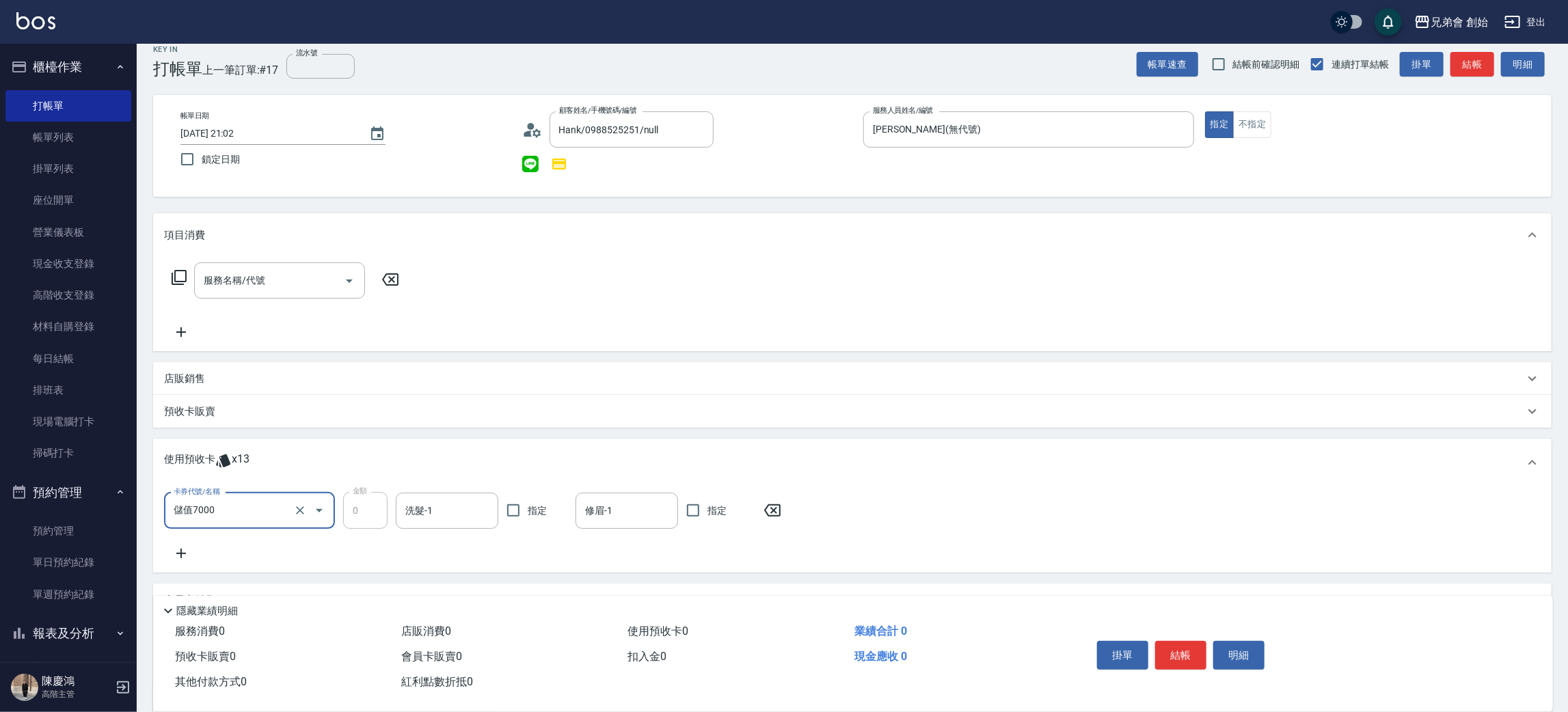
scroll to position [145, 0]
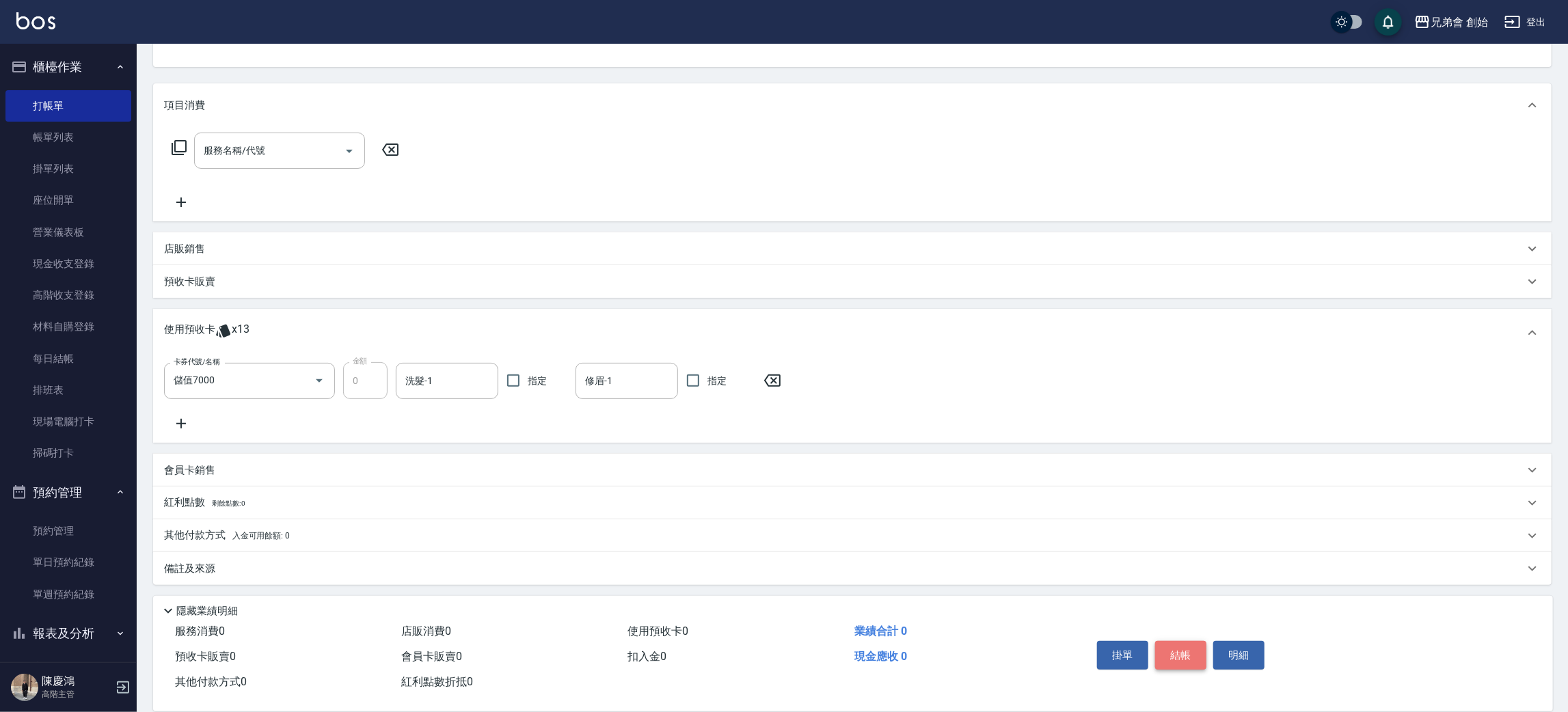
click at [1175, 663] on button "結帳" at bounding box center [1180, 655] width 51 height 28
type input "2025/09/13 21:03"
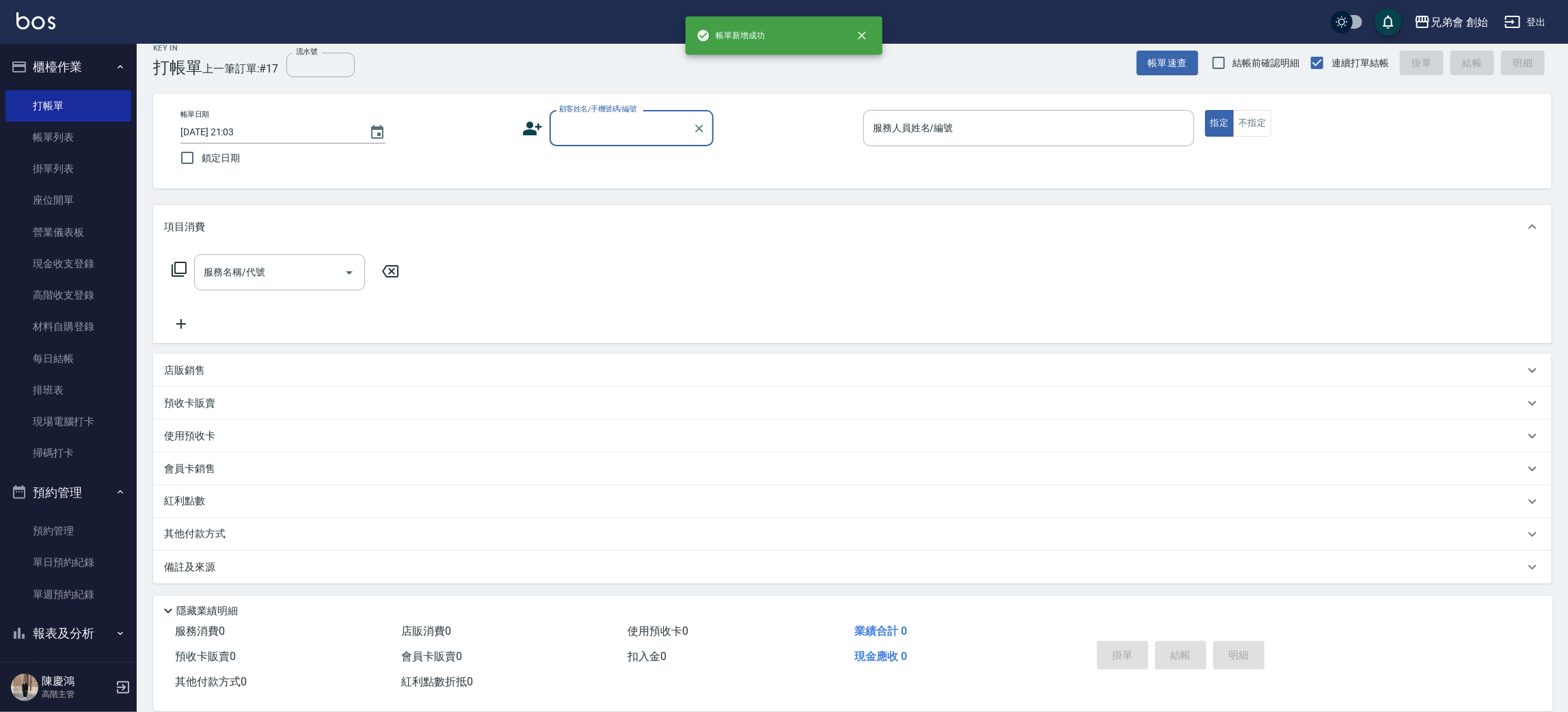
scroll to position [15, 0]
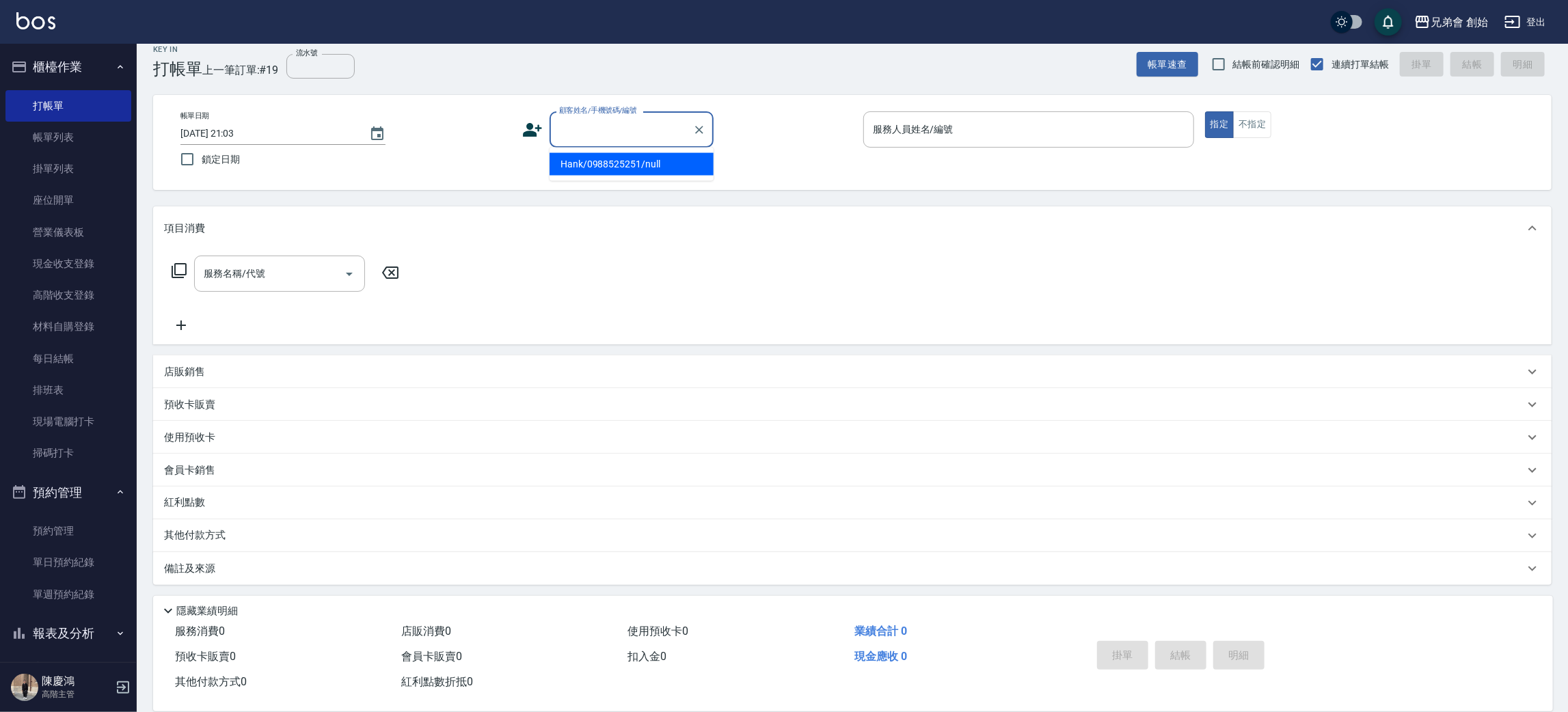
paste input "0921017365"
click at [593, 167] on li "張庭瑋/0921017365/null" at bounding box center [631, 164] width 164 height 23
type input "張庭瑋/0921017365/null"
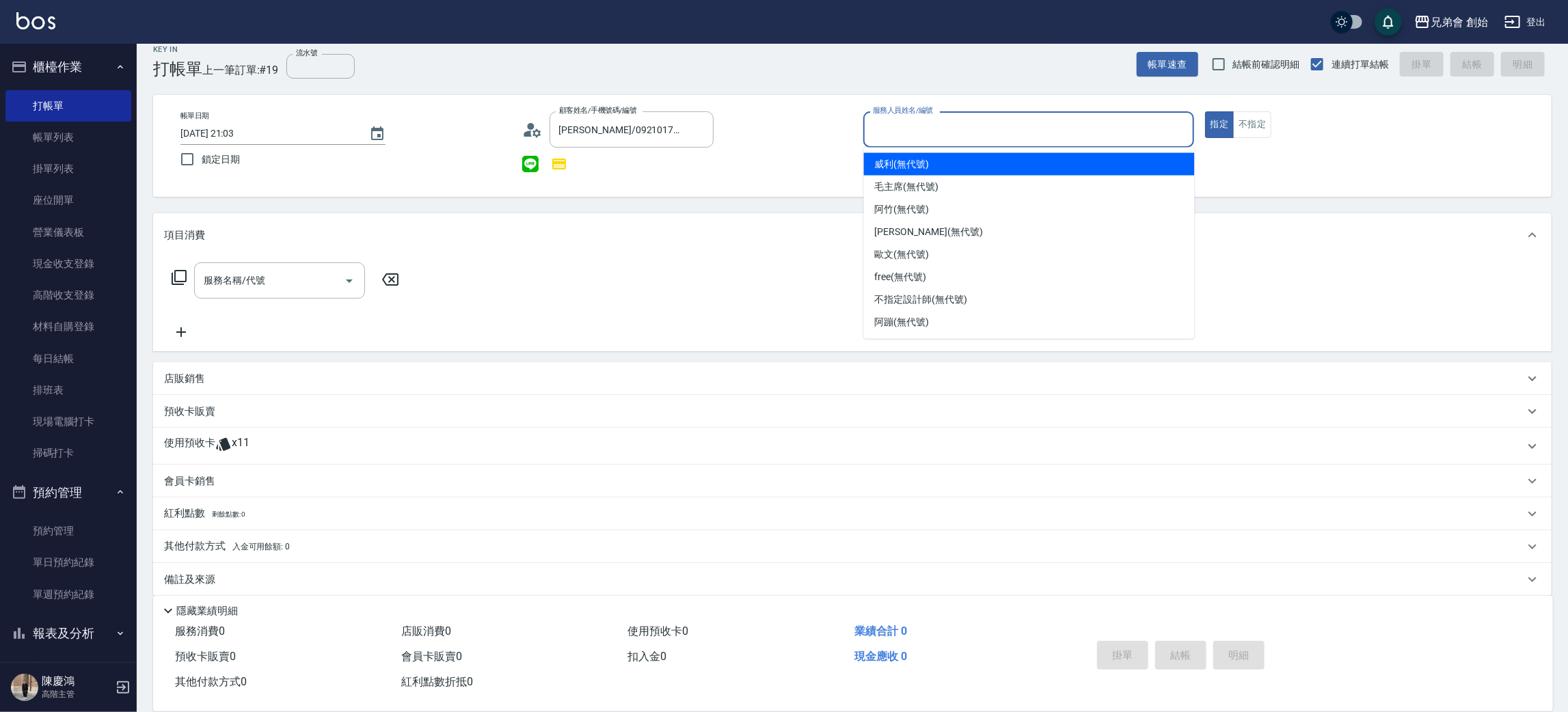
click at [953, 125] on input "服務人員姓名/編號" at bounding box center [1028, 129] width 318 height 24
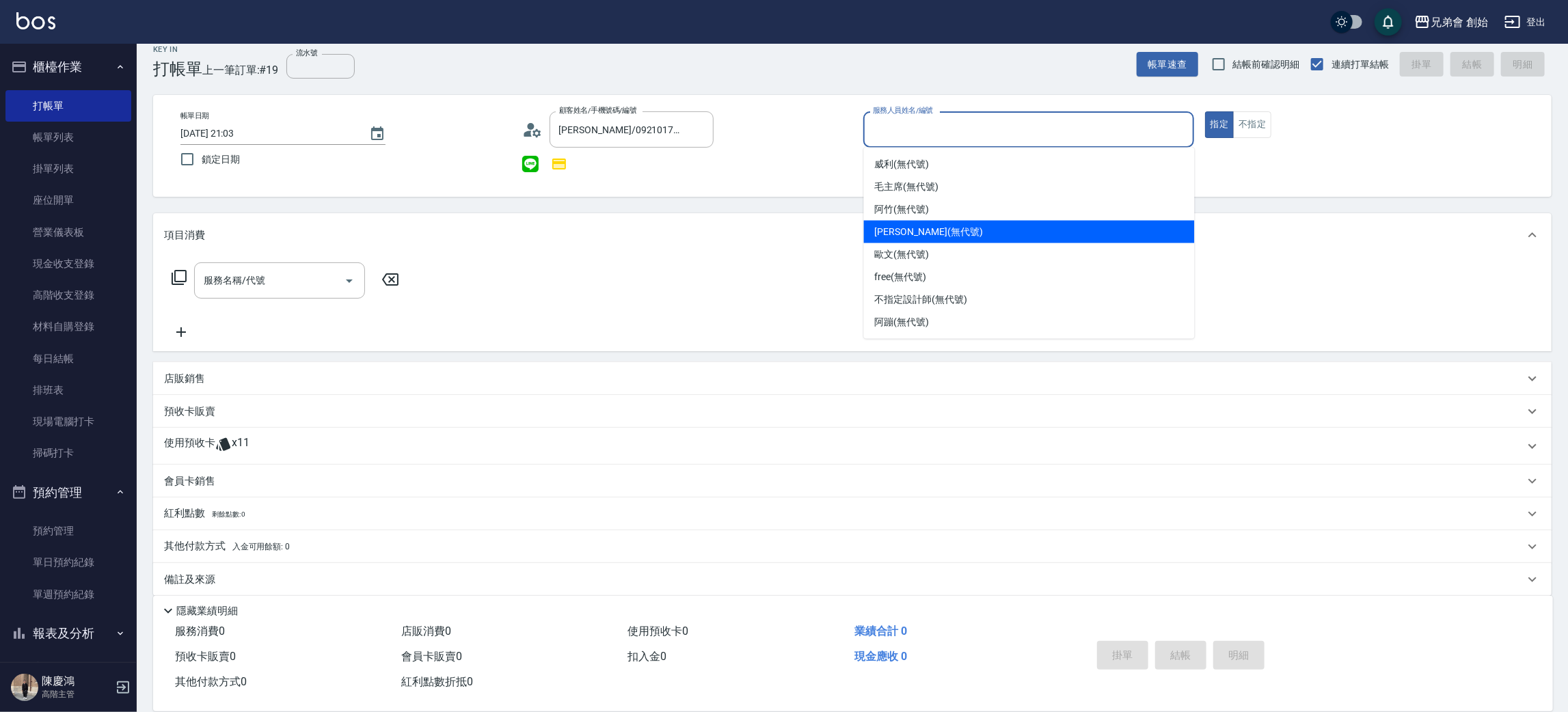
click at [918, 222] on div "潘潘 (無代號)" at bounding box center [1029, 232] width 331 height 23
type input "潘潘(無代號)"
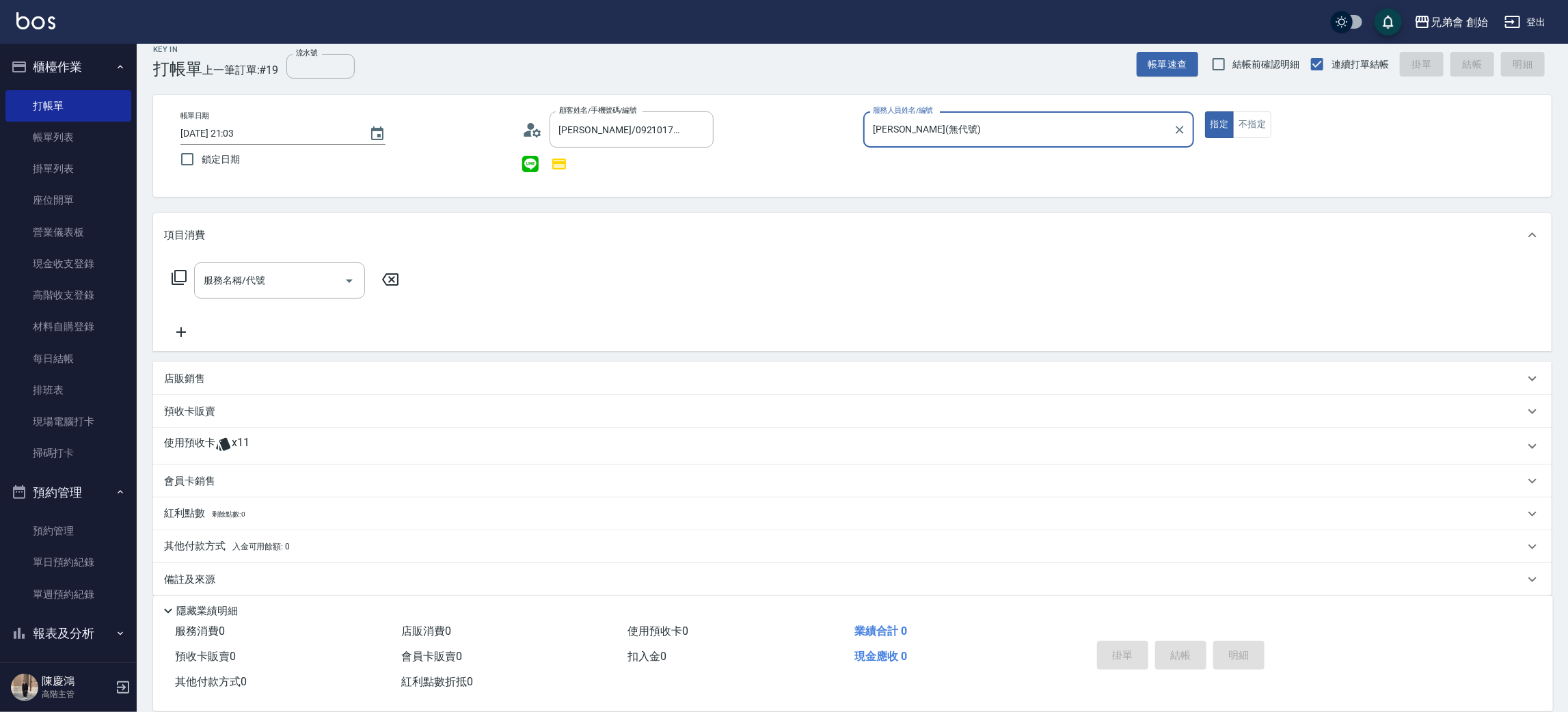
click at [212, 429] on div "使用預收卡 x11" at bounding box center [852, 447] width 1399 height 37
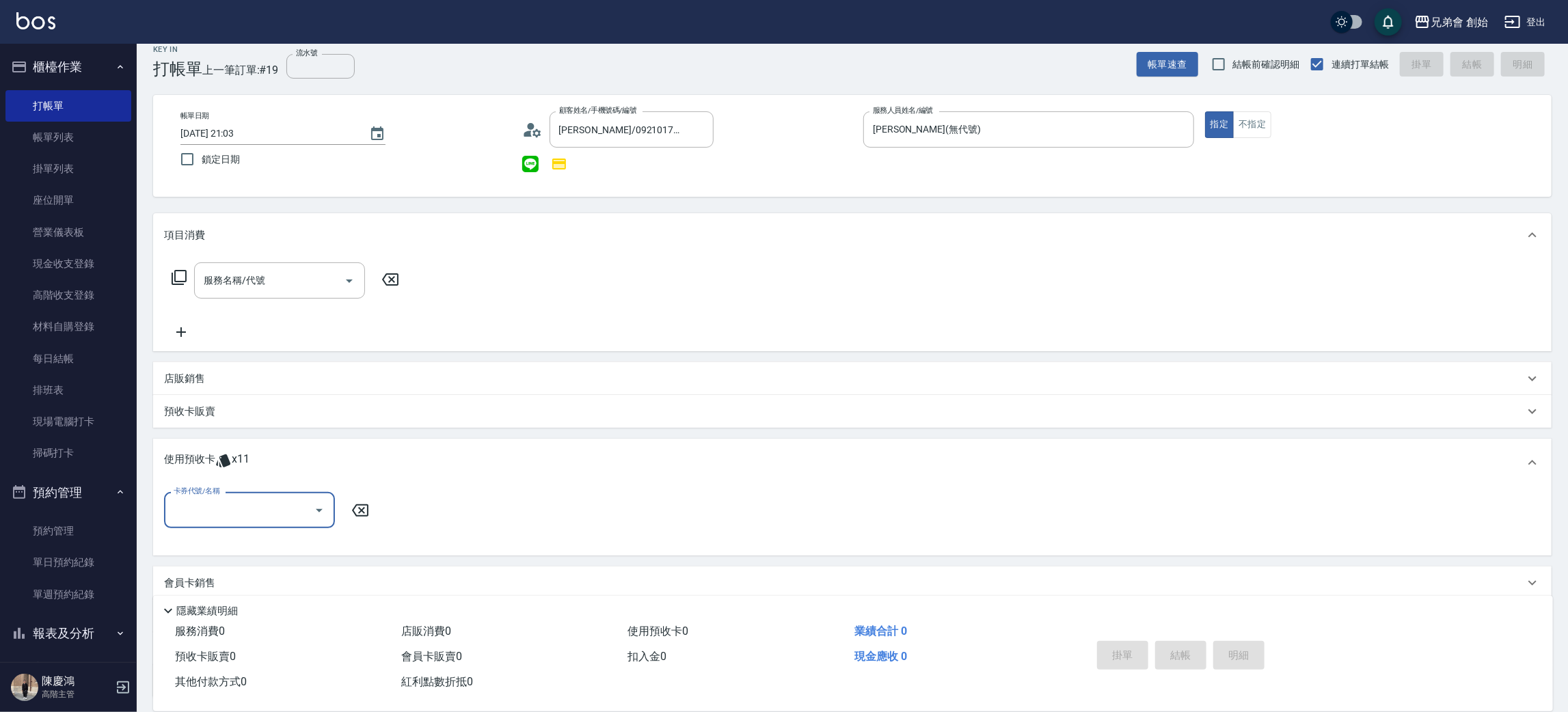
scroll to position [0, 0]
click at [252, 507] on input "卡券代號/名稱" at bounding box center [239, 511] width 138 height 24
click at [214, 551] on div "10500儲值(贈三次精修＆一次理髮) 剩餘11張" at bounding box center [249, 552] width 171 height 37
type input "10500儲值(贈三次精修＆一次理髮)"
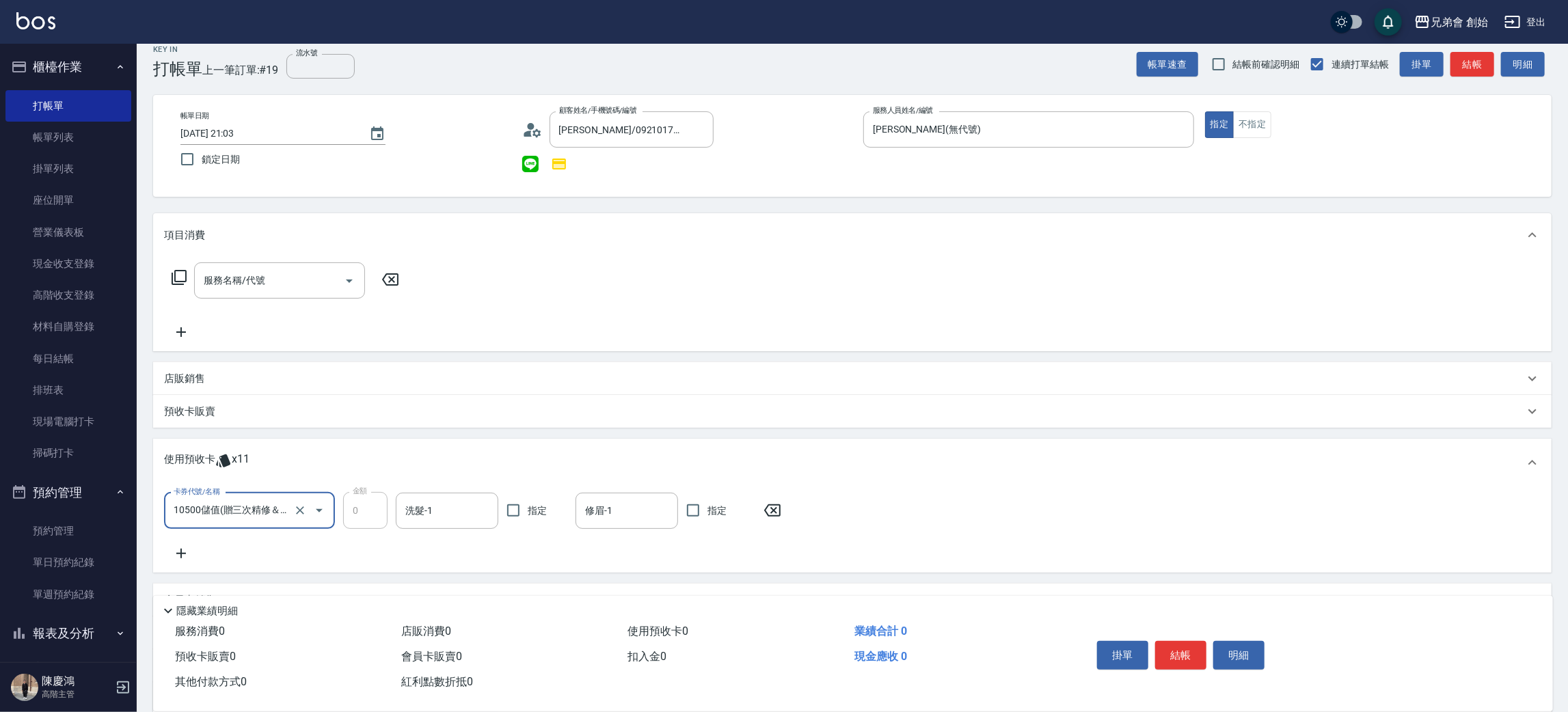
scroll to position [145, 0]
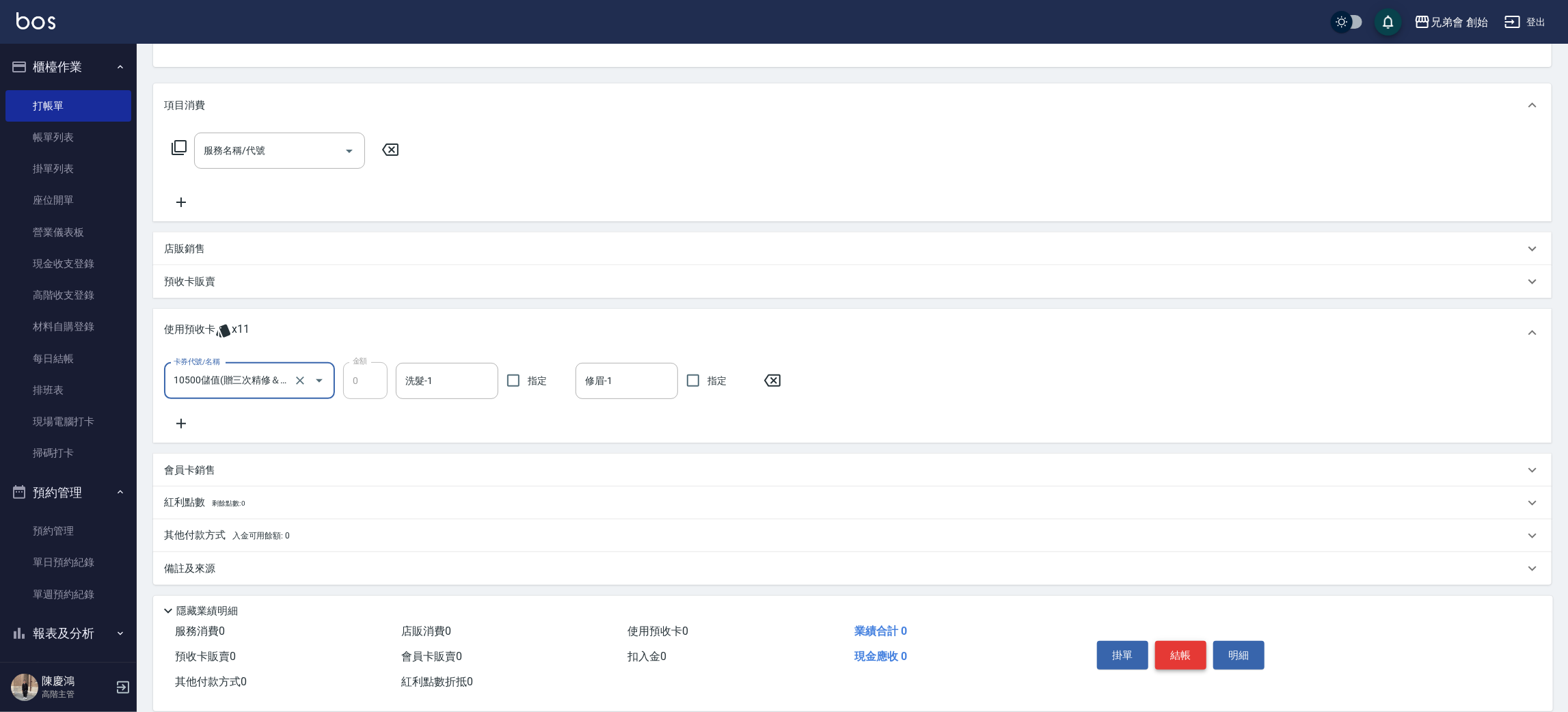
click at [1171, 650] on button "結帳" at bounding box center [1180, 655] width 51 height 28
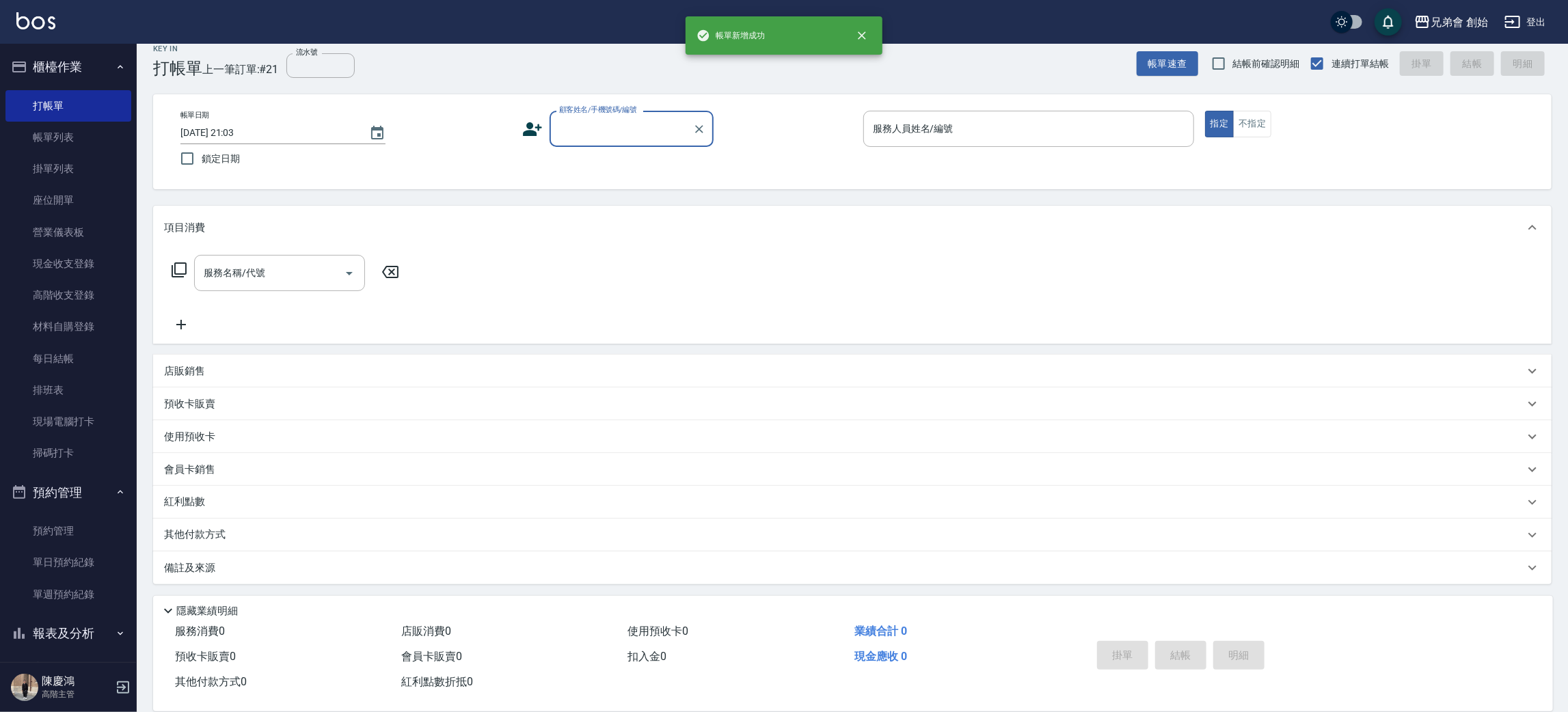
scroll to position [15, 0]
click at [89, 61] on button "櫃檯作業" at bounding box center [68, 67] width 125 height 36
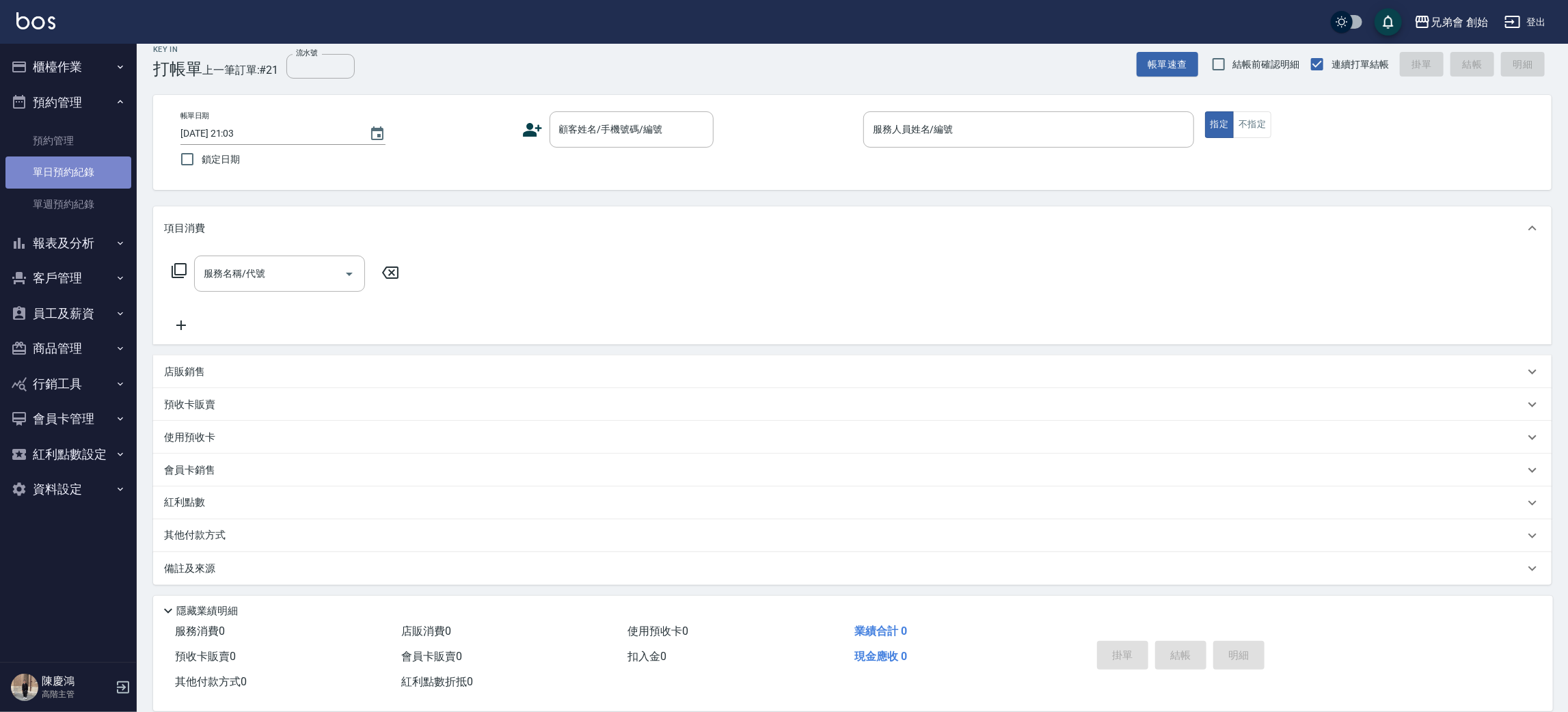
click at [69, 167] on link "單日預約紀錄" at bounding box center [68, 172] width 125 height 32
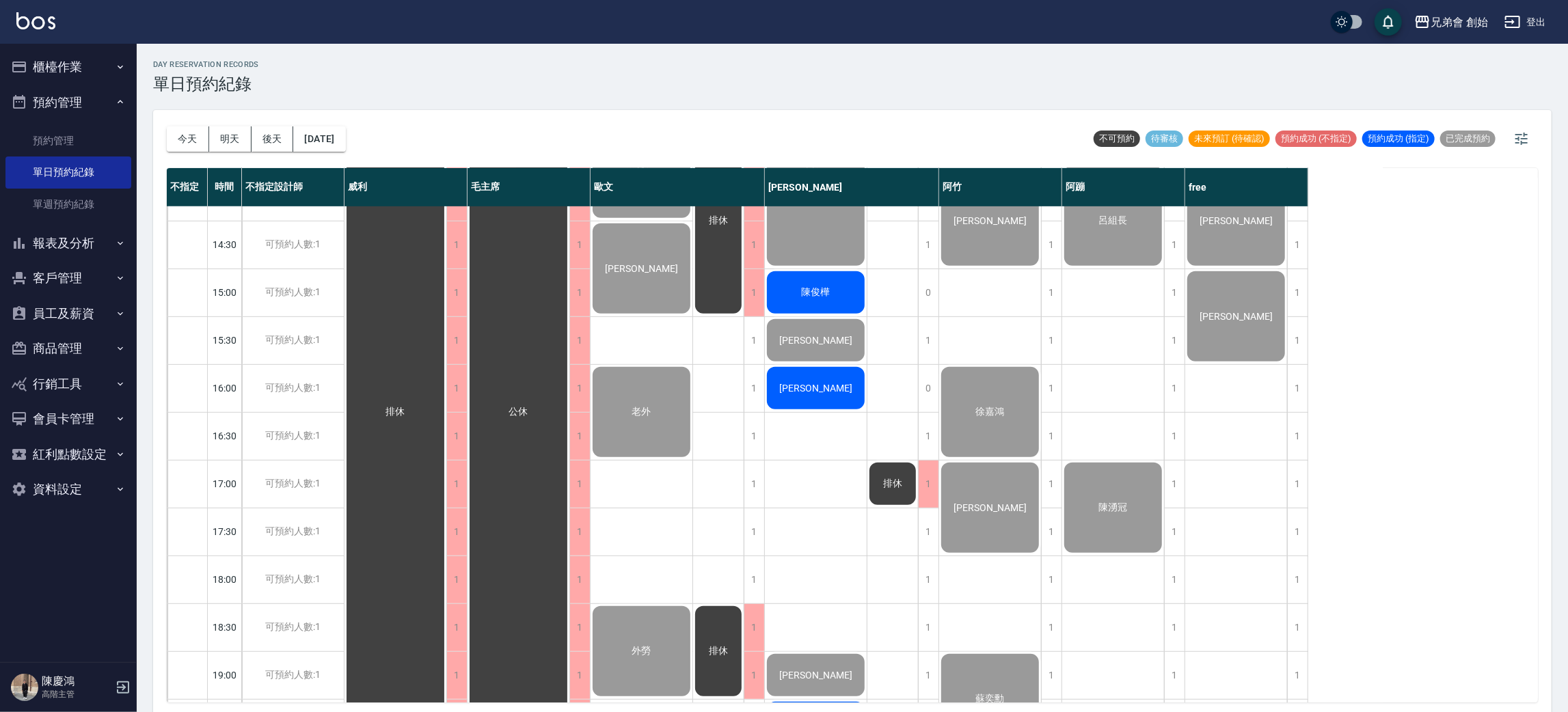
scroll to position [820, 0]
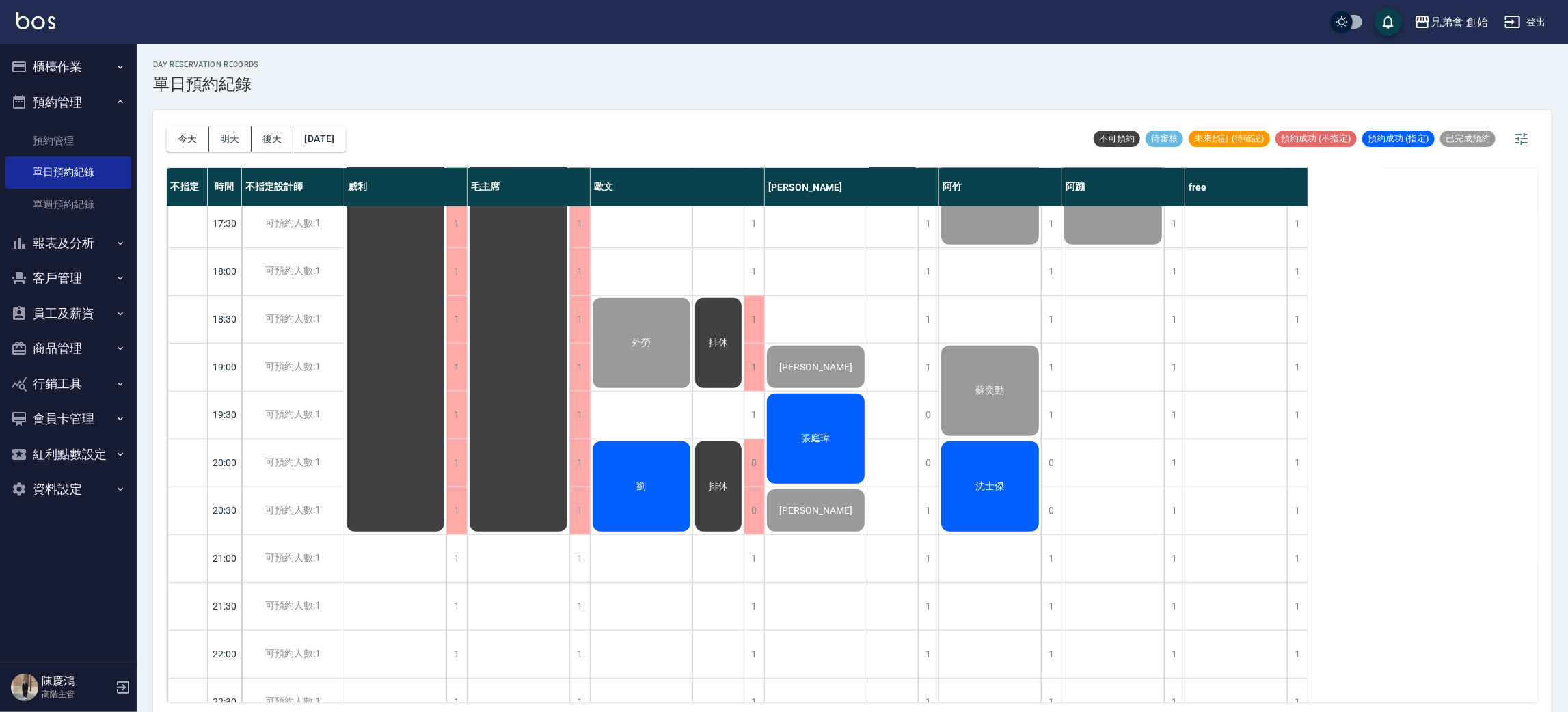
click at [645, 484] on span "劉" at bounding box center [642, 486] width 15 height 12
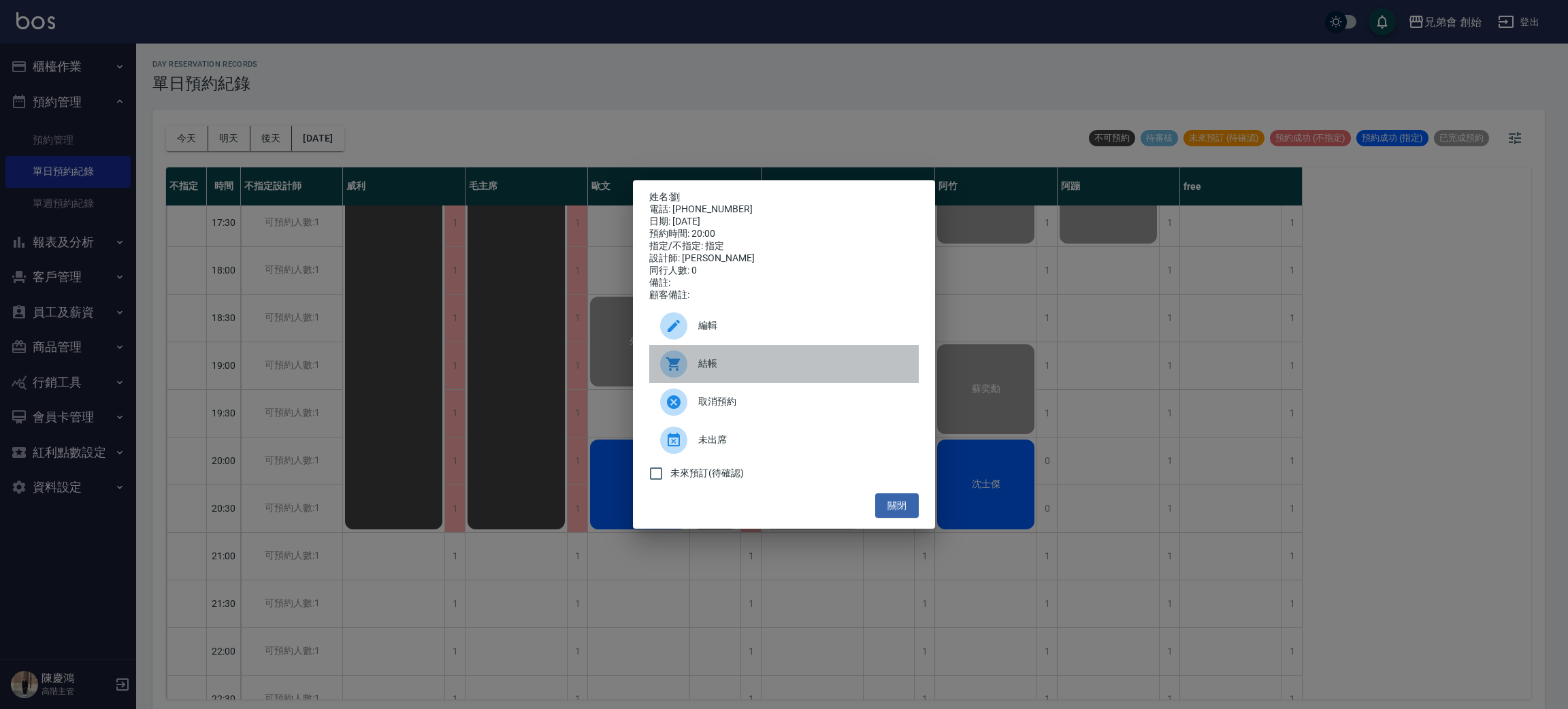
click at [707, 371] on span "結帳" at bounding box center [803, 363] width 210 height 15
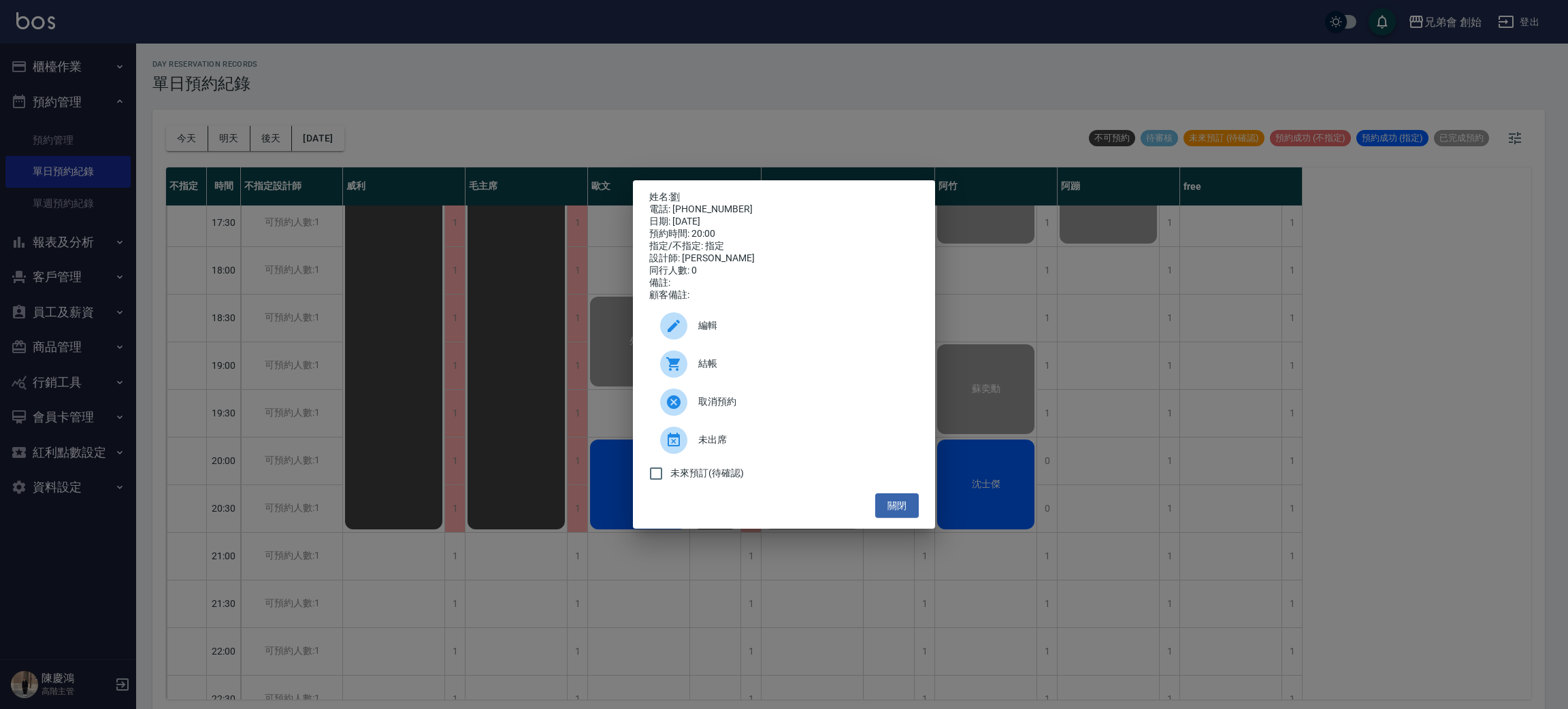
click at [354, 117] on div "姓名: 劉 電話: 0967397367 日期: 2025/09/13 預約時間: 20:00 指定/不指定: 指定 設計師: 歐文 同行人數: 0 備註: …" at bounding box center [784, 354] width 1568 height 709
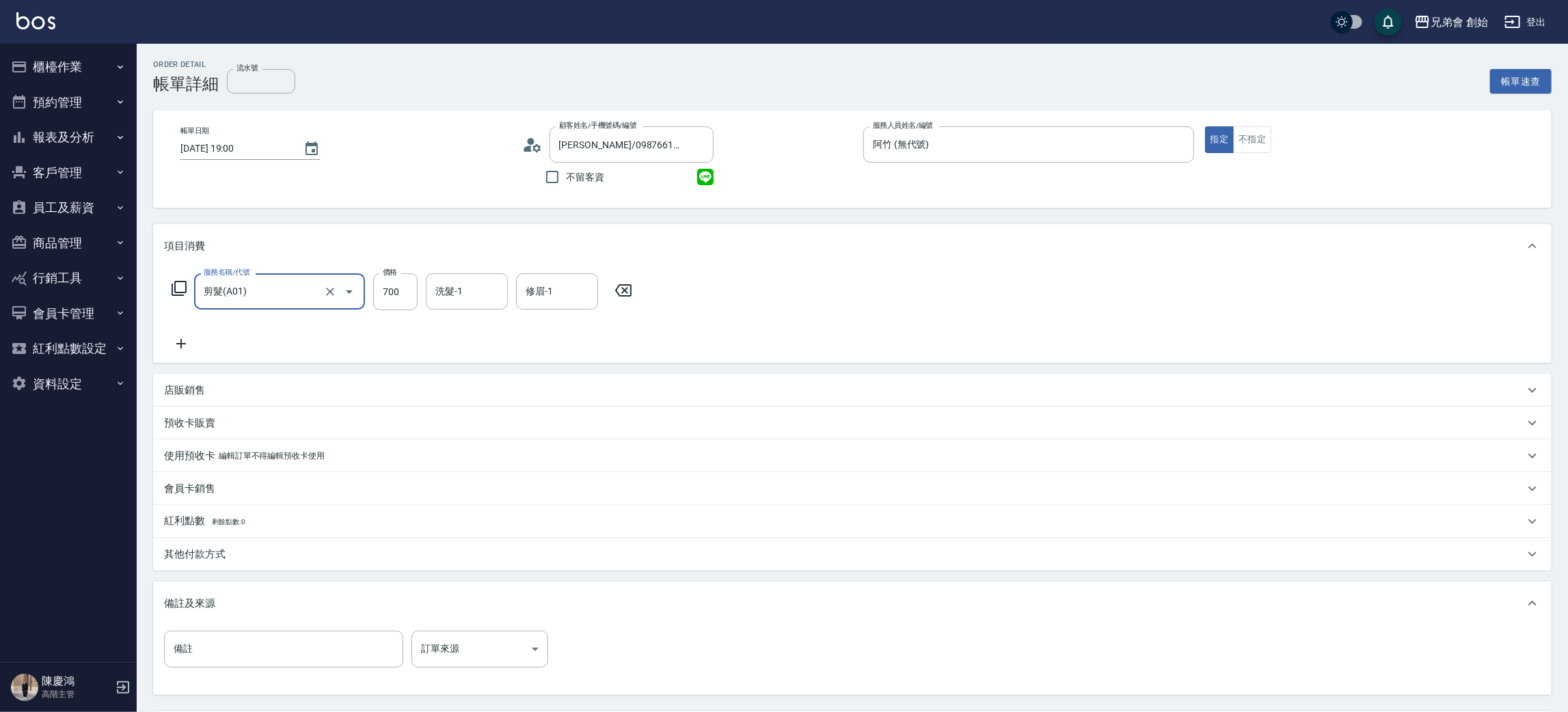
click at [191, 342] on icon at bounding box center [181, 344] width 34 height 16
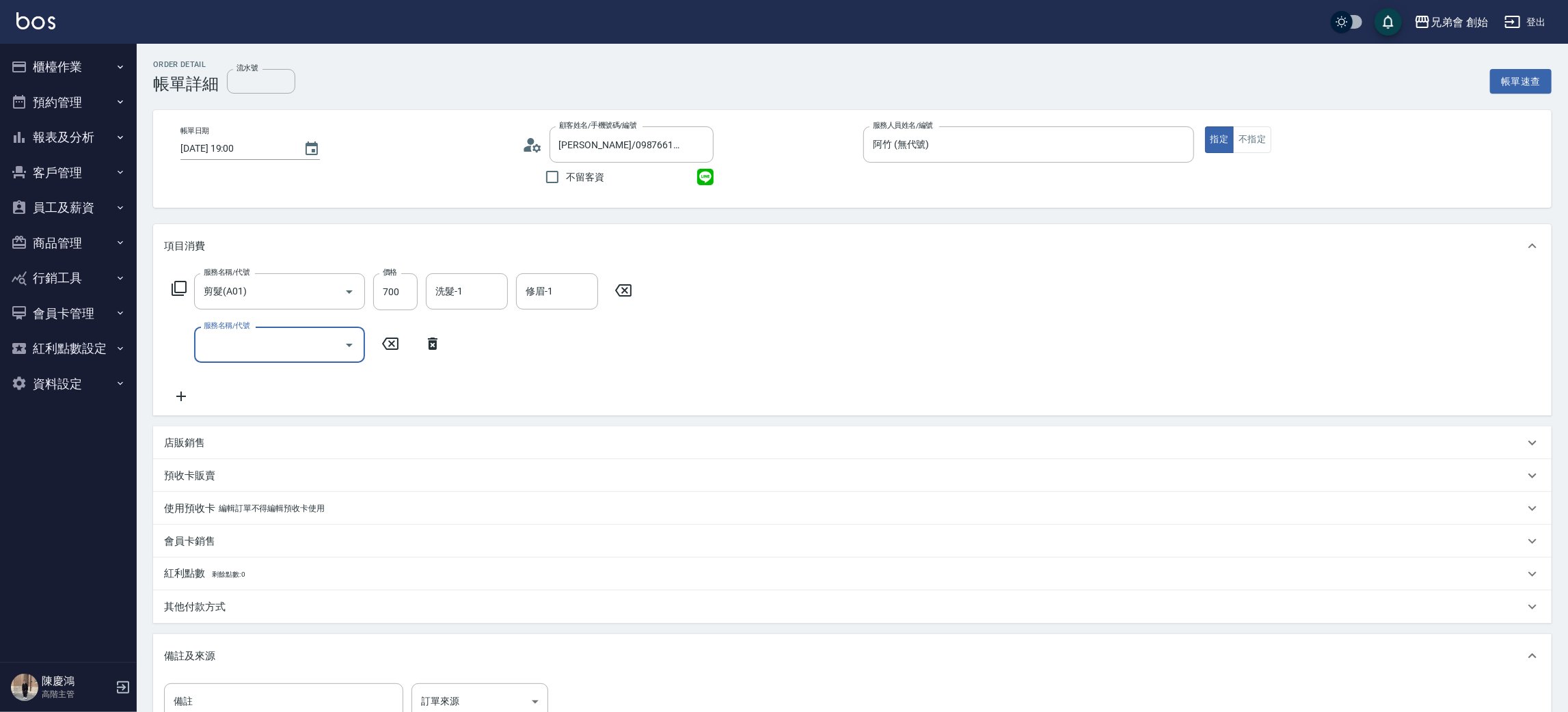
click at [257, 351] on input "服務名稱/代號" at bounding box center [269, 345] width 138 height 24
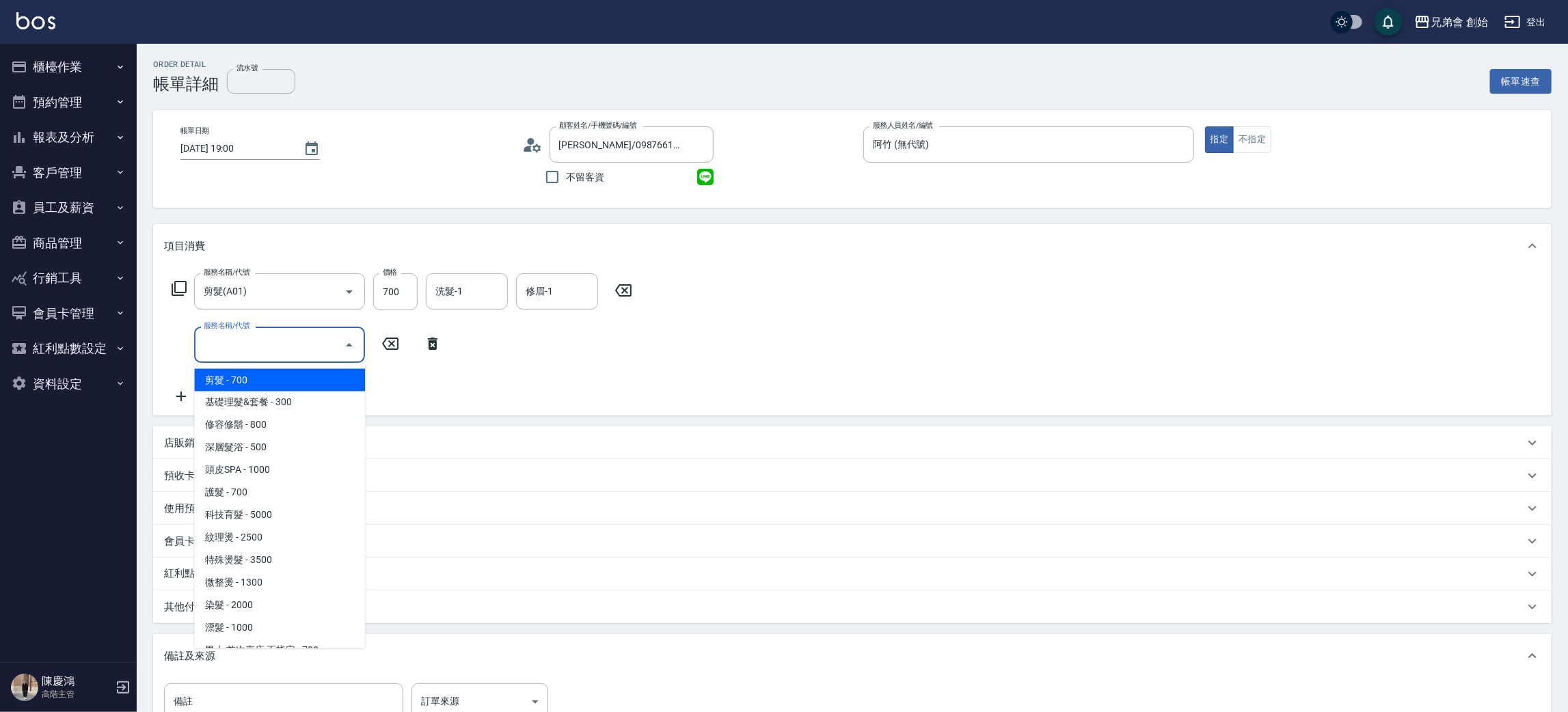
drag, startPoint x: 270, startPoint y: 371, endPoint x: 281, endPoint y: 379, distance: 13.6
click at [276, 379] on span "剪髮 - 700" at bounding box center [279, 380] width 171 height 23
type input "剪髮(A01)"
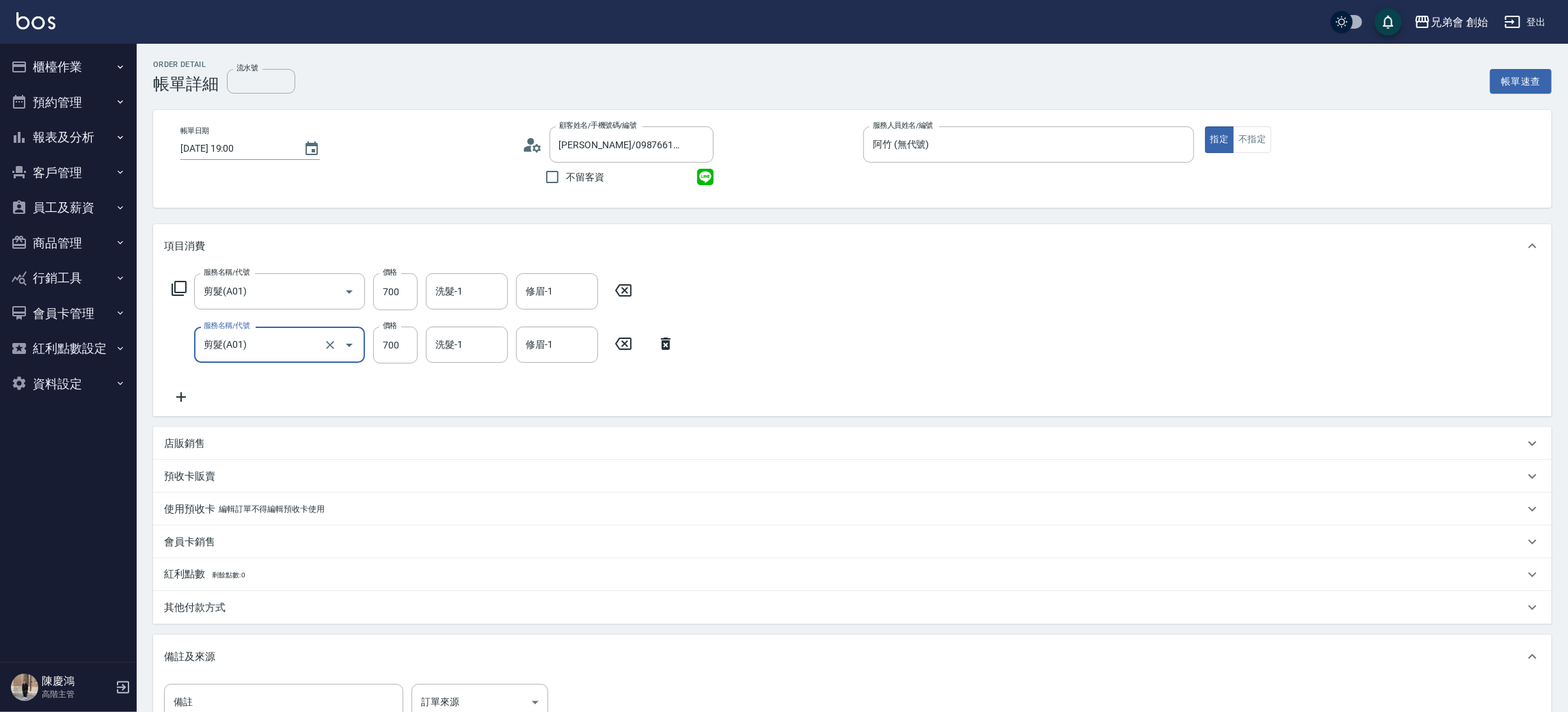
scroll to position [181, 0]
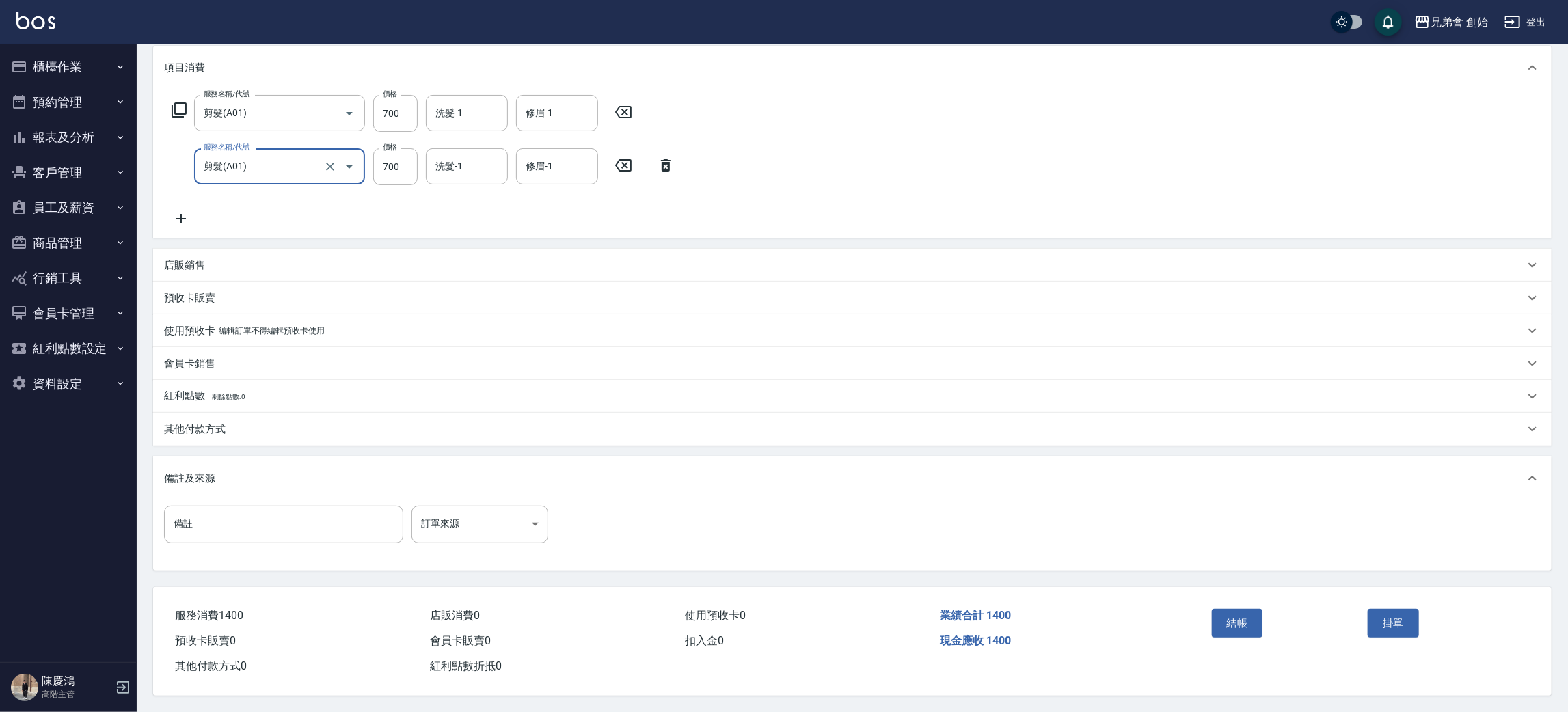
drag, startPoint x: 1251, startPoint y: 623, endPoint x: 1245, endPoint y: 617, distance: 8.5
click at [1250, 622] on button "結帳" at bounding box center [1237, 622] width 51 height 28
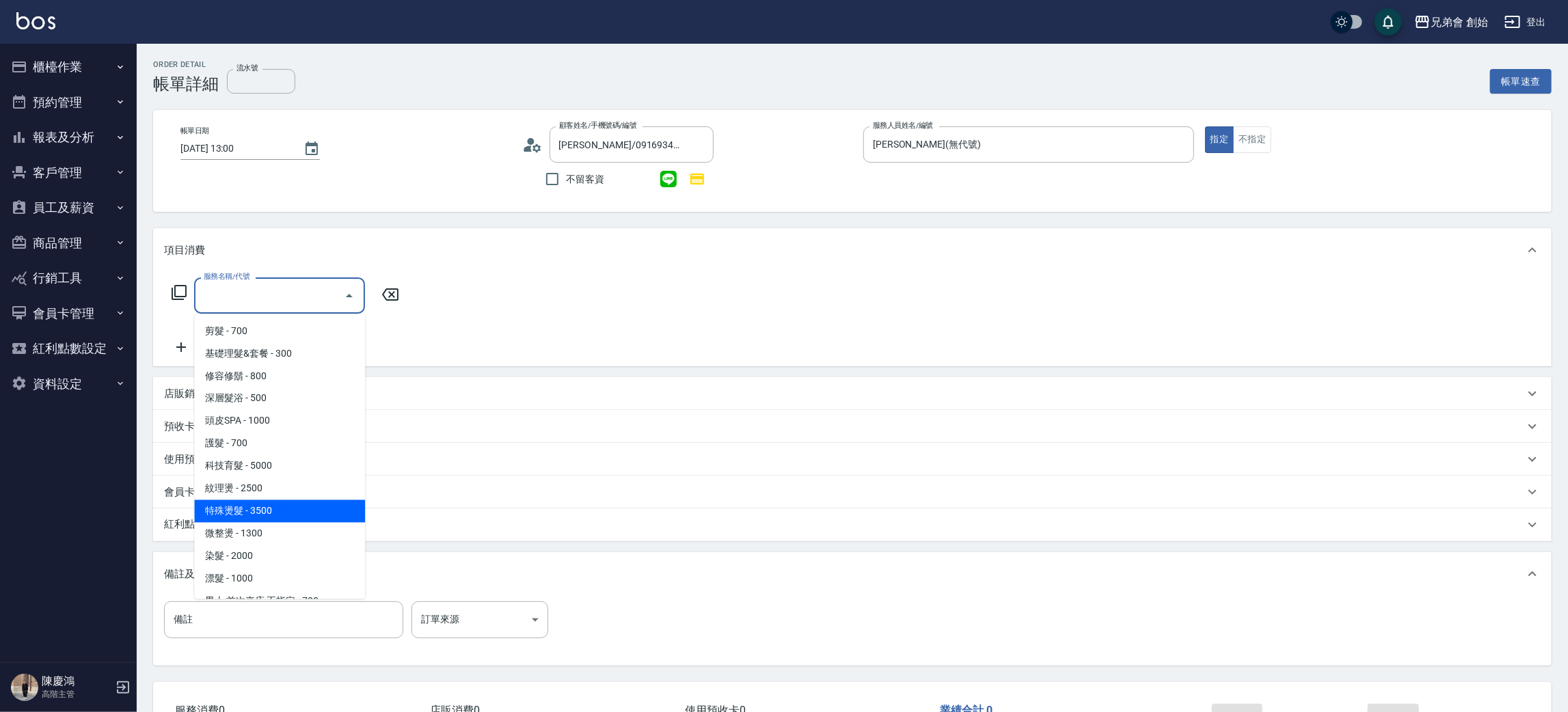
drag, startPoint x: 270, startPoint y: 510, endPoint x: 294, endPoint y: 492, distance: 30.0
click at [271, 510] on span "特殊燙髮 - 3500" at bounding box center [279, 511] width 171 height 23
type input "特殊燙髮(D02)"
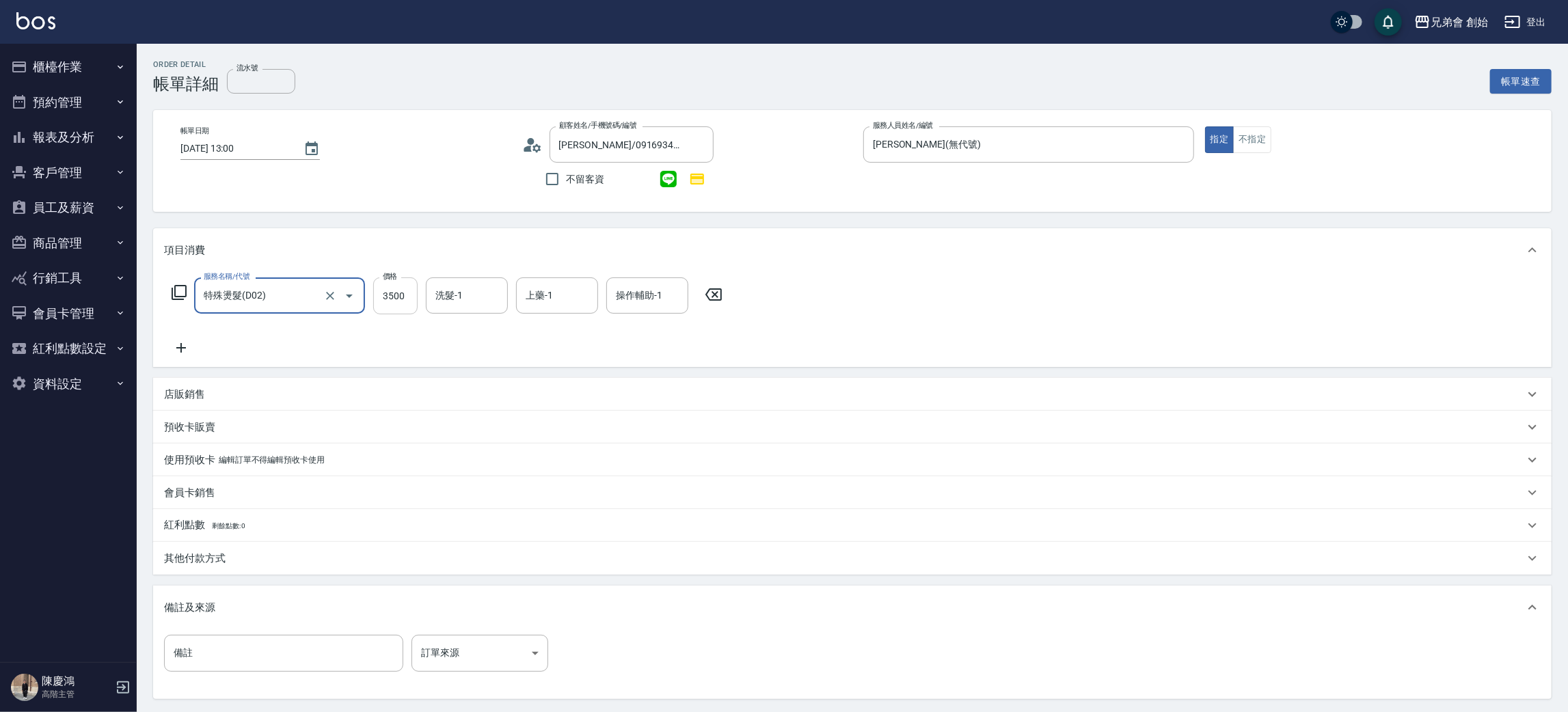
click at [398, 299] on input "3500" at bounding box center [395, 296] width 45 height 37
type input "2250"
click at [231, 573] on div "其他付款方式" at bounding box center [852, 558] width 1399 height 33
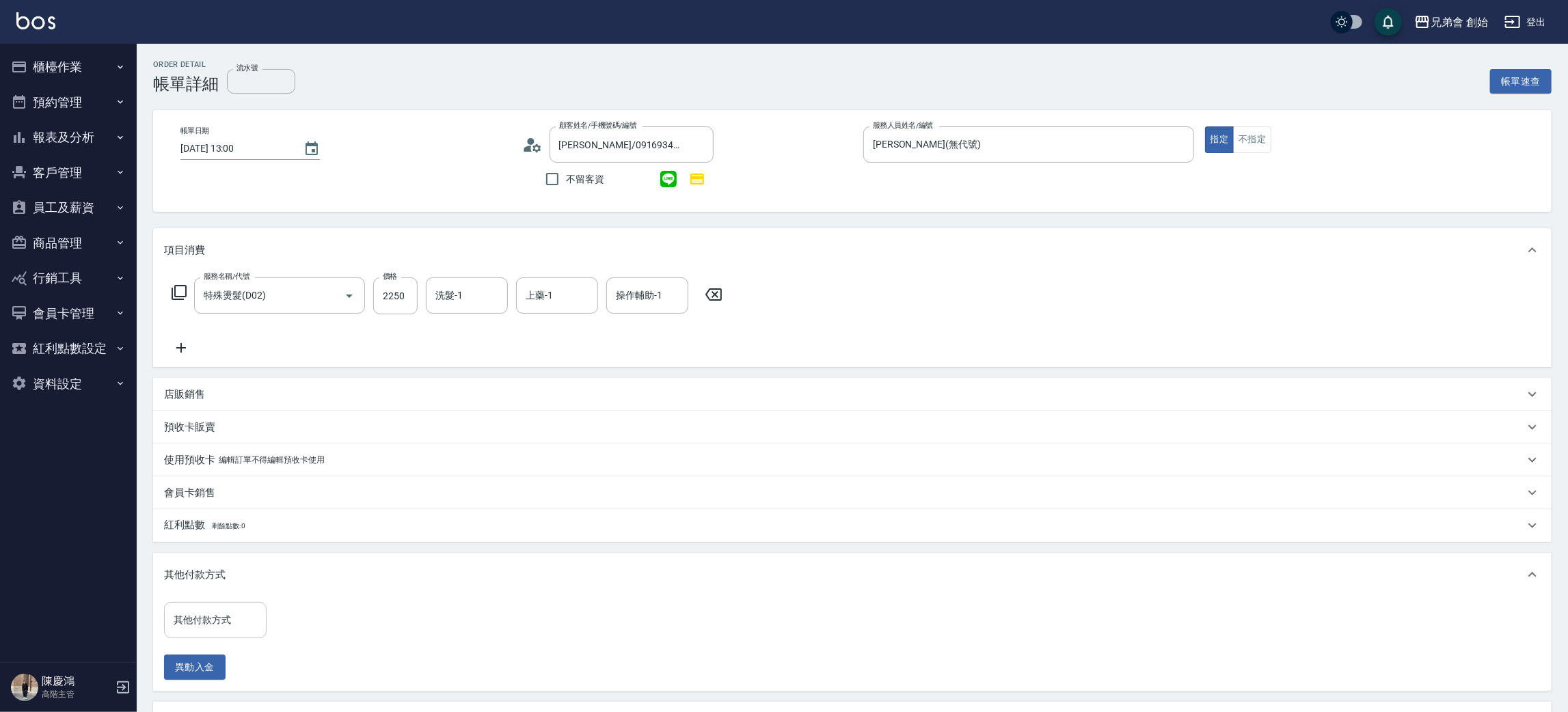
click at [213, 602] on div "其他付款方式" at bounding box center [215, 620] width 103 height 36
click at [208, 520] on span "台灣Pay" at bounding box center [215, 518] width 103 height 23
type input "台灣Pay"
click at [309, 623] on input "0" at bounding box center [325, 621] width 103 height 37
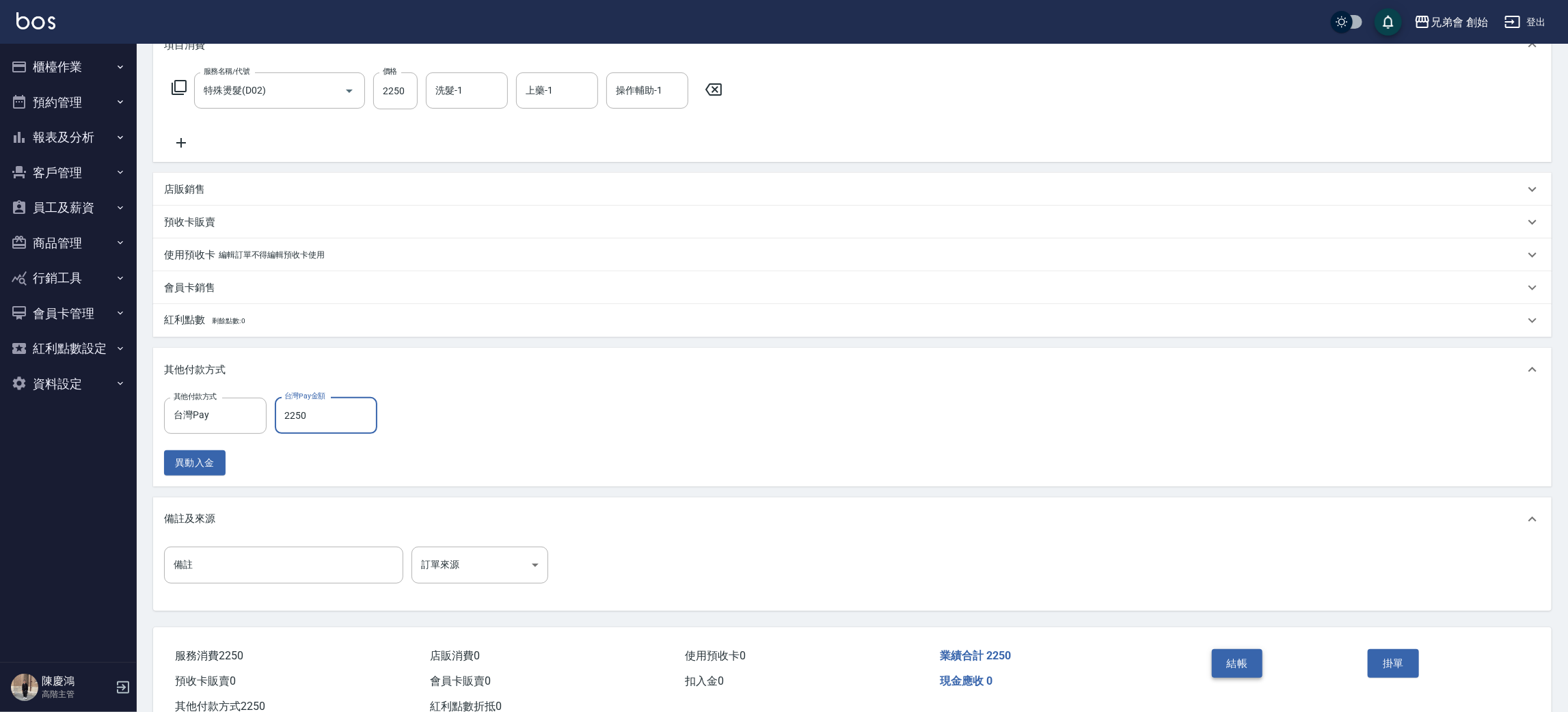
type input "2250"
click at [1236, 665] on button "結帳" at bounding box center [1237, 663] width 51 height 28
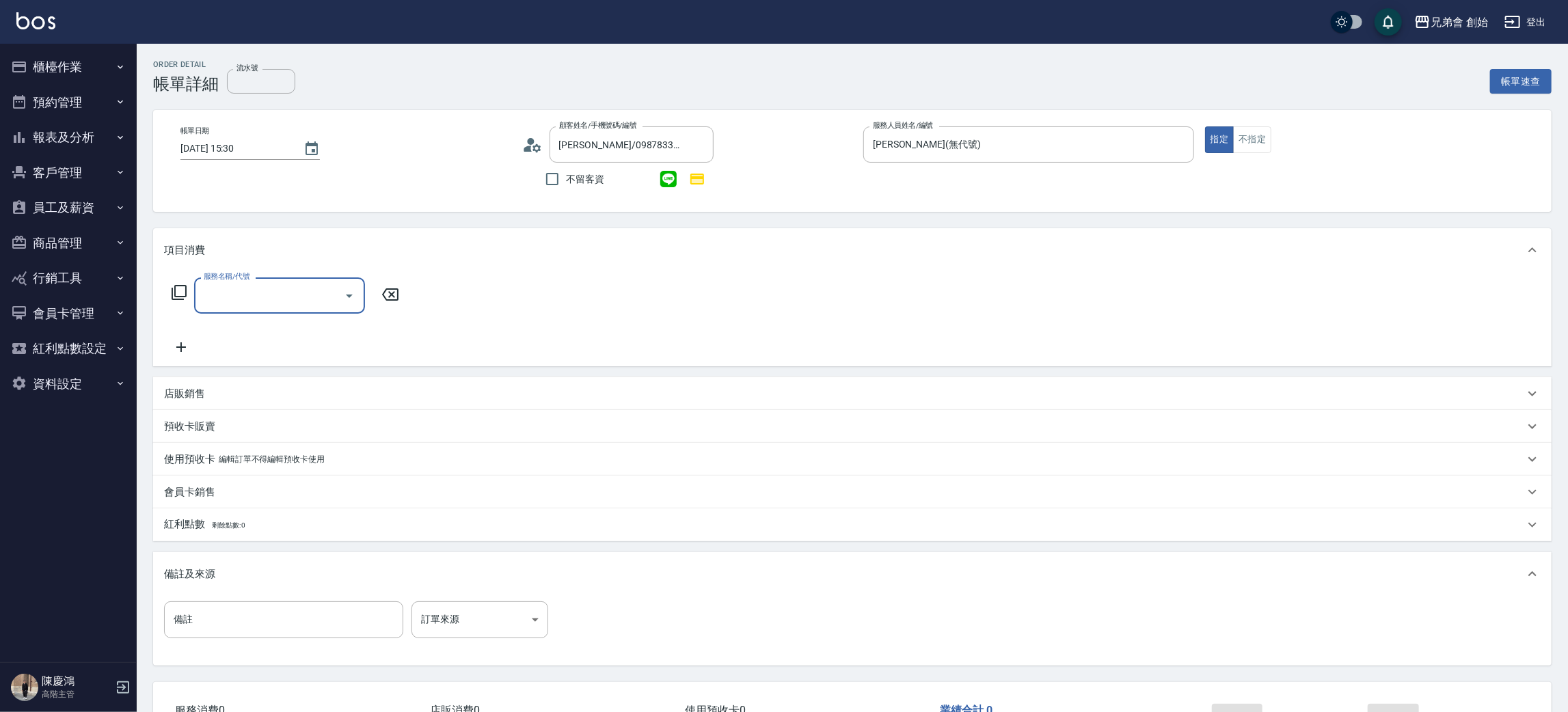
click at [227, 301] on input "服務名稱/代號" at bounding box center [269, 295] width 138 height 24
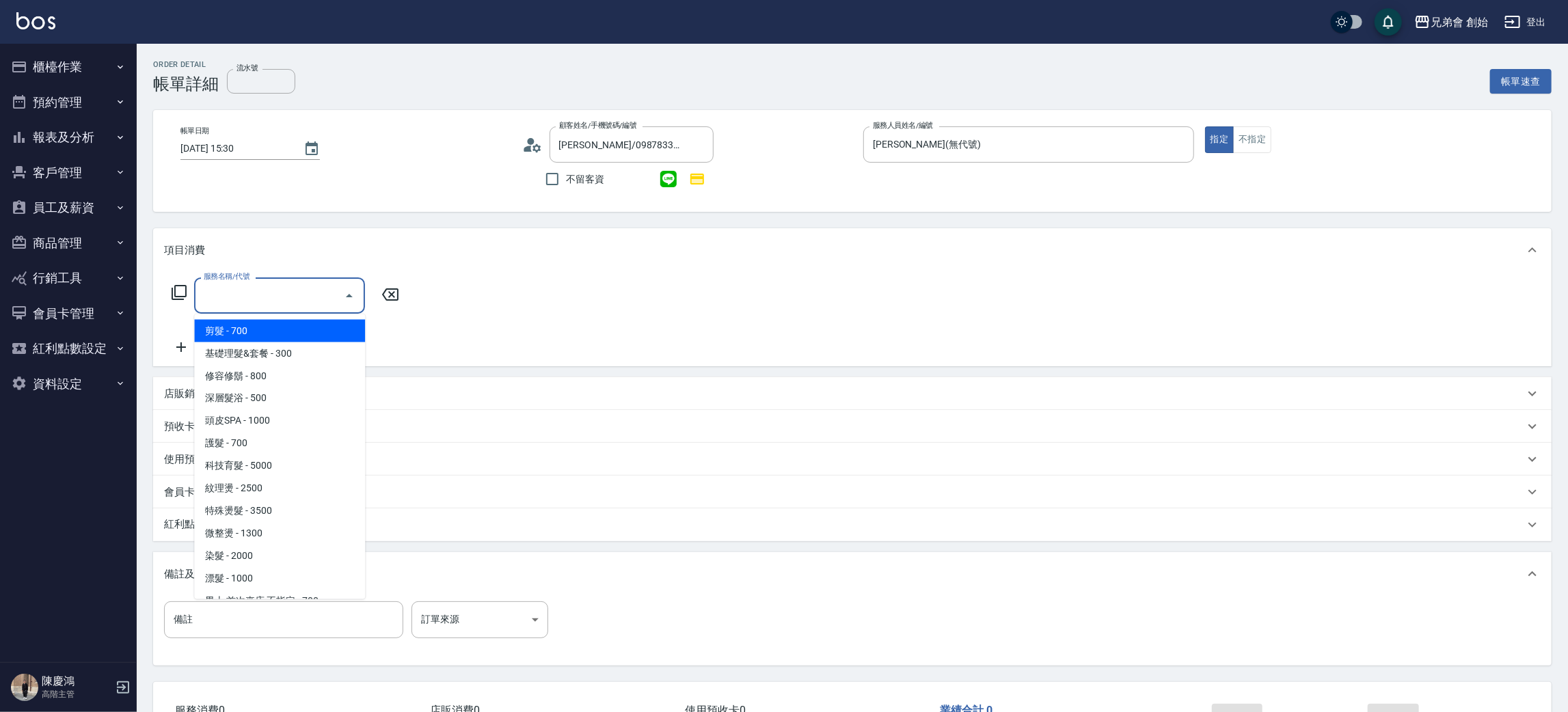
click at [240, 330] on span "剪髮 - 700" at bounding box center [279, 331] width 171 height 23
type input "剪髮(A01)"
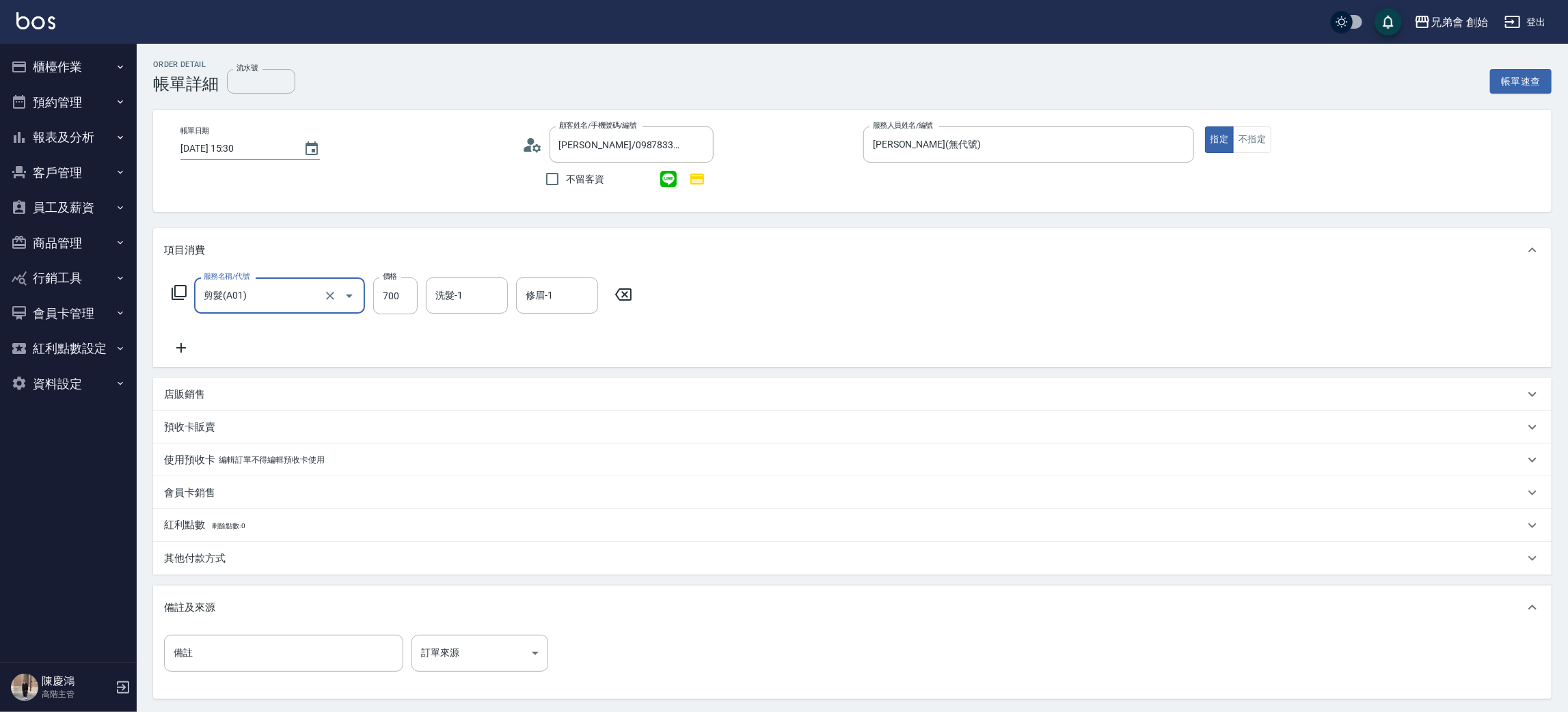
scroll to position [132, 0]
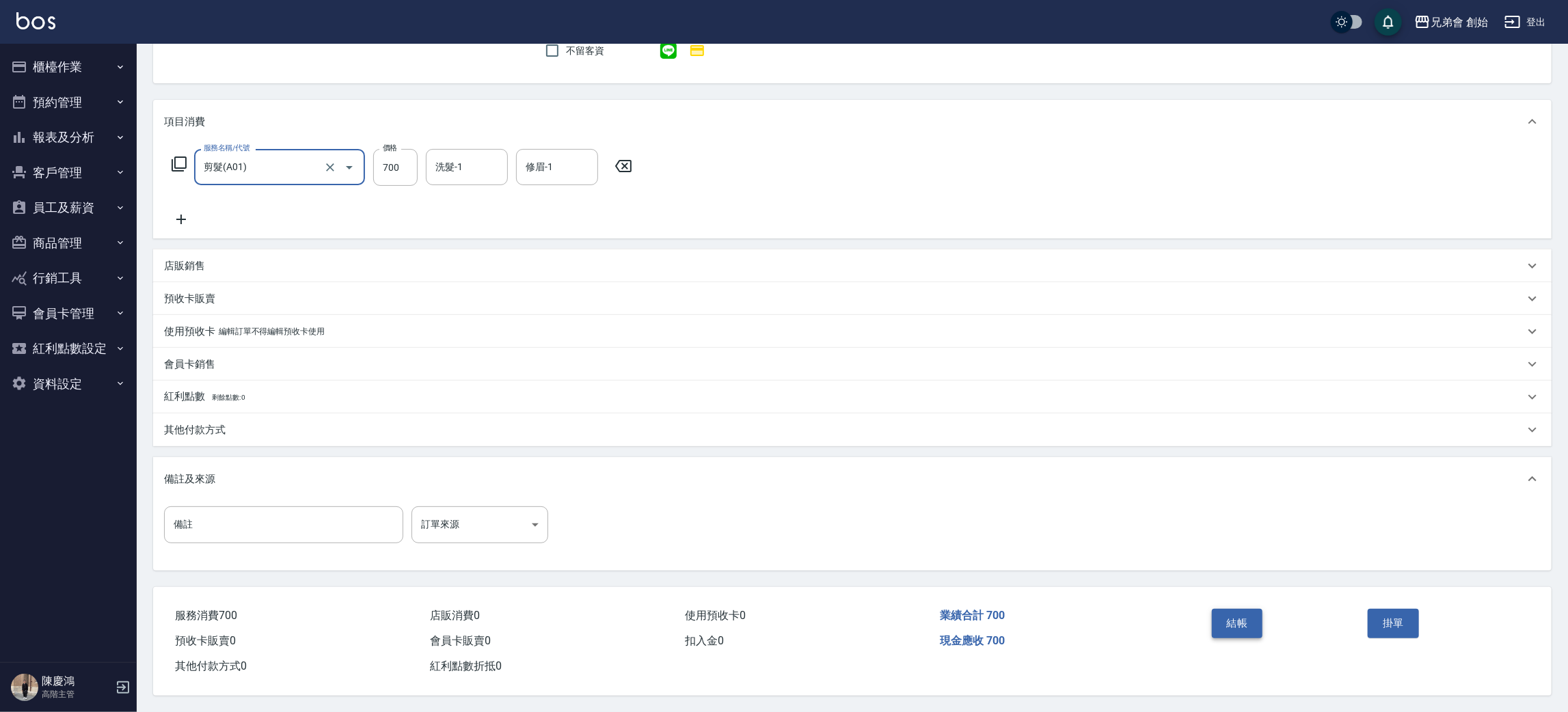
click at [1240, 622] on button "結帳" at bounding box center [1237, 622] width 51 height 28
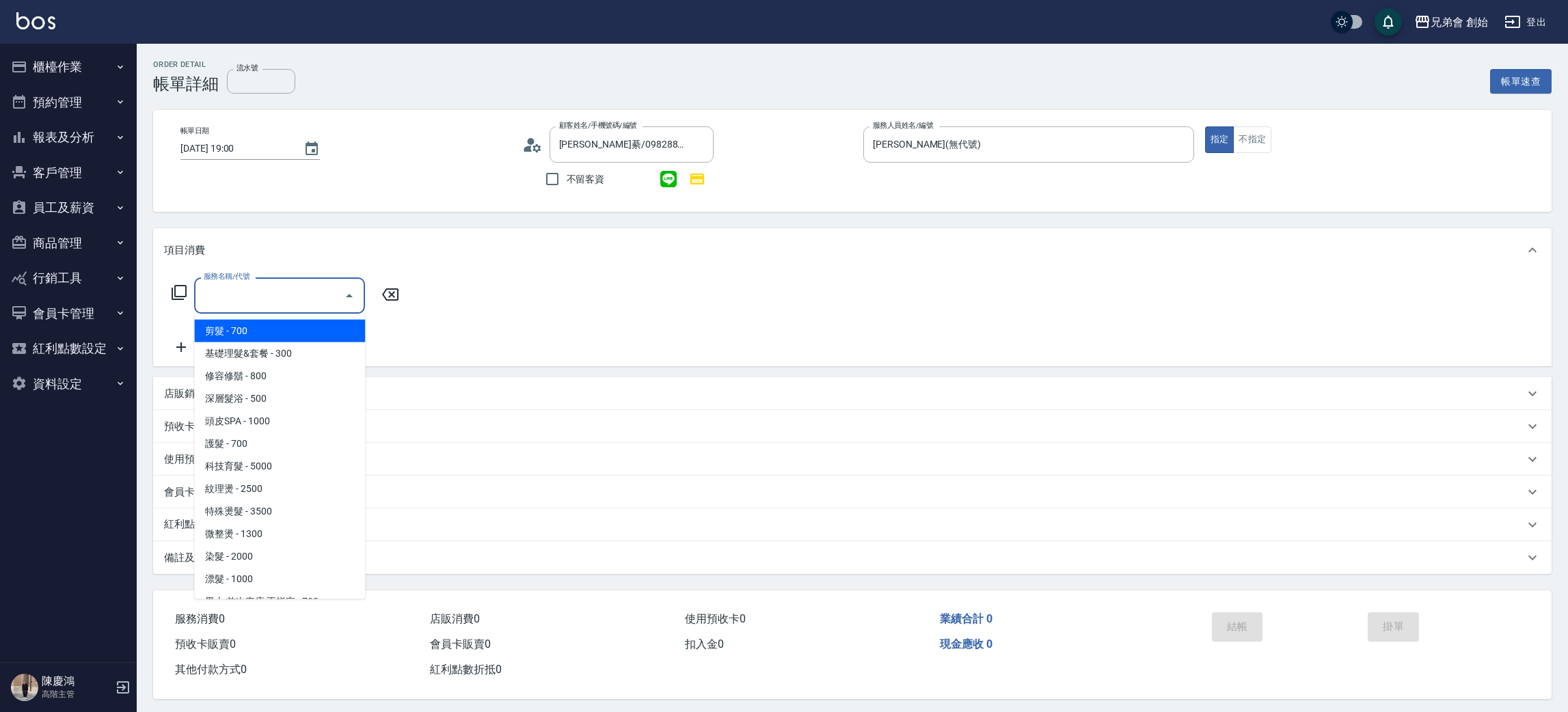
click at [233, 337] on span "剪髮 - 700" at bounding box center [279, 331] width 171 height 23
type input "剪髮(A01)"
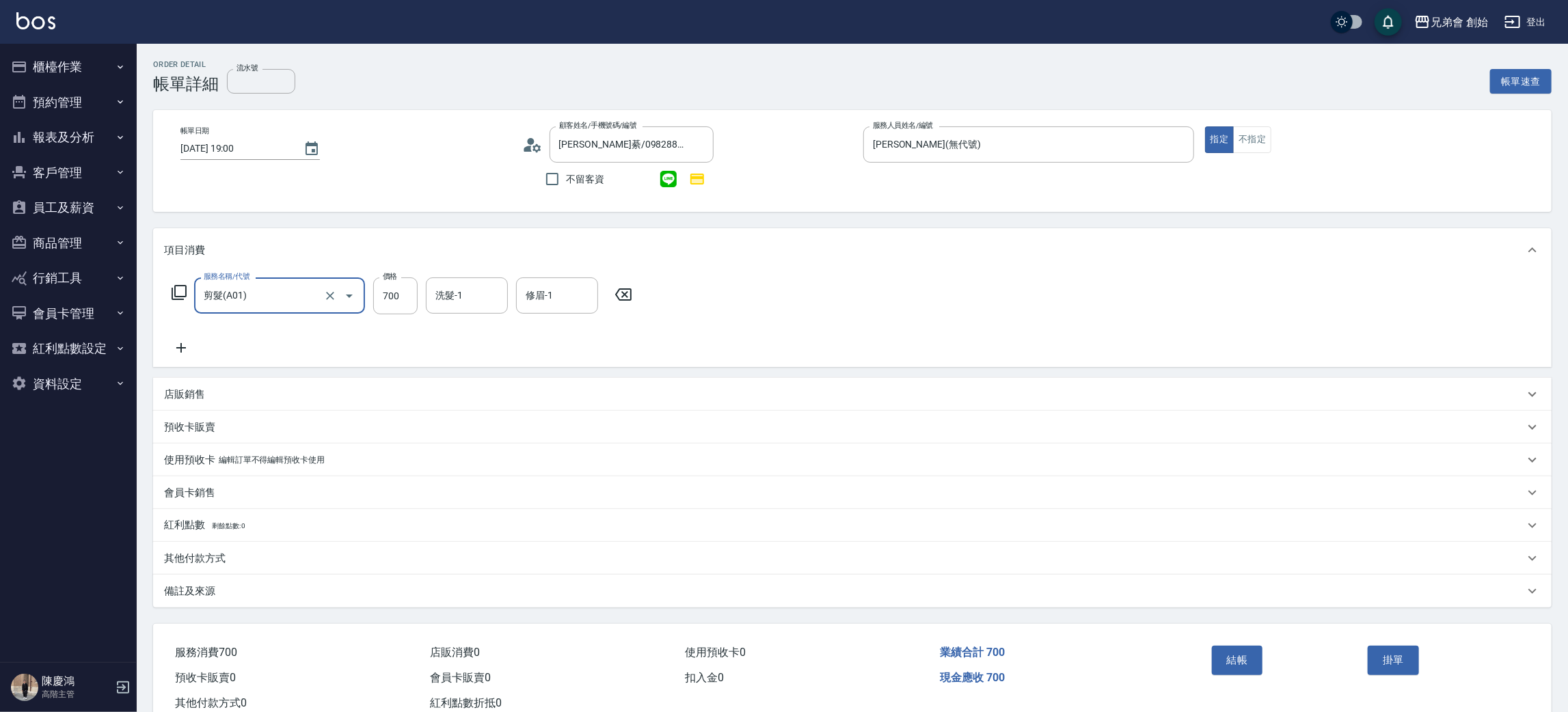
scroll to position [40, 0]
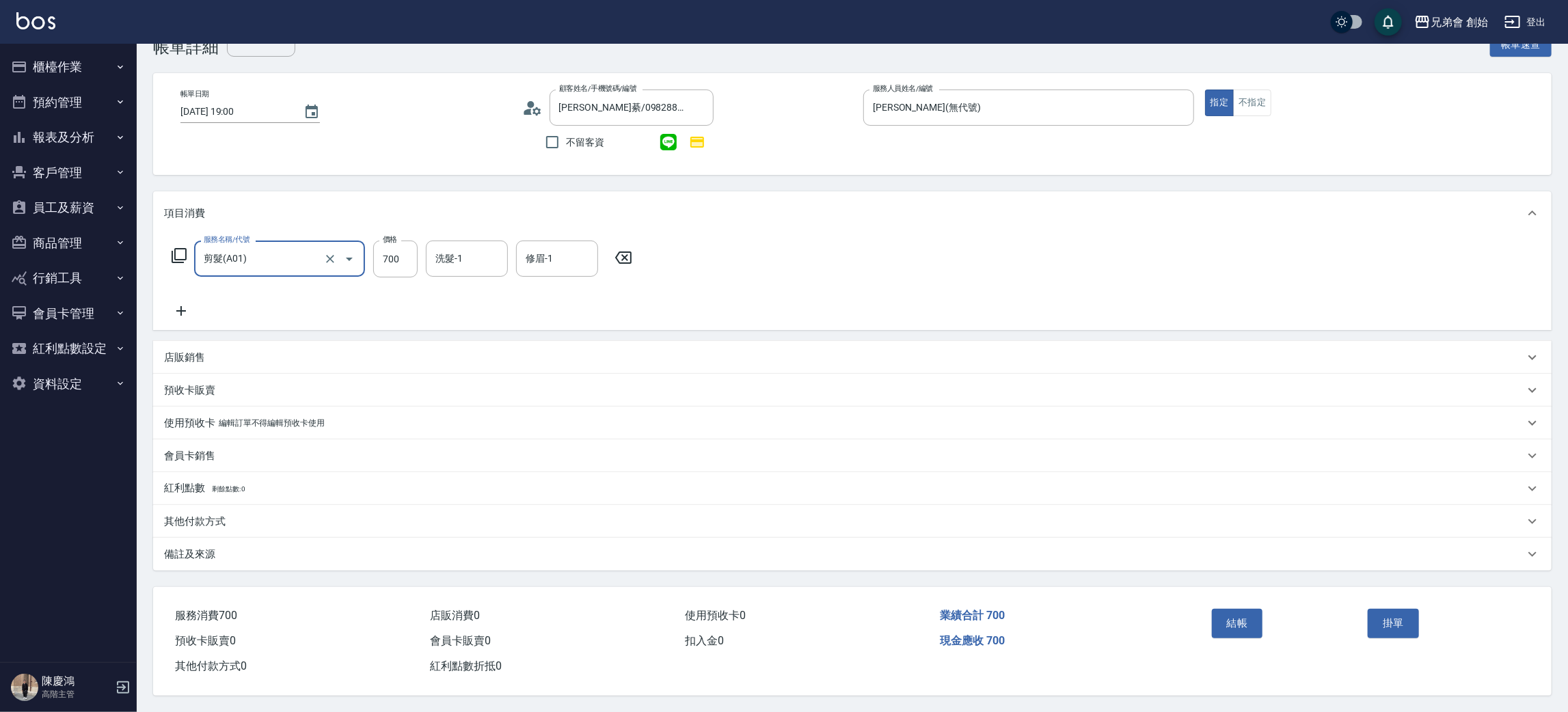
click at [1236, 617] on button "結帳" at bounding box center [1237, 622] width 51 height 28
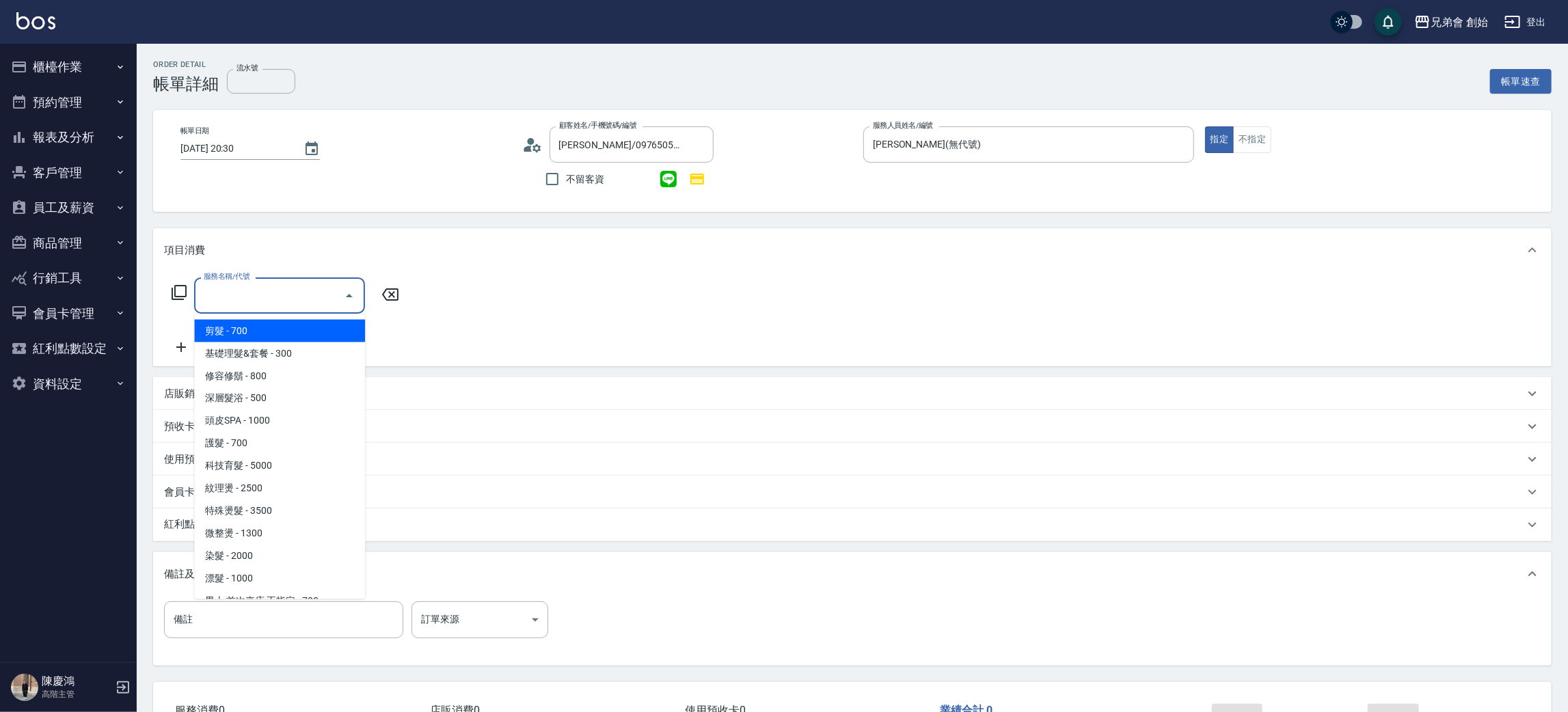
click at [221, 329] on span "剪髮 - 700" at bounding box center [279, 331] width 171 height 23
type input "剪髮(A01)"
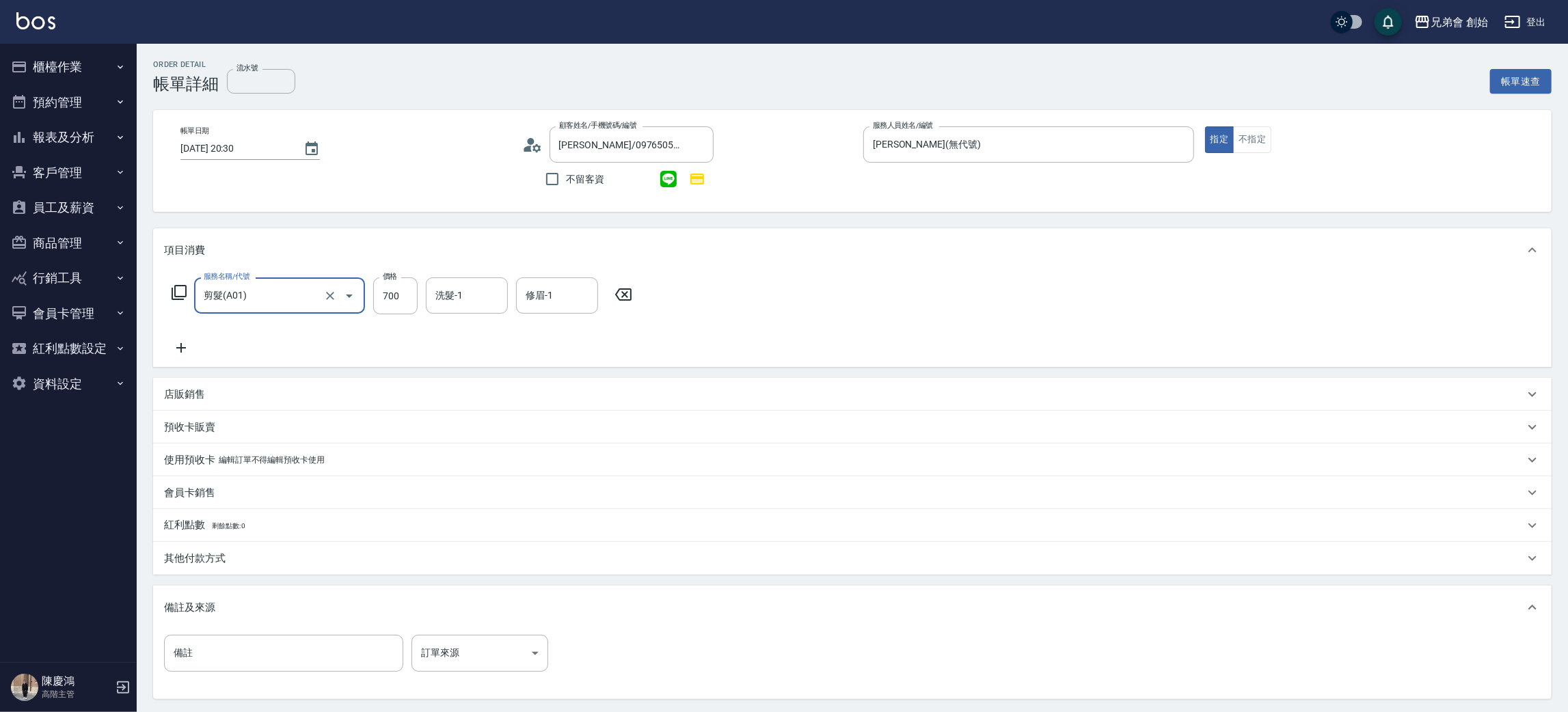
click at [188, 571] on div "其他付款方式" at bounding box center [852, 558] width 1399 height 33
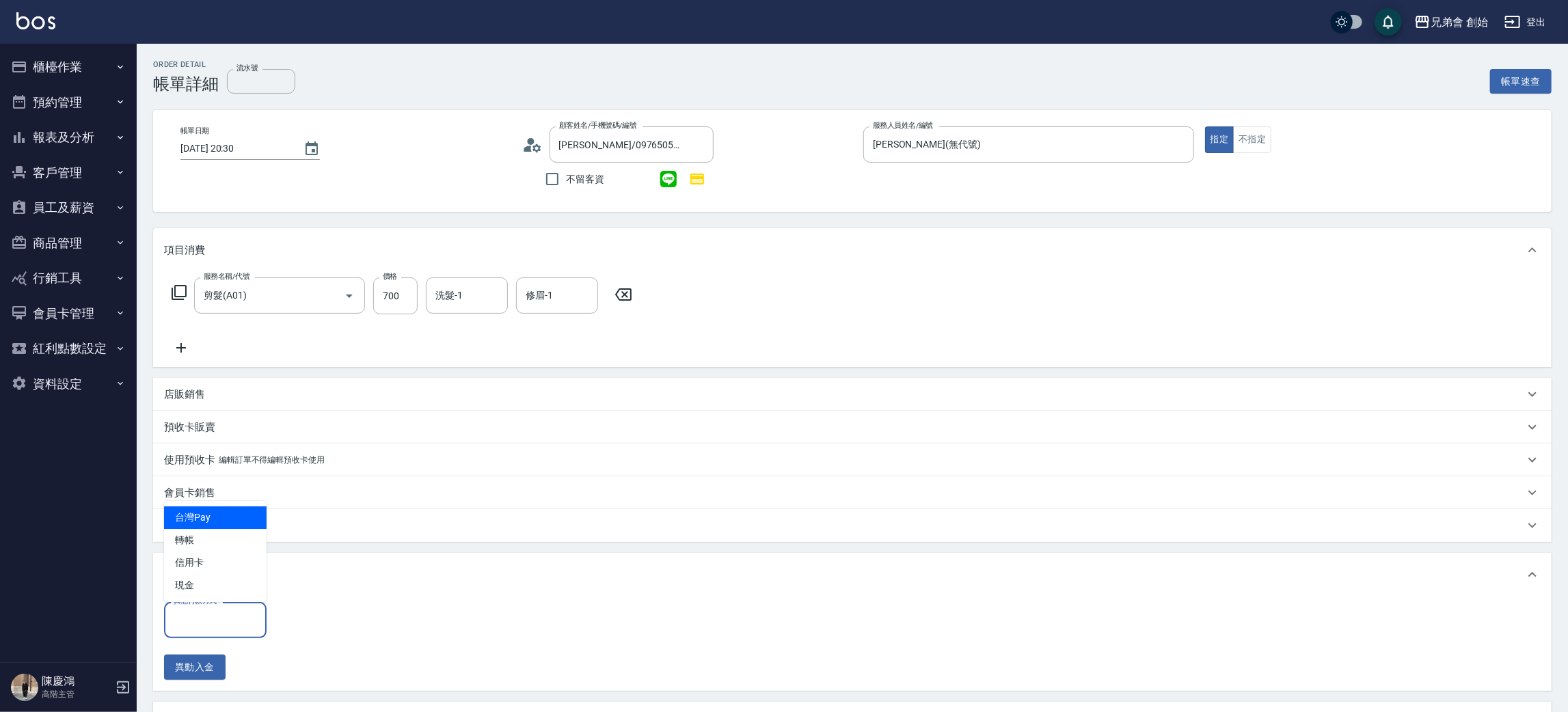
click at [221, 613] on input "其他付款方式" at bounding box center [215, 620] width 90 height 24
click at [233, 532] on span "轉帳" at bounding box center [215, 540] width 103 height 23
type input "轉帳"
click at [356, 626] on input "0" at bounding box center [325, 621] width 103 height 37
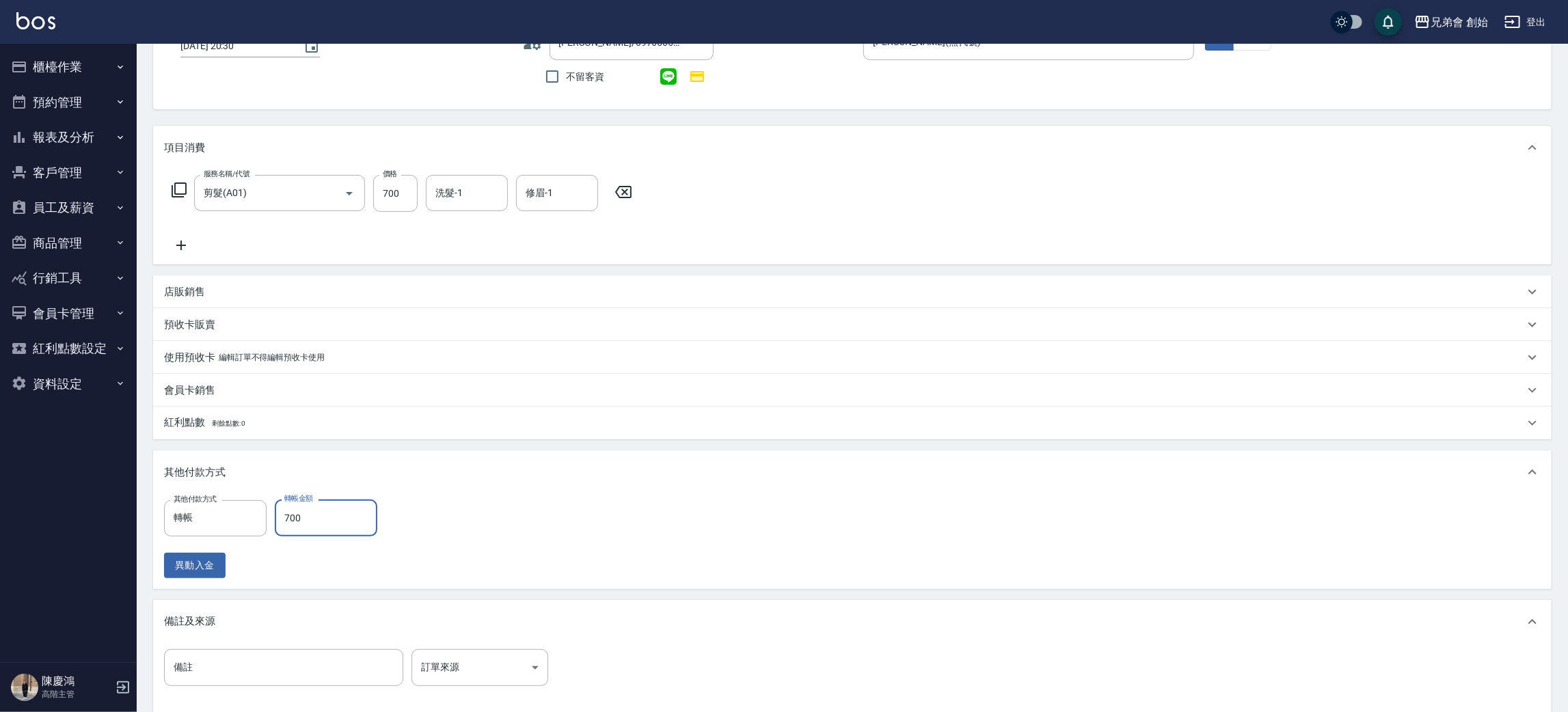
scroll to position [248, 0]
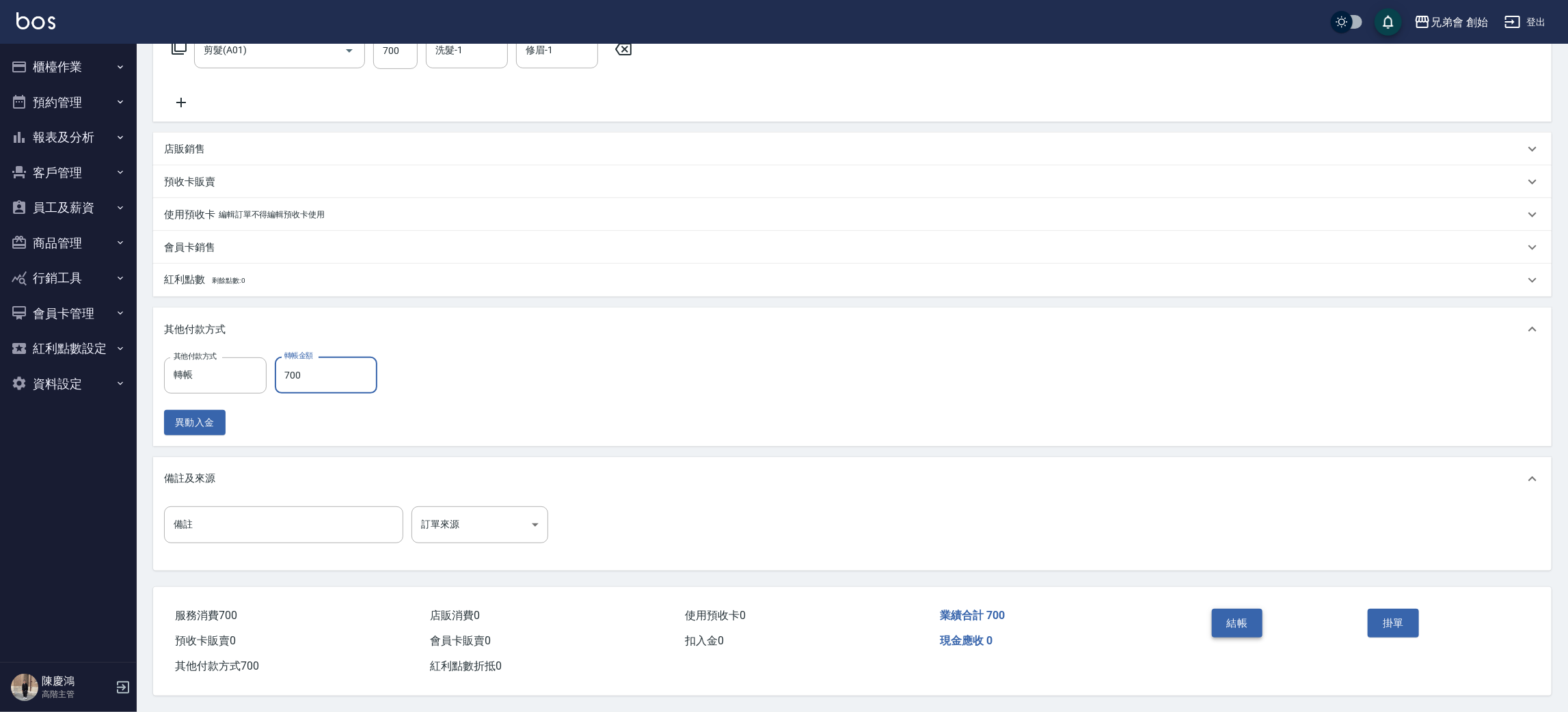
type input "700"
click at [1238, 622] on button "結帳" at bounding box center [1237, 622] width 51 height 28
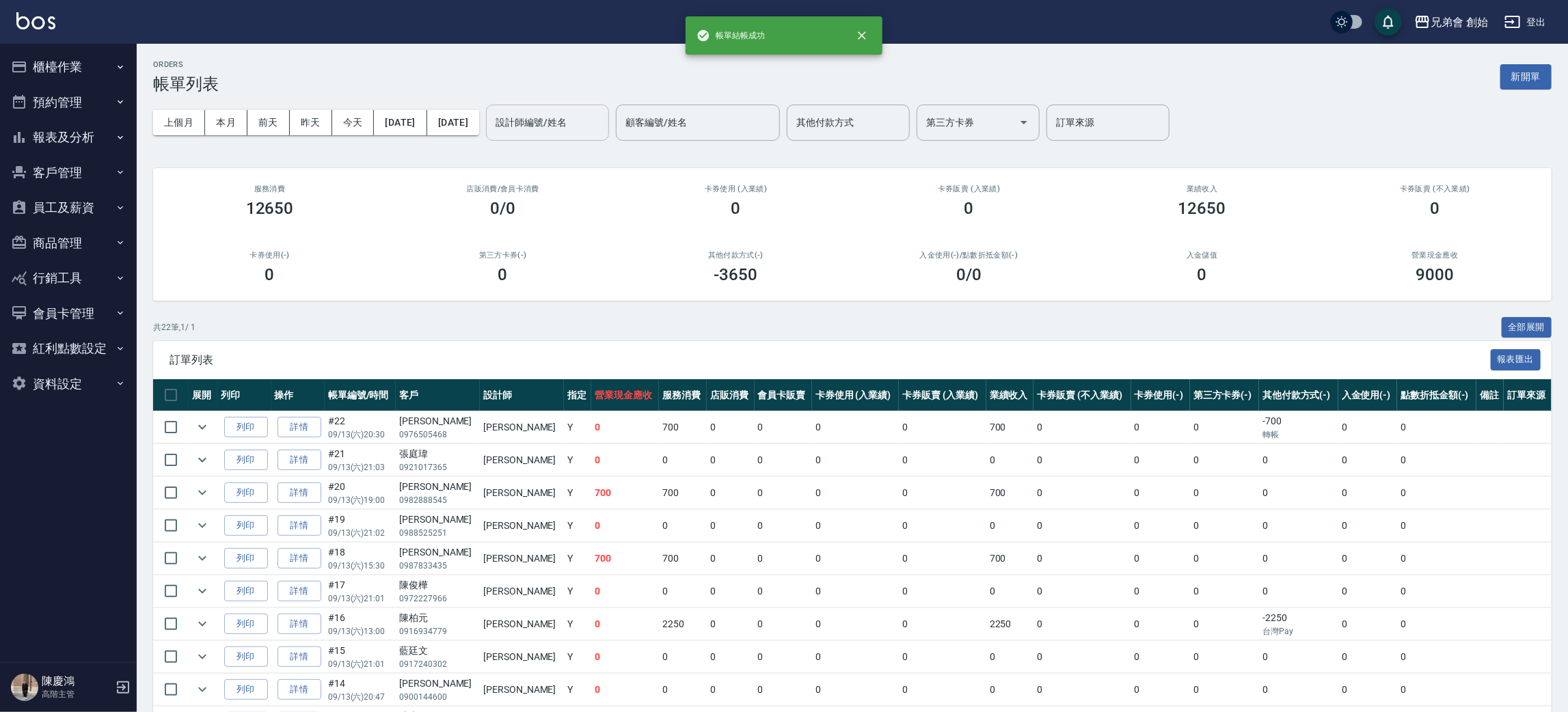
click at [576, 119] on input "設計師編號/姓名" at bounding box center [547, 123] width 111 height 24
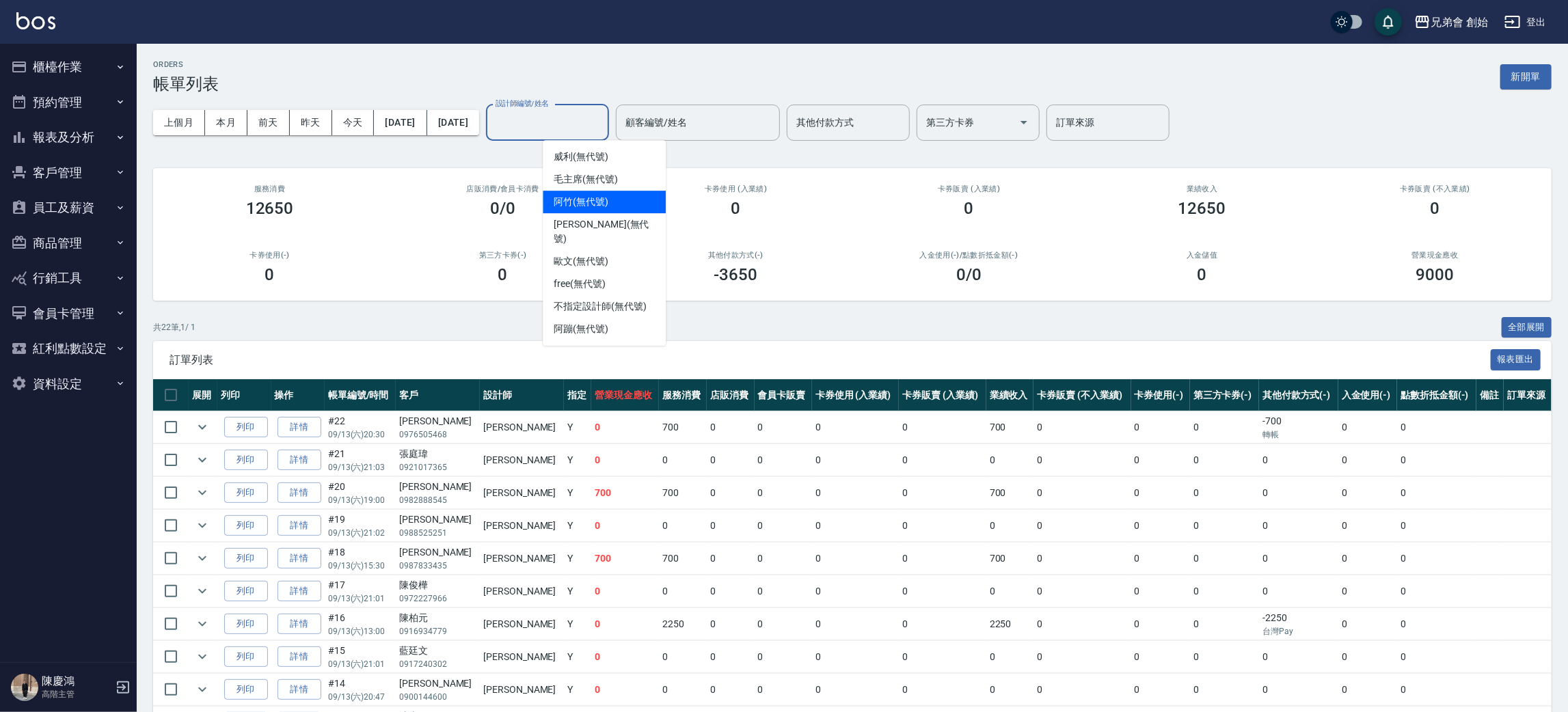
click at [599, 209] on div "阿竹 (無代號)" at bounding box center [604, 202] width 123 height 23
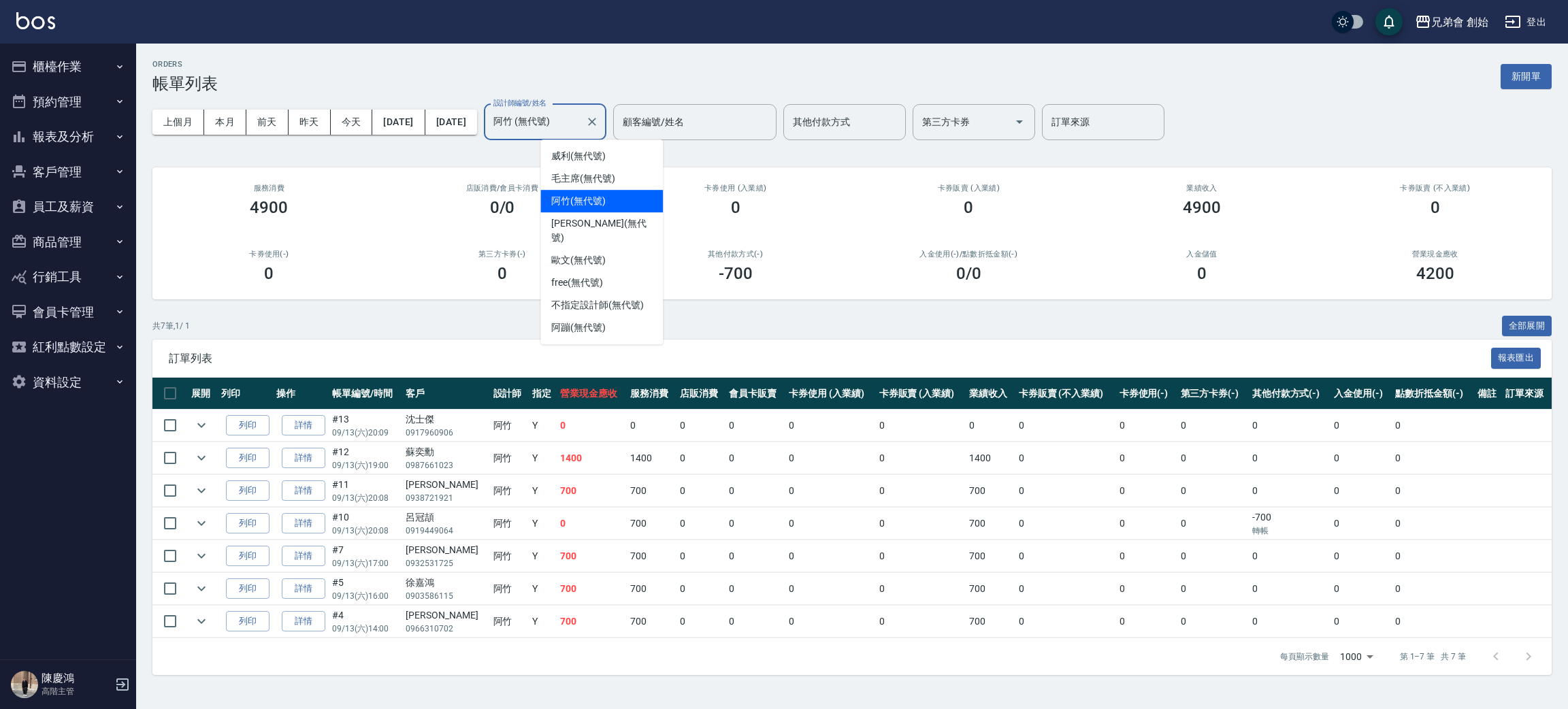
click at [580, 122] on input "阿竹 (無代號)" at bounding box center [534, 122] width 89 height 24
click at [593, 212] on div "潘潘 (無代號)" at bounding box center [601, 230] width 123 height 37
type input "[PERSON_NAME](無代號)"
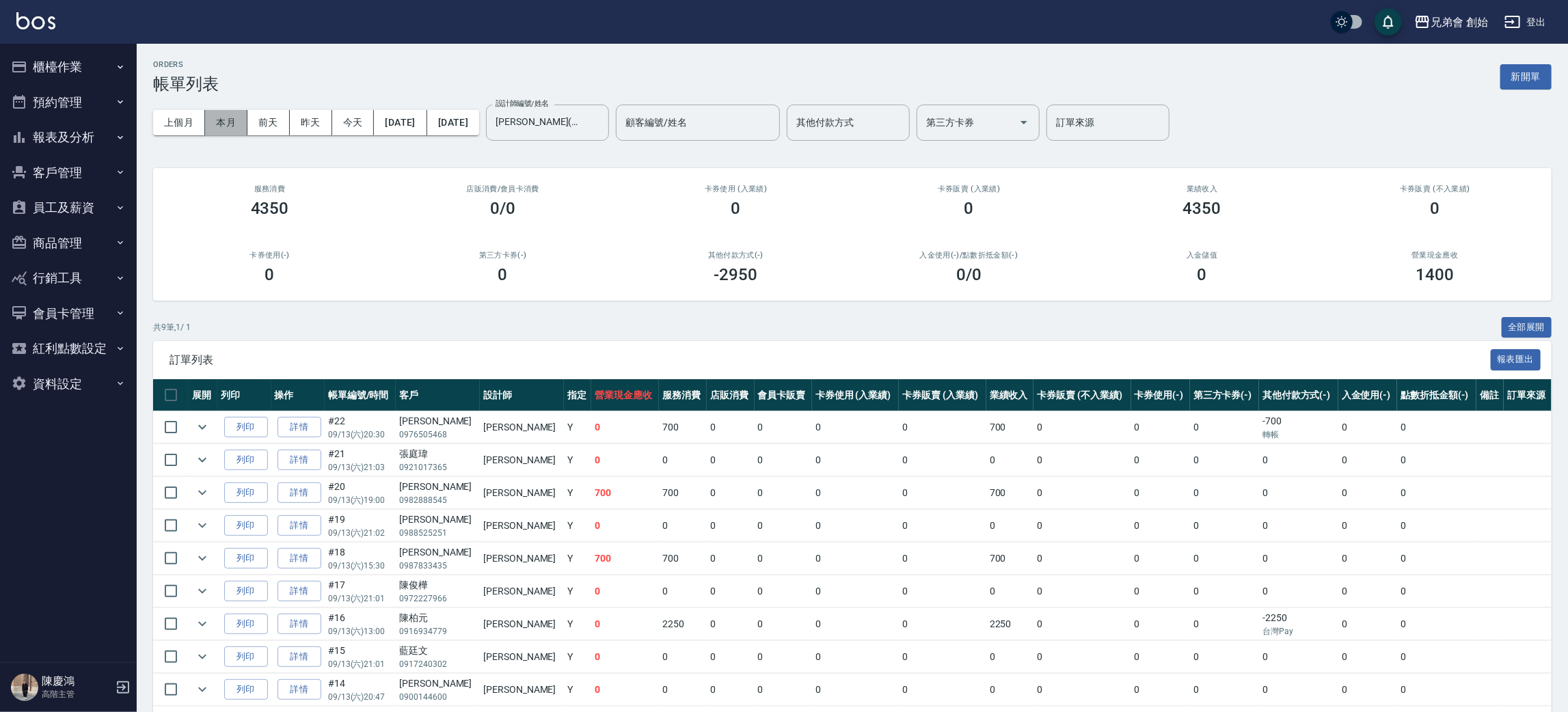
click at [235, 117] on button "本月" at bounding box center [226, 122] width 42 height 25
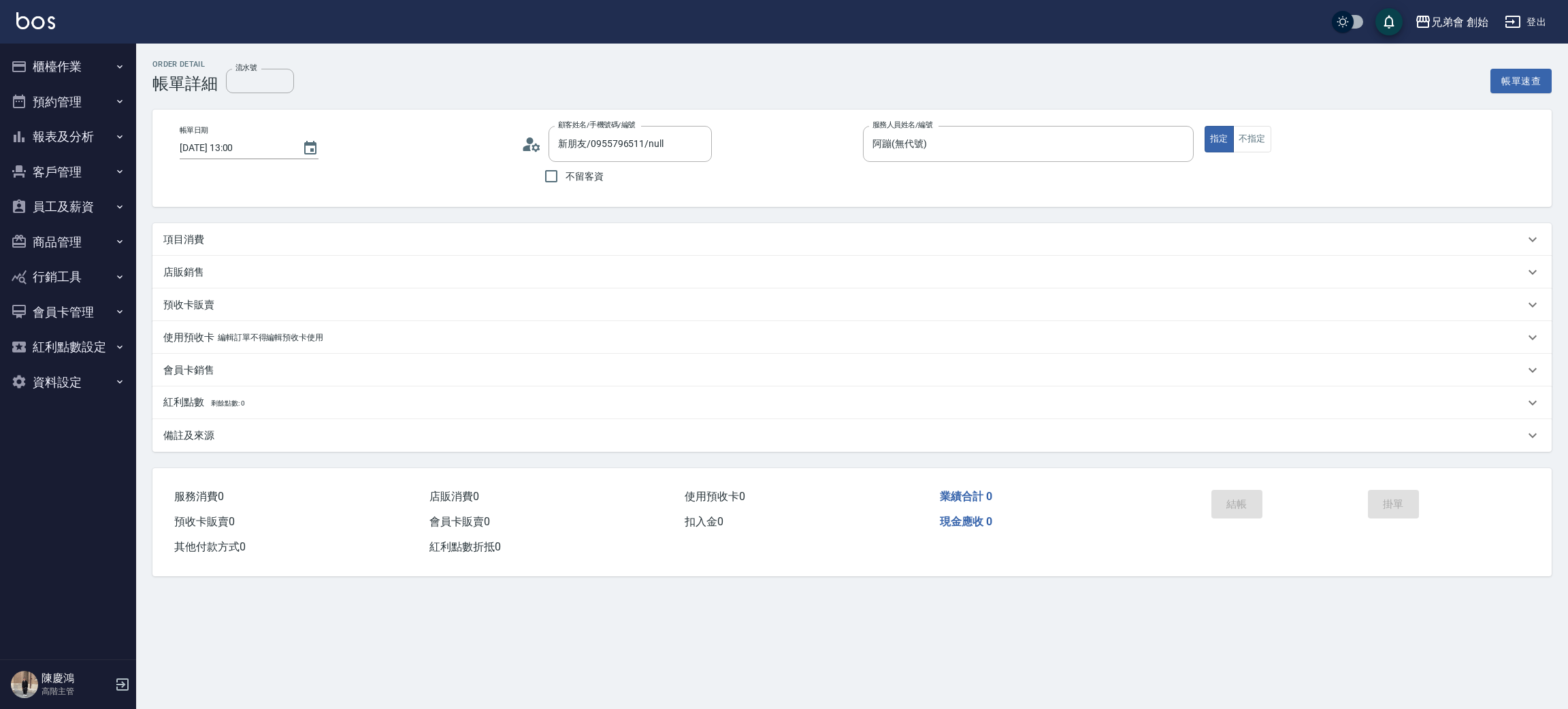
click at [239, 251] on div "項目消費" at bounding box center [852, 239] width 1400 height 33
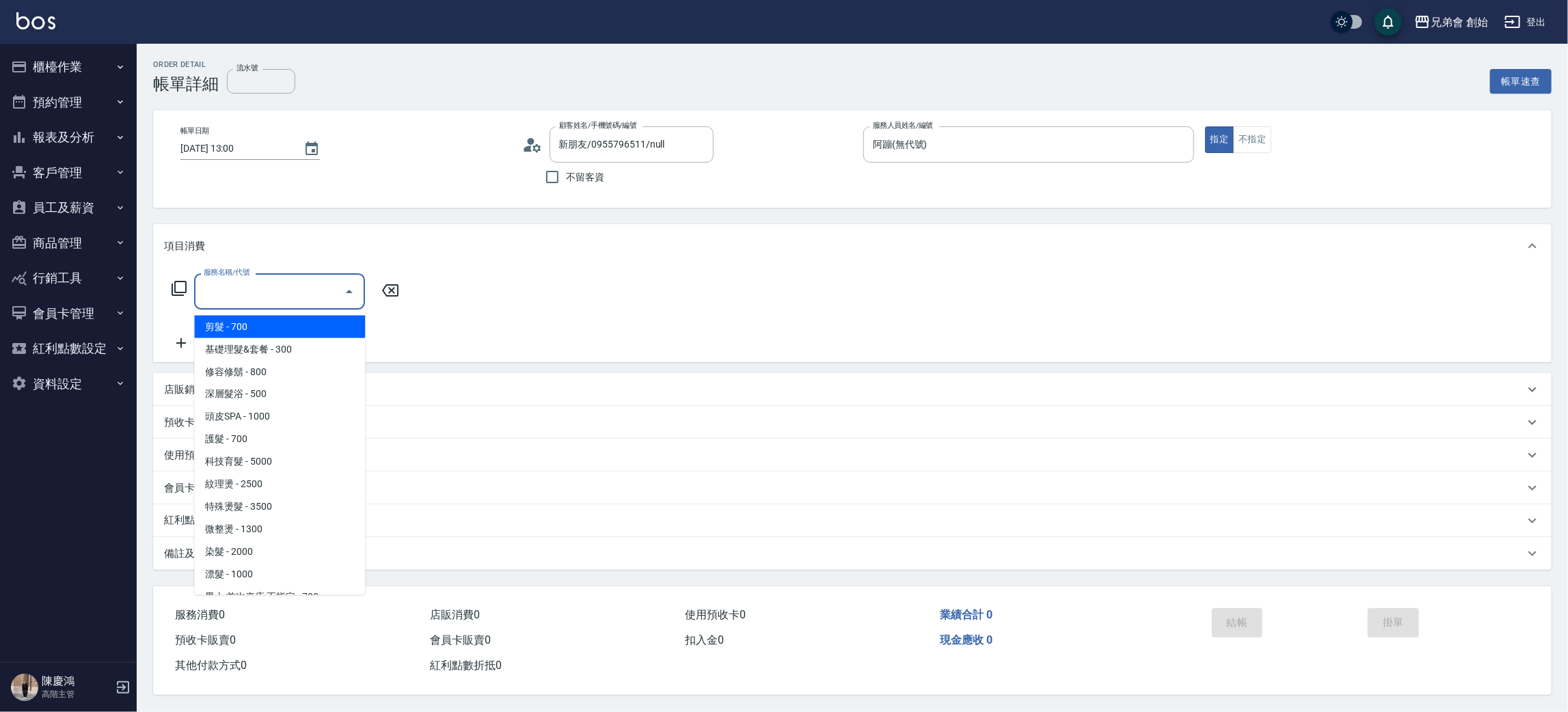
click at [232, 303] on input "服務名稱/代號" at bounding box center [269, 291] width 138 height 24
drag, startPoint x: 277, startPoint y: 326, endPoint x: 260, endPoint y: 356, distance: 34.5
click at [279, 326] on span "剪髮 - 700" at bounding box center [279, 327] width 171 height 23
type input "剪髮(A01)"
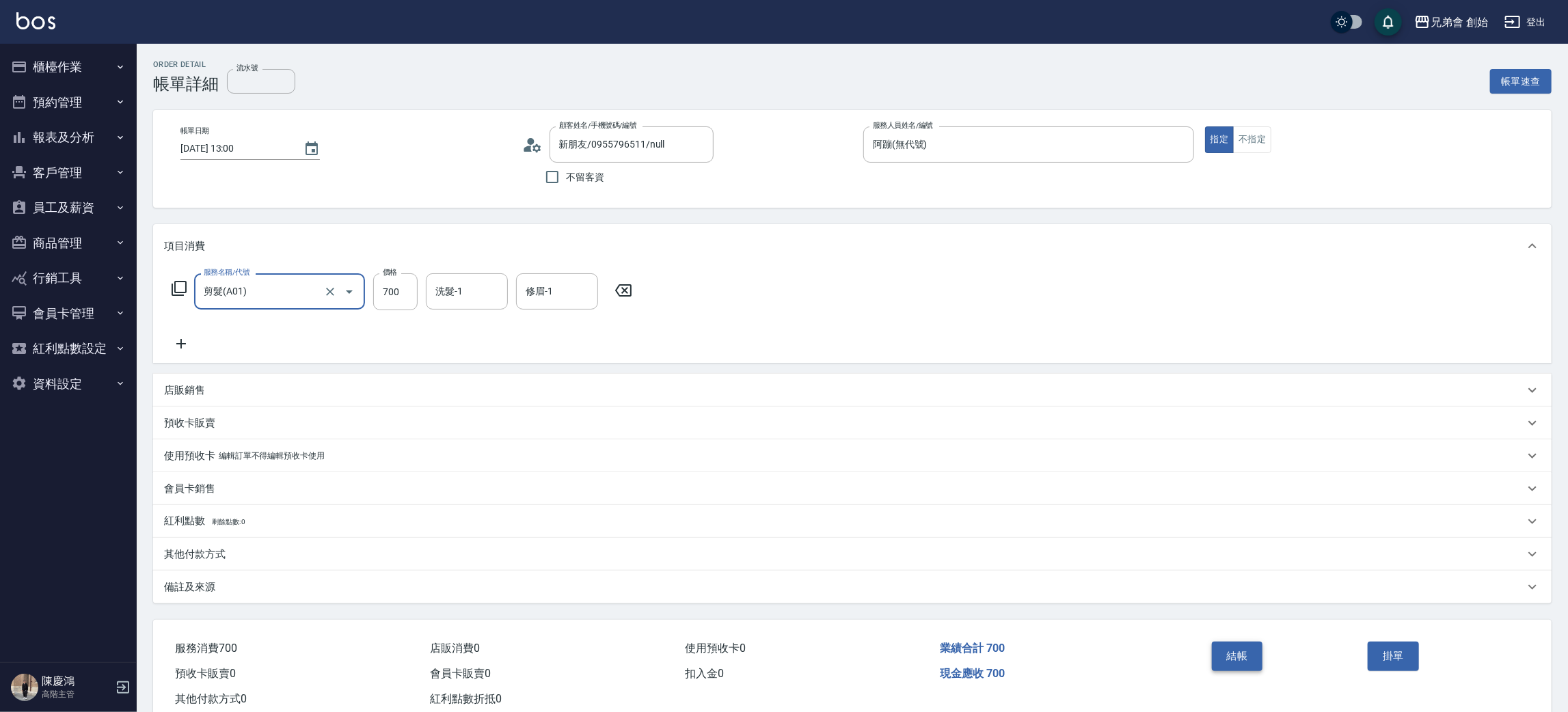
click at [1236, 647] on button "結帳" at bounding box center [1237, 655] width 51 height 28
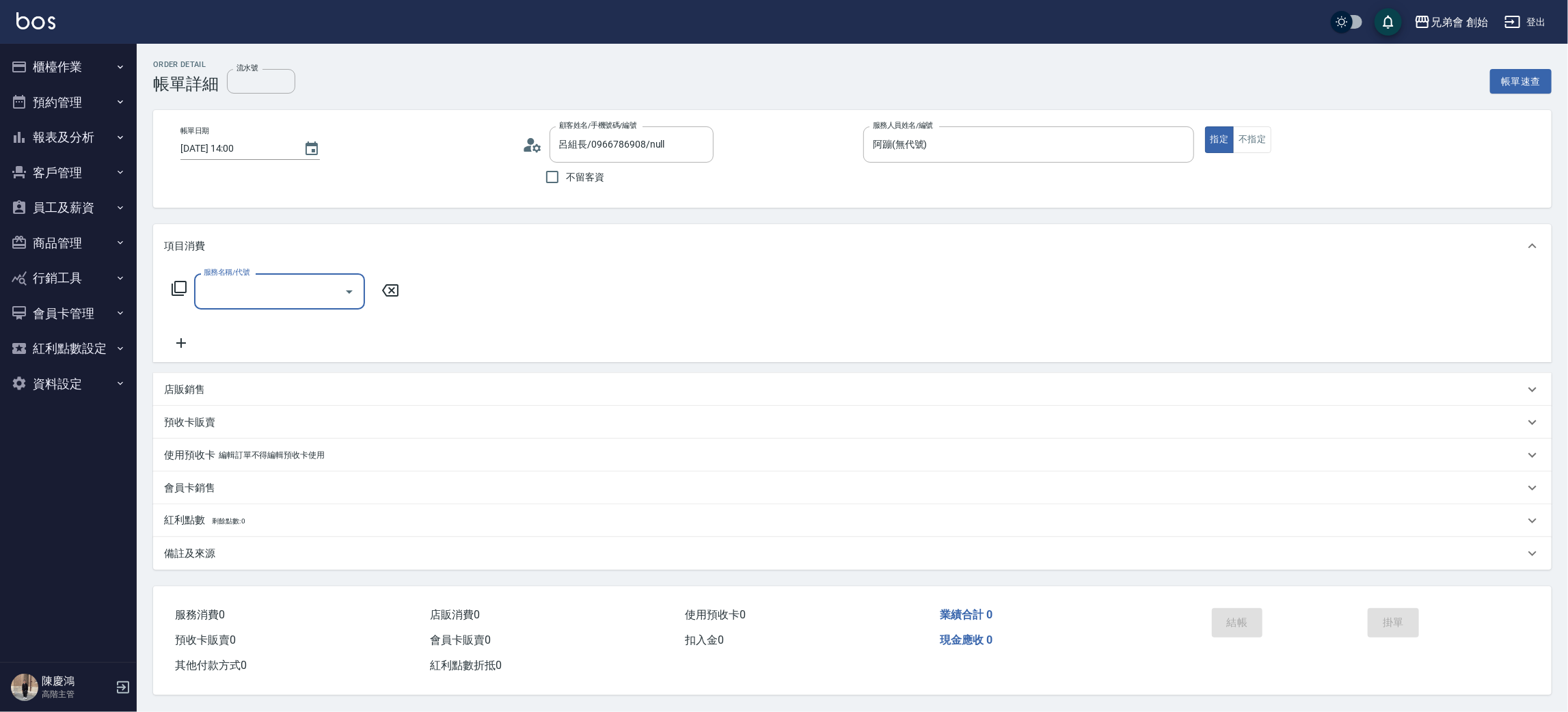
click at [310, 288] on input "服務名稱/代號" at bounding box center [269, 291] width 138 height 24
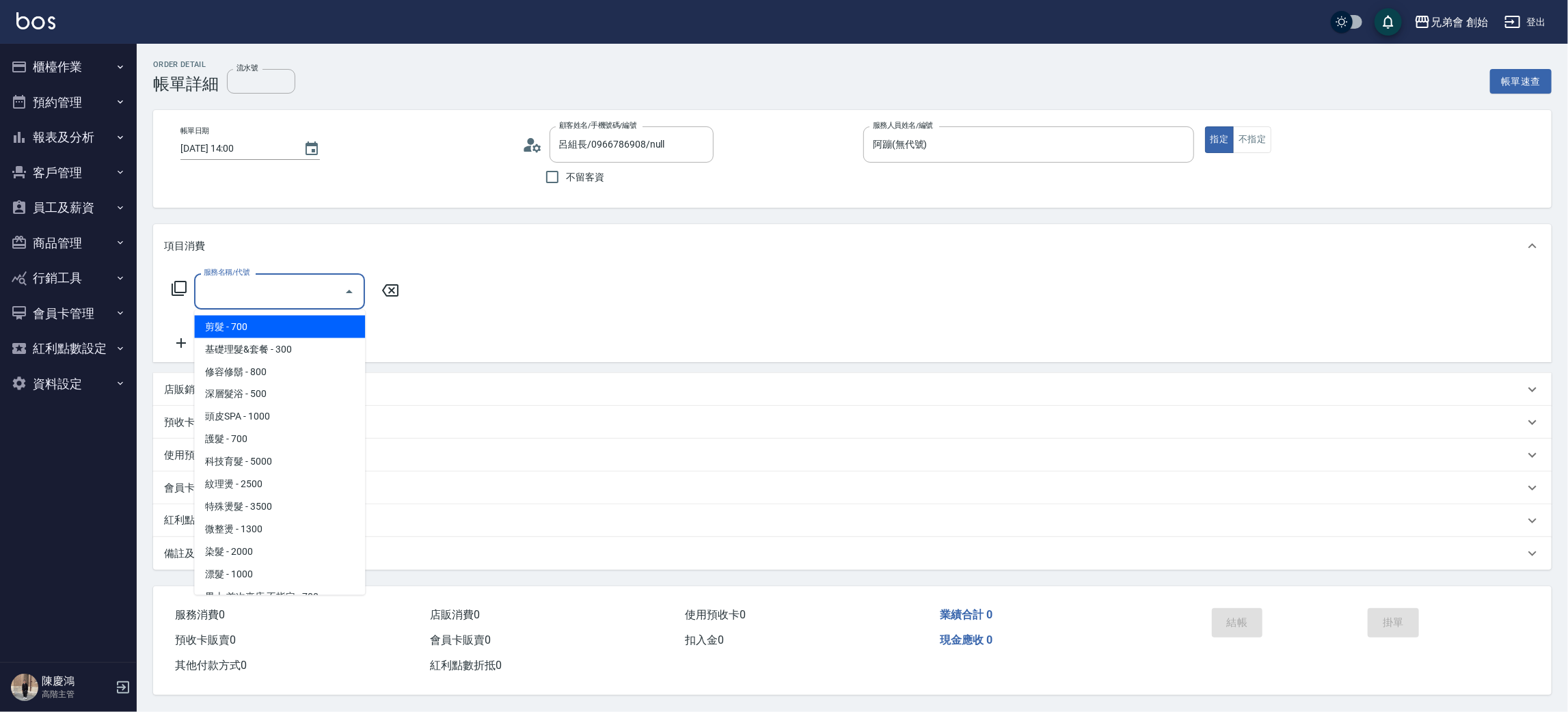
drag, startPoint x: 322, startPoint y: 330, endPoint x: 314, endPoint y: 335, distance: 9.4
click at [322, 331] on span "剪髮 - 700" at bounding box center [279, 327] width 171 height 23
type input "剪髮(A01)"
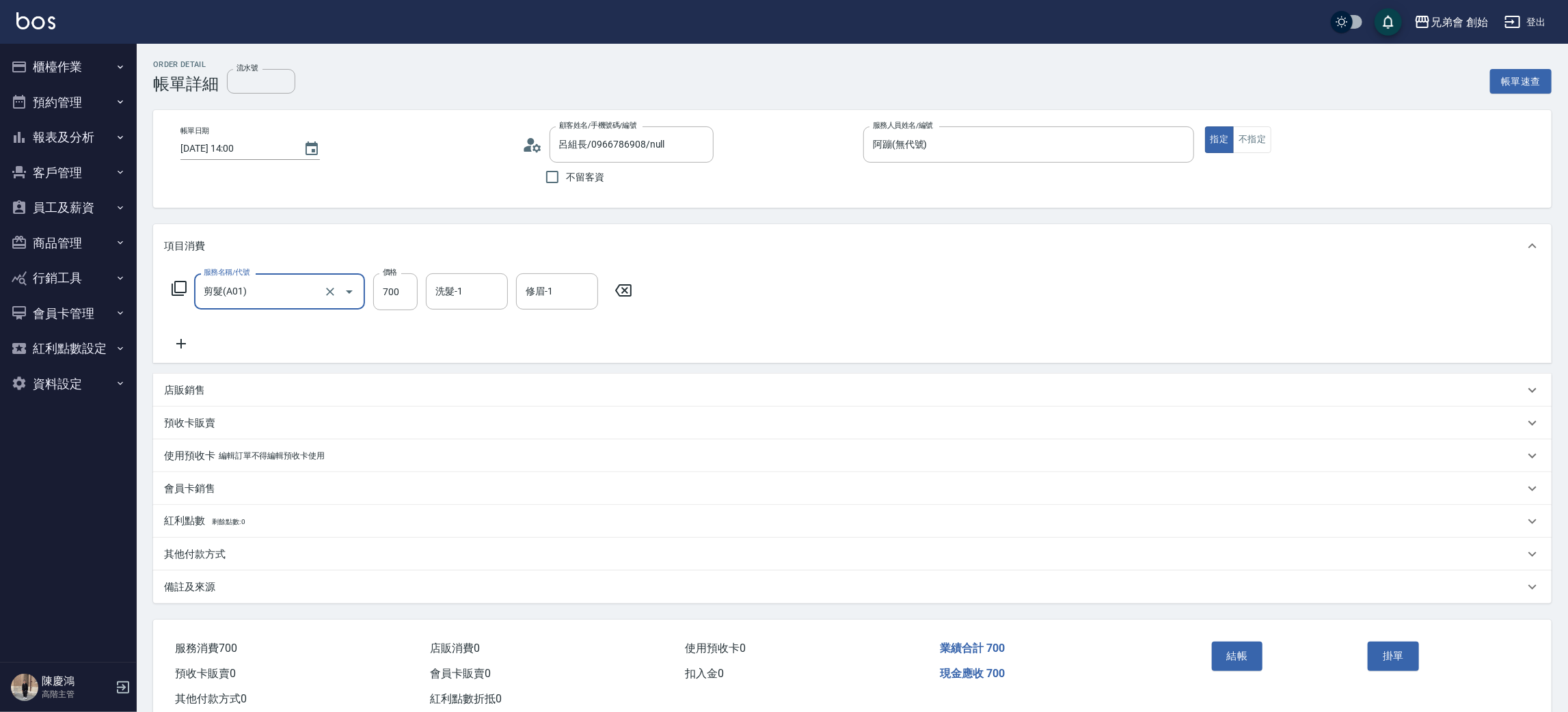
click at [237, 553] on div "其他付款方式" at bounding box center [844, 554] width 1360 height 15
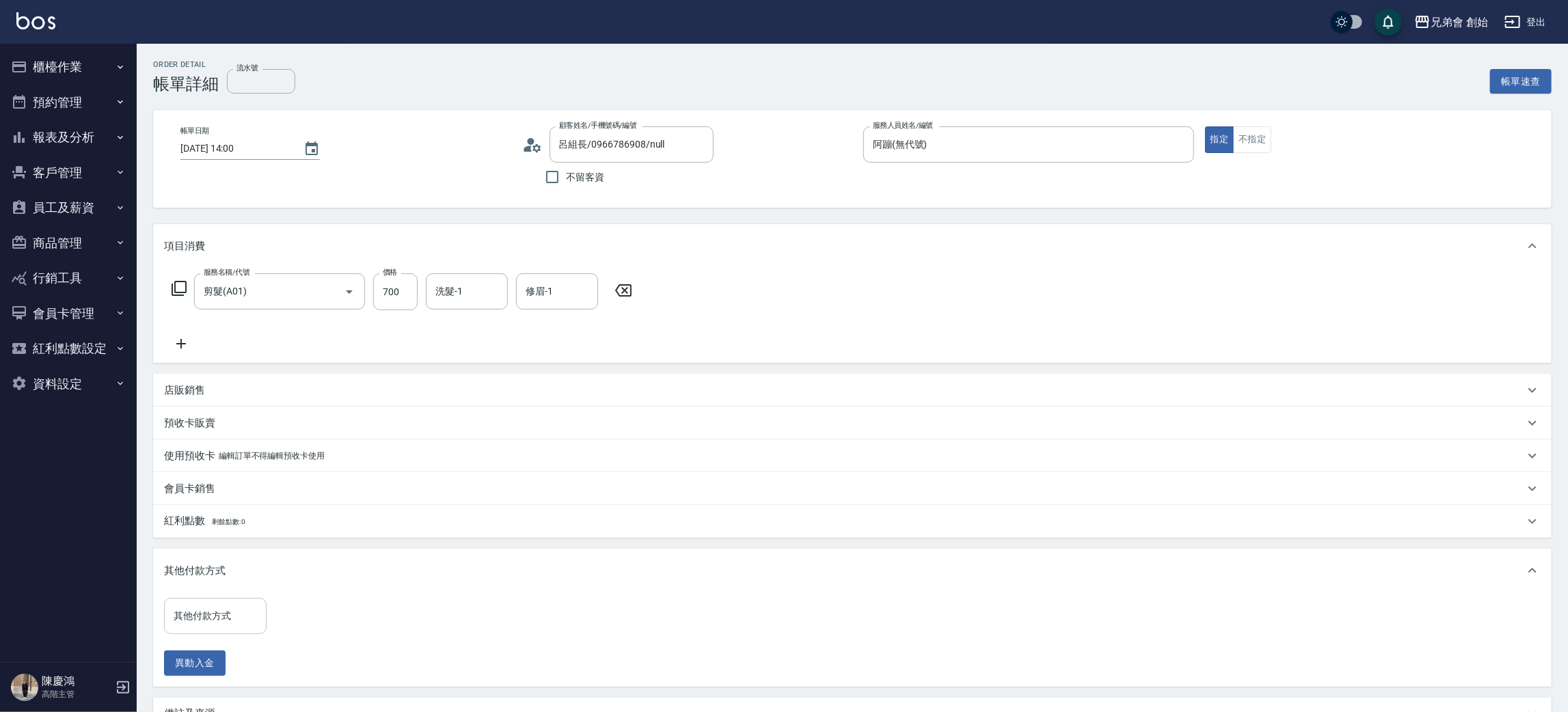
click at [235, 609] on input "其他付款方式" at bounding box center [215, 616] width 90 height 24
click at [224, 529] on span "轉帳" at bounding box center [215, 536] width 103 height 23
type input "轉帳"
click at [287, 623] on input "0" at bounding box center [325, 617] width 103 height 37
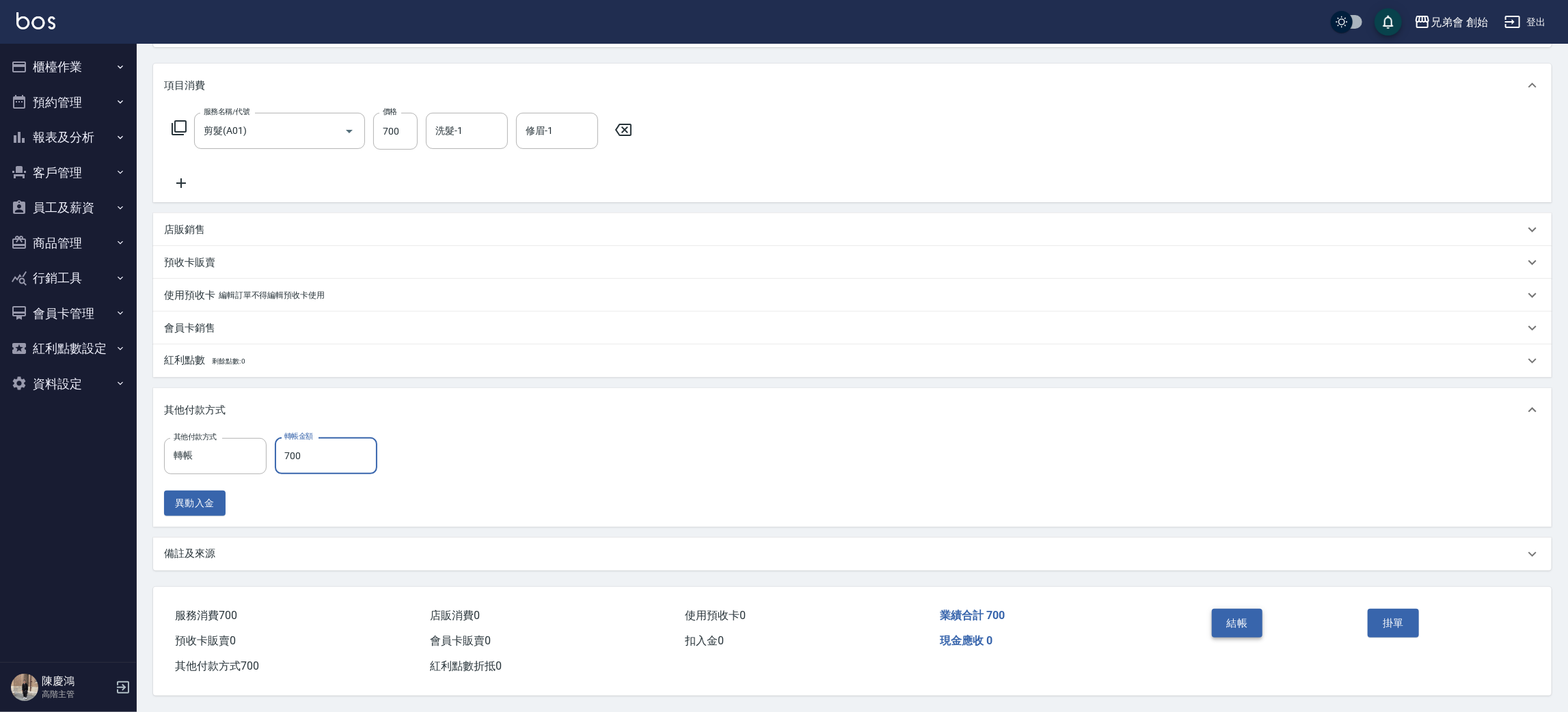
type input "700"
click at [1251, 629] on button "結帳" at bounding box center [1237, 622] width 51 height 28
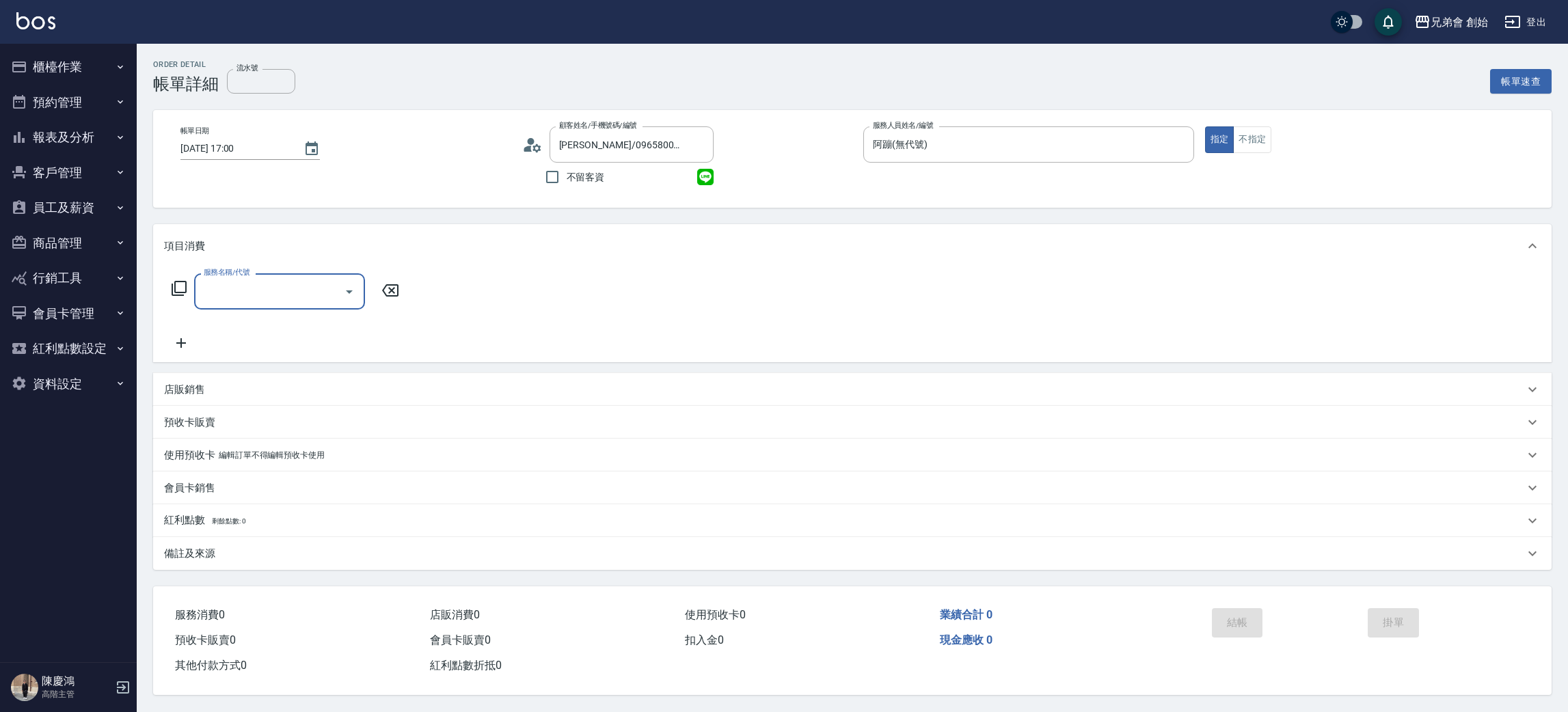
type input "[PERSON_NAME]/0965800755/null"
click at [293, 306] on div "服務名稱/代號" at bounding box center [279, 291] width 171 height 36
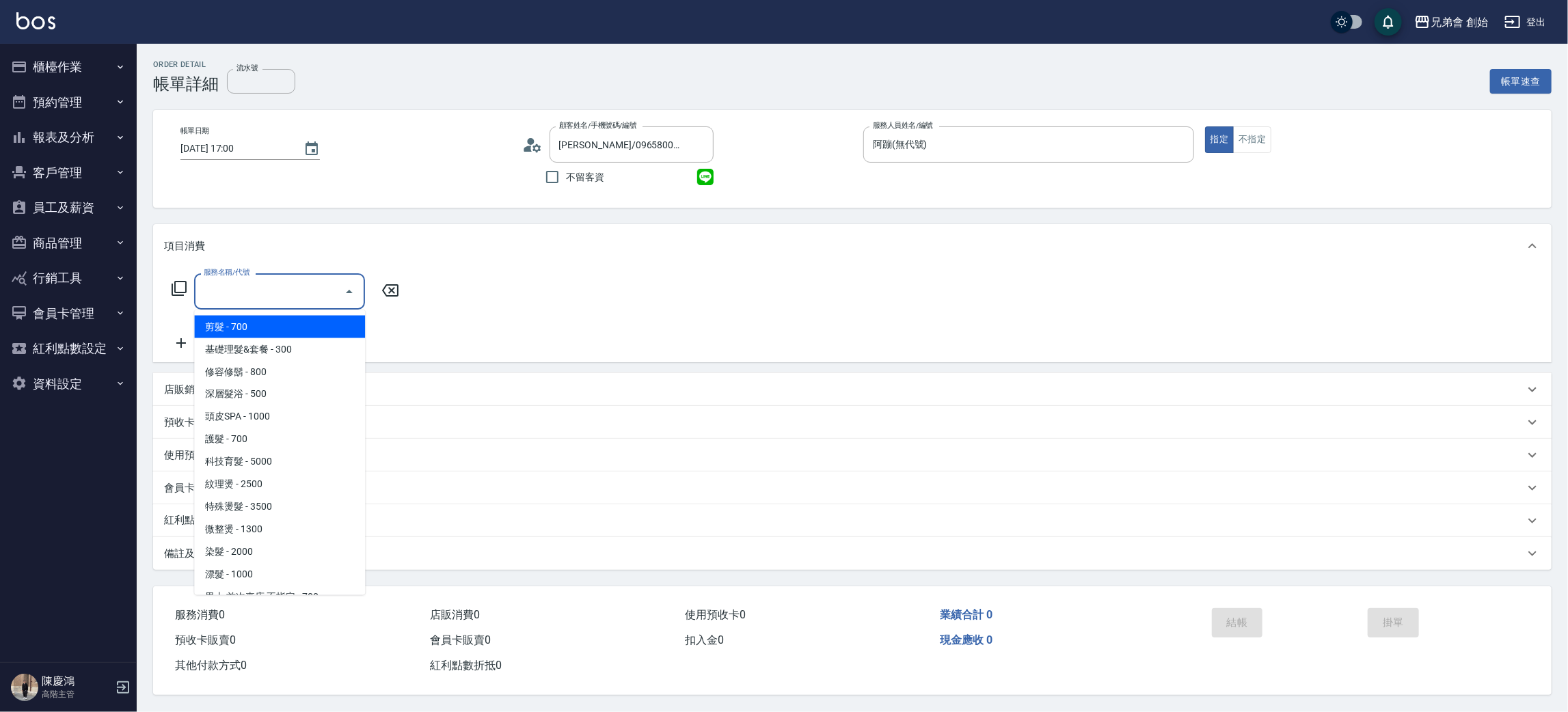
click at [317, 323] on span "剪髮 - 700" at bounding box center [279, 327] width 171 height 23
type input "剪髮(A01)"
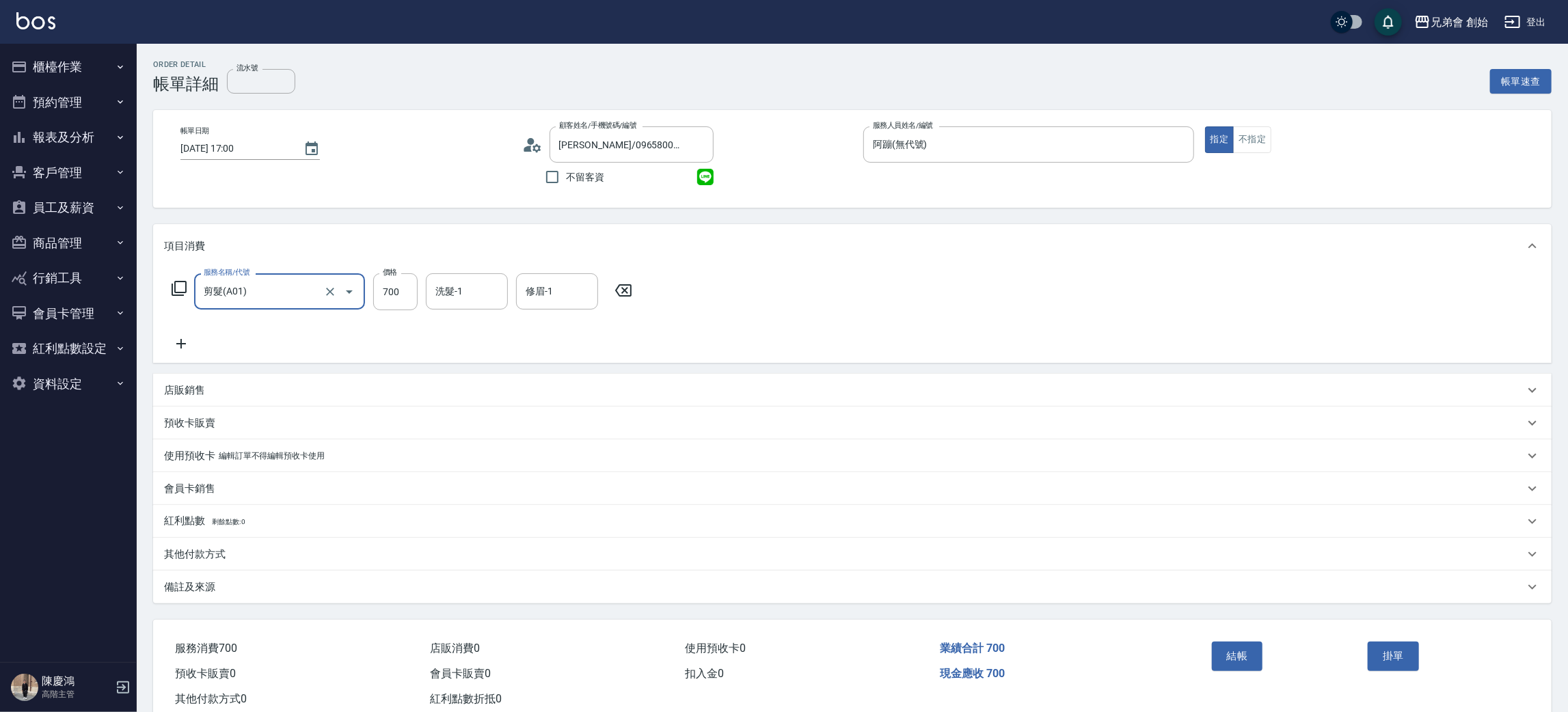
scroll to position [36, 0]
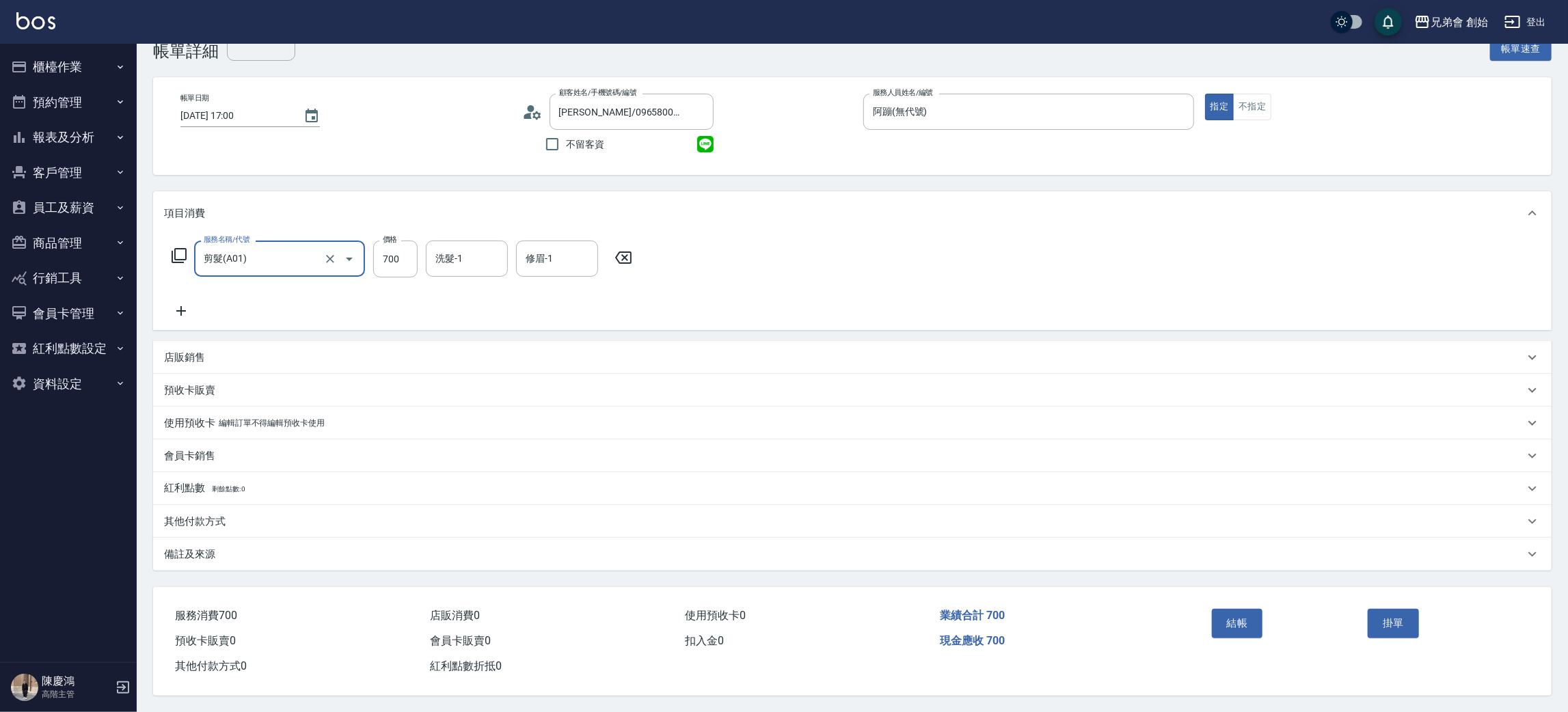
click at [1239, 625] on button "結帳" at bounding box center [1237, 622] width 51 height 28
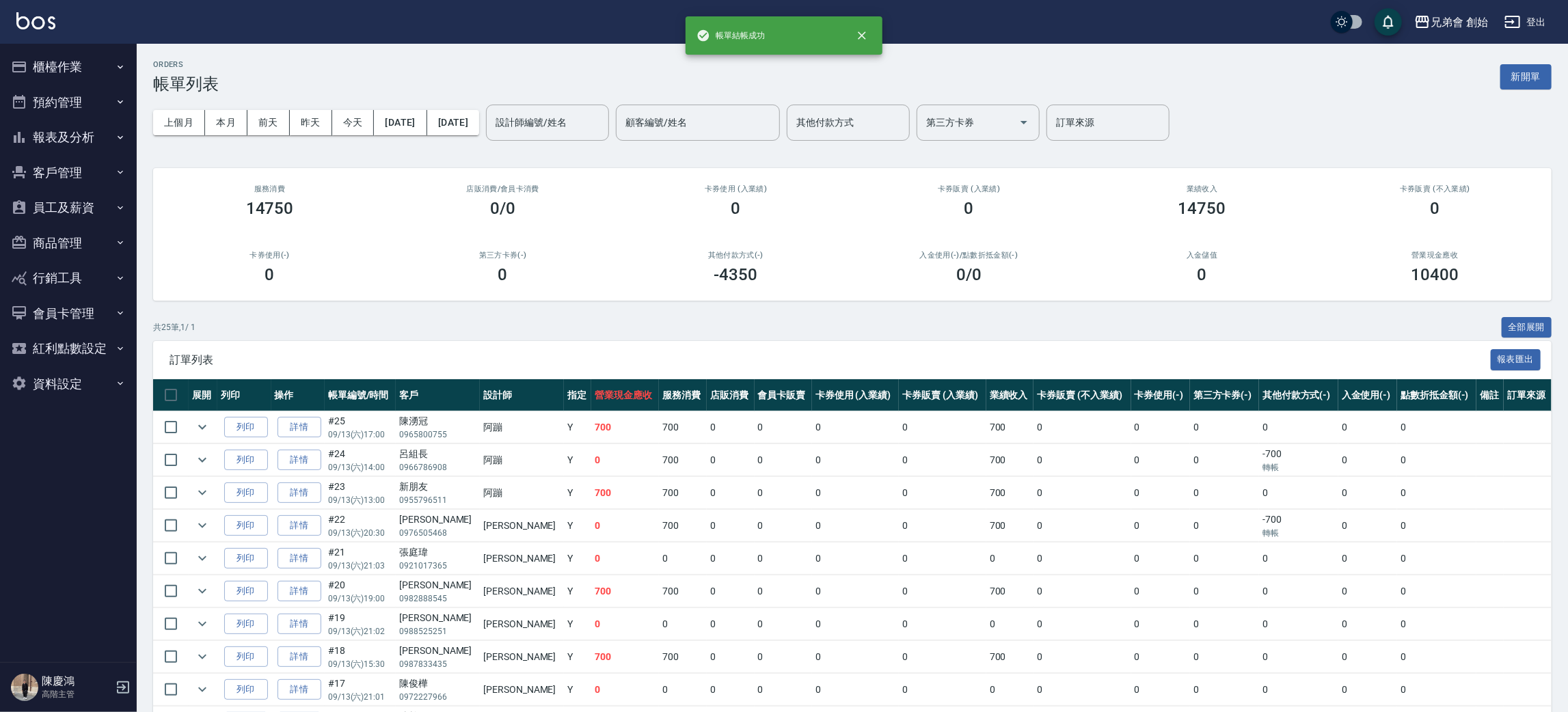
click at [55, 64] on button "櫃檯作業" at bounding box center [68, 67] width 125 height 36
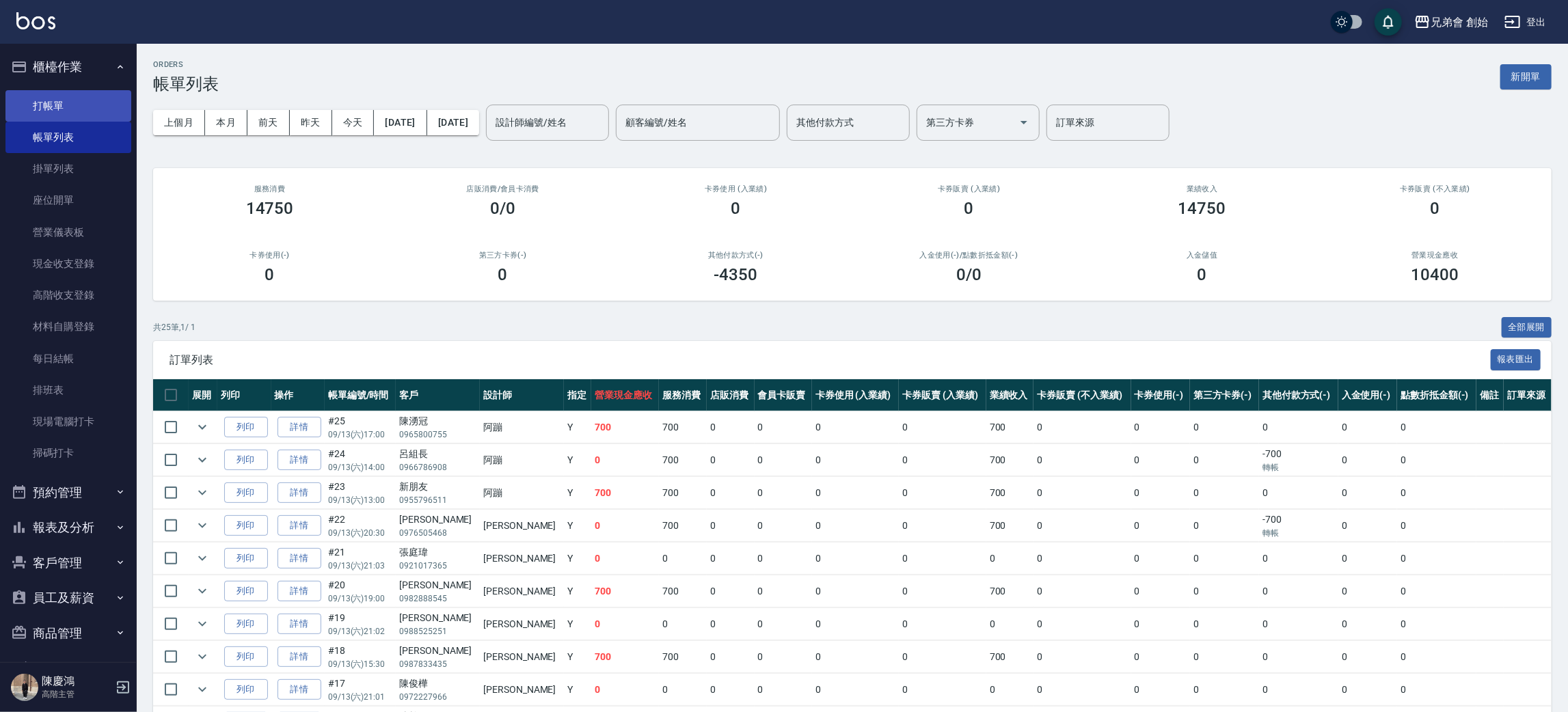
click at [88, 110] on link "打帳單" at bounding box center [68, 105] width 125 height 32
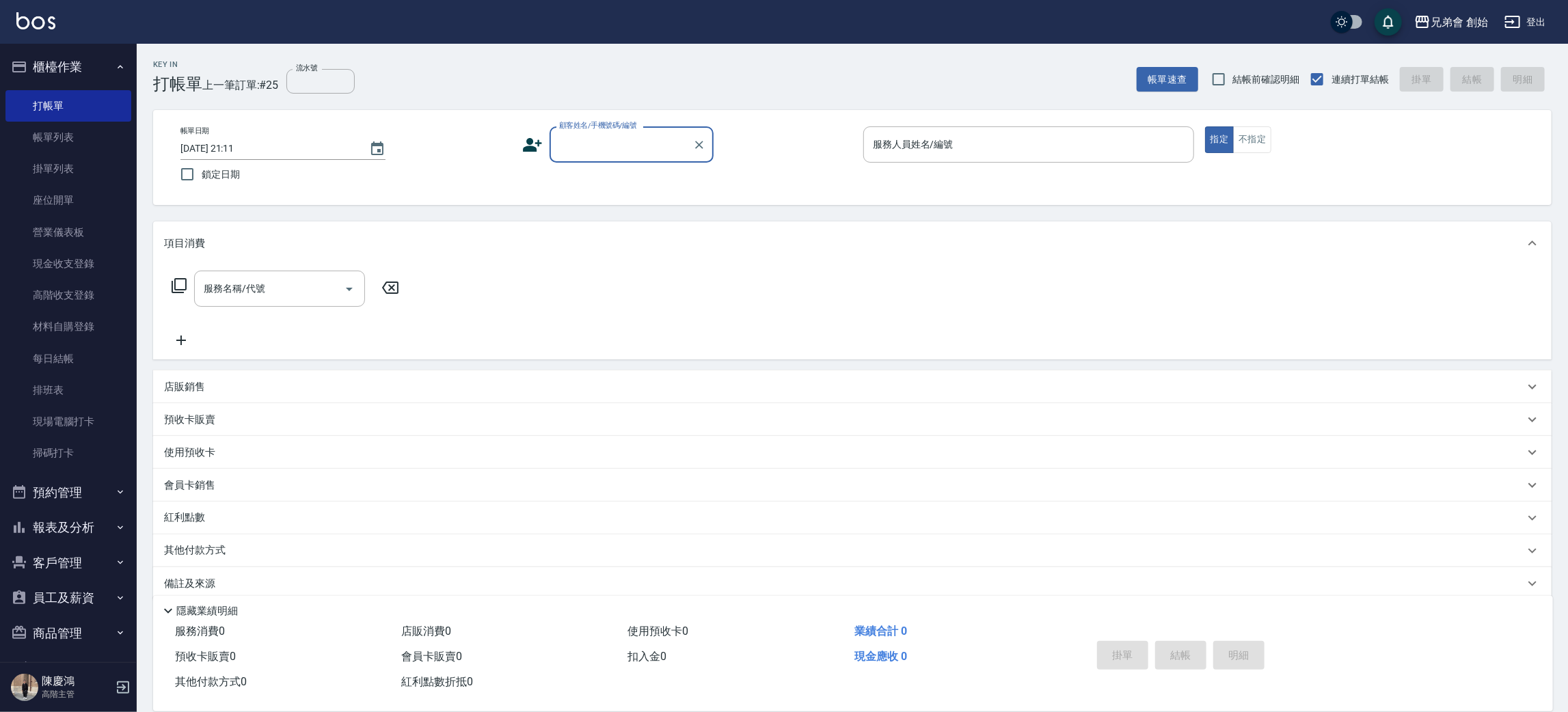
click at [634, 134] on input "顧客姓名/手機號碼/編號" at bounding box center [621, 145] width 131 height 24
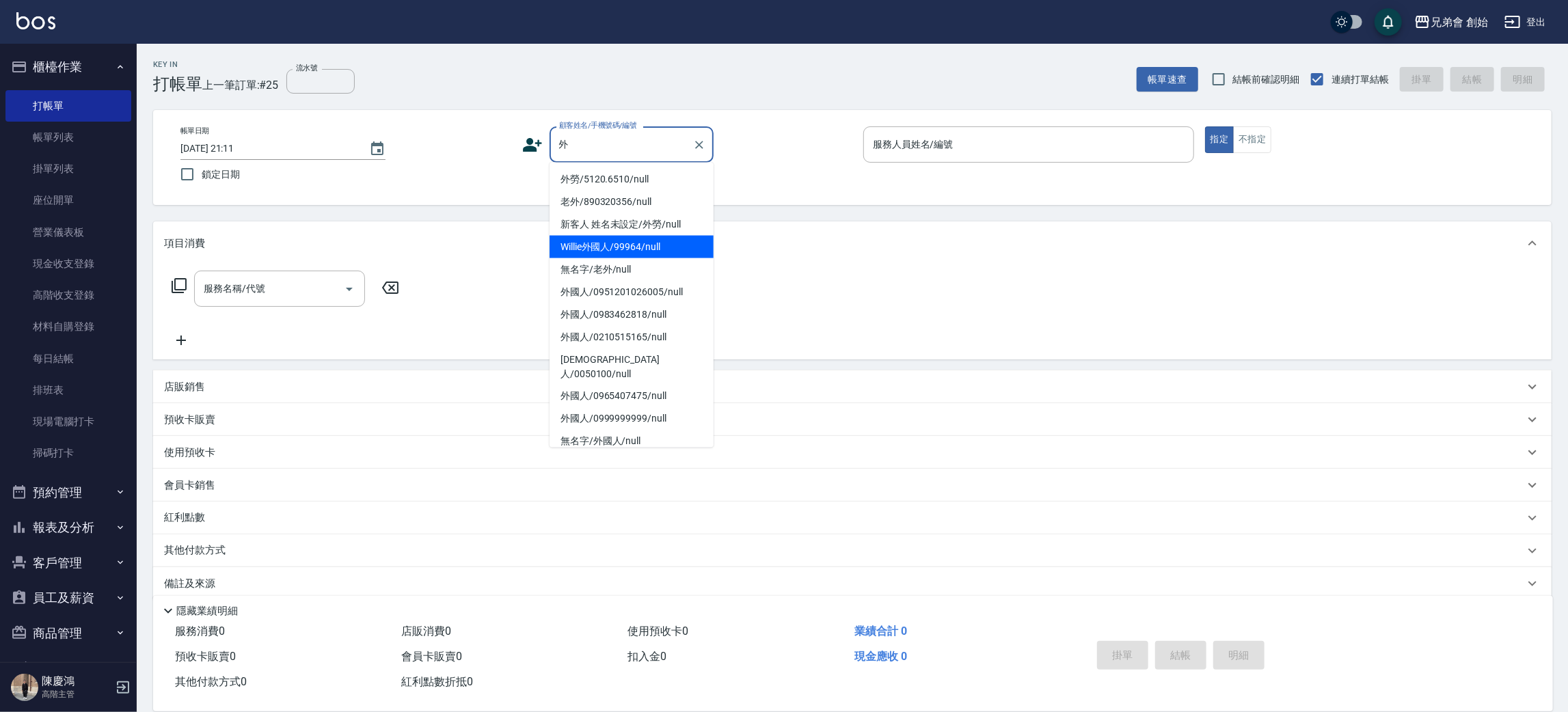
click at [655, 245] on li "Willie外國人/99964/null" at bounding box center [631, 247] width 164 height 23
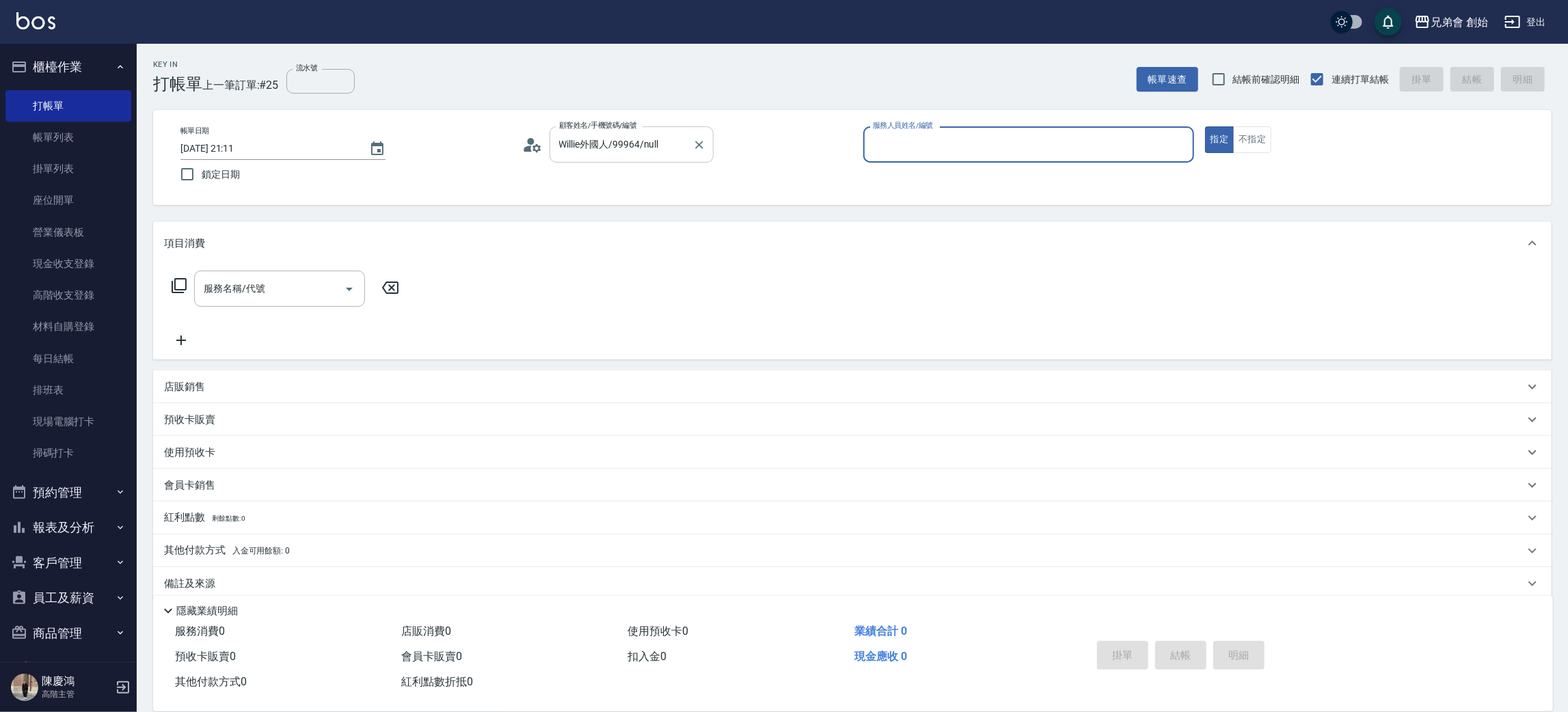
click at [683, 133] on input "Willie外國人/99964/null" at bounding box center [621, 145] width 131 height 24
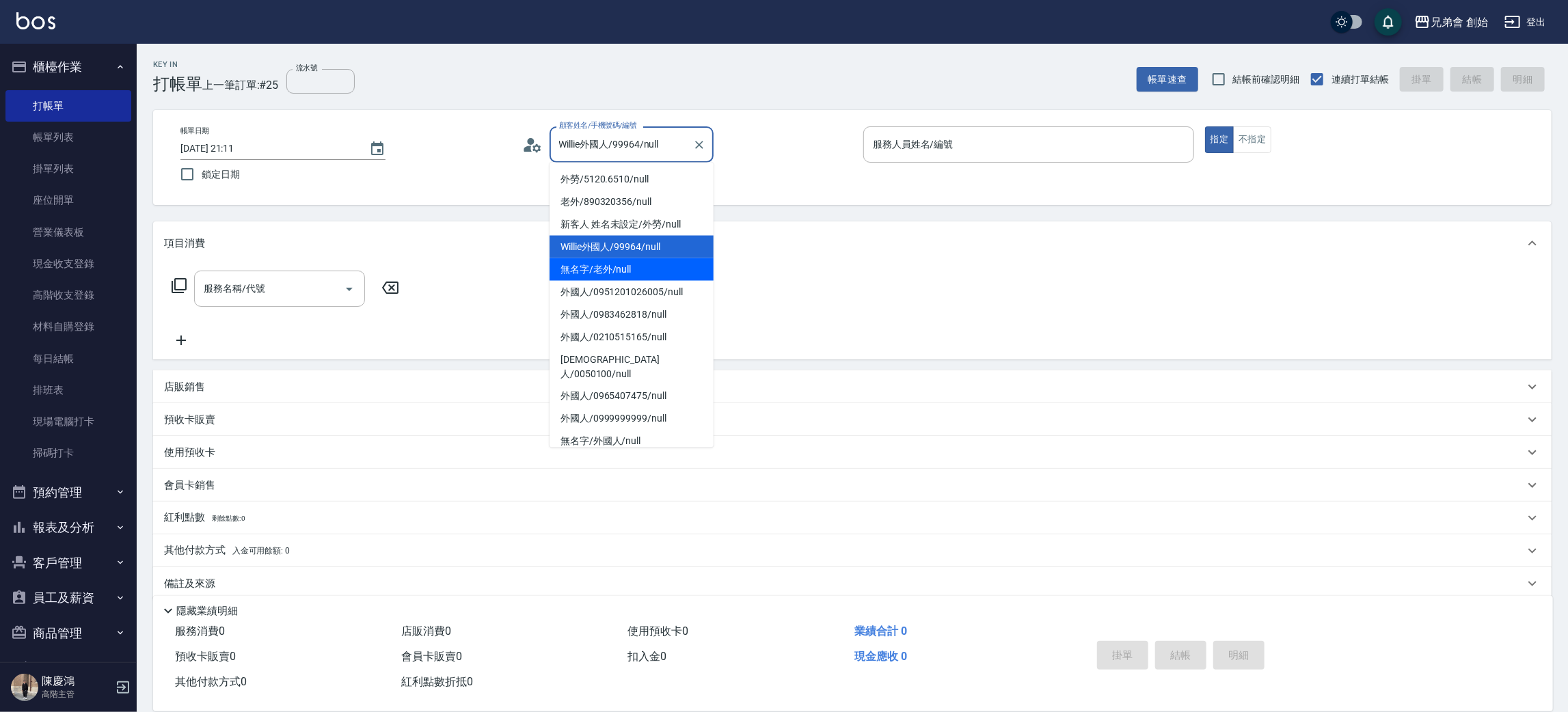
click at [644, 276] on li "無名字/老外/null" at bounding box center [631, 269] width 164 height 23
type input "無名字/老外/null"
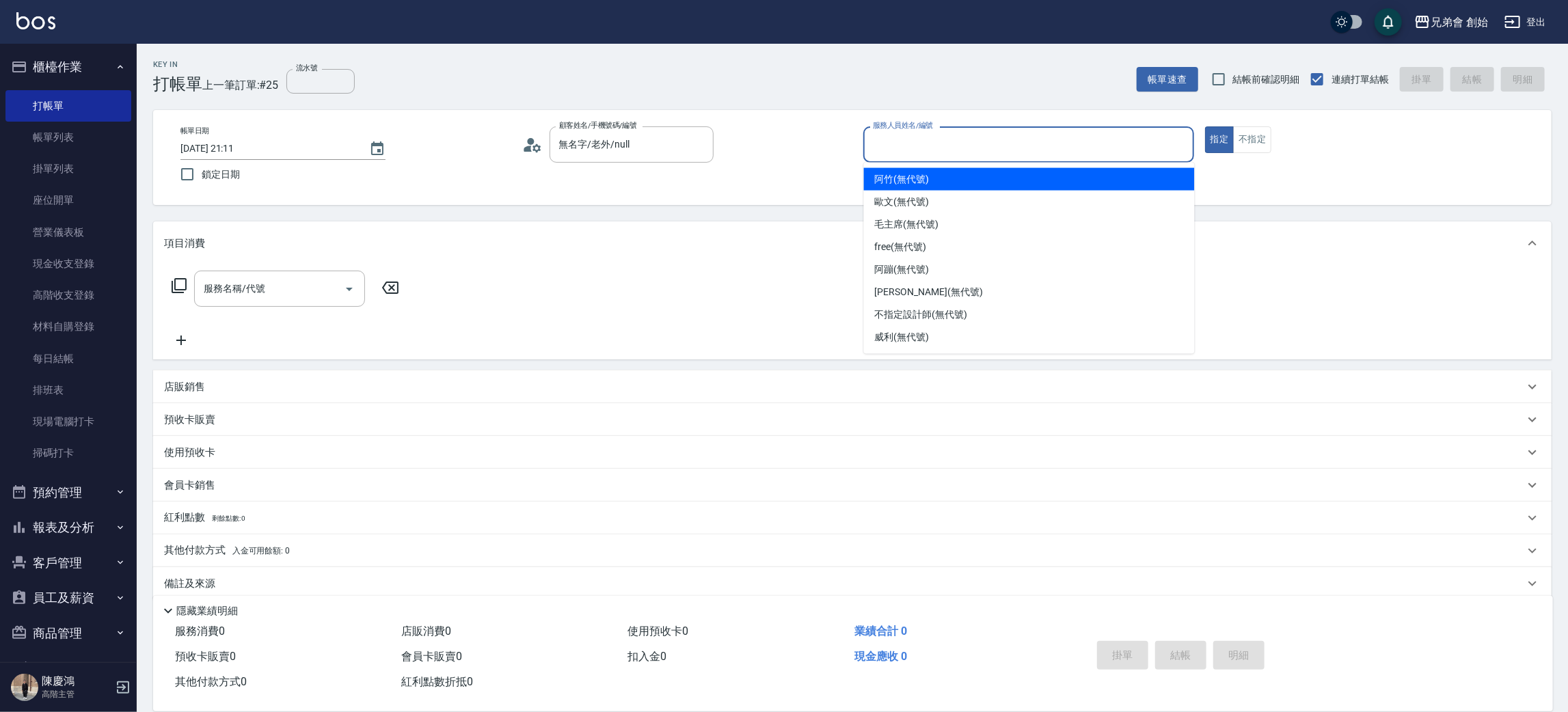
click at [959, 156] on input "服務人員姓名/編號" at bounding box center [1028, 145] width 318 height 24
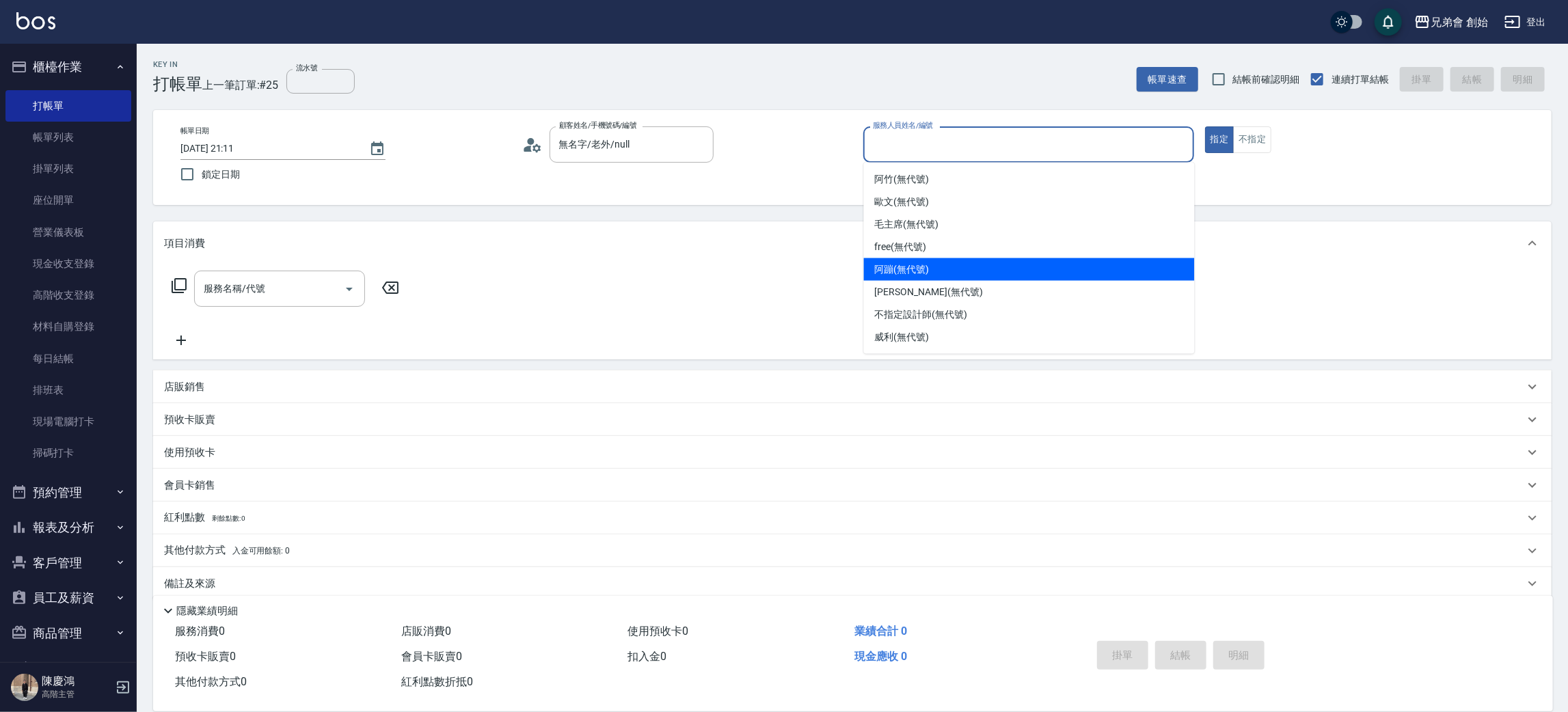
click at [920, 270] on span "阿蹦 (無代號)" at bounding box center [903, 269] width 55 height 15
type input "阿蹦(無代號)"
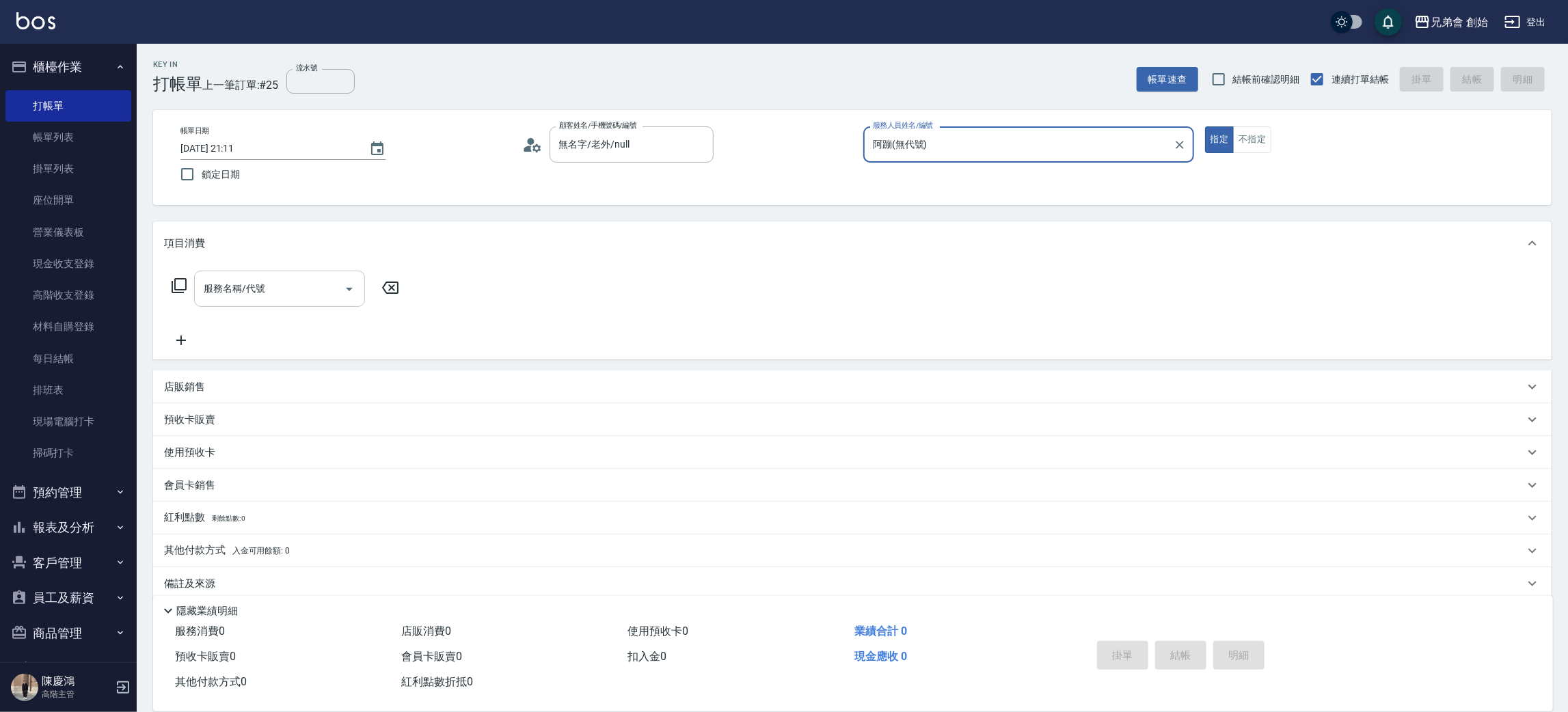
click at [338, 306] on div "服務名稱/代號 服務名稱/代號" at bounding box center [286, 309] width 244 height 78
click at [338, 285] on button "Open" at bounding box center [349, 289] width 22 height 22
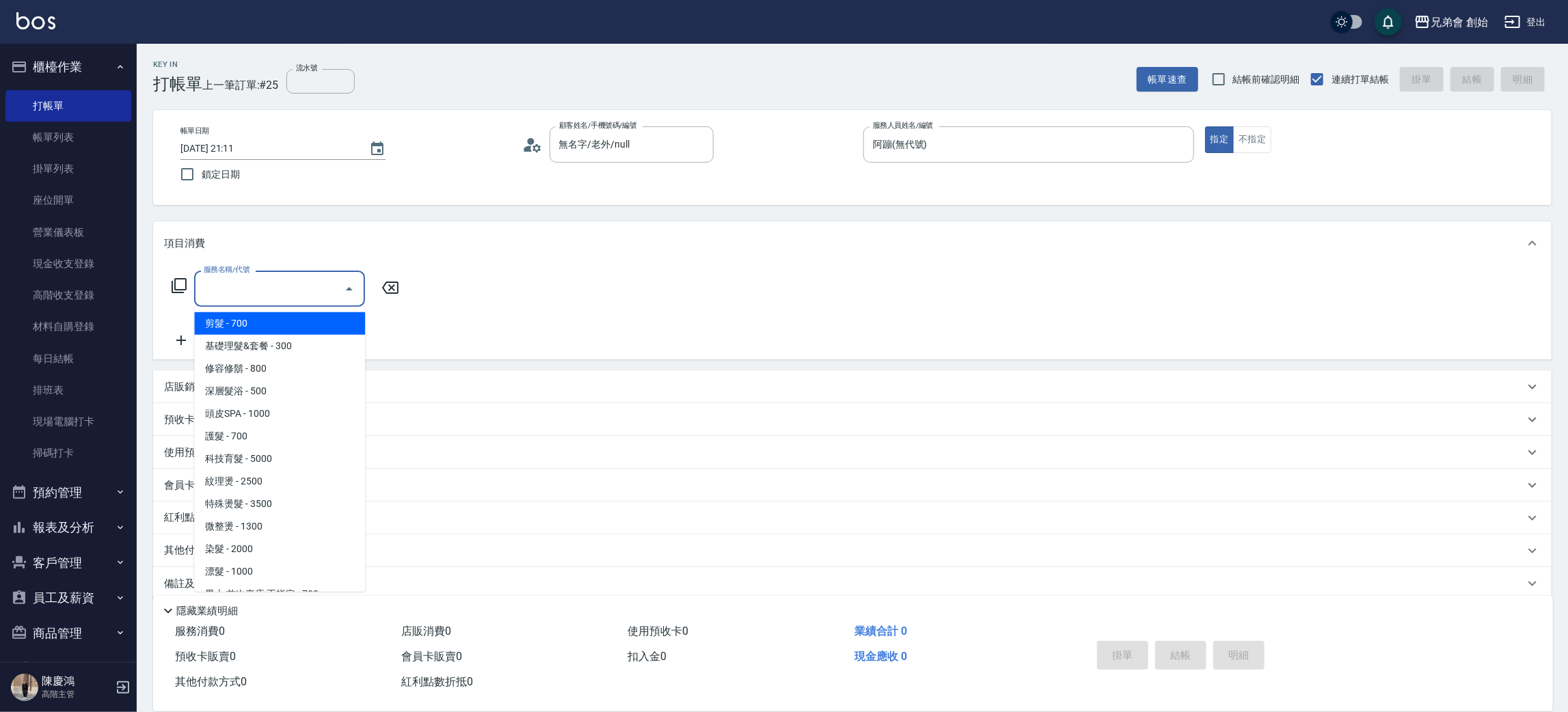
click at [327, 312] on span "剪髮 - 700" at bounding box center [279, 324] width 171 height 23
type input "剪髮(A01)"
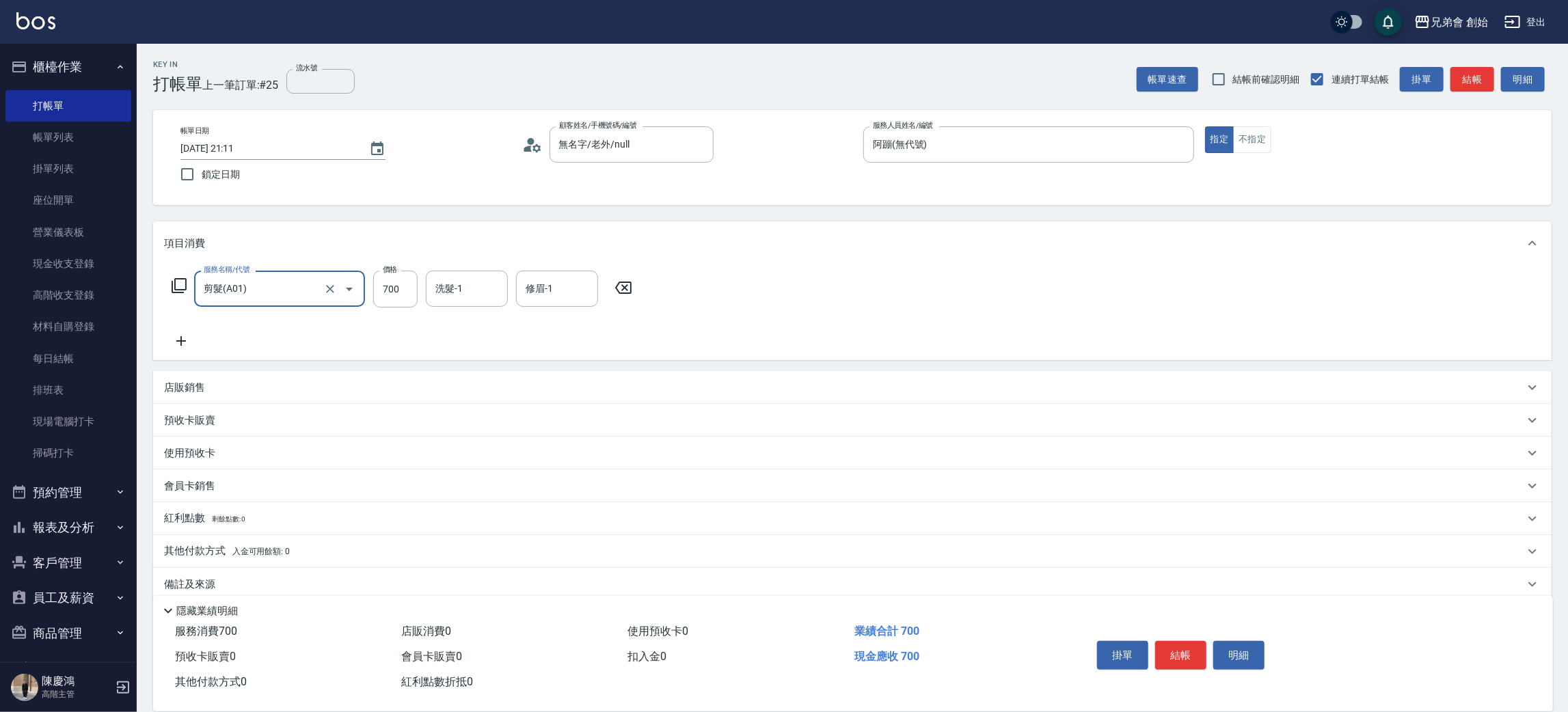
click at [1166, 643] on button "結帳" at bounding box center [1180, 655] width 51 height 28
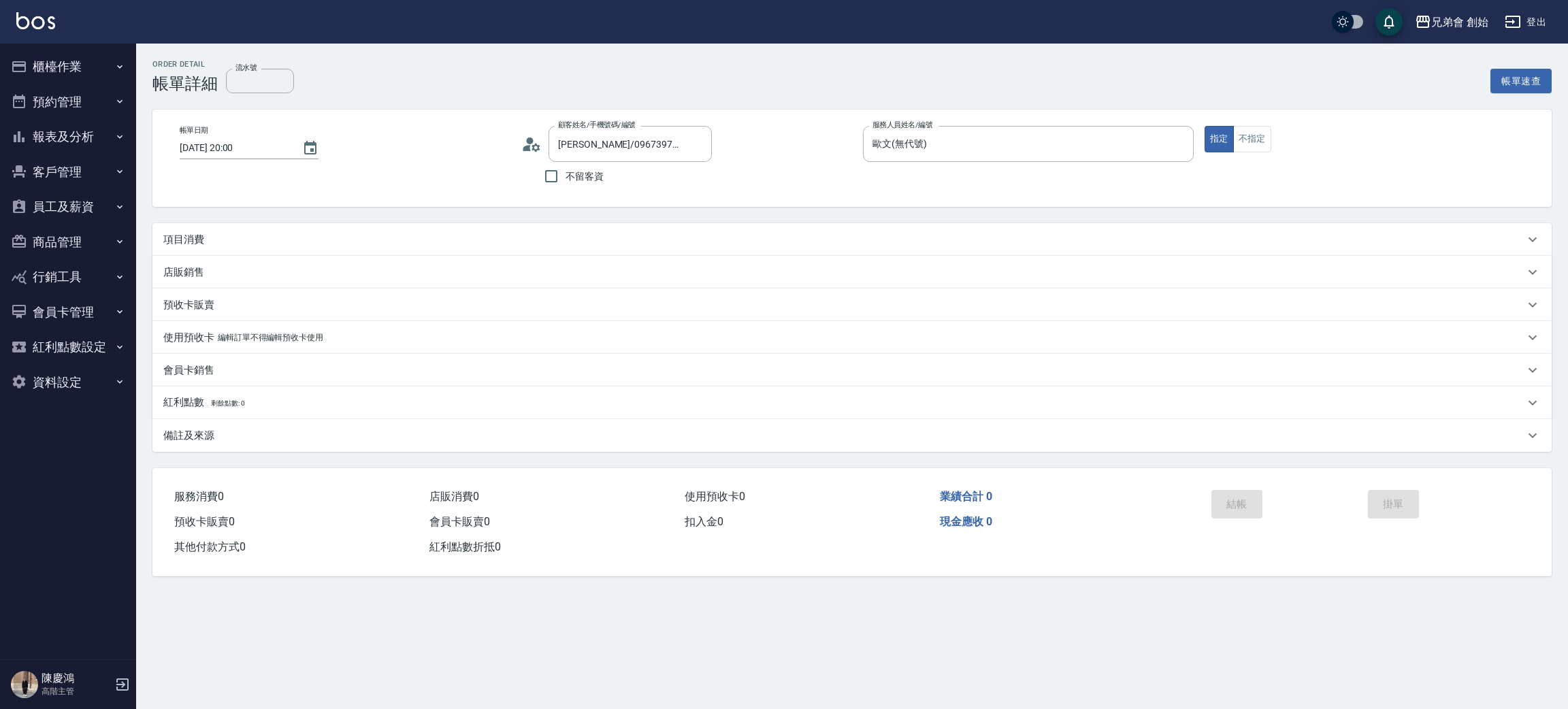
click at [199, 237] on p "項目消費" at bounding box center [184, 240] width 41 height 15
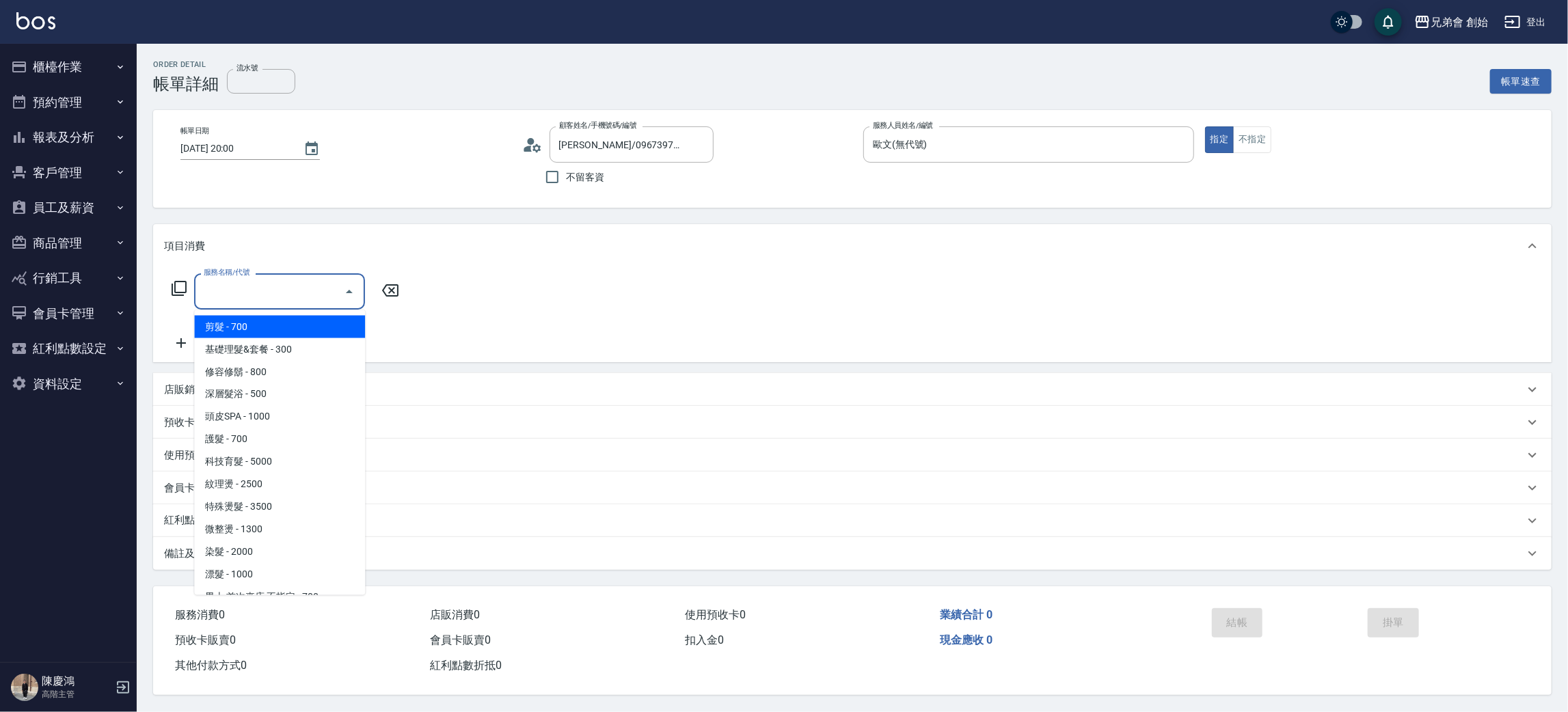
click at [235, 294] on input "服務名稱/代號" at bounding box center [269, 291] width 138 height 24
click at [244, 328] on span "剪髮 - 700" at bounding box center [279, 327] width 171 height 23
type input "剪髮(A01)"
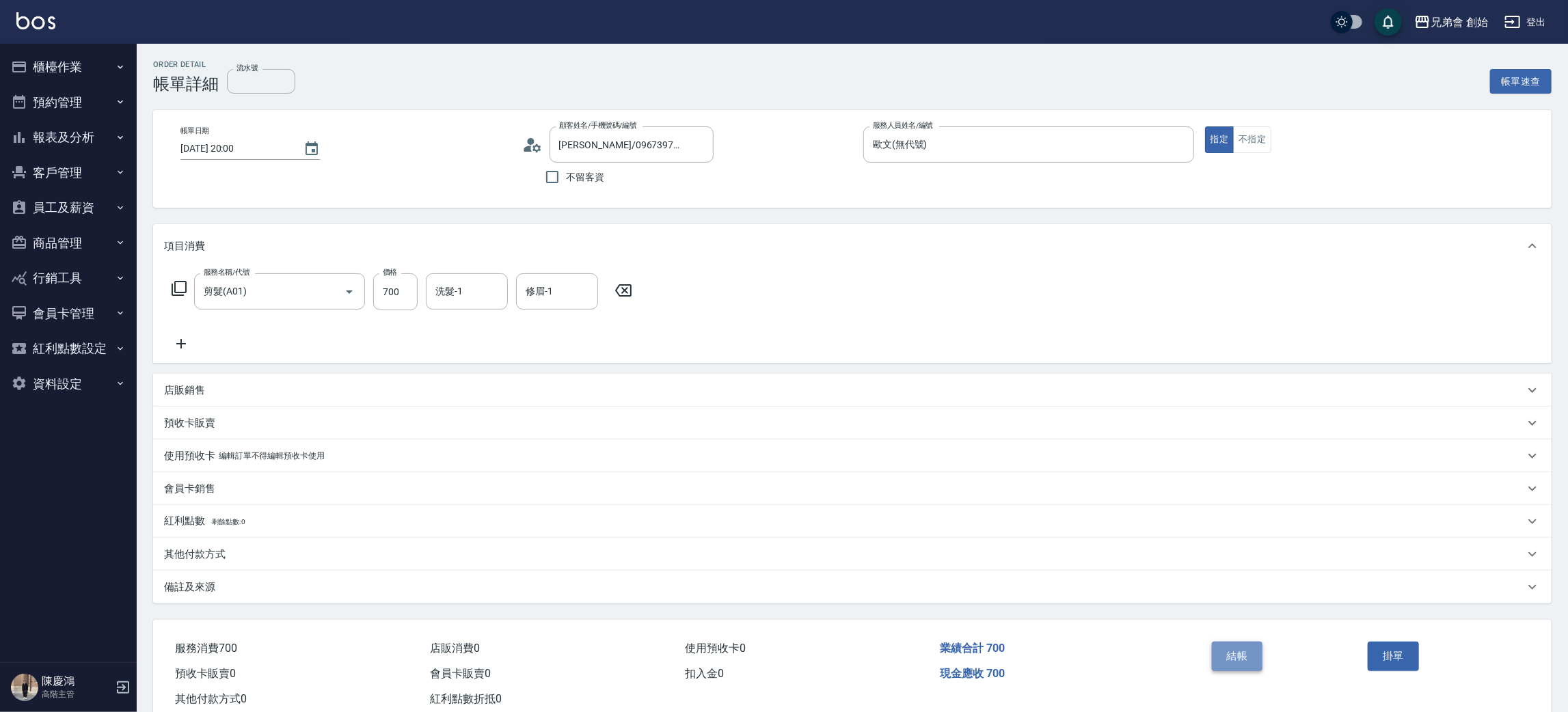
click at [1221, 655] on button "結帳" at bounding box center [1237, 655] width 51 height 28
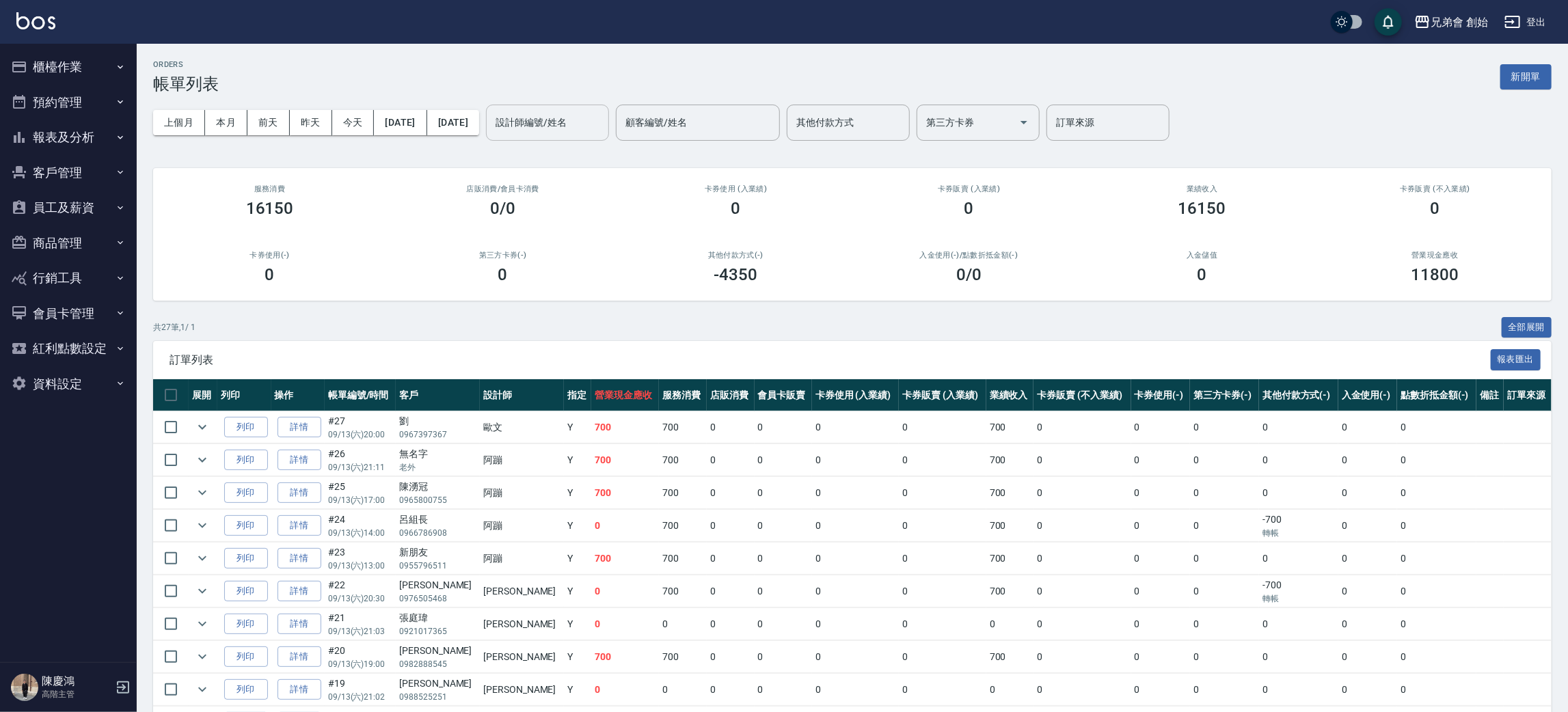
click at [603, 134] on input "設計師編號/姓名" at bounding box center [547, 123] width 111 height 24
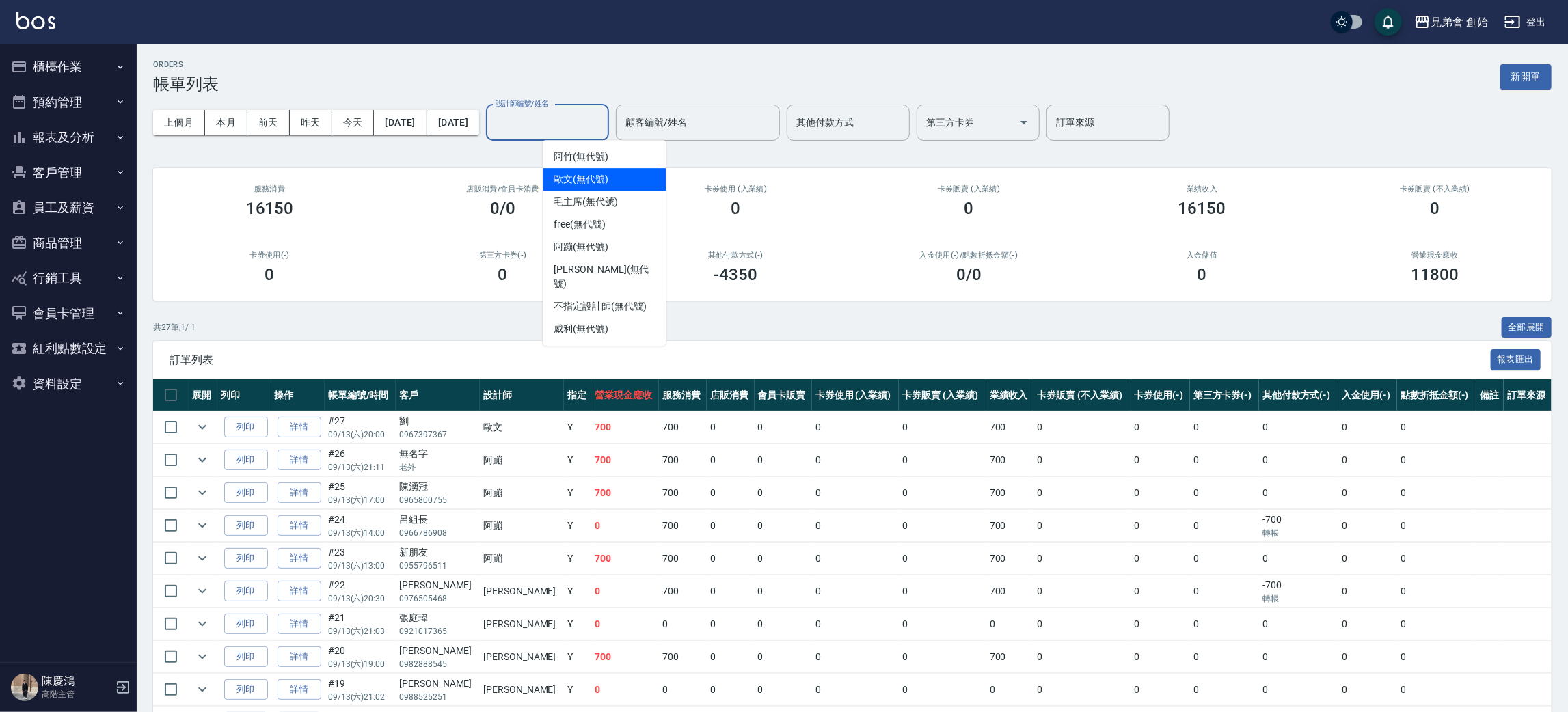
click at [622, 172] on div "歐文 (無代號)" at bounding box center [604, 180] width 123 height 23
type input "歐文(無代號)"
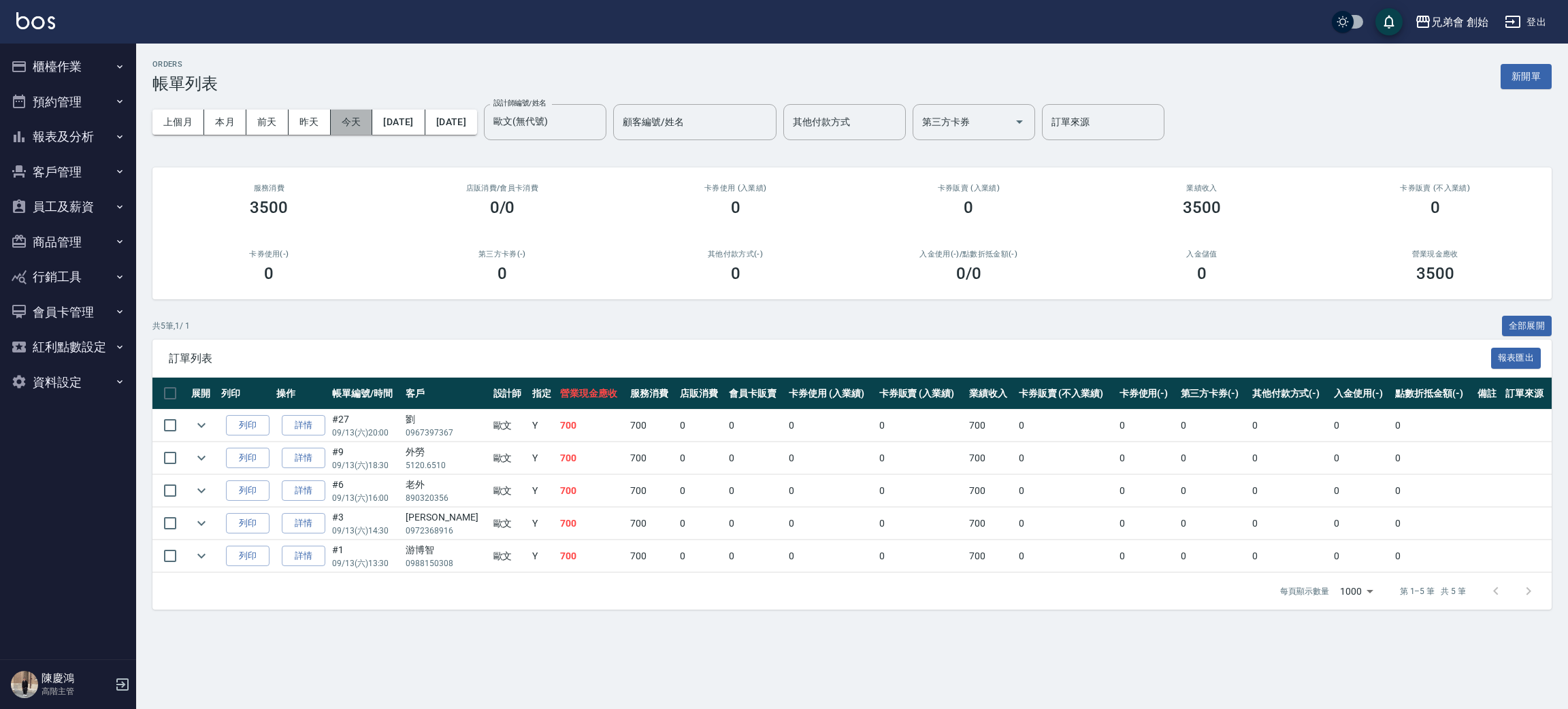
click at [350, 128] on button "今天" at bounding box center [351, 122] width 42 height 25
click at [239, 121] on button "本月" at bounding box center [225, 122] width 42 height 25
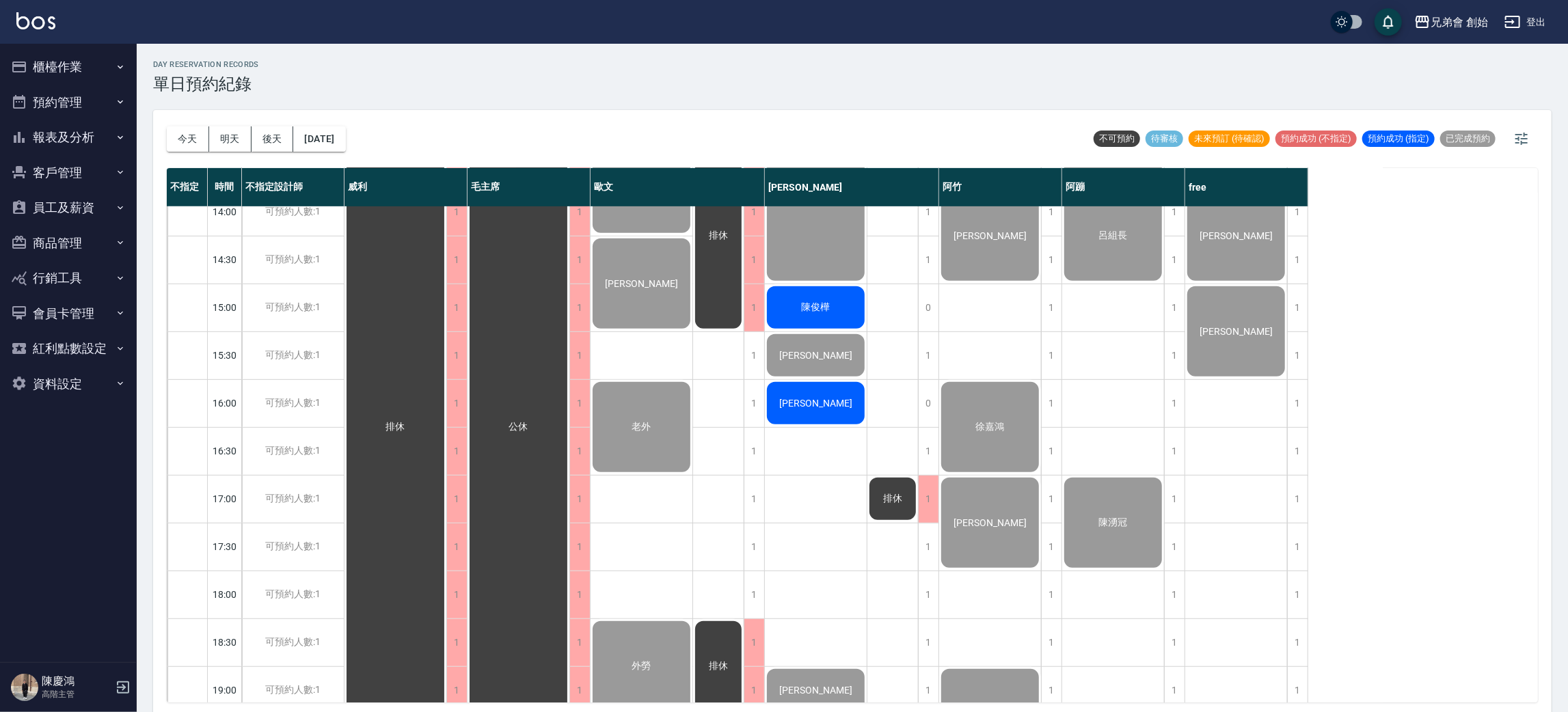
scroll to position [189, 0]
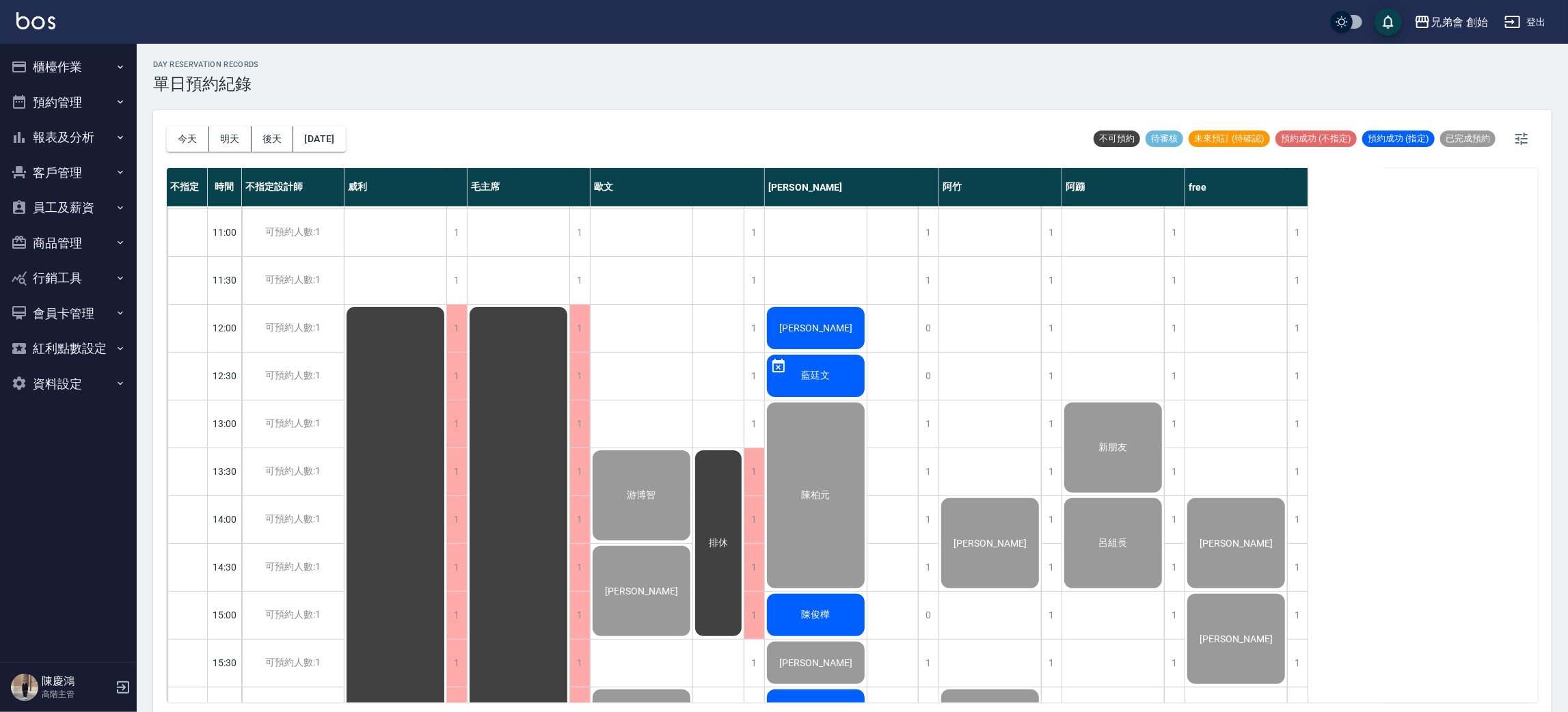
click at [83, 55] on button "櫃檯作業" at bounding box center [68, 67] width 125 height 36
